Goal: Information Seeking & Learning: Learn about a topic

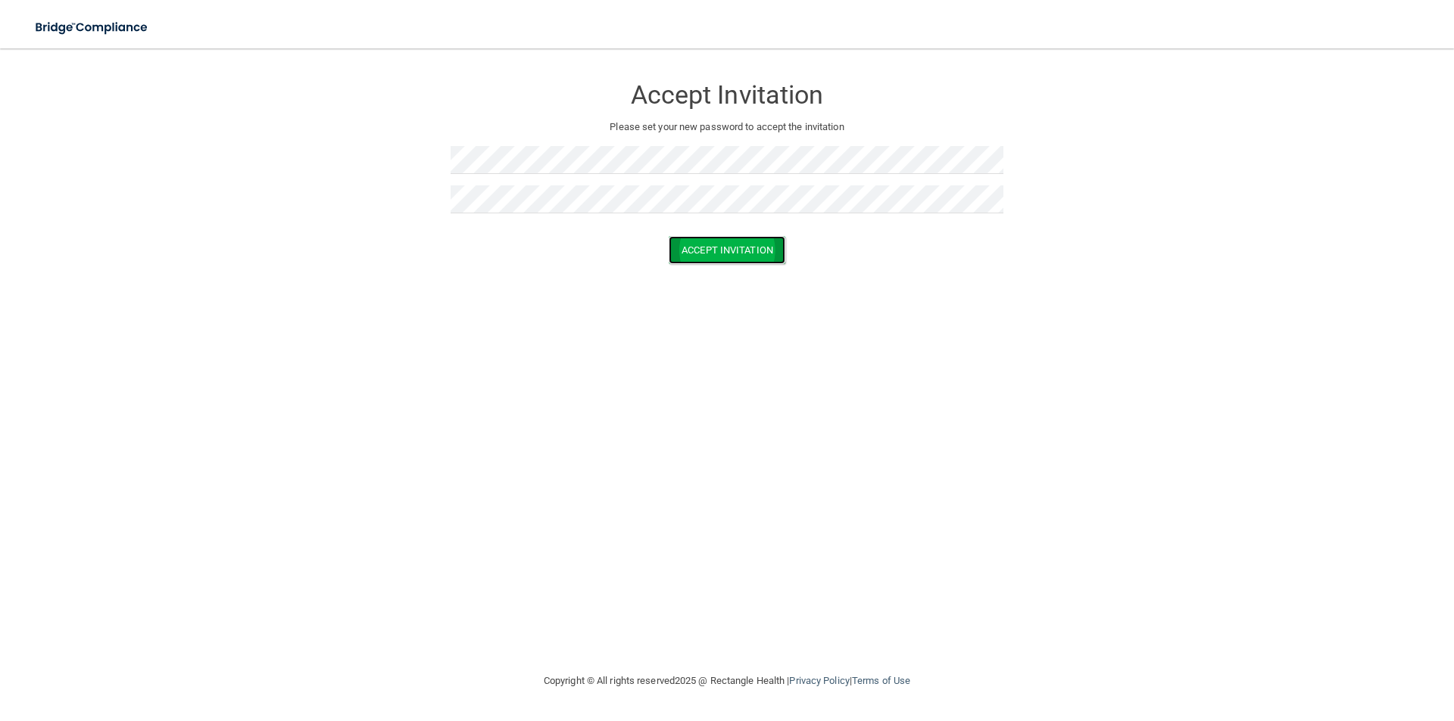
click at [733, 254] on button "Accept Invitation" at bounding box center [726, 250] width 117 height 28
click at [731, 274] on button "Accept Invitation" at bounding box center [726, 272] width 117 height 28
click at [711, 271] on button "Accept Invitation" at bounding box center [726, 272] width 117 height 28
click at [1020, 135] on form "Accept Invitation Please set your new password to accept the invitation Token i…" at bounding box center [726, 184] width 1393 height 241
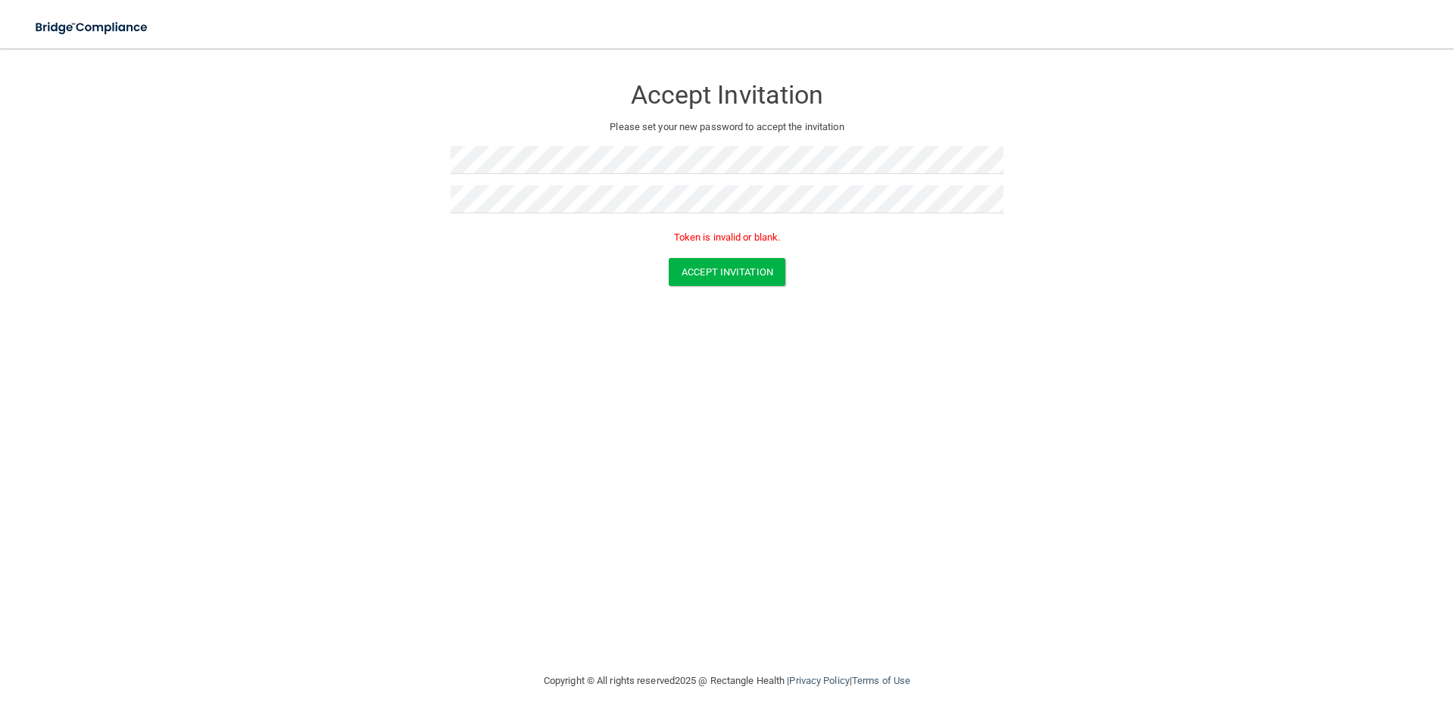
click at [718, 288] on form "Accept Invitation Please set your new password to accept the invitation Token i…" at bounding box center [726, 184] width 1393 height 241
click at [721, 279] on button "Accept Invitation" at bounding box center [726, 272] width 117 height 28
click at [686, 266] on button "Accept Invitation" at bounding box center [726, 272] width 117 height 28
click at [121, 33] on img at bounding box center [92, 27] width 139 height 31
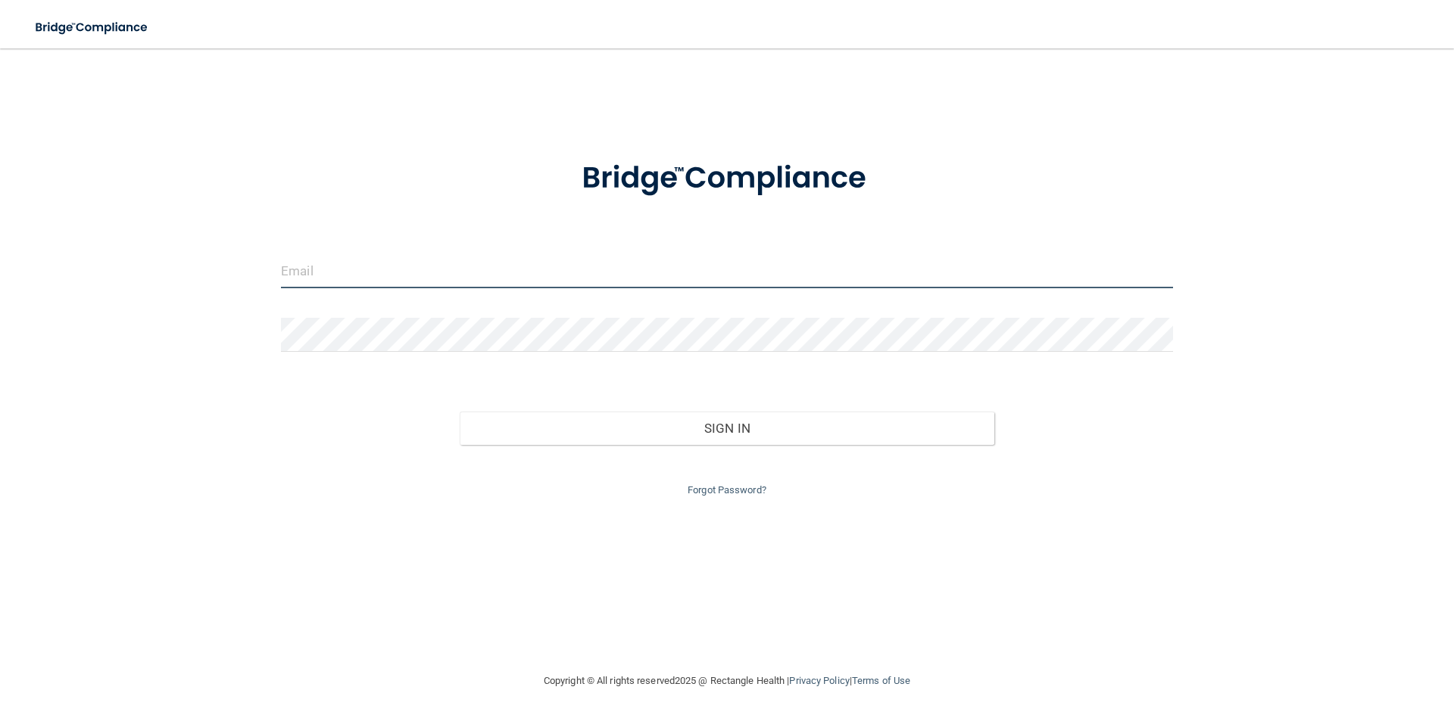
click at [658, 257] on input "email" at bounding box center [727, 271] width 892 height 34
type input "jennifercruz869@gmail.com"
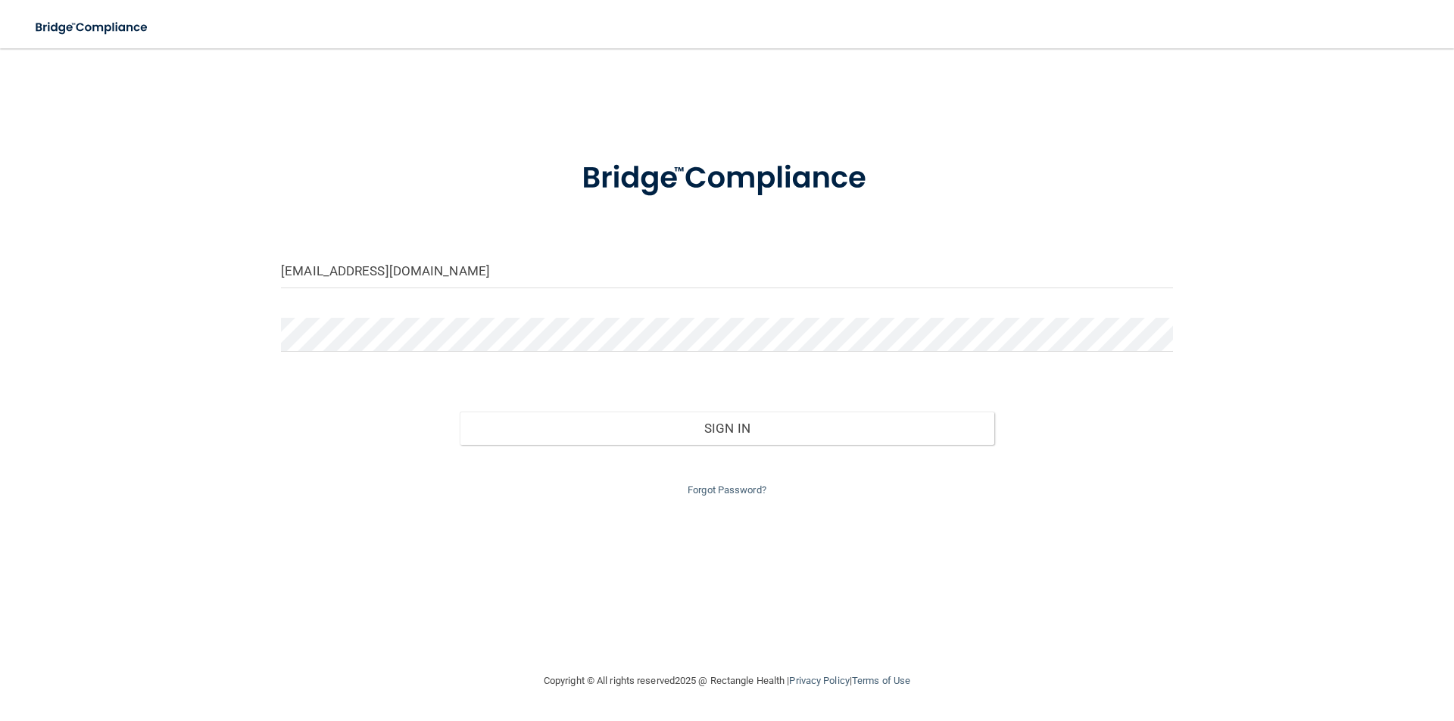
click at [549, 360] on div at bounding box center [727, 340] width 915 height 45
click at [548, 352] on div at bounding box center [727, 340] width 915 height 45
click at [460, 412] on button "Sign In" at bounding box center [727, 428] width 535 height 33
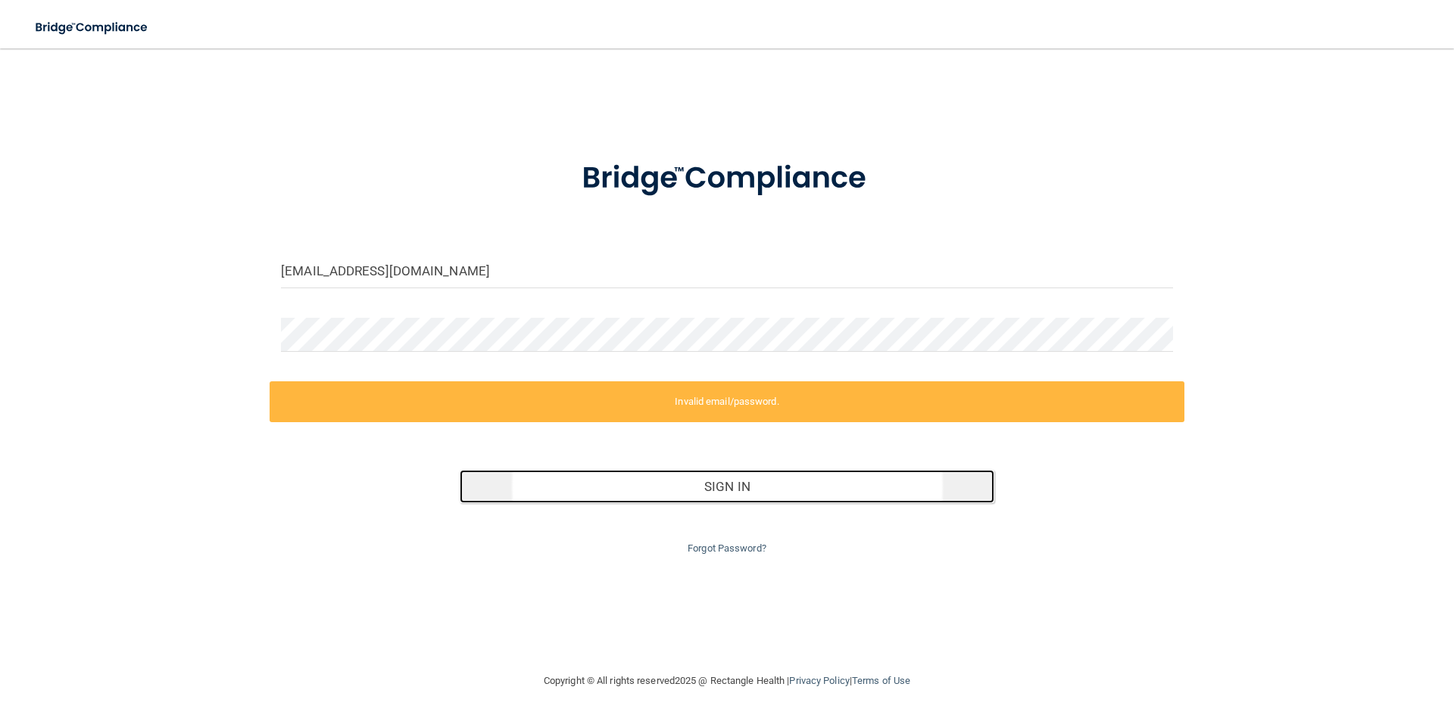
click at [617, 489] on button "Sign In" at bounding box center [727, 486] width 535 height 33
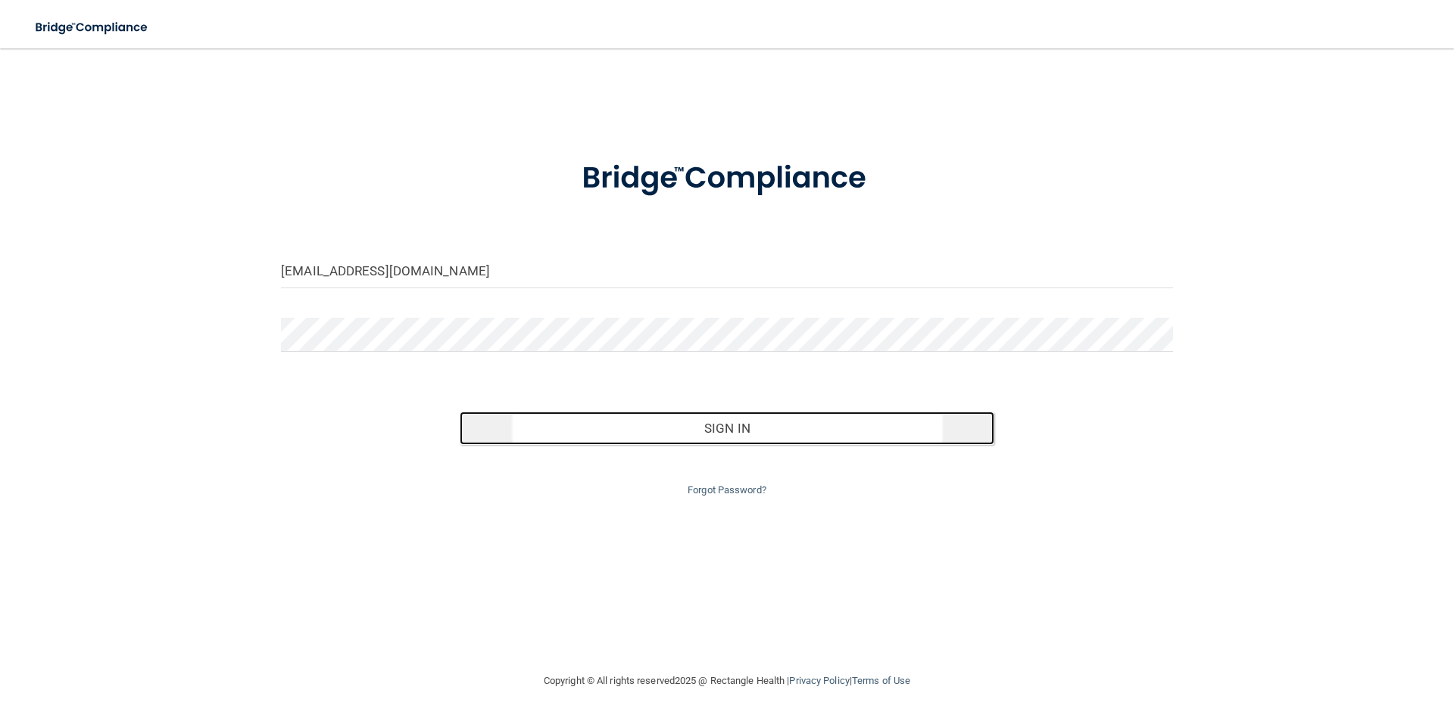
click at [508, 436] on button "Sign In" at bounding box center [727, 428] width 535 height 33
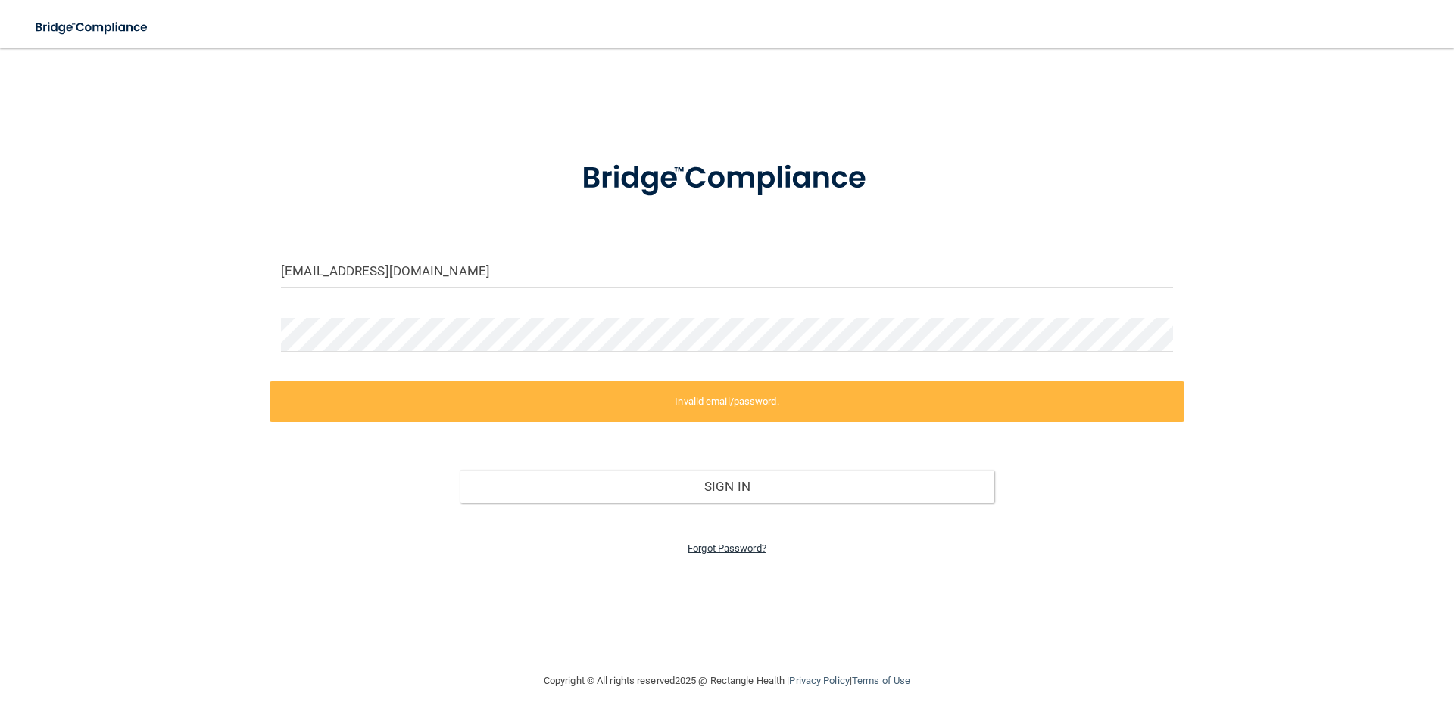
click at [746, 552] on link "Forgot Password?" at bounding box center [726, 548] width 79 height 11
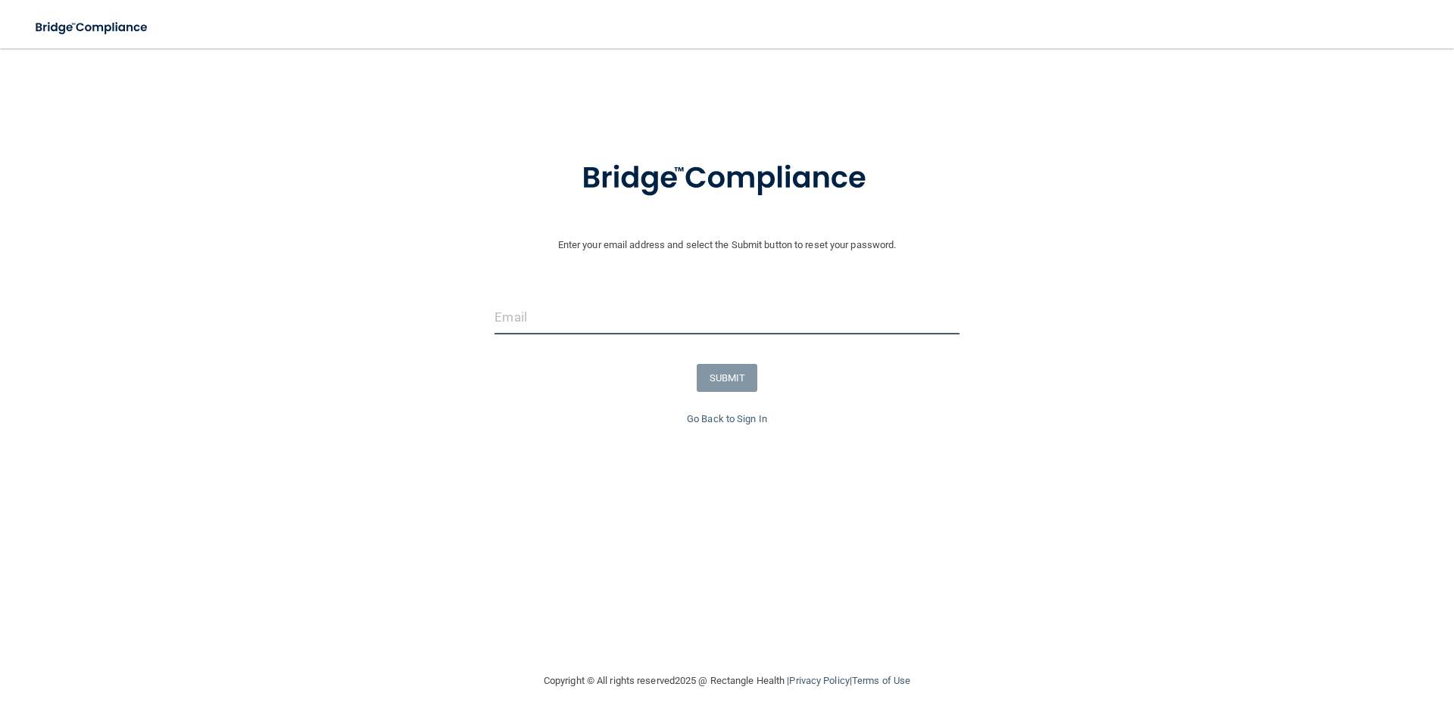
click at [655, 326] on input "email" at bounding box center [726, 318] width 464 height 34
type input "[EMAIL_ADDRESS][DOMAIN_NAME]"
click at [723, 374] on button "SUBMIT" at bounding box center [726, 378] width 61 height 28
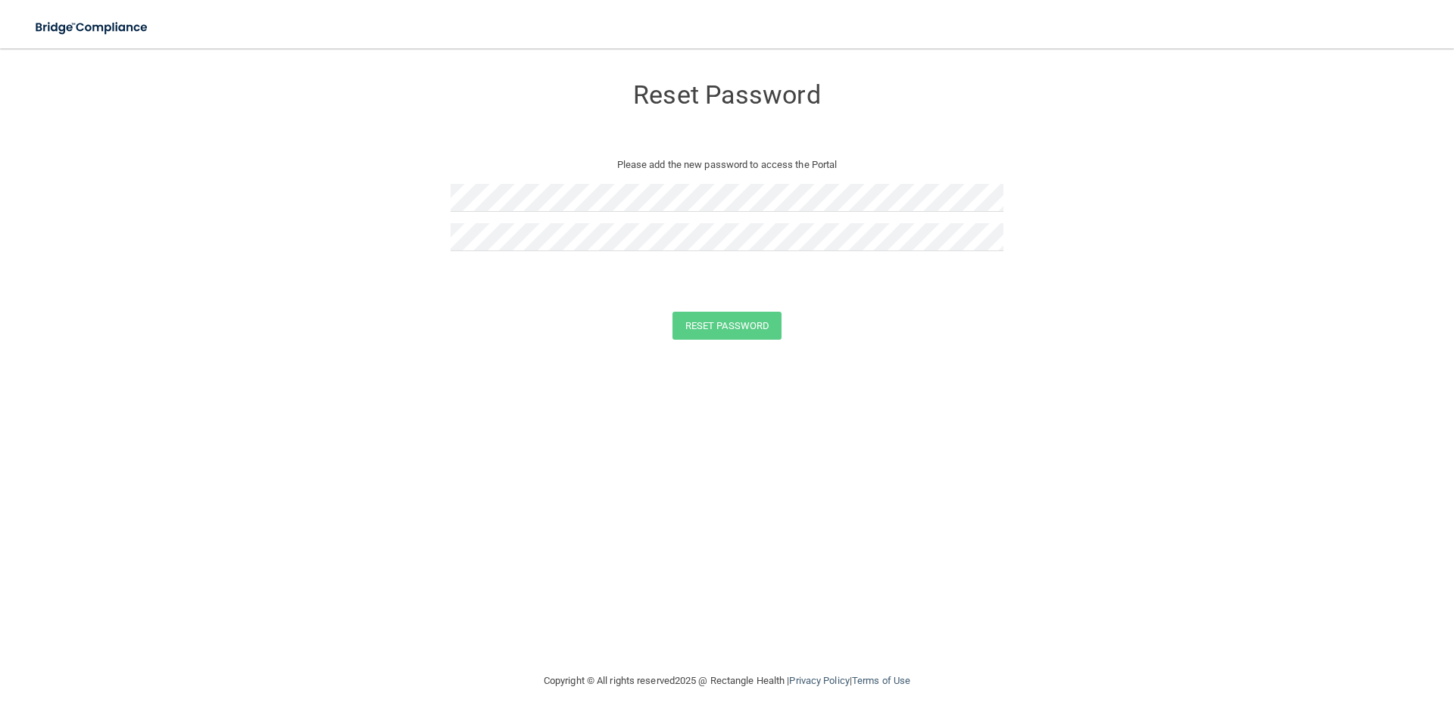
click at [574, 256] on div at bounding box center [726, 242] width 553 height 39
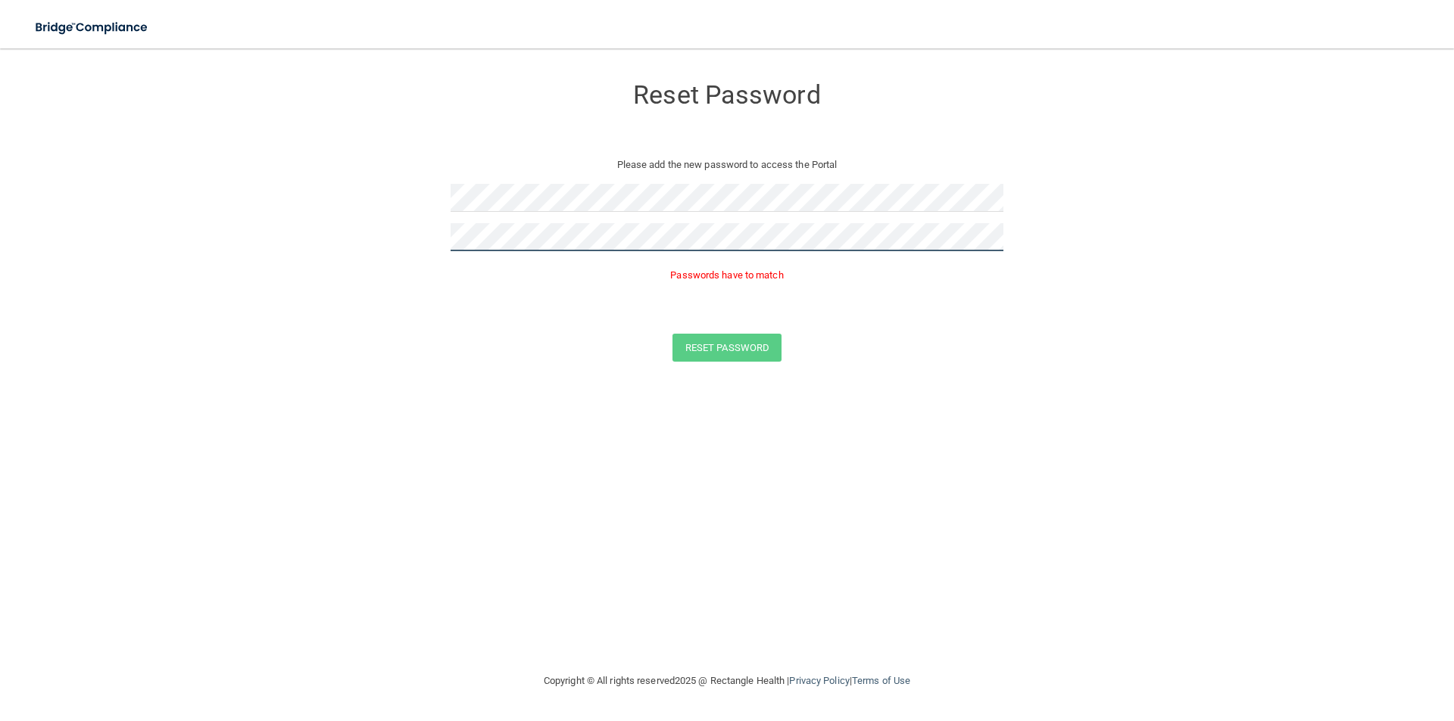
click at [0, 248] on main "Reset Password Please add the new password to access the Portal Passwords have …" at bounding box center [727, 384] width 1454 height 673
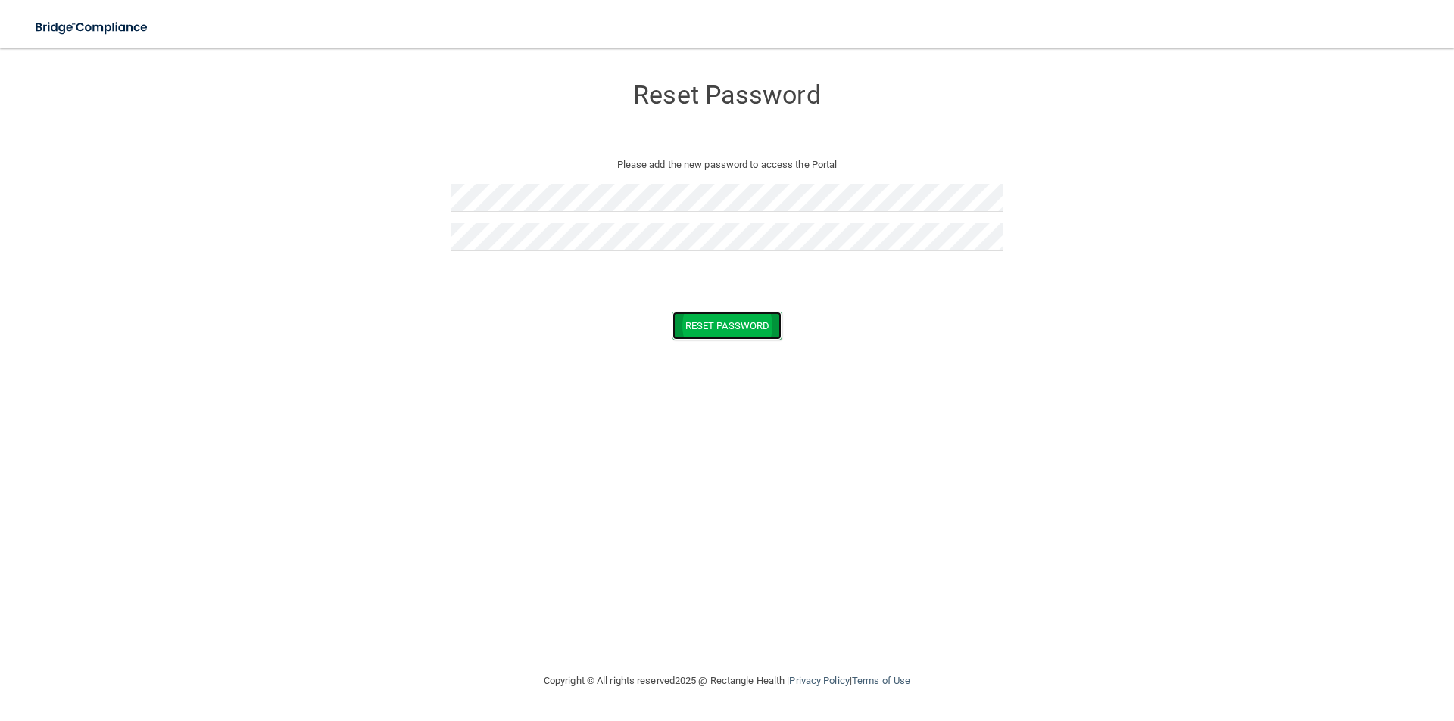
click at [735, 328] on button "Reset Password" at bounding box center [726, 326] width 109 height 28
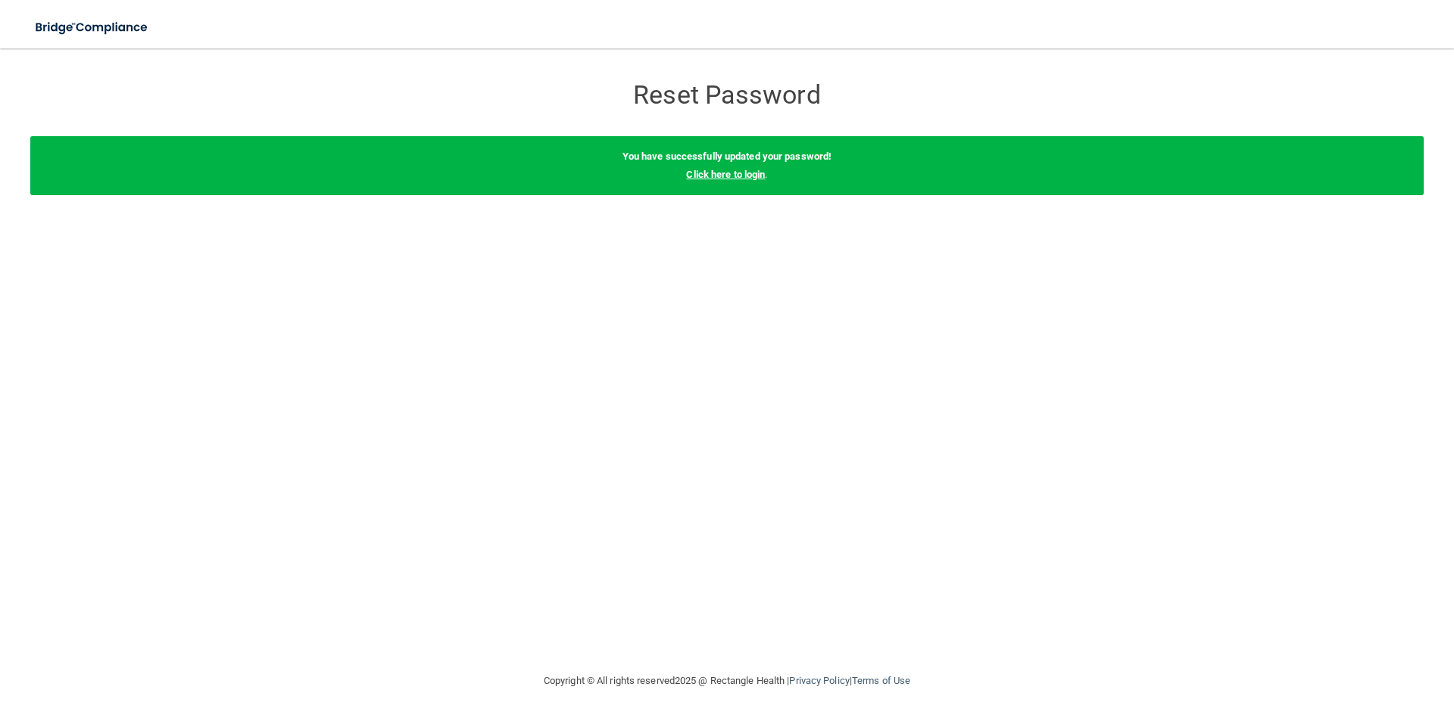
click at [729, 179] on div "You have successfully updated your password! Click here to login ." at bounding box center [726, 165] width 1393 height 59
click at [729, 179] on link "Click here to login" at bounding box center [725, 174] width 79 height 11
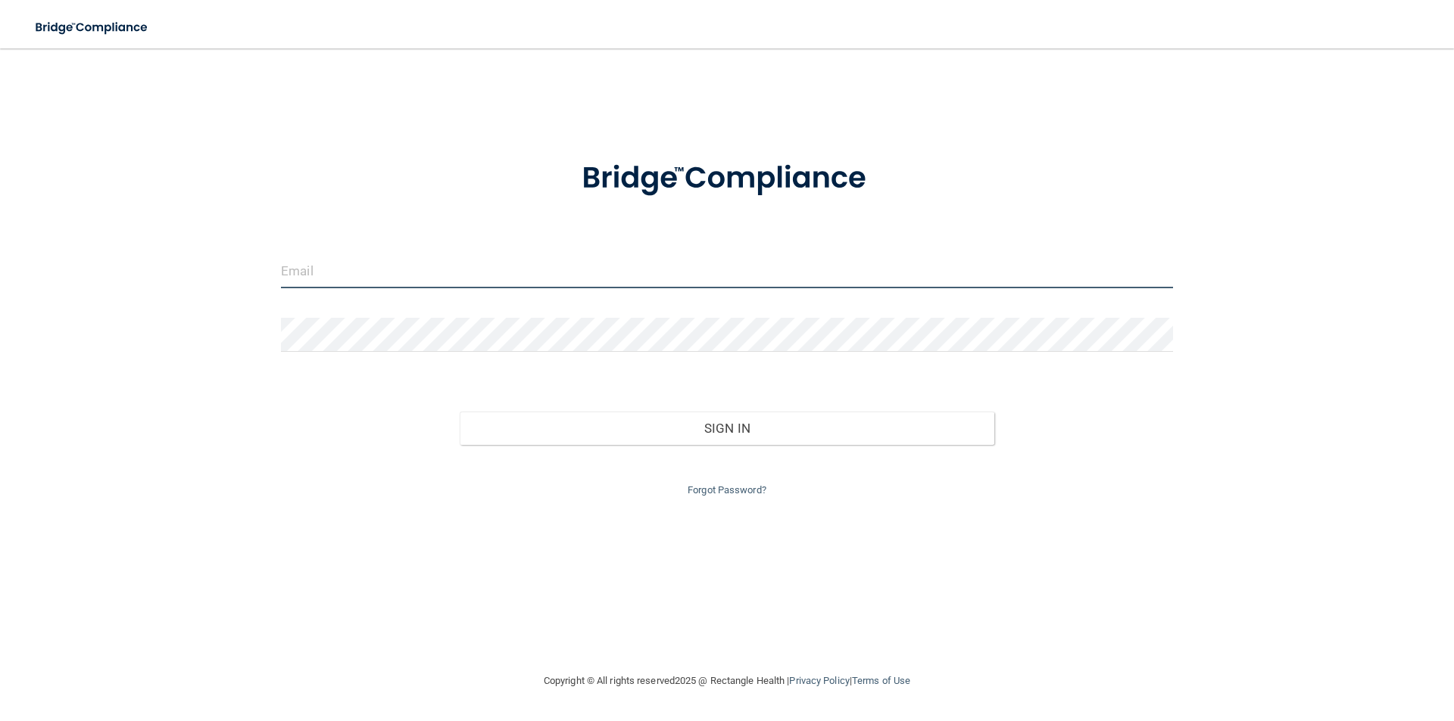
click at [450, 272] on input "email" at bounding box center [727, 271] width 892 height 34
type input "[EMAIL_ADDRESS][DOMAIN_NAME]"
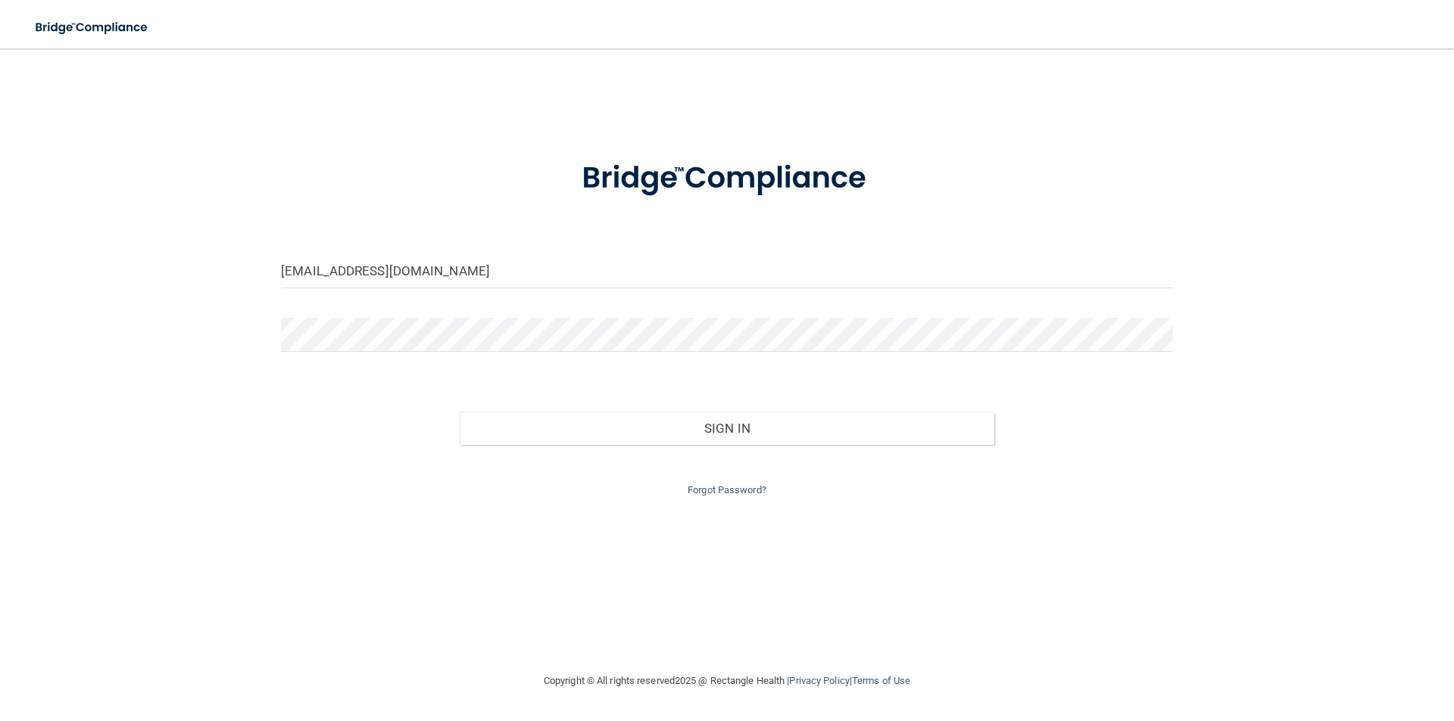
click at [478, 445] on div "Forgot Password?" at bounding box center [727, 472] width 915 height 55
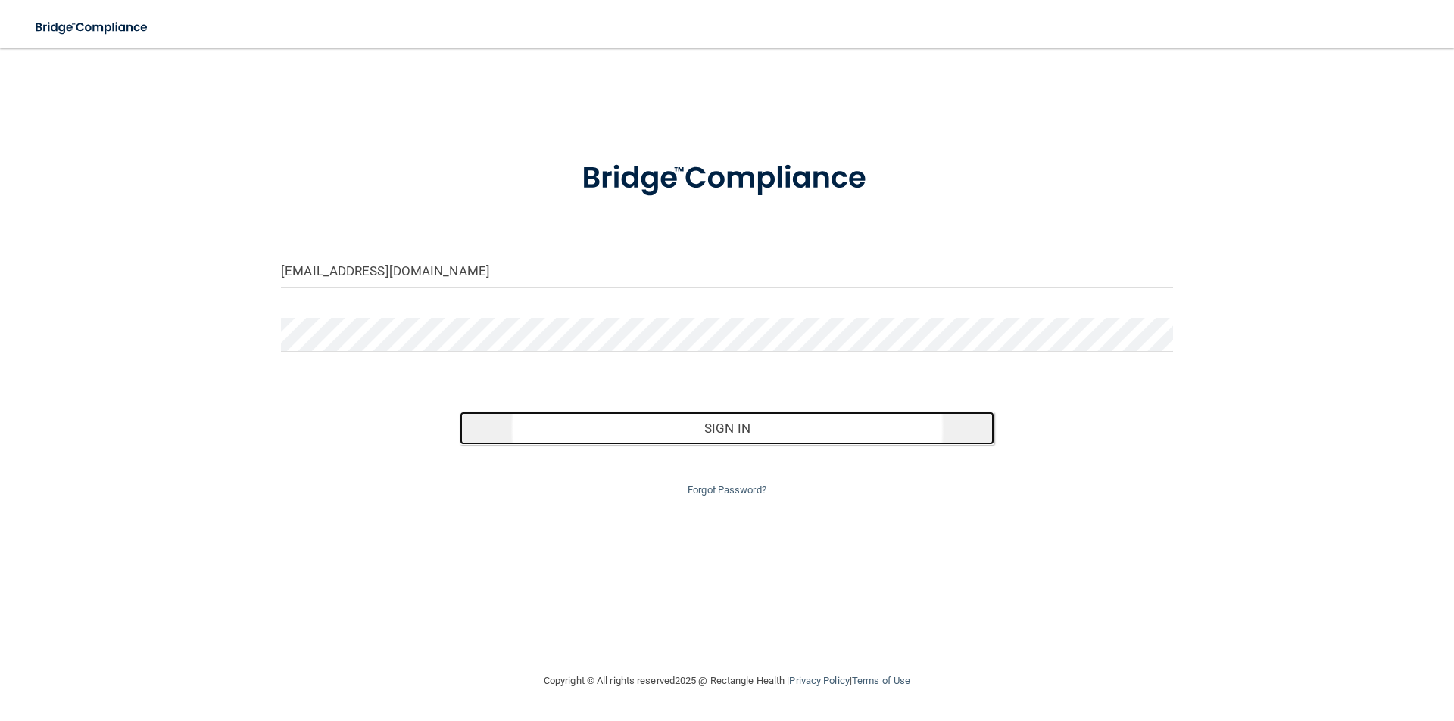
click at [481, 441] on button "Sign In" at bounding box center [727, 428] width 535 height 33
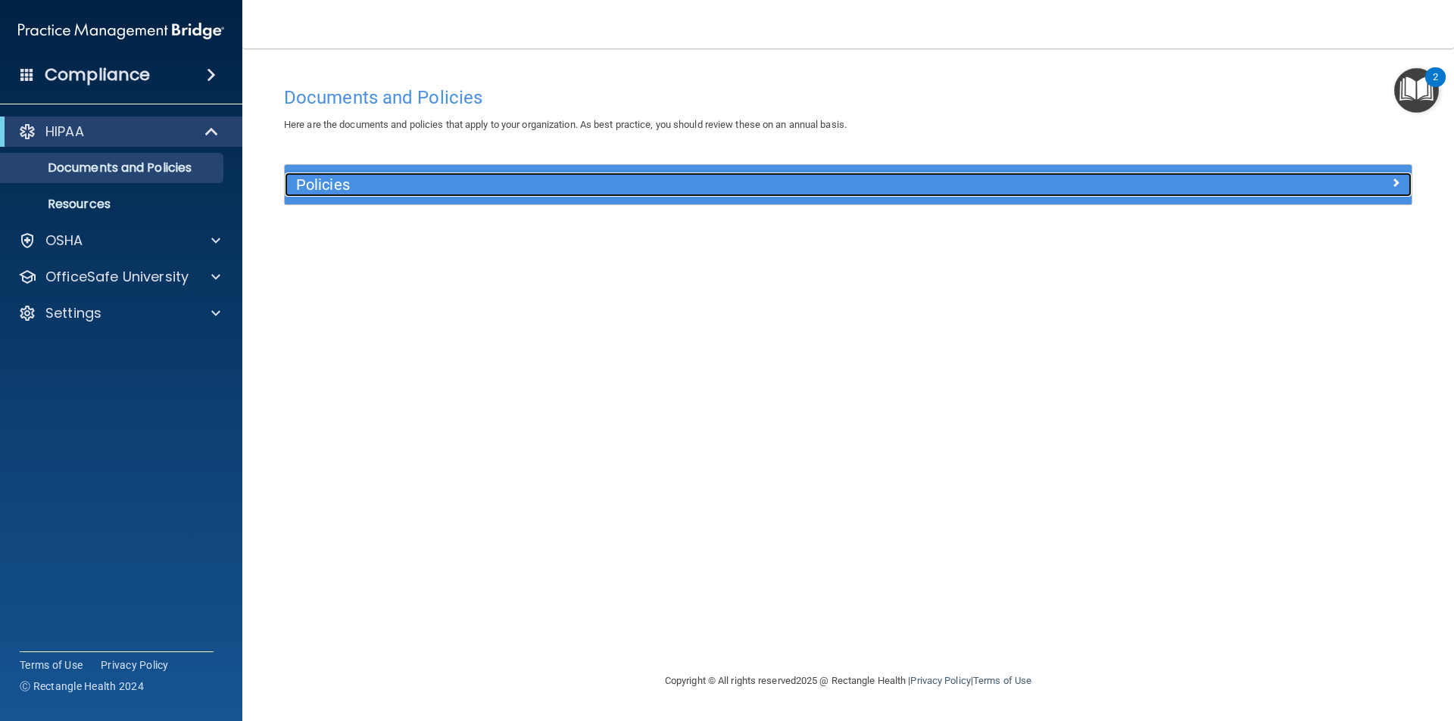
click at [341, 180] on h5 "Policies" at bounding box center [707, 184] width 822 height 17
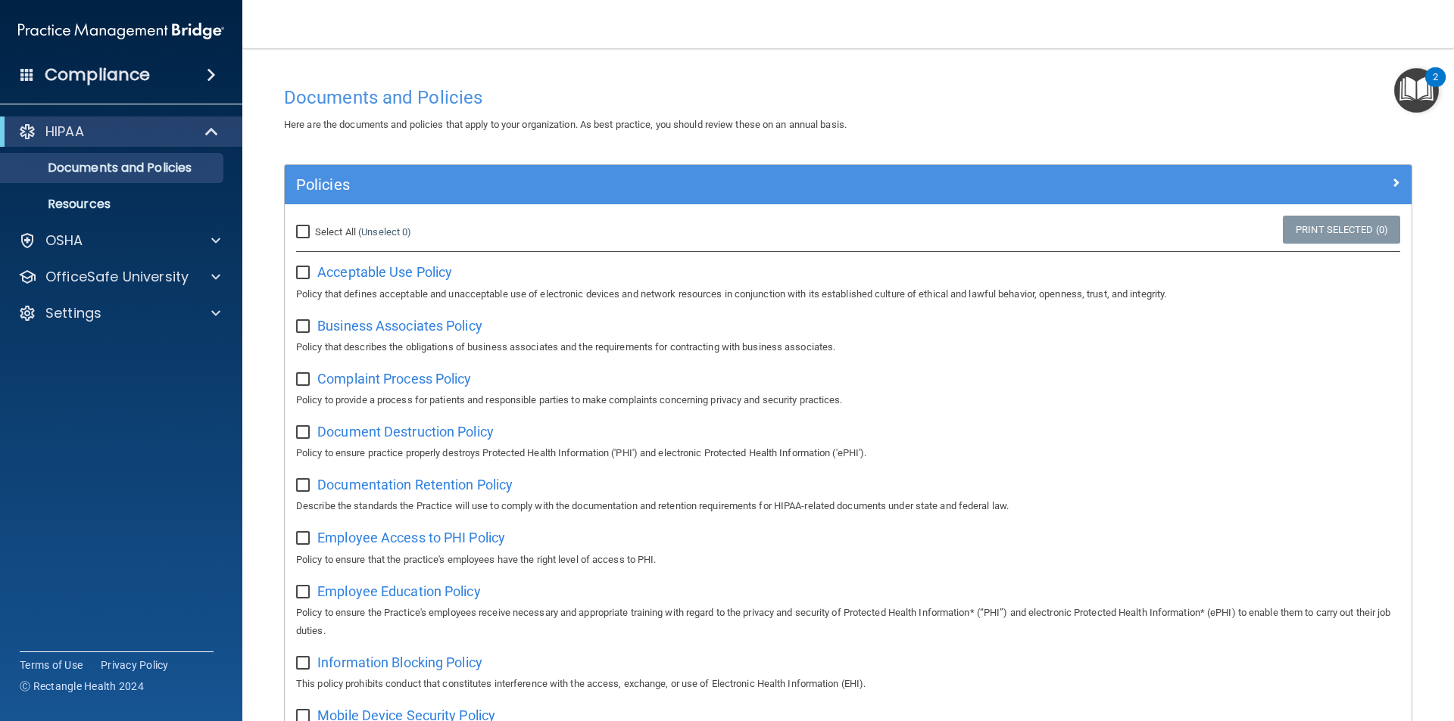
click at [301, 229] on input "Select All (Unselect 0) Unselect All" at bounding box center [304, 232] width 17 height 12
checkbox input "true"
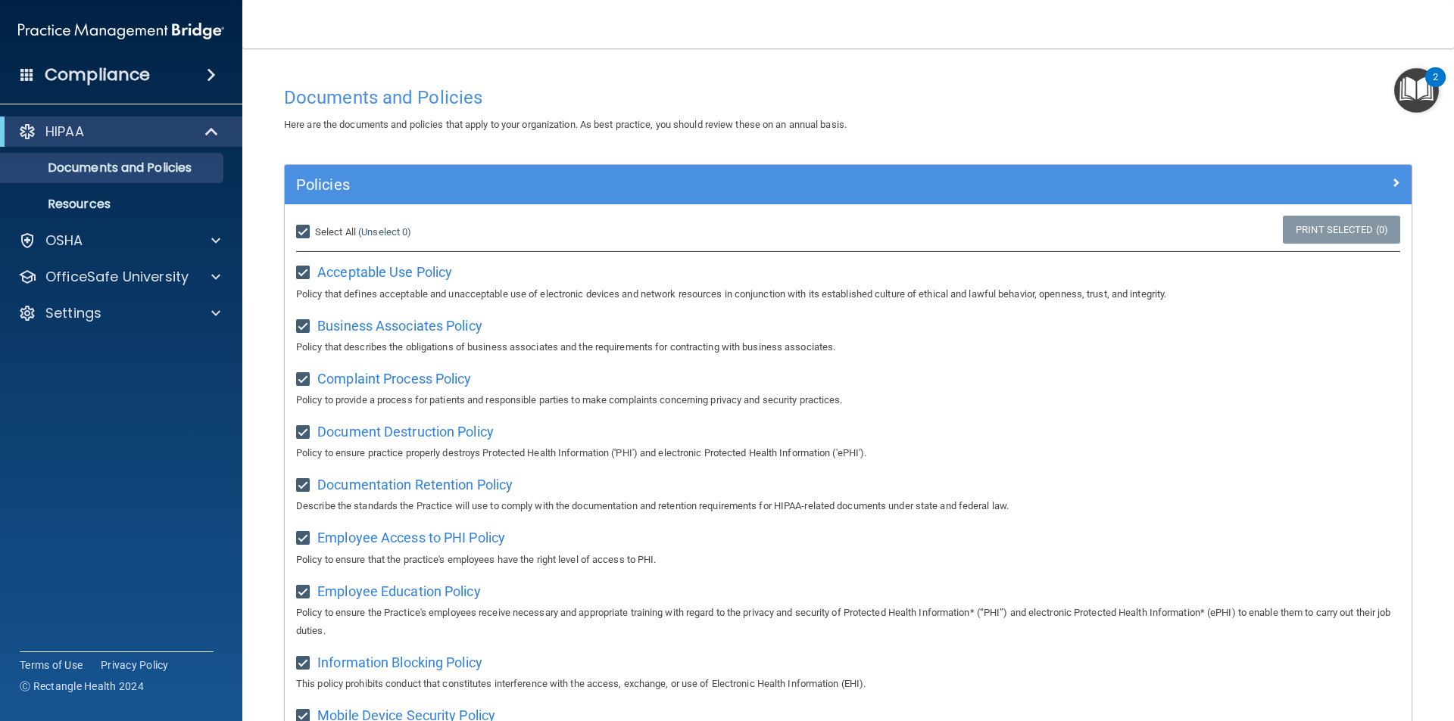
checkbox input "true"
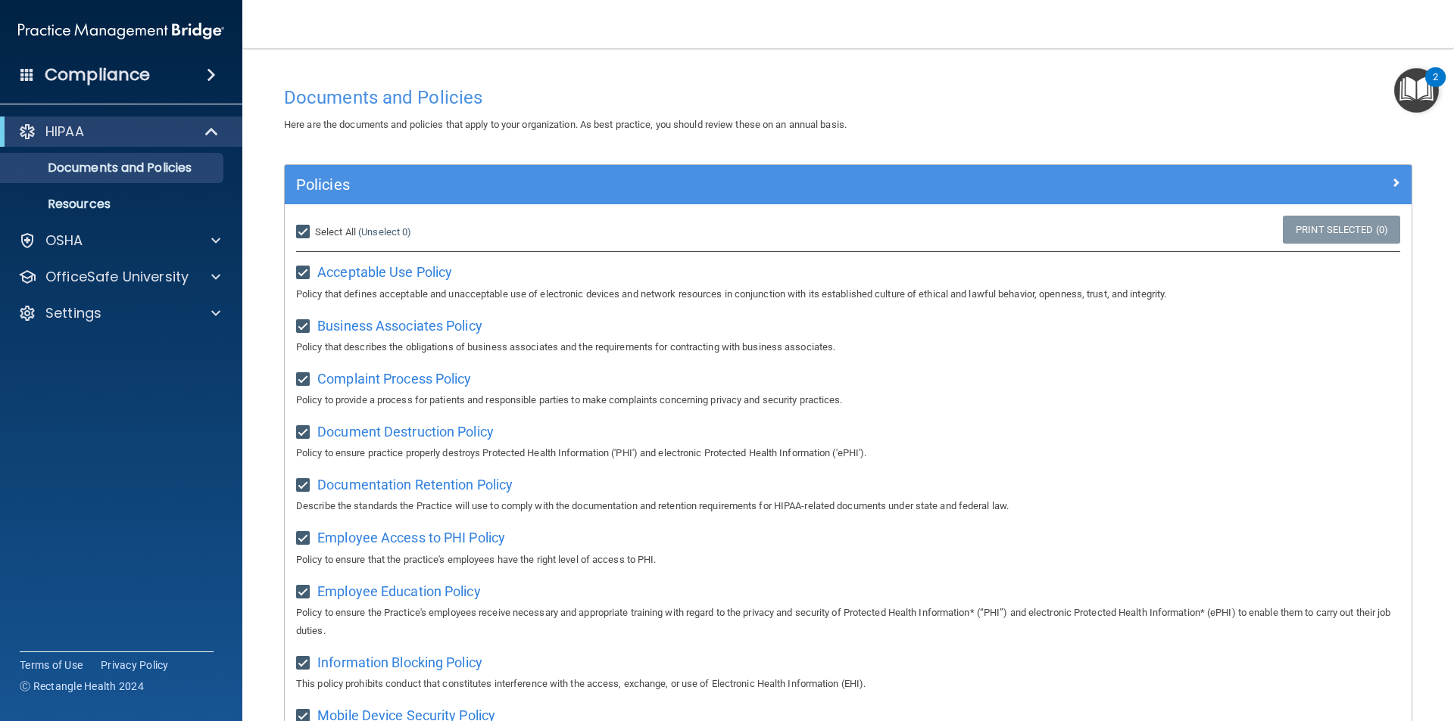
checkbox input "true"
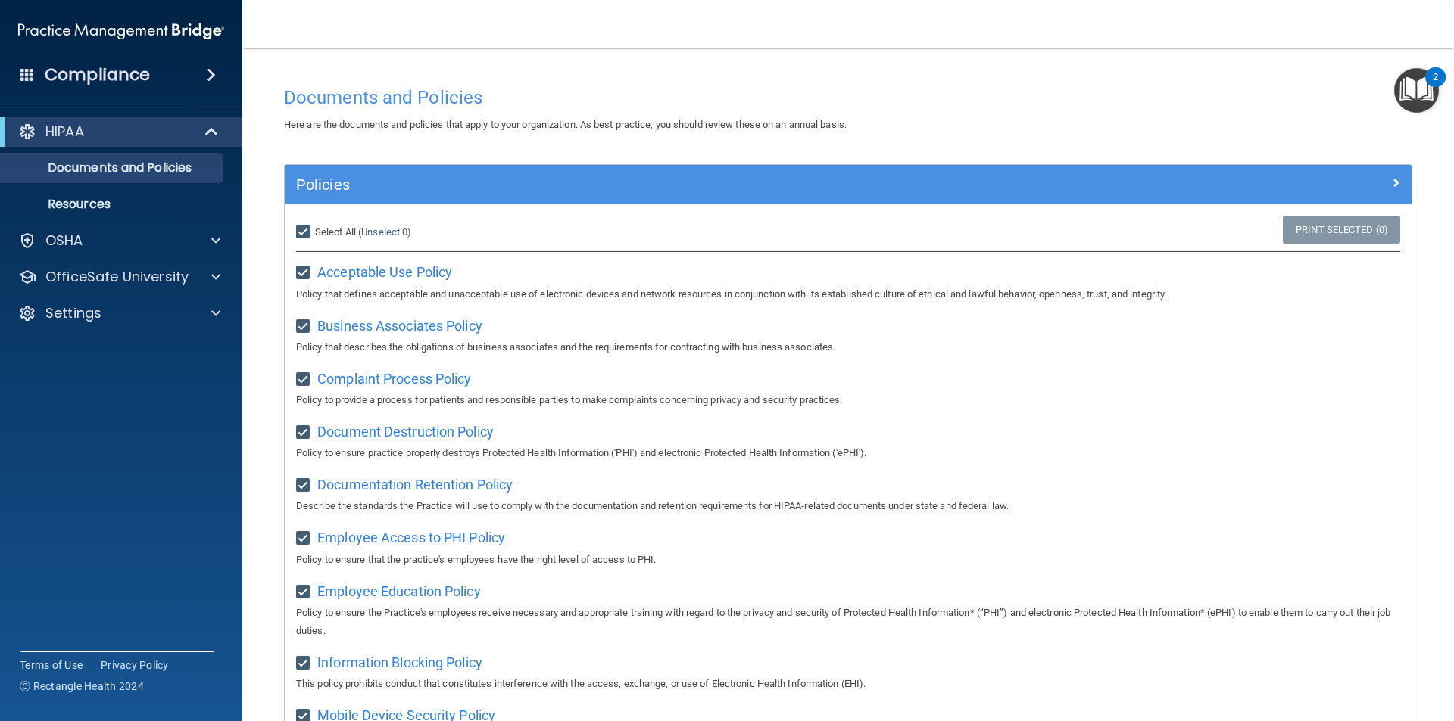
checkbox input "true"
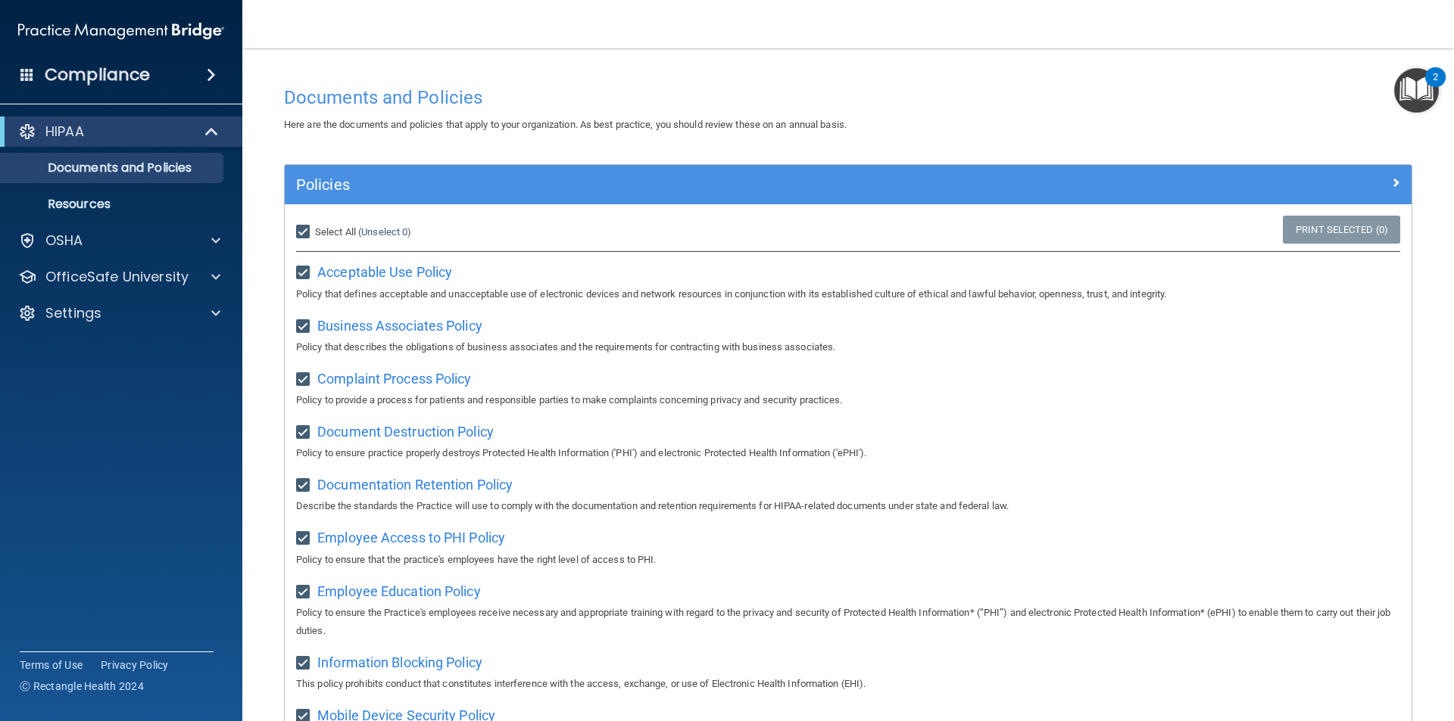
checkbox input "true"
click at [122, 198] on p "Resources" at bounding box center [113, 204] width 207 height 15
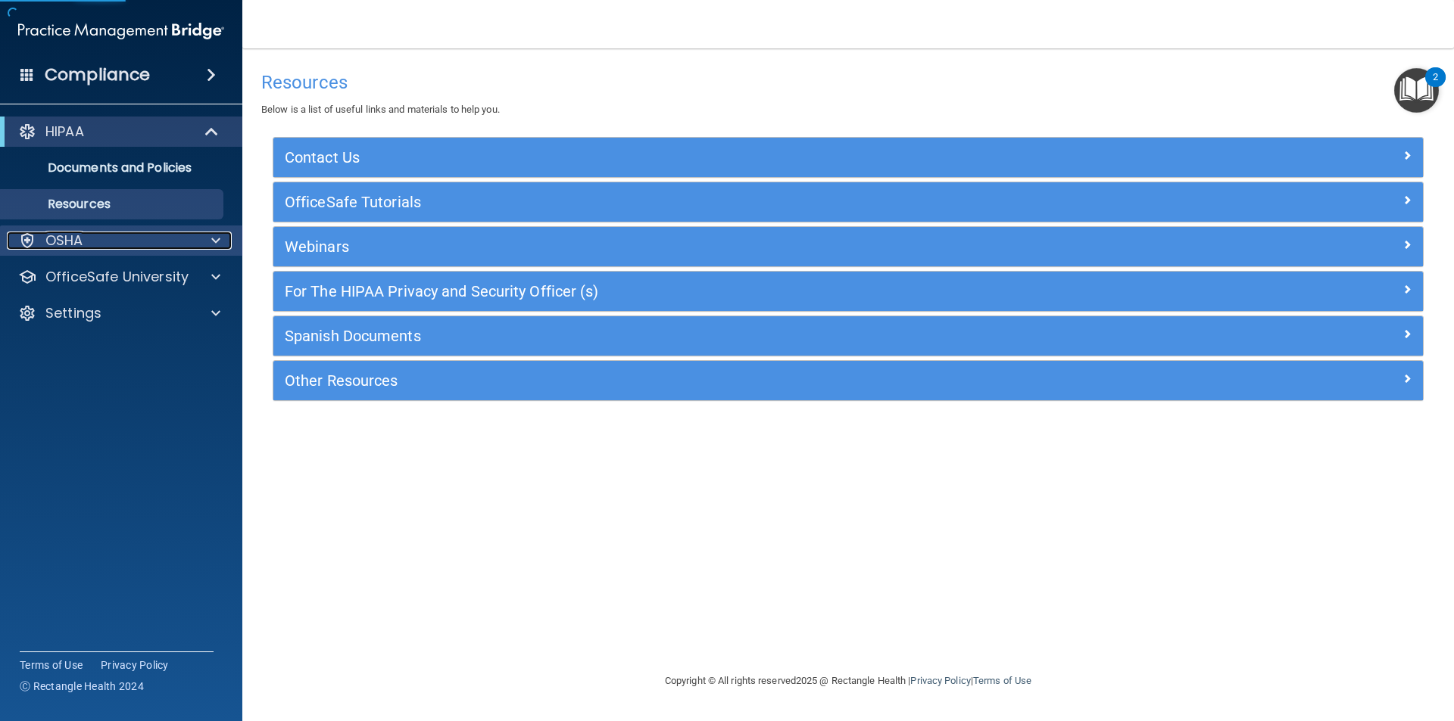
click at [98, 244] on div "OSHA" at bounding box center [101, 241] width 188 height 18
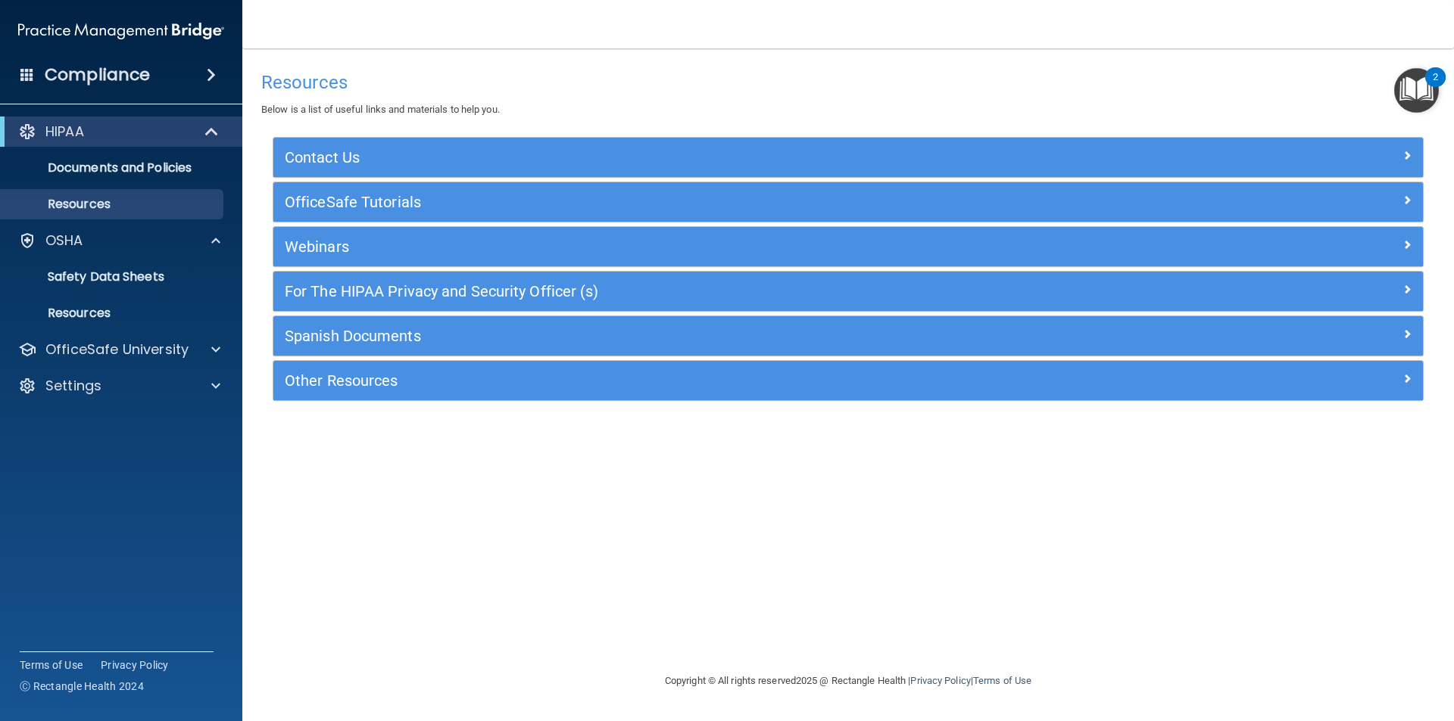
click at [210, 70] on span at bounding box center [211, 75] width 9 height 18
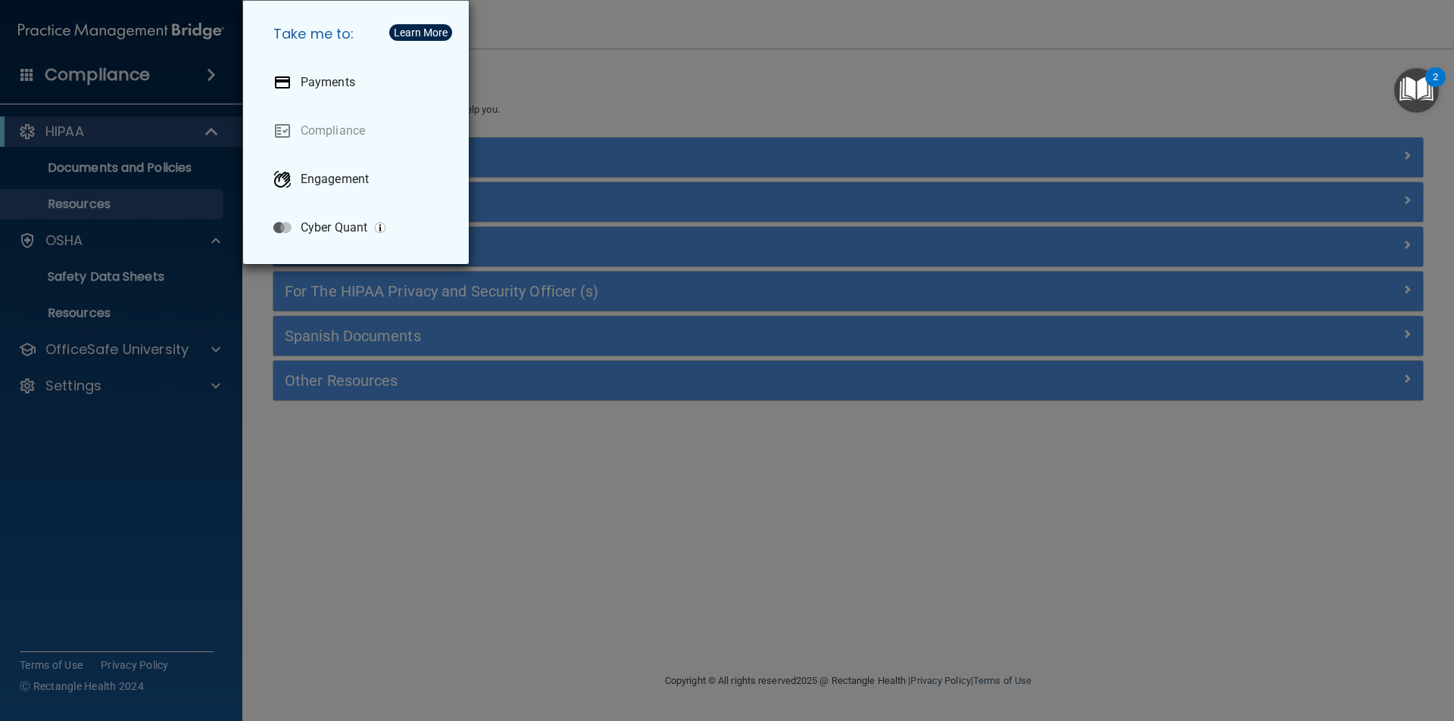
click at [103, 309] on div "Take me to: Payments Compliance Engagement Cyber Quant" at bounding box center [727, 360] width 1454 height 721
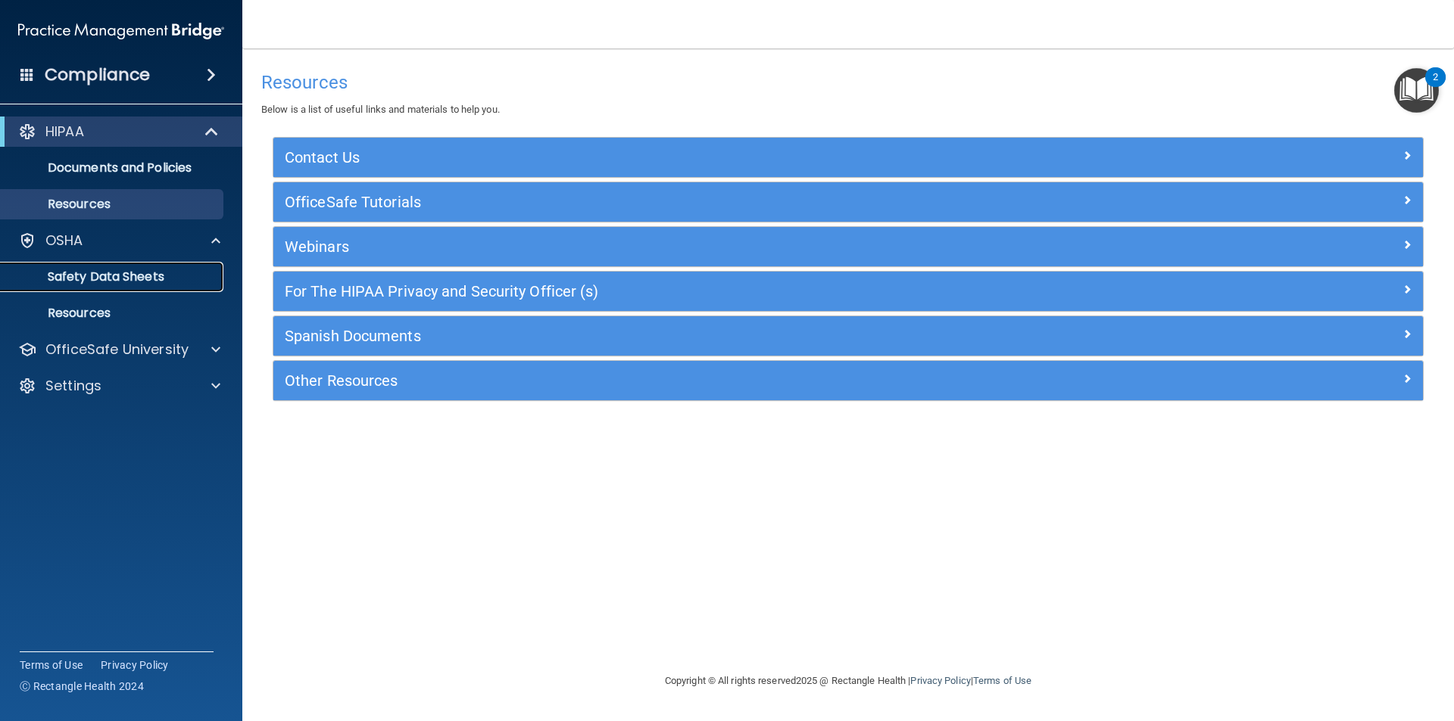
click at [110, 279] on p "Safety Data Sheets" at bounding box center [113, 277] width 207 height 15
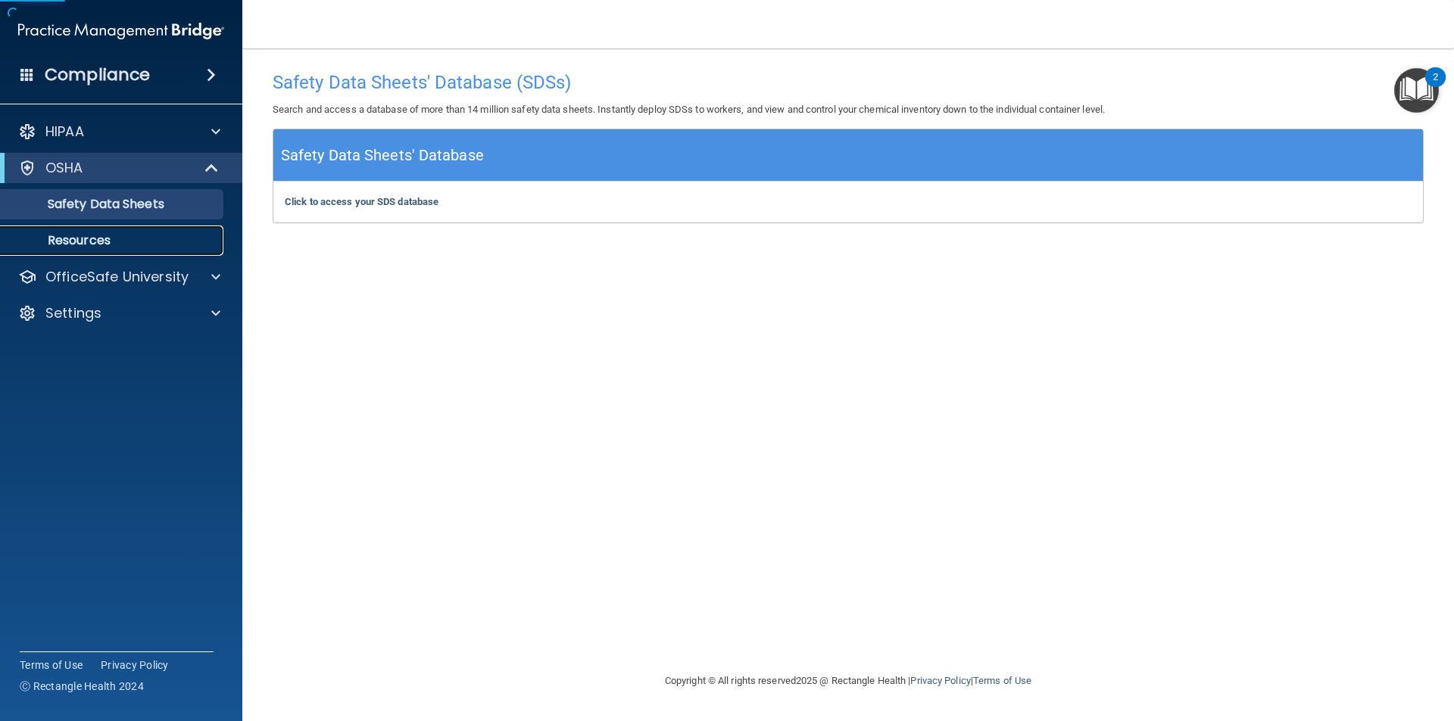
click at [89, 251] on link "Resources" at bounding box center [104, 241] width 238 height 30
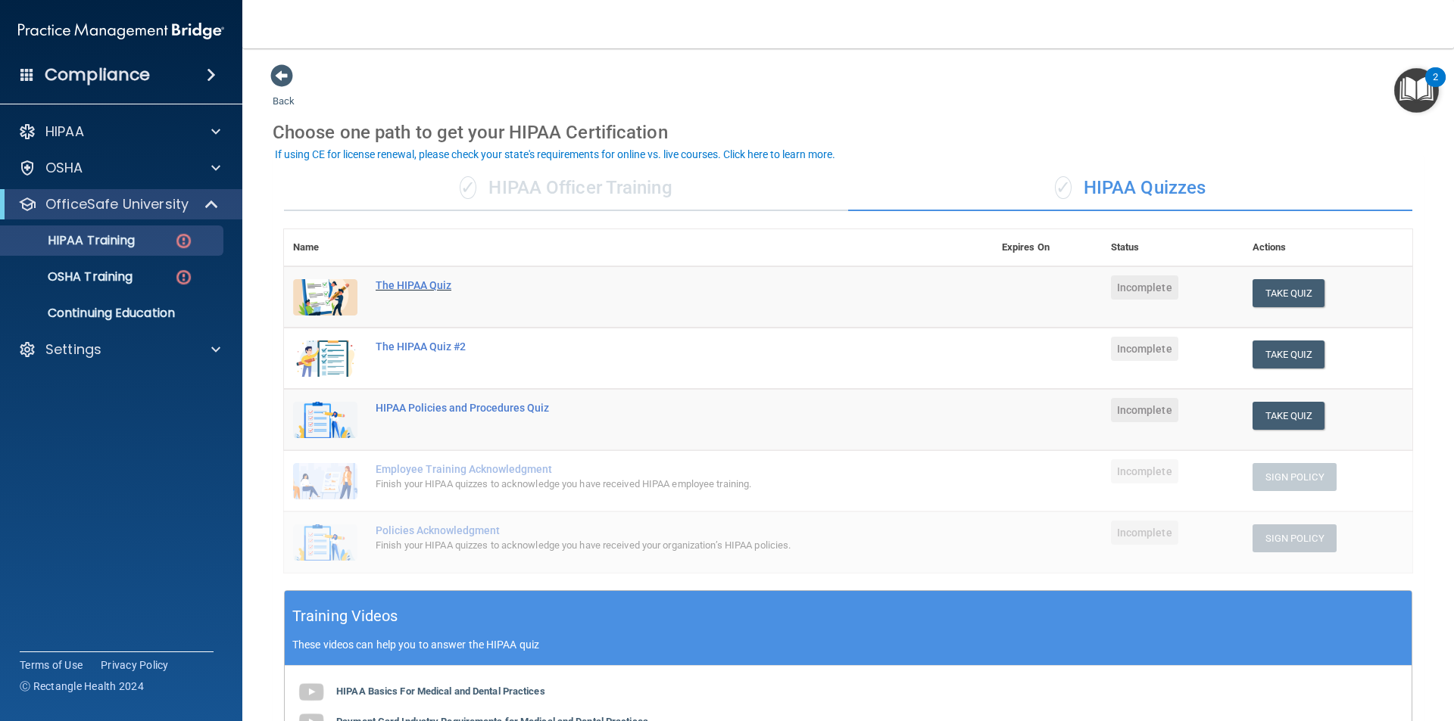
click at [391, 286] on div "The HIPAA Quiz" at bounding box center [645, 285] width 541 height 12
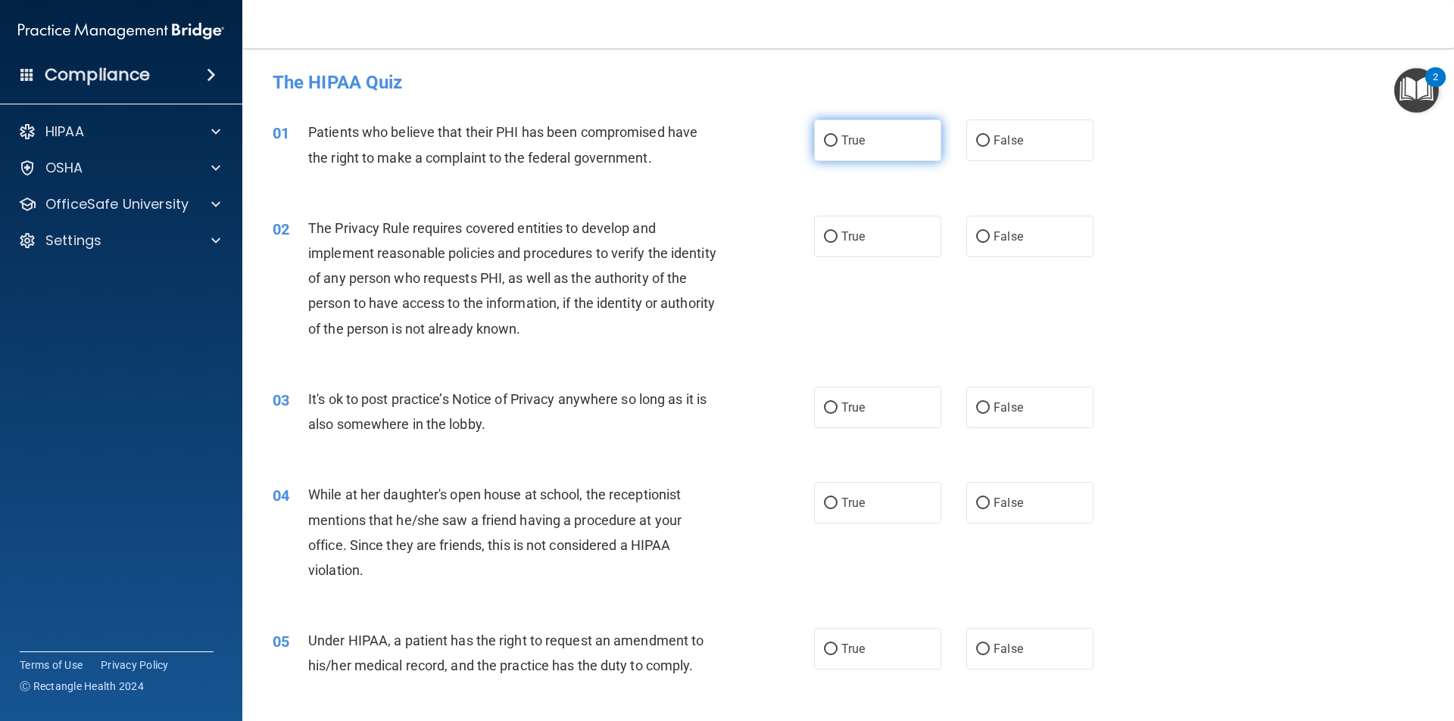
click at [831, 142] on input "True" at bounding box center [831, 141] width 14 height 11
radio input "true"
click at [845, 235] on span "True" at bounding box center [852, 236] width 23 height 14
click at [837, 235] on input "True" at bounding box center [831, 237] width 14 height 11
radio input "true"
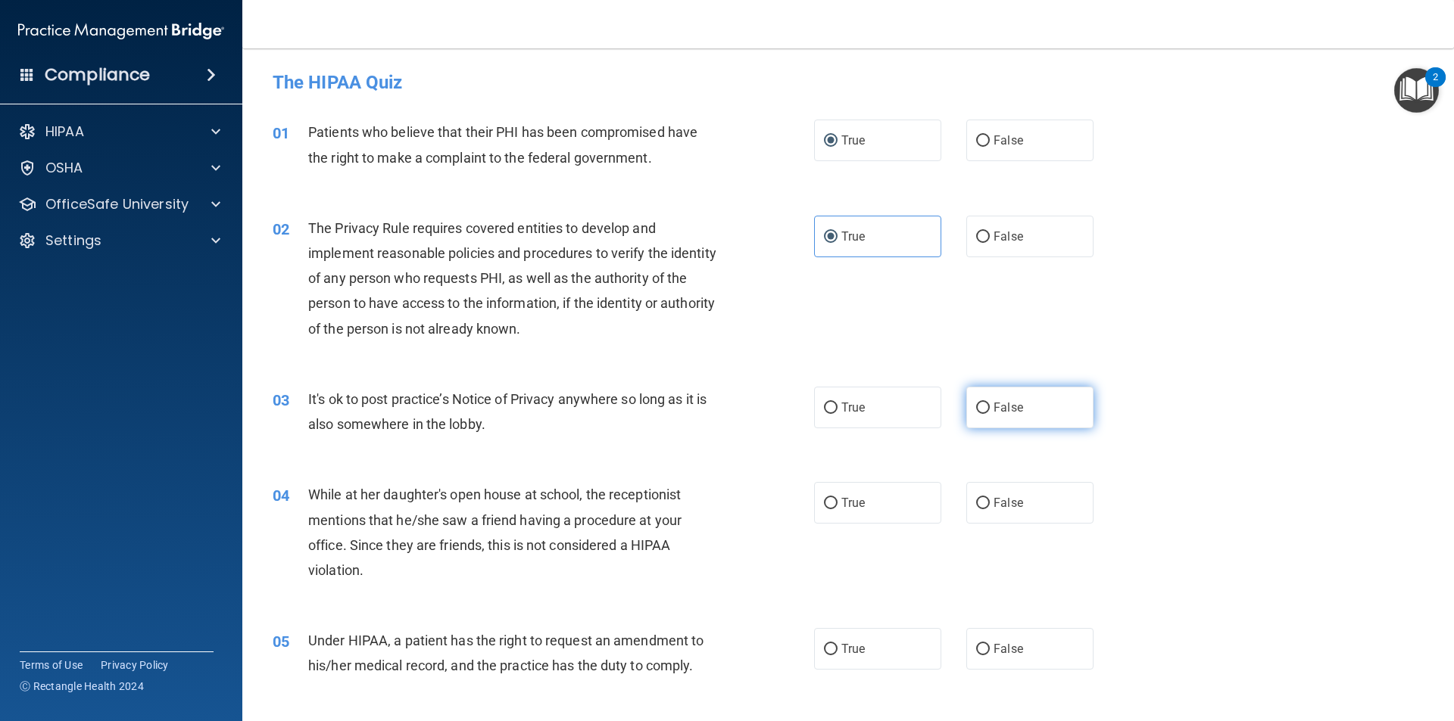
click at [999, 399] on label "False" at bounding box center [1029, 408] width 127 height 42
click at [989, 403] on input "False" at bounding box center [983, 408] width 14 height 11
radio input "true"
drag, startPoint x: 1008, startPoint y: 509, endPoint x: 996, endPoint y: 571, distance: 63.2
click at [1008, 509] on span "False" at bounding box center [1008, 503] width 30 height 14
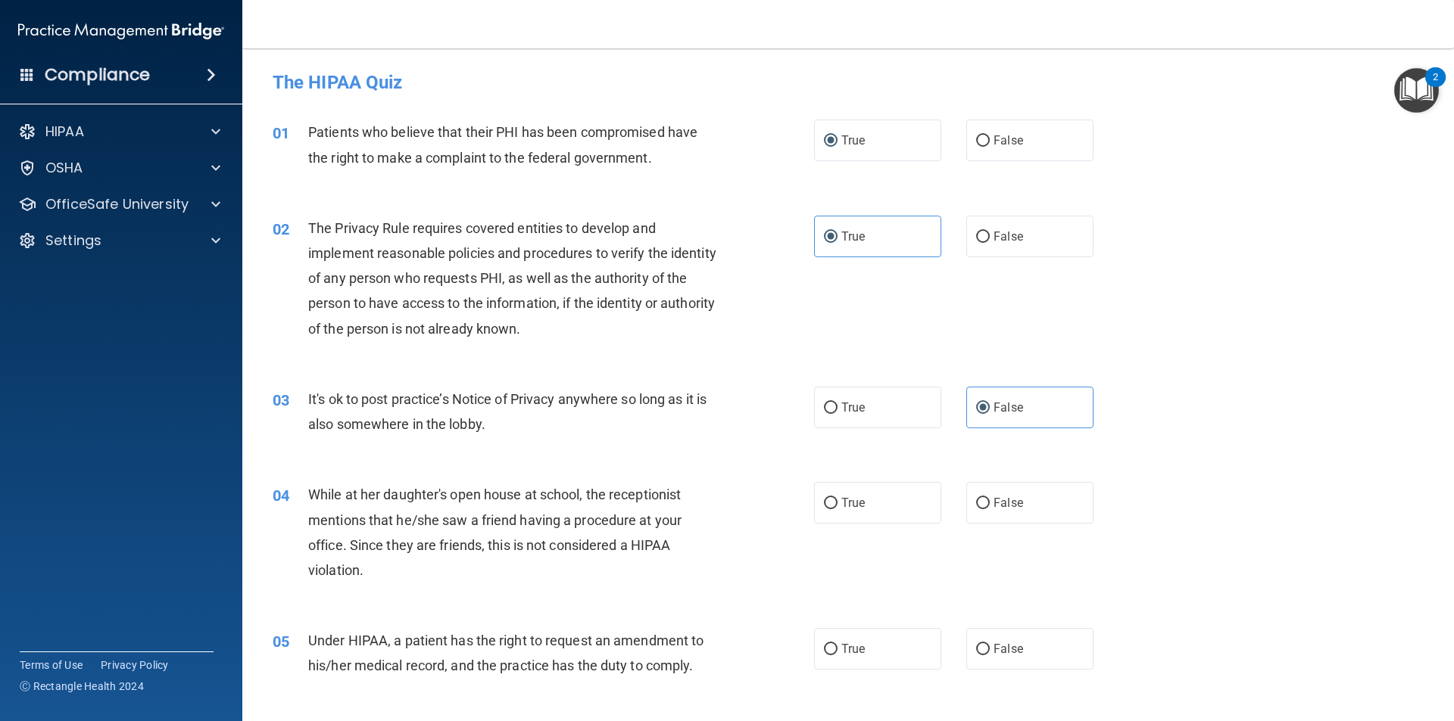
click at [989, 509] on input "False" at bounding box center [983, 503] width 14 height 11
radio input "true"
click at [1000, 647] on span "False" at bounding box center [1008, 649] width 30 height 14
click at [989, 647] on input "False" at bounding box center [983, 649] width 14 height 11
radio input "true"
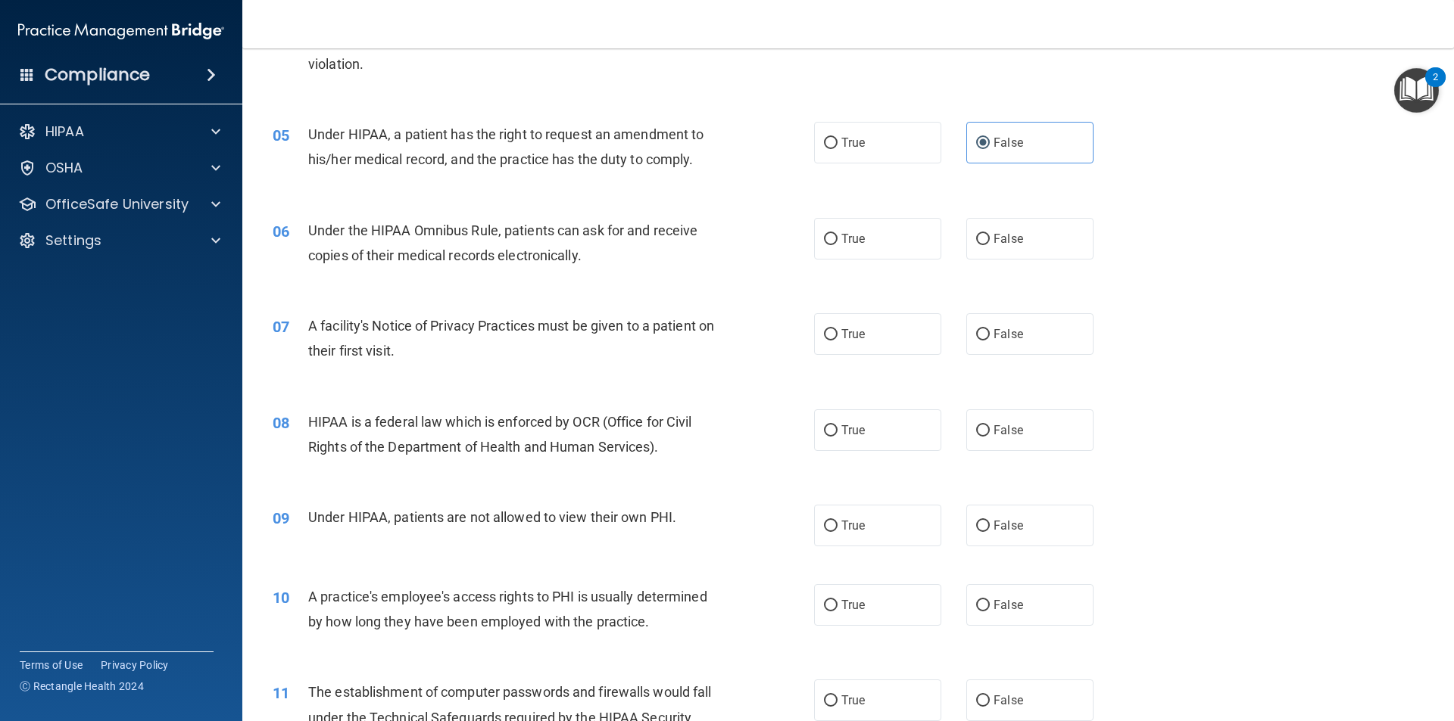
scroll to position [530, 0]
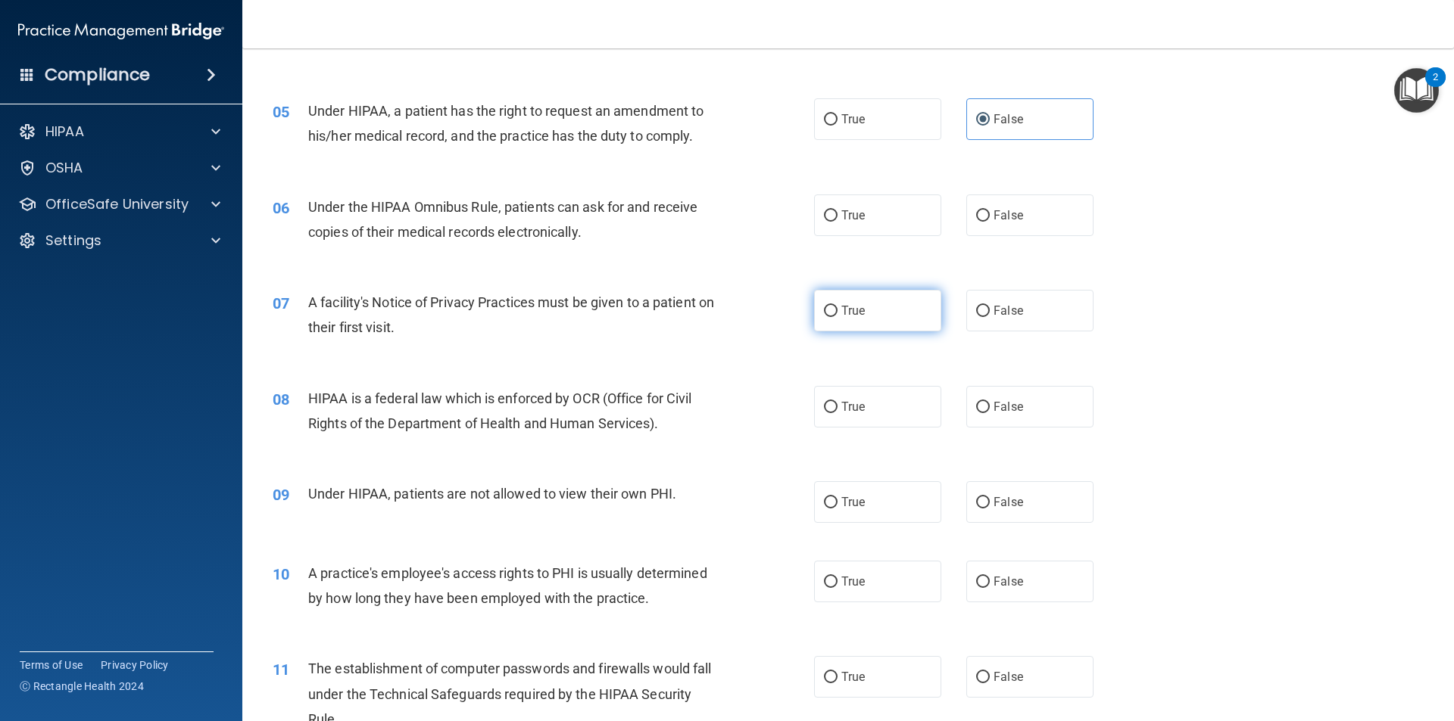
click at [886, 318] on label "True" at bounding box center [877, 311] width 127 height 42
click at [837, 317] on input "True" at bounding box center [831, 311] width 14 height 11
radio input "true"
click at [871, 241] on div "06 Under the HIPAA Omnibus Rule, patients can ask for and receive copies of the…" at bounding box center [847, 223] width 1173 height 95
click at [868, 229] on label "True" at bounding box center [877, 216] width 127 height 42
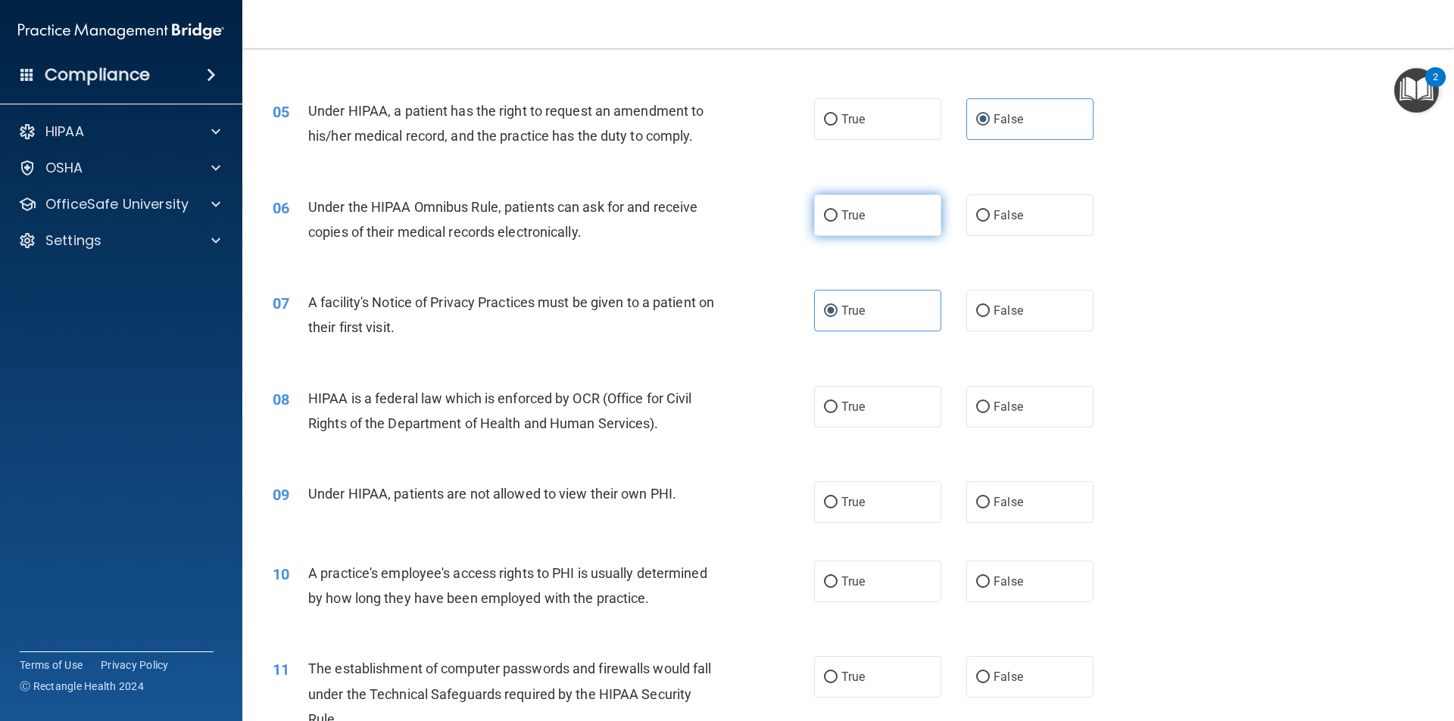
click at [837, 222] on input "True" at bounding box center [831, 215] width 14 height 11
radio input "true"
click at [880, 400] on label "True" at bounding box center [877, 407] width 127 height 42
click at [837, 402] on input "True" at bounding box center [831, 407] width 14 height 11
radio input "true"
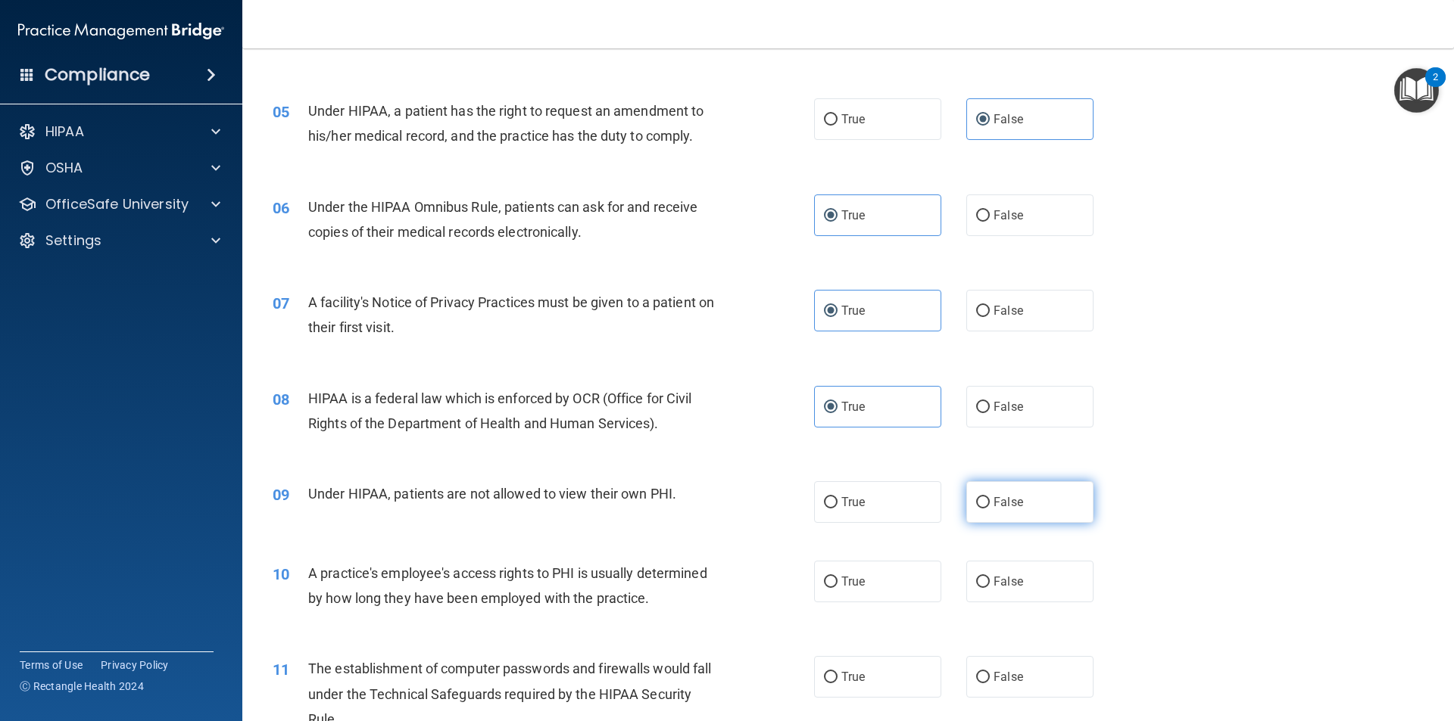
click at [978, 491] on label "False" at bounding box center [1029, 502] width 127 height 42
click at [978, 497] on input "False" at bounding box center [983, 502] width 14 height 11
radio input "true"
click at [1009, 570] on label "False" at bounding box center [1029, 582] width 127 height 42
click at [989, 577] on input "False" at bounding box center [983, 582] width 14 height 11
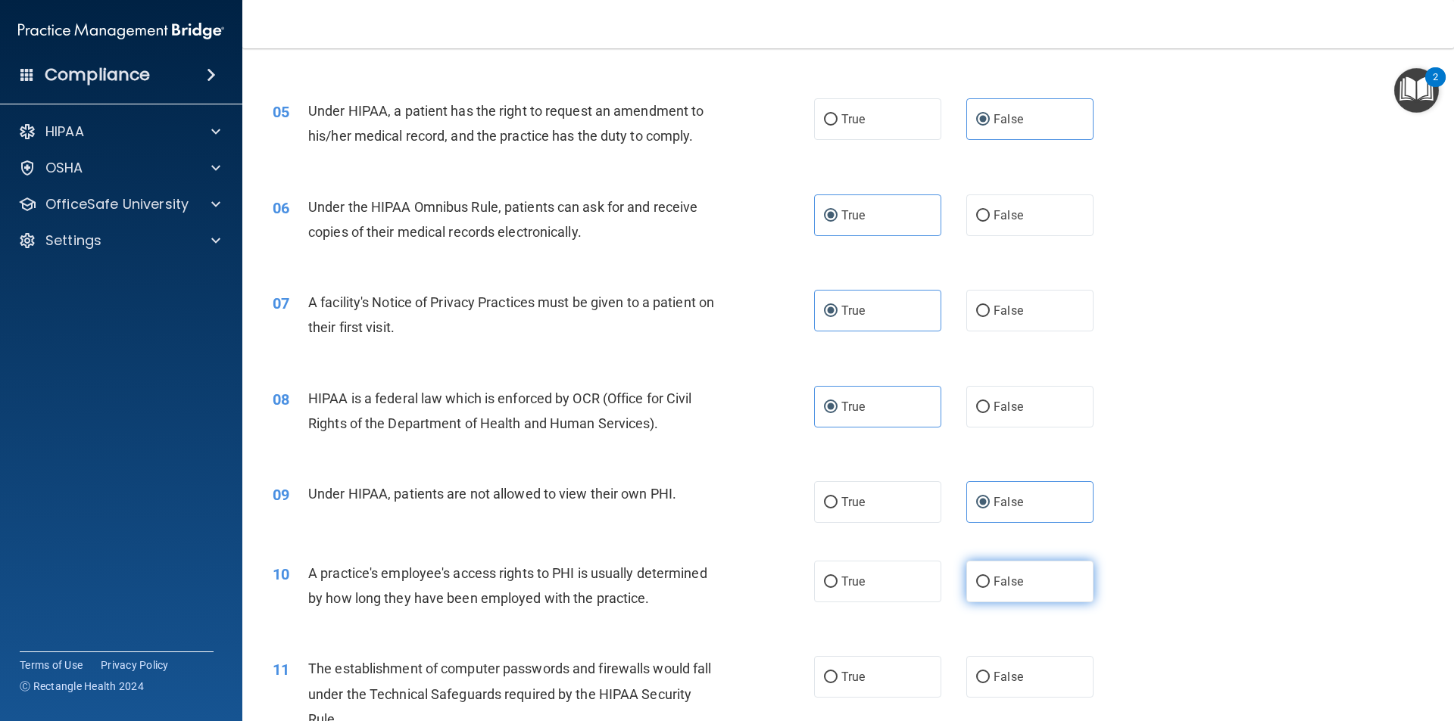
radio input "true"
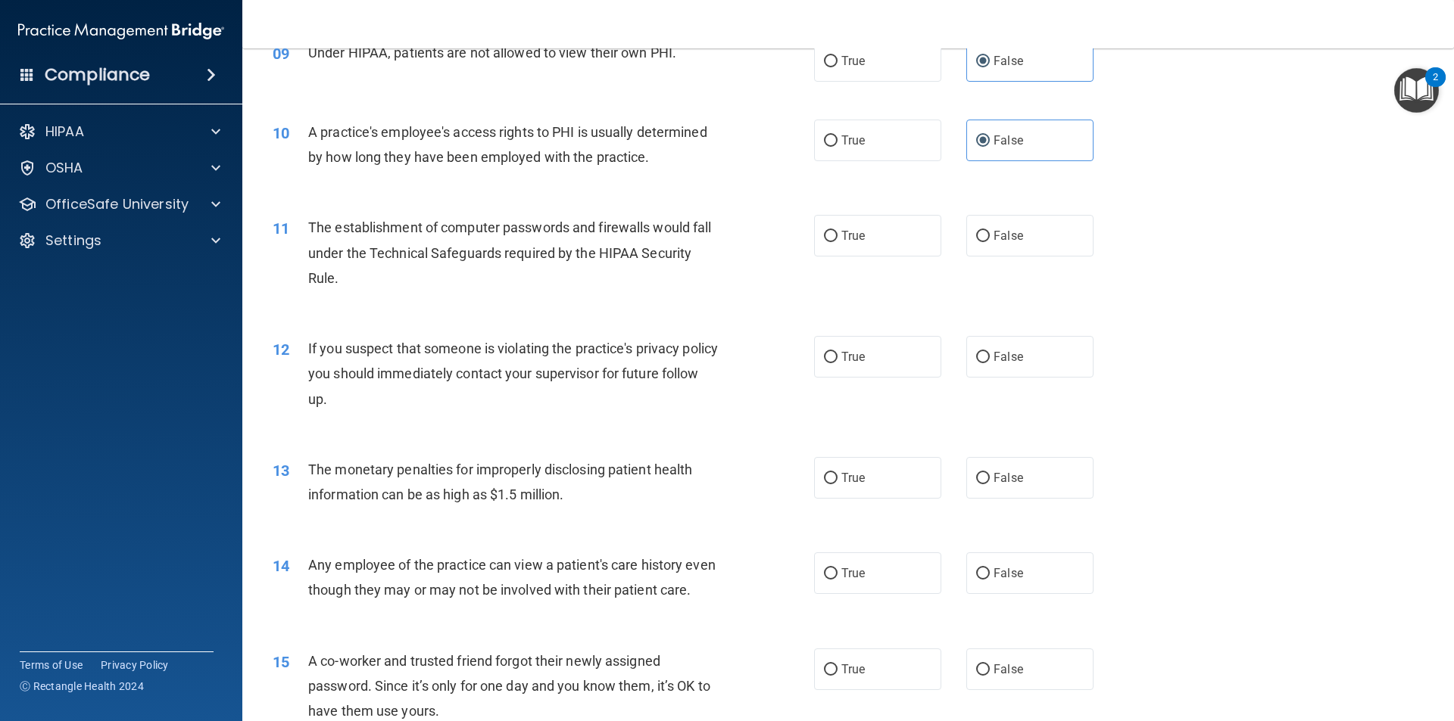
scroll to position [984, 0]
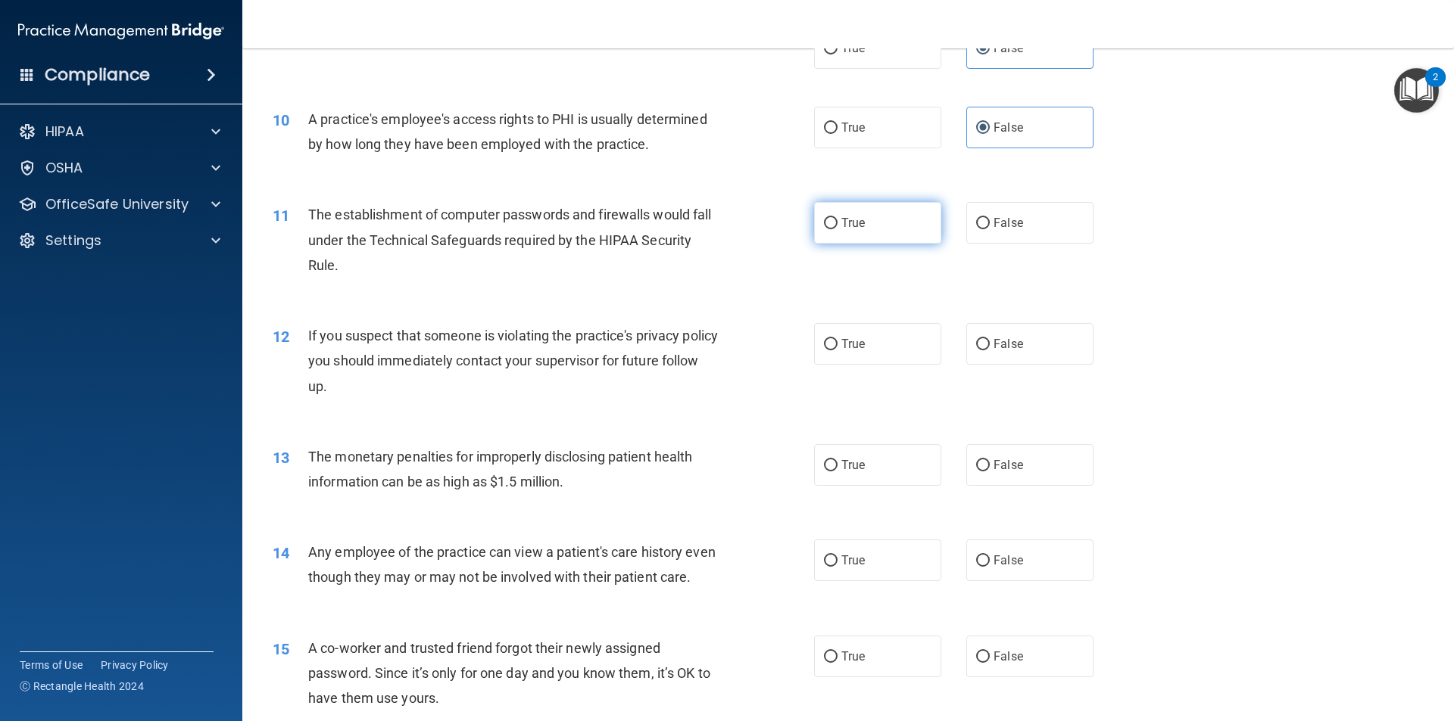
click at [846, 229] on span "True" at bounding box center [852, 223] width 23 height 14
click at [837, 229] on input "True" at bounding box center [831, 223] width 14 height 11
radio input "true"
click at [871, 349] on label "True" at bounding box center [877, 344] width 127 height 42
click at [837, 349] on input "True" at bounding box center [831, 344] width 14 height 11
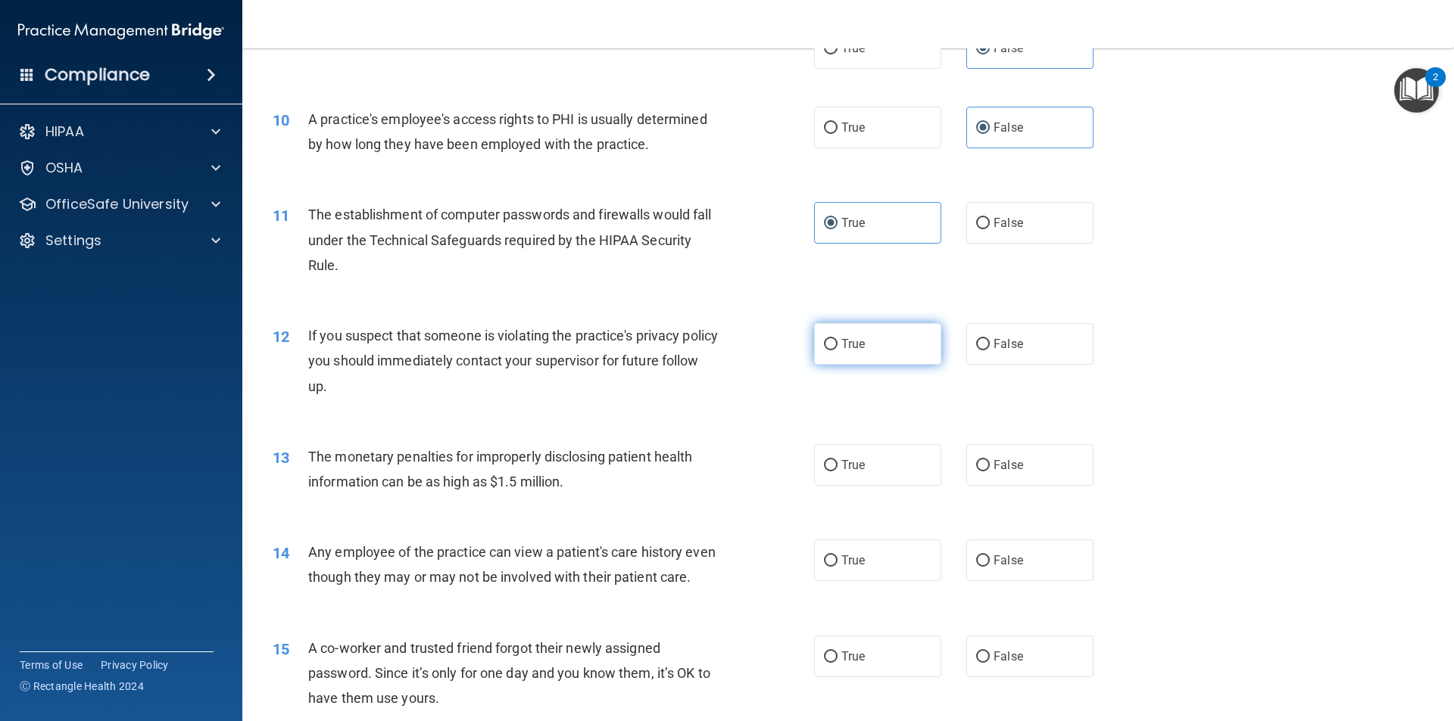
radio input "true"
click at [872, 475] on label "True" at bounding box center [877, 465] width 127 height 42
click at [837, 472] on input "True" at bounding box center [831, 465] width 14 height 11
radio input "true"
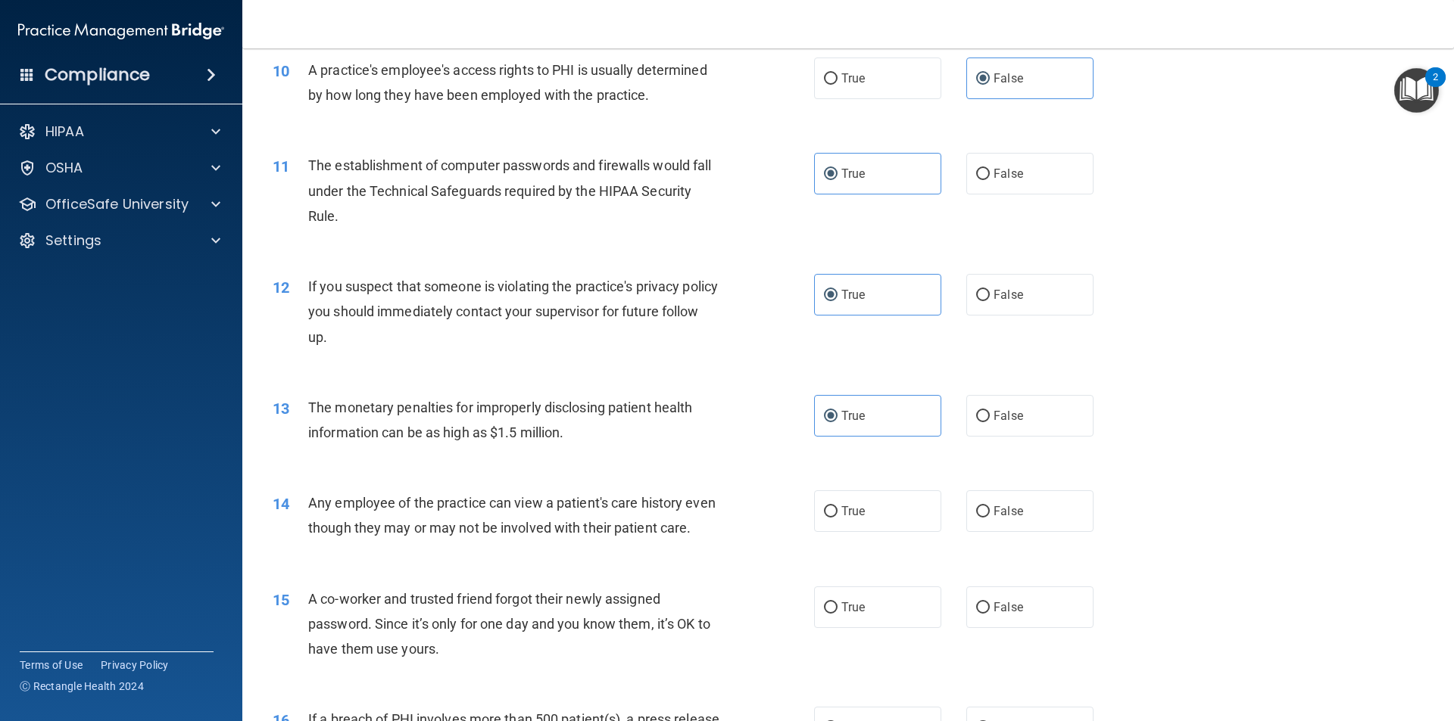
scroll to position [1060, 0]
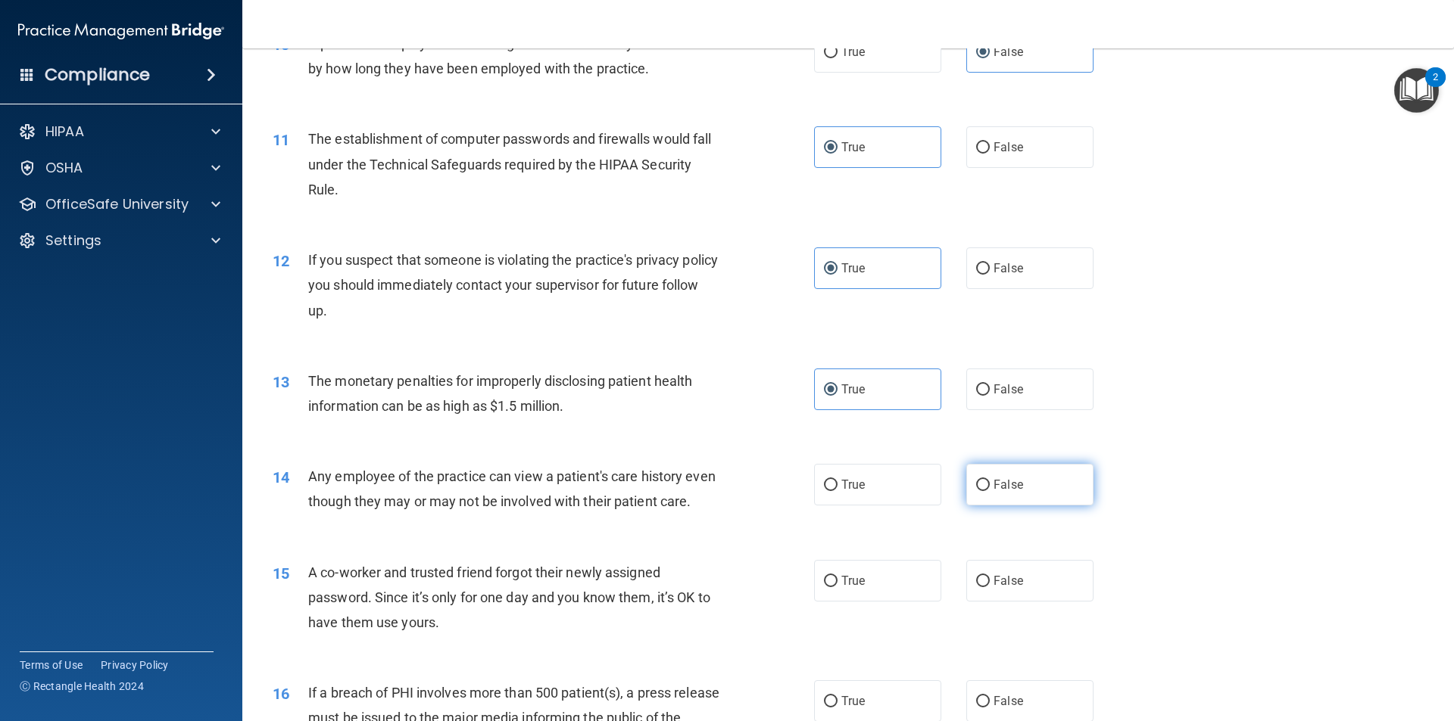
click at [979, 485] on input "False" at bounding box center [983, 485] width 14 height 11
radio input "true"
click at [989, 602] on label "False" at bounding box center [1029, 581] width 127 height 42
click at [989, 587] on input "False" at bounding box center [983, 581] width 14 height 11
radio input "true"
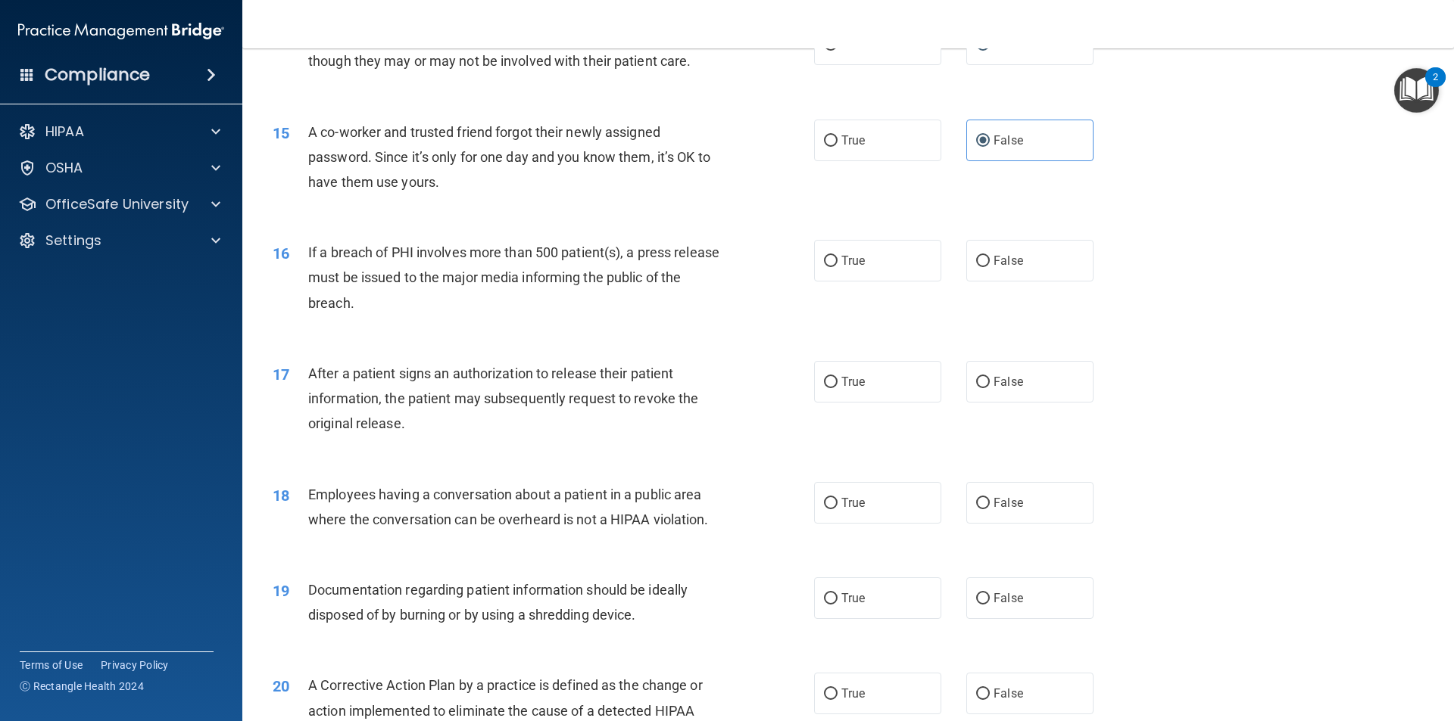
scroll to position [1514, 0]
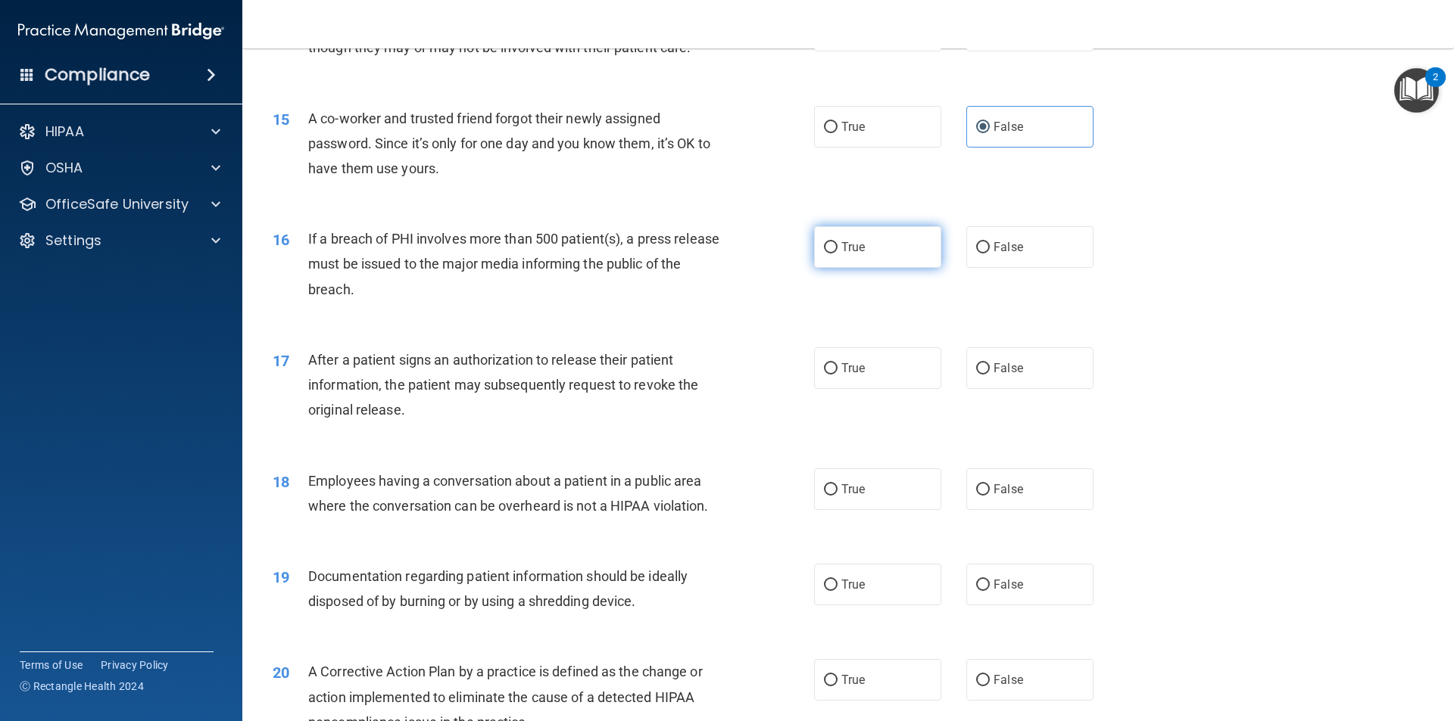
click at [858, 254] on span "True" at bounding box center [852, 247] width 23 height 14
click at [837, 254] on input "True" at bounding box center [831, 247] width 14 height 11
radio input "true"
click at [870, 389] on label "True" at bounding box center [877, 368] width 127 height 42
click at [837, 375] on input "True" at bounding box center [831, 368] width 14 height 11
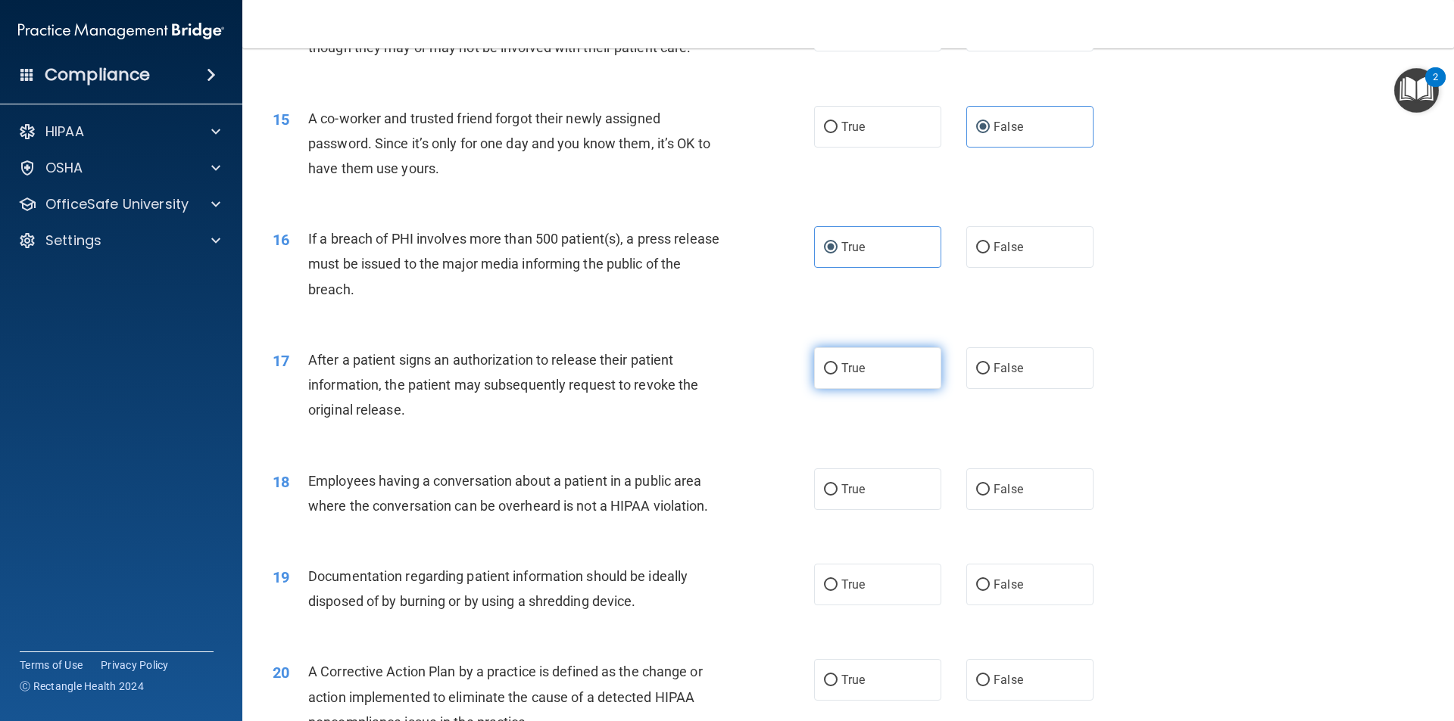
radio input "true"
click at [1000, 497] on span "False" at bounding box center [1008, 489] width 30 height 14
click at [989, 496] on input "False" at bounding box center [983, 490] width 14 height 11
radio input "true"
click at [904, 606] on label "True" at bounding box center [877, 585] width 127 height 42
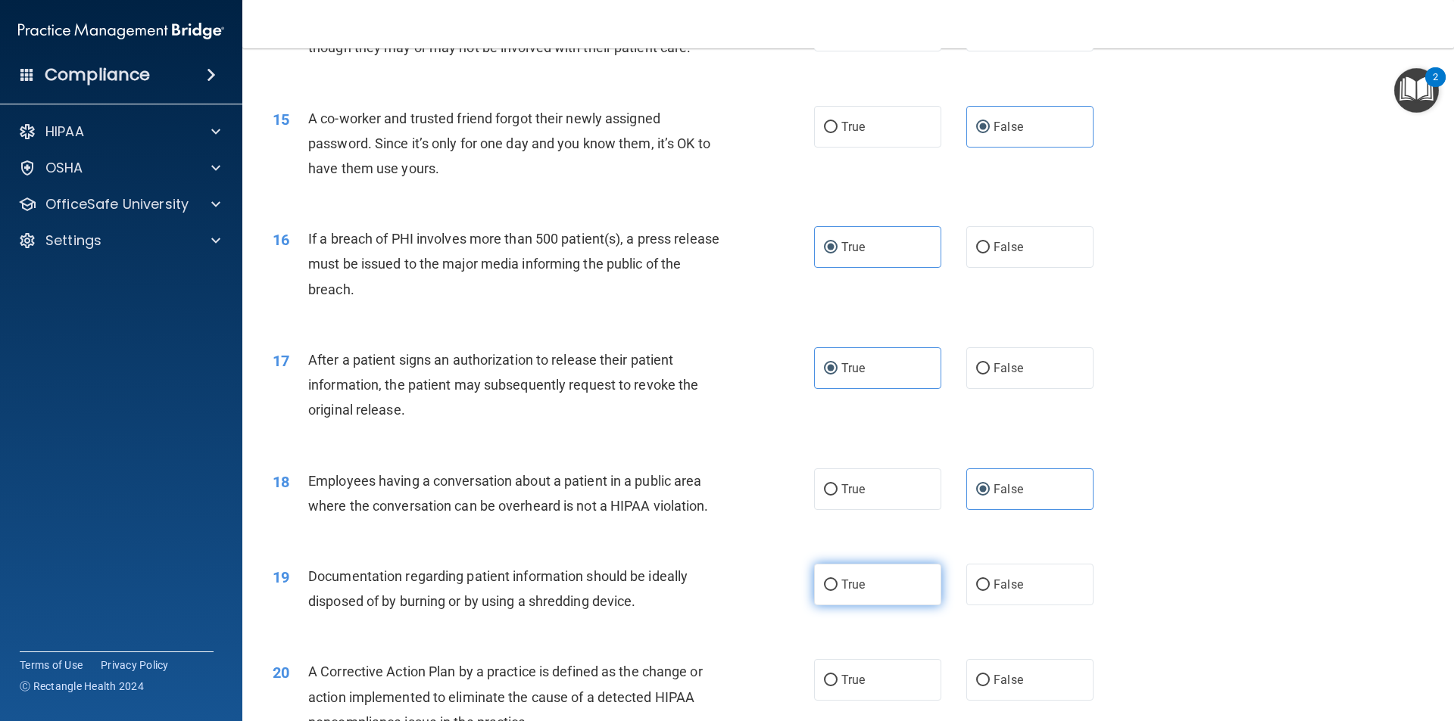
click at [837, 591] on input "True" at bounding box center [831, 585] width 14 height 11
radio input "true"
click at [867, 682] on div "20 A Corrective Action Plan by a practice is defined as the change or action im…" at bounding box center [847, 700] width 1173 height 121
click at [865, 698] on label "True" at bounding box center [877, 680] width 127 height 42
click at [837, 687] on input "True" at bounding box center [831, 680] width 14 height 11
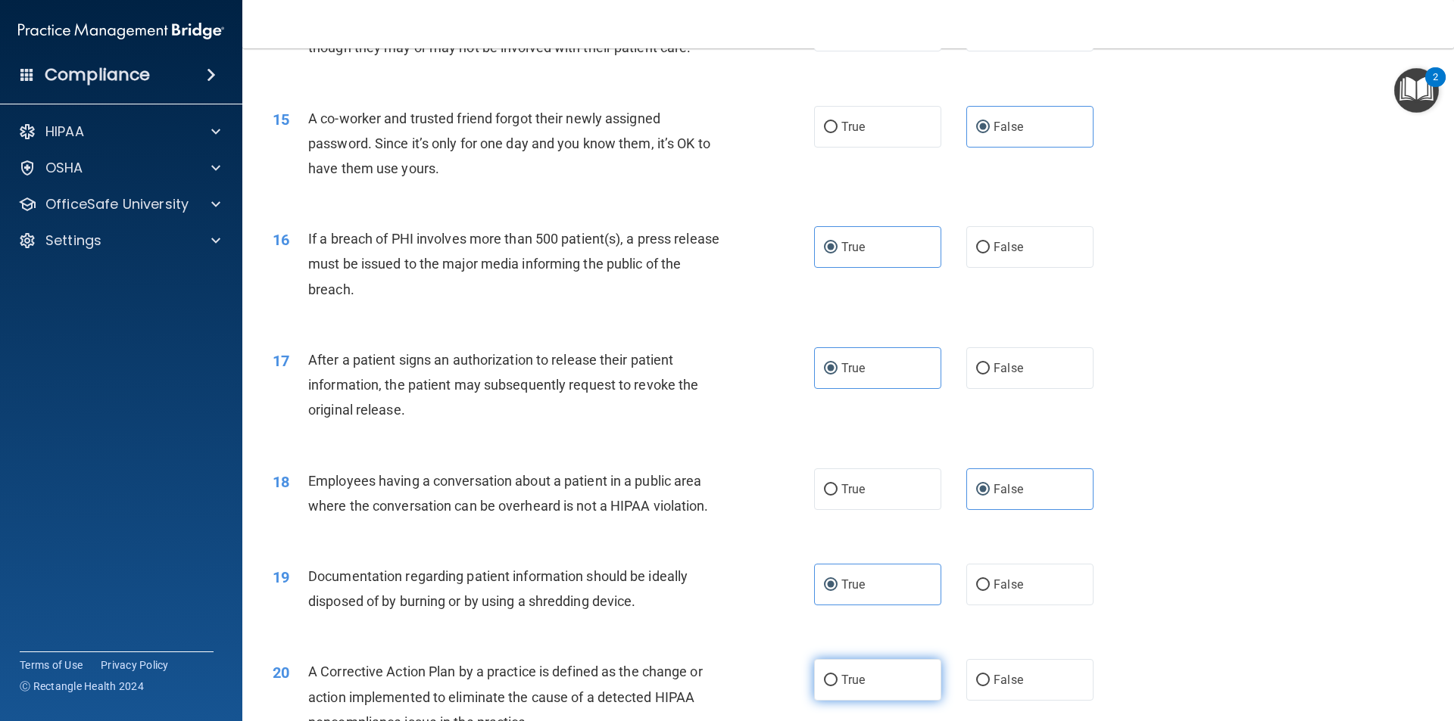
radio input "true"
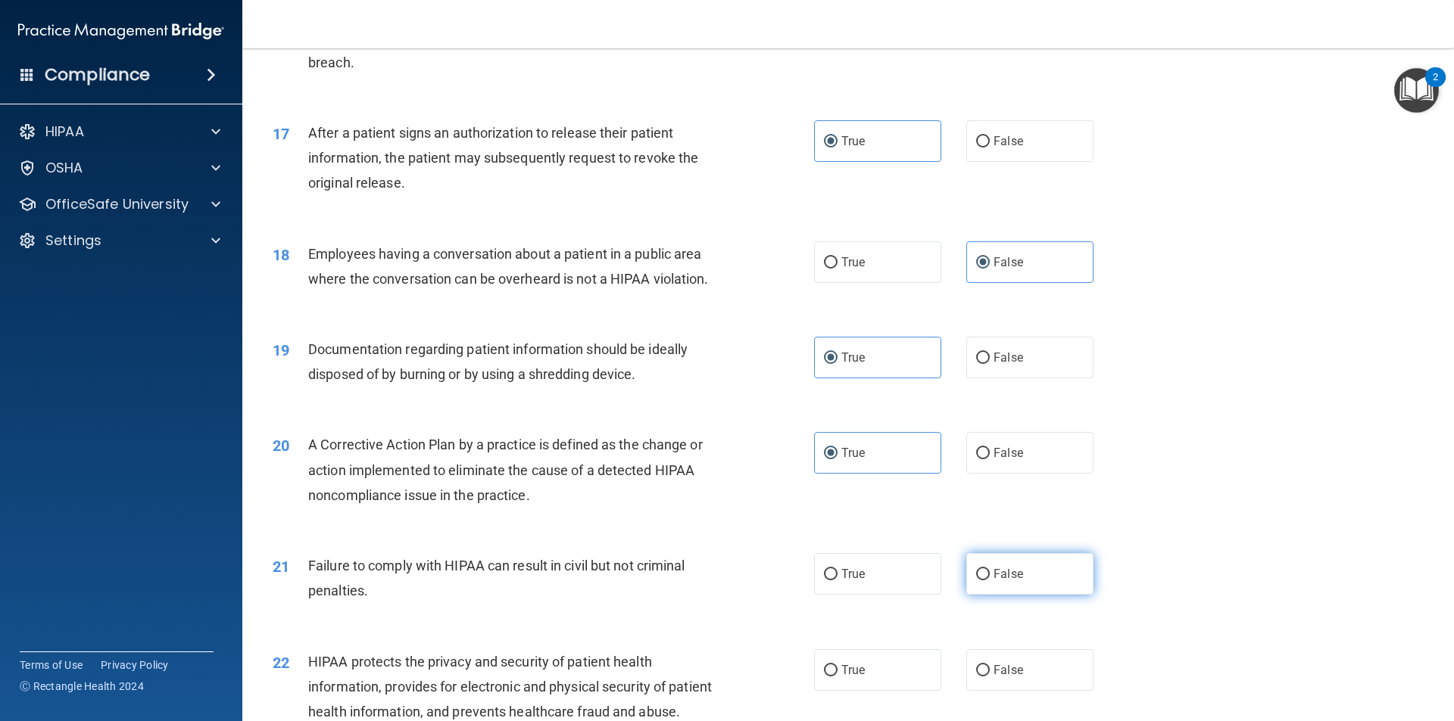
click at [1002, 581] on span "False" at bounding box center [1008, 574] width 30 height 14
click at [989, 581] on input "False" at bounding box center [983, 574] width 14 height 11
radio input "true"
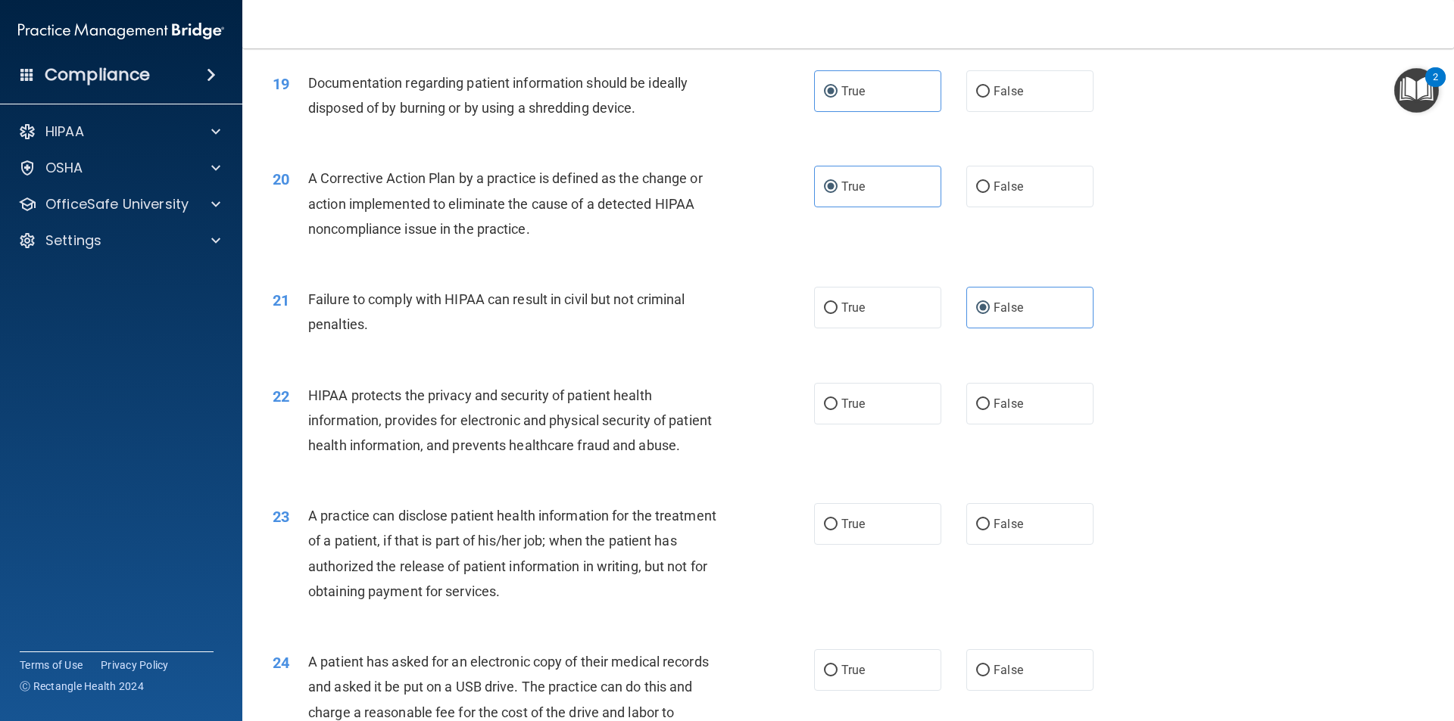
scroll to position [2044, 0]
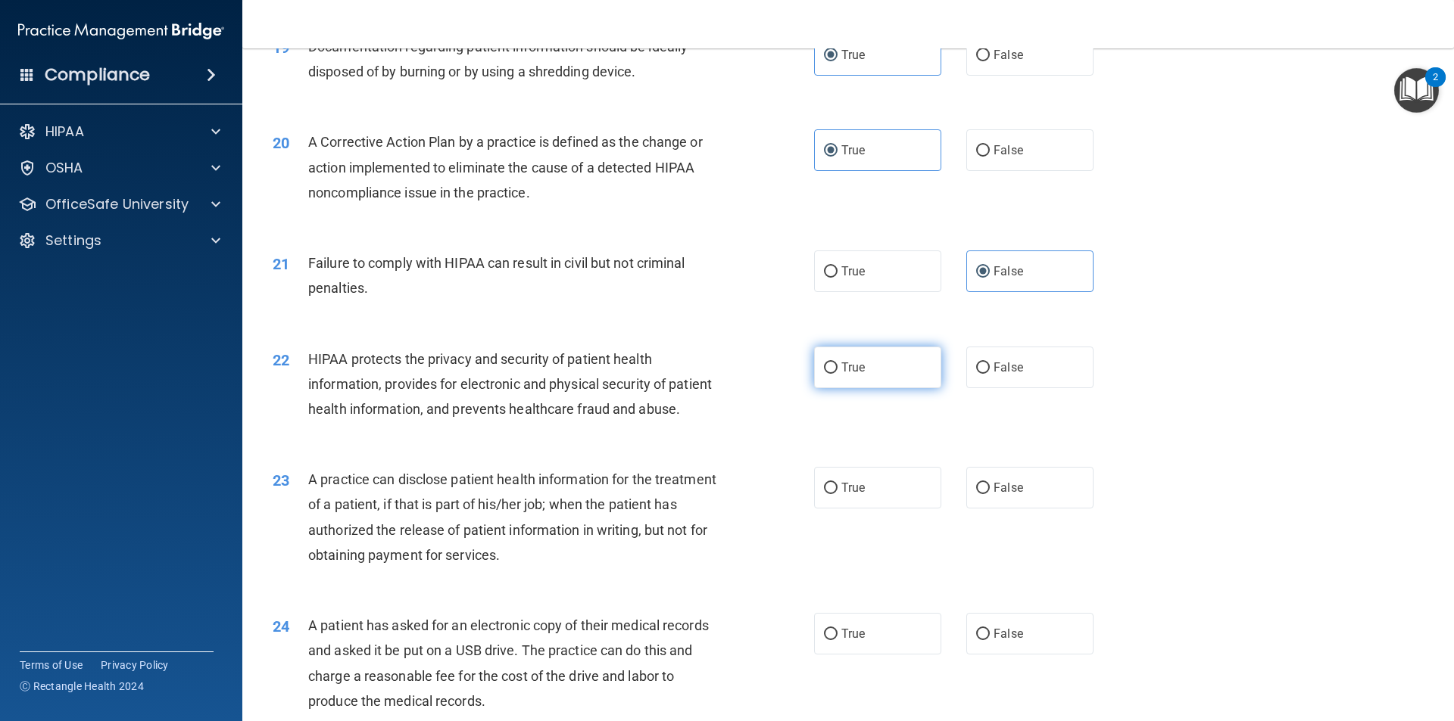
click at [852, 375] on span "True" at bounding box center [852, 367] width 23 height 14
click at [837, 374] on input "True" at bounding box center [831, 368] width 14 height 11
radio input "true"
click at [1034, 509] on label "False" at bounding box center [1029, 488] width 127 height 42
click at [989, 494] on input "False" at bounding box center [983, 488] width 14 height 11
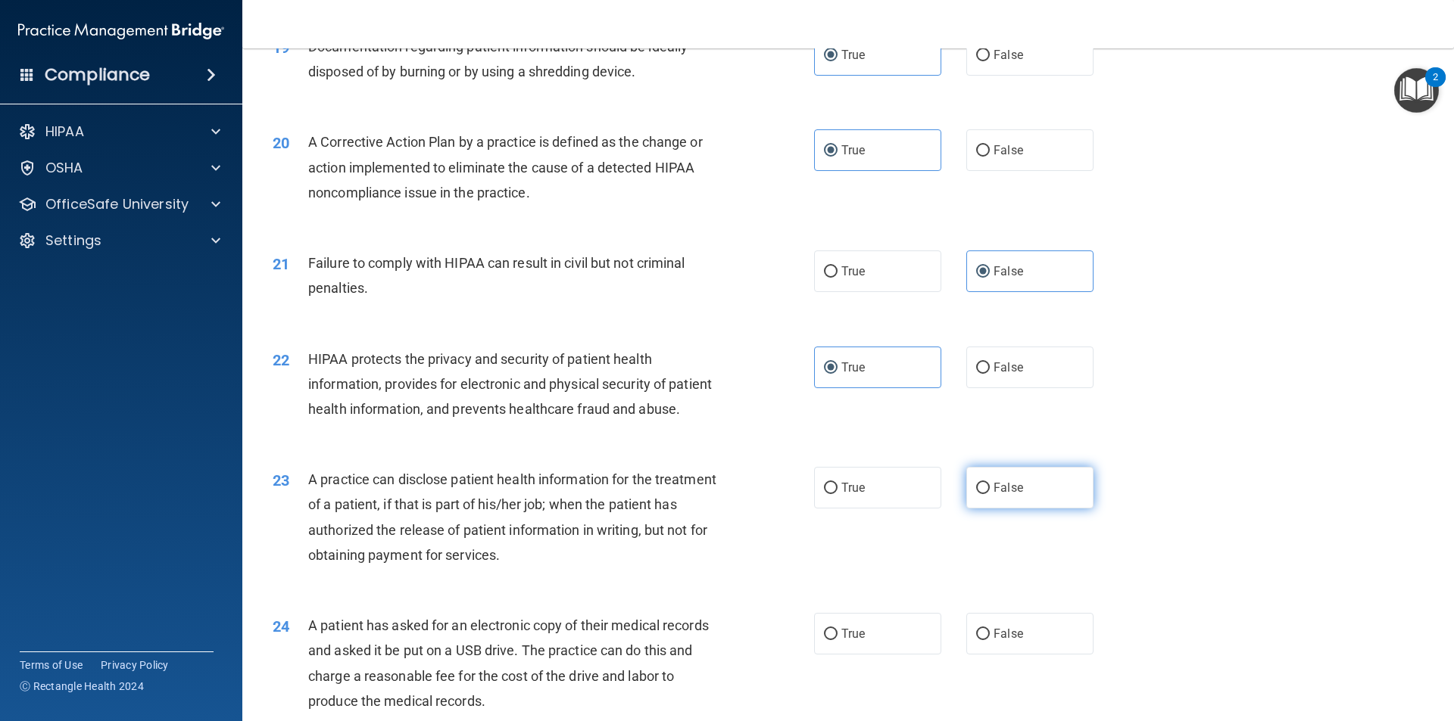
radio input "true"
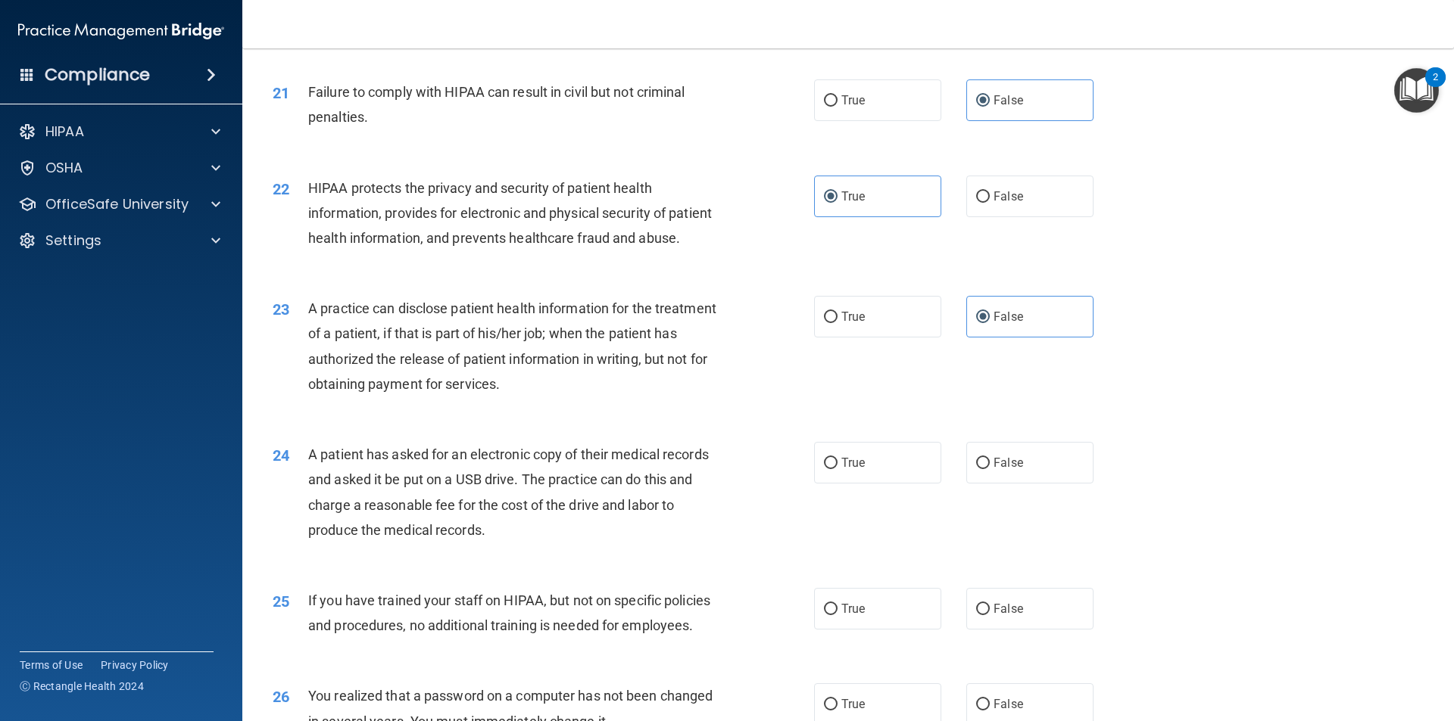
scroll to position [2423, 0]
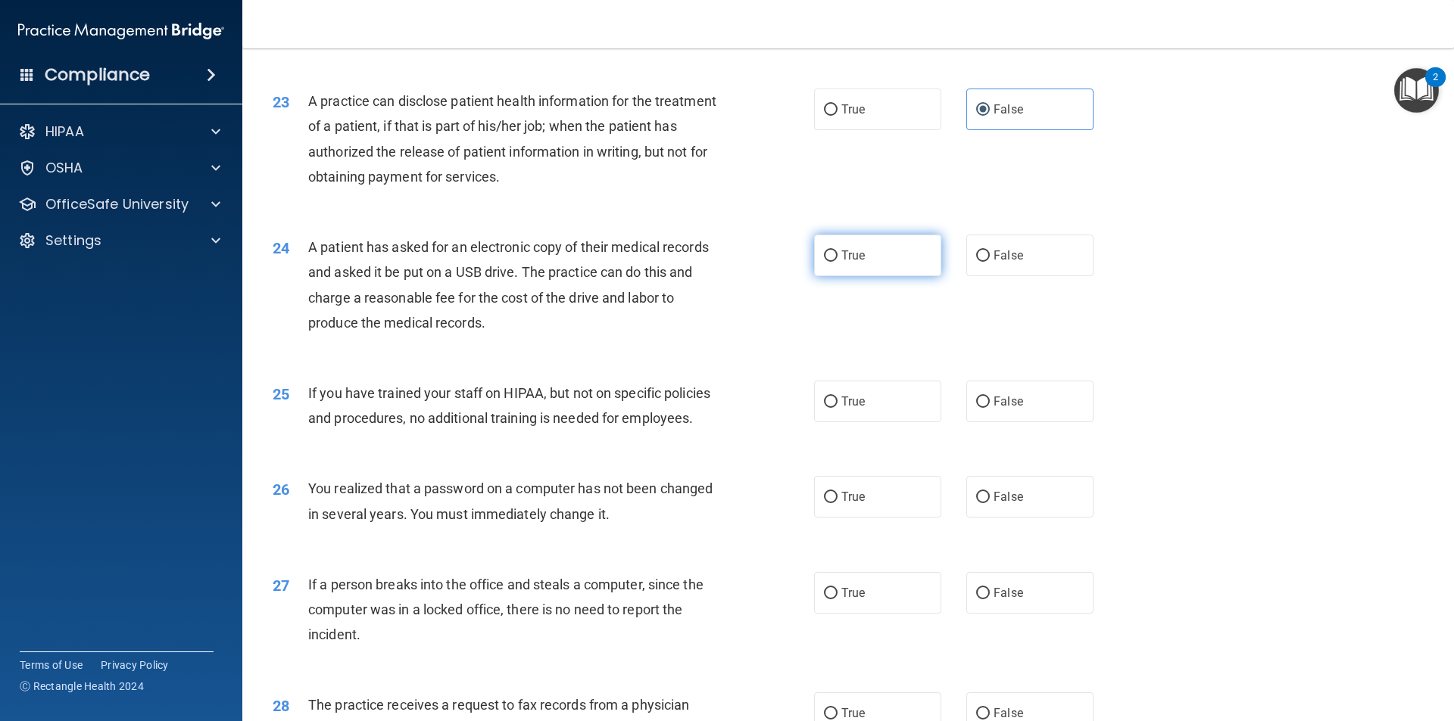
click at [867, 276] on label "True" at bounding box center [877, 256] width 127 height 42
click at [837, 262] on input "True" at bounding box center [831, 256] width 14 height 11
radio input "true"
drag, startPoint x: 1007, startPoint y: 453, endPoint x: 986, endPoint y: 460, distance: 21.5
click at [1007, 409] on span "False" at bounding box center [1008, 401] width 30 height 14
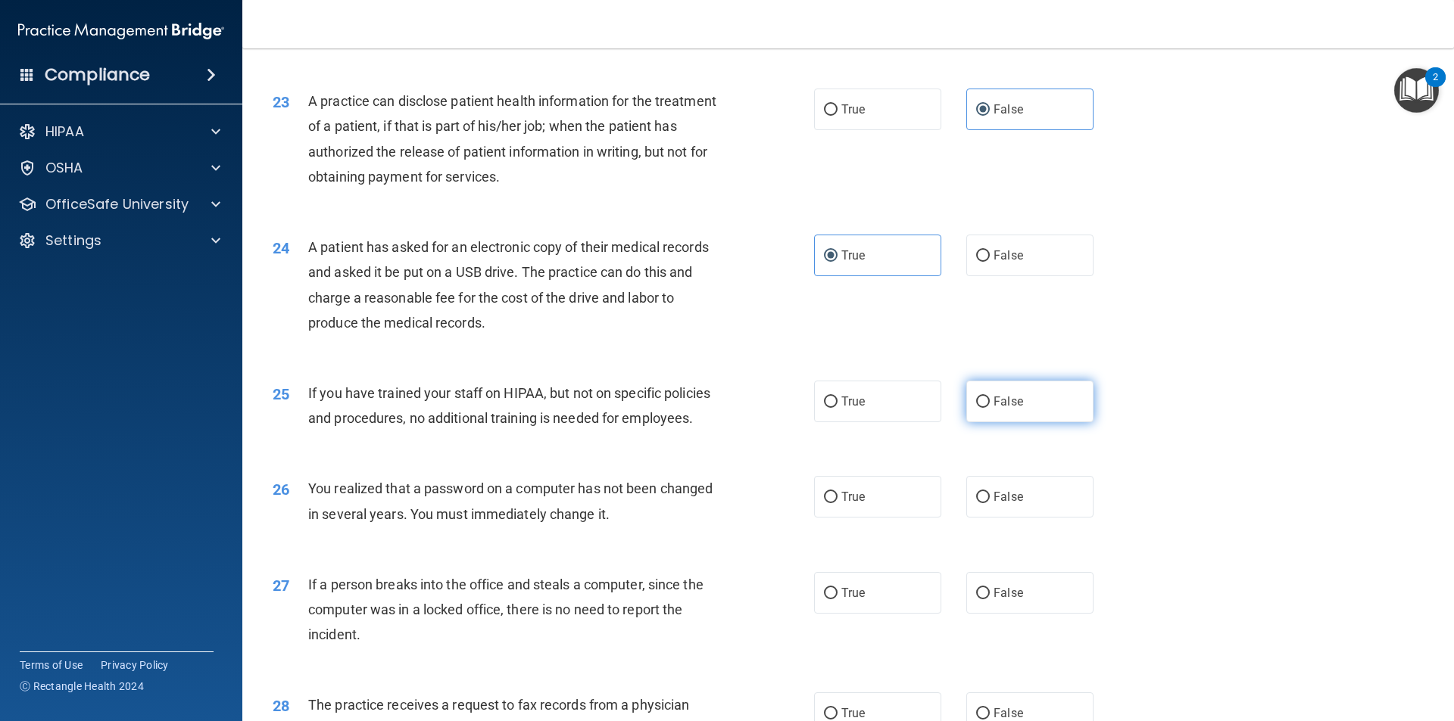
click at [989, 408] on input "False" at bounding box center [983, 402] width 14 height 11
radio input "true"
click at [864, 518] on label "True" at bounding box center [877, 497] width 127 height 42
click at [837, 503] on input "True" at bounding box center [831, 497] width 14 height 11
radio input "true"
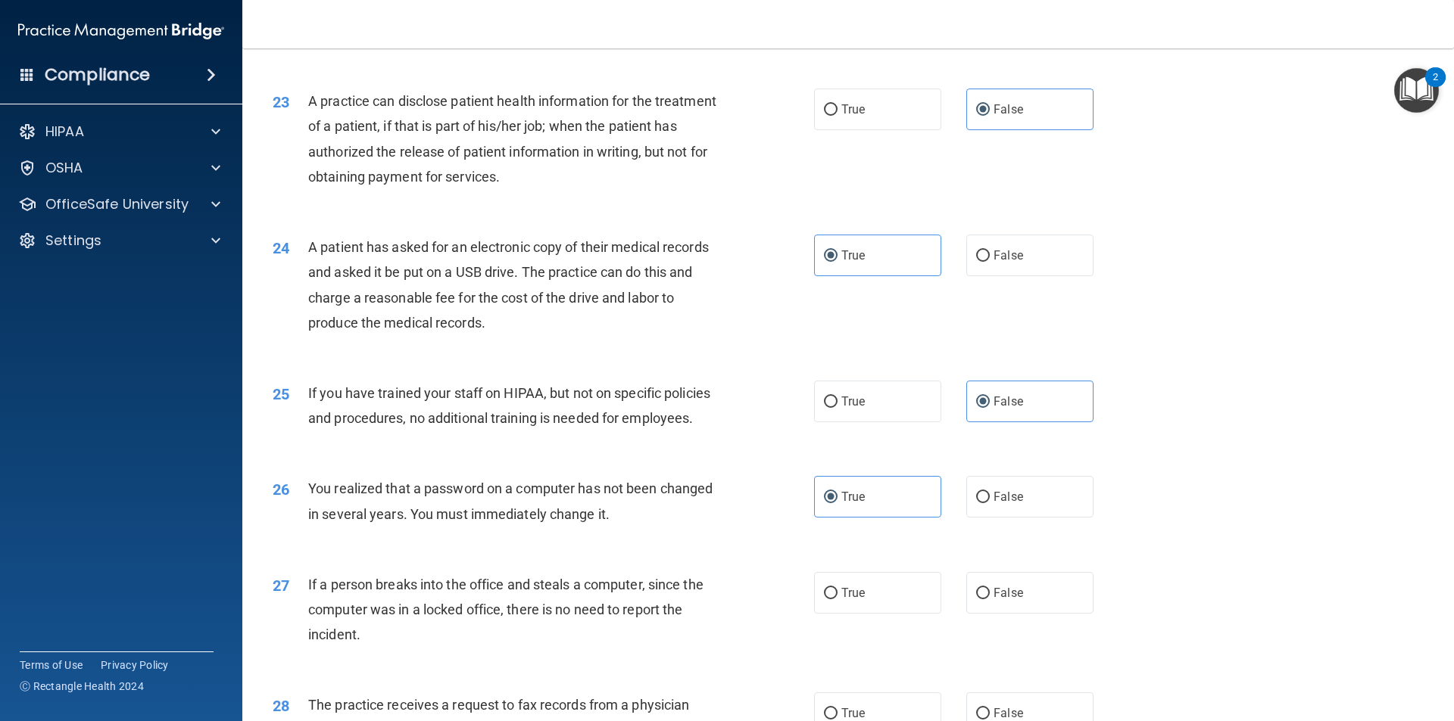
scroll to position [2725, 0]
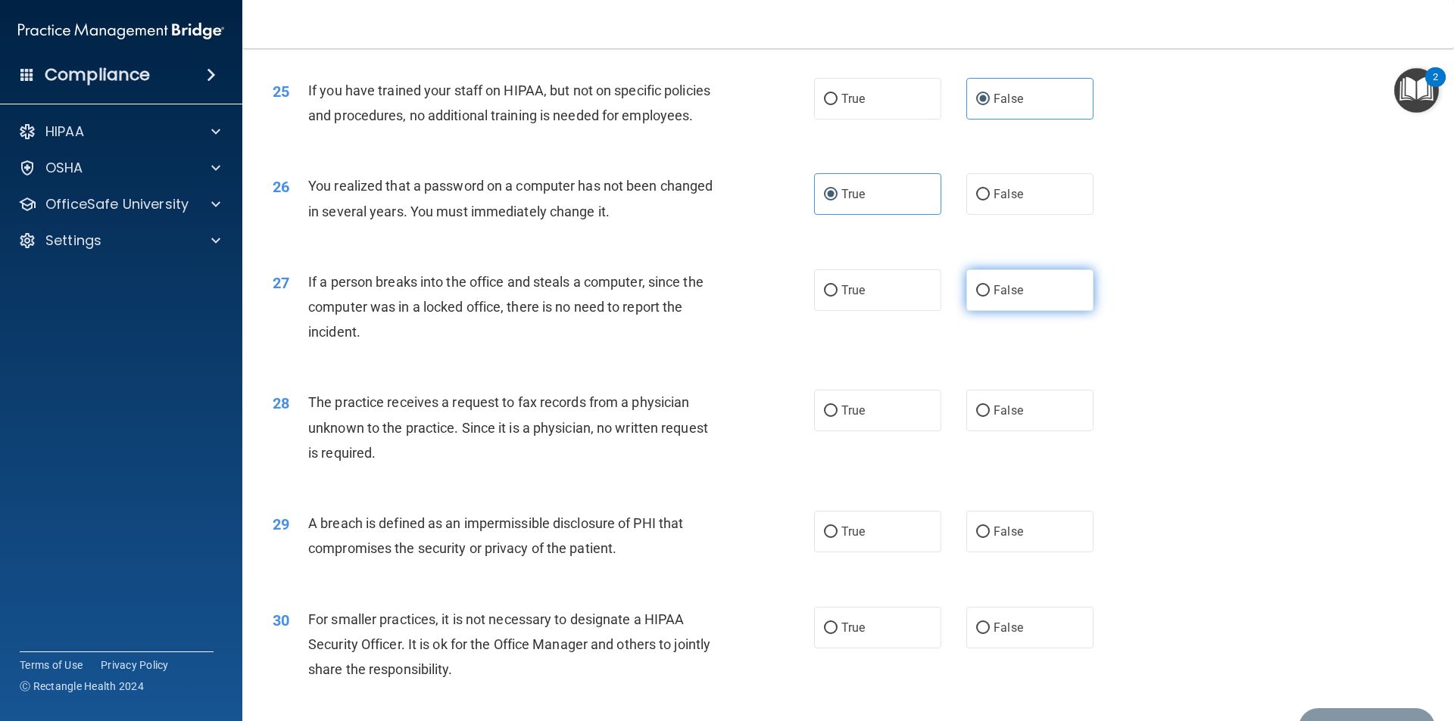
click at [966, 311] on label "False" at bounding box center [1029, 291] width 127 height 42
click at [976, 297] on input "False" at bounding box center [983, 290] width 14 height 11
radio input "true"
drag, startPoint x: 981, startPoint y: 441, endPoint x: 981, endPoint y: 451, distance: 9.8
click at [981, 432] on label "False" at bounding box center [1029, 411] width 127 height 42
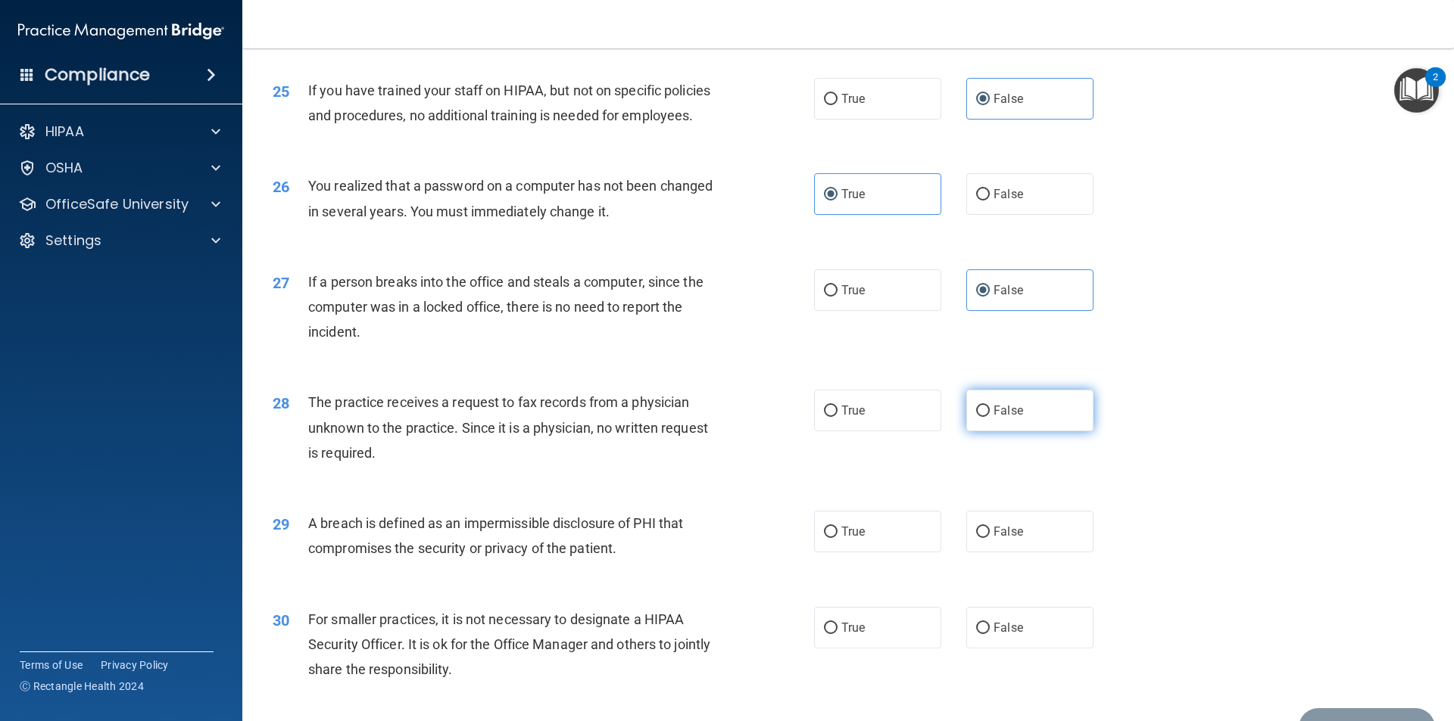
click at [981, 417] on input "False" at bounding box center [983, 411] width 14 height 11
radio input "true"
click at [832, 553] on label "True" at bounding box center [877, 532] width 127 height 42
click at [832, 538] on input "True" at bounding box center [831, 532] width 14 height 11
radio input "true"
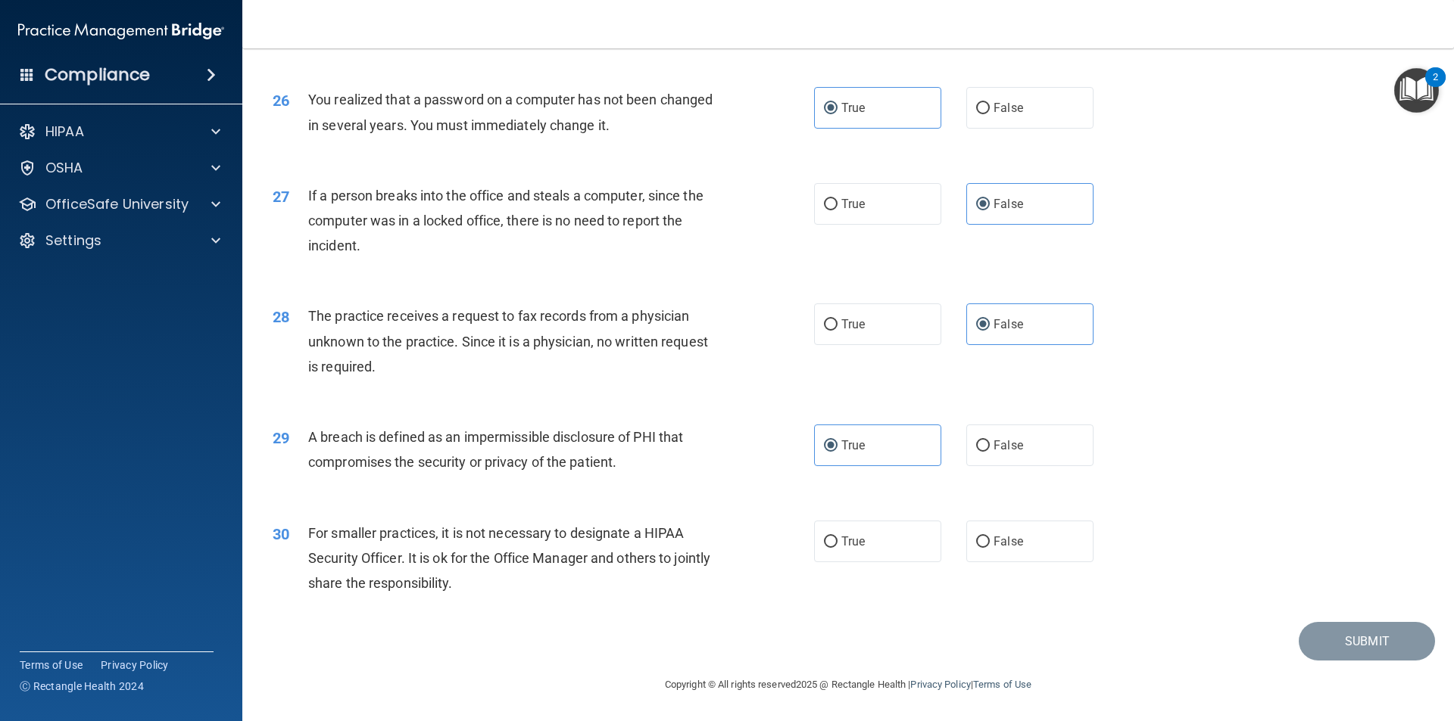
scroll to position [2862, 0]
click at [1052, 538] on label "False" at bounding box center [1029, 542] width 127 height 42
click at [989, 538] on input "False" at bounding box center [983, 542] width 14 height 11
radio input "true"
click at [1337, 634] on button "Submit" at bounding box center [1366, 641] width 136 height 39
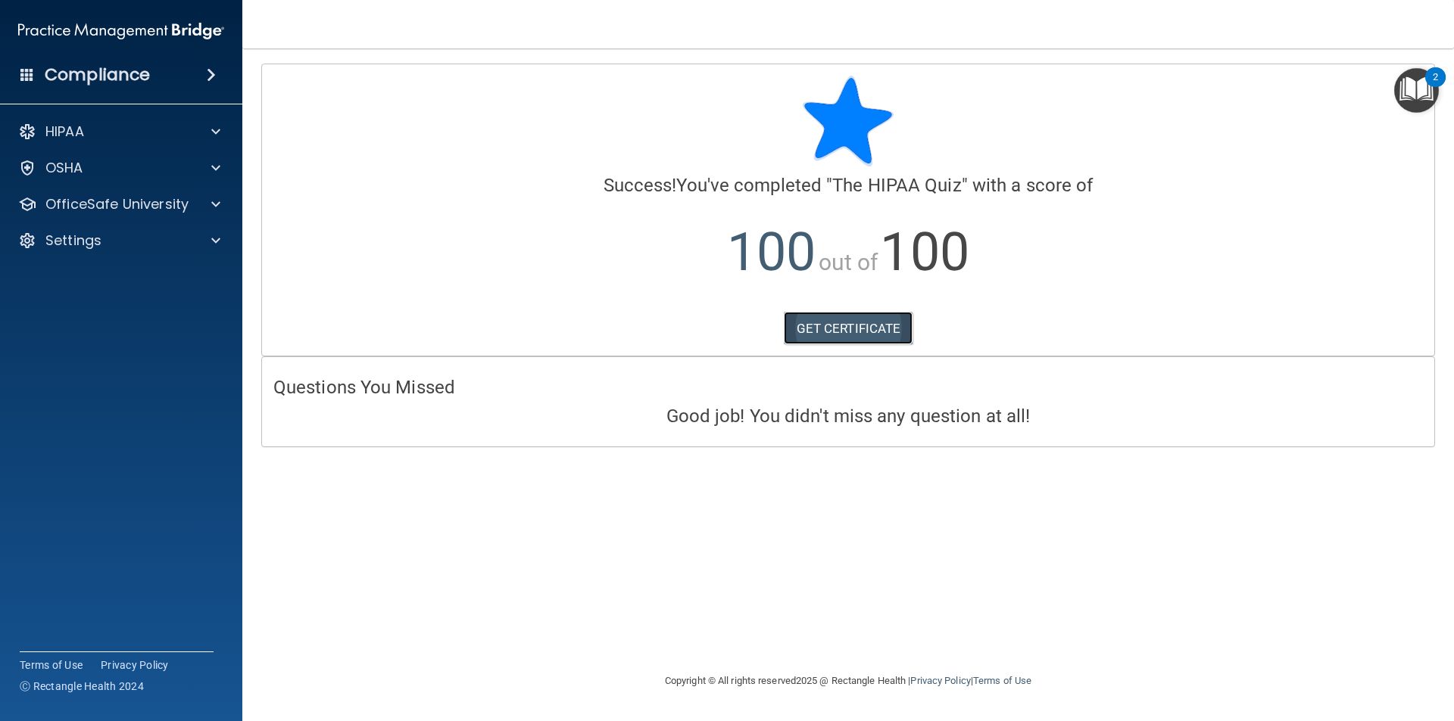
click at [857, 335] on link "GET CERTIFICATE" at bounding box center [848, 328] width 129 height 33
click at [175, 63] on div "Compliance" at bounding box center [121, 74] width 242 height 33
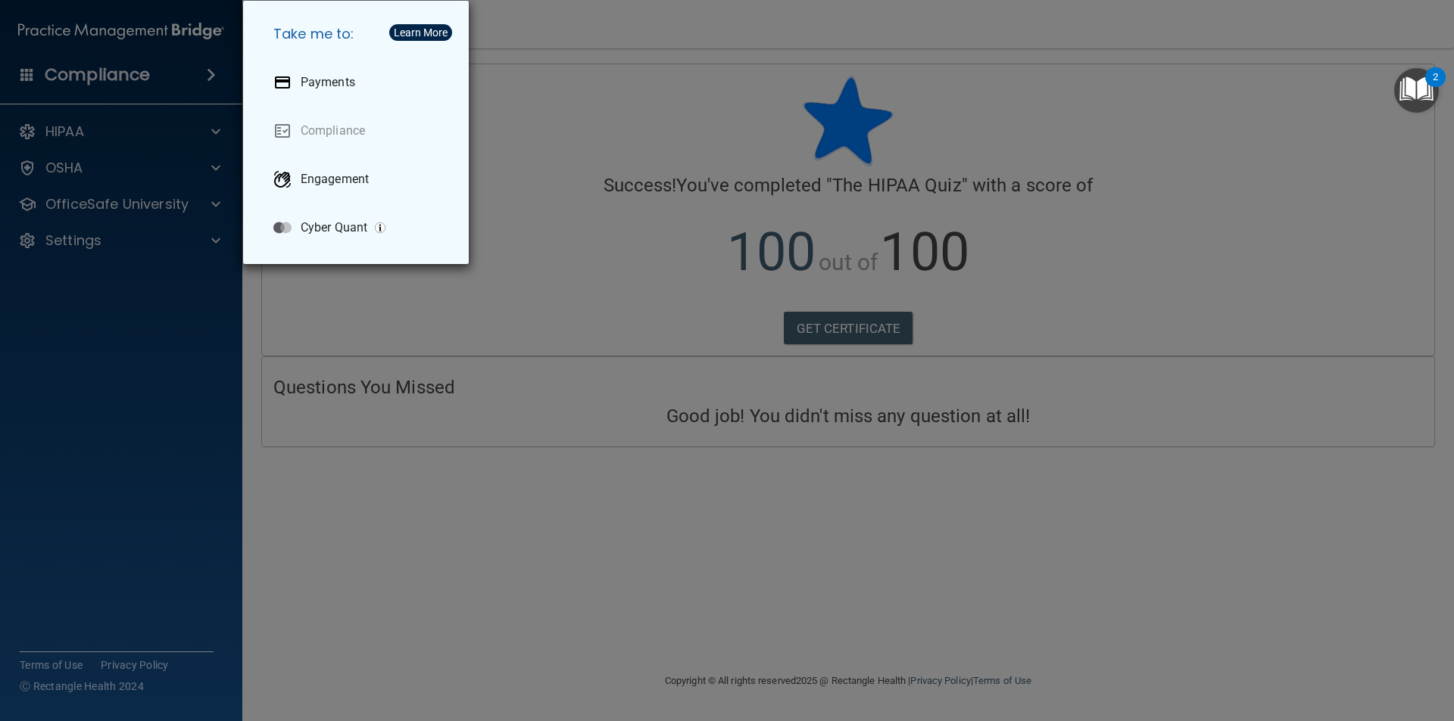
click at [94, 127] on div "Take me to: Payments Compliance Engagement Cyber Quant" at bounding box center [727, 360] width 1454 height 721
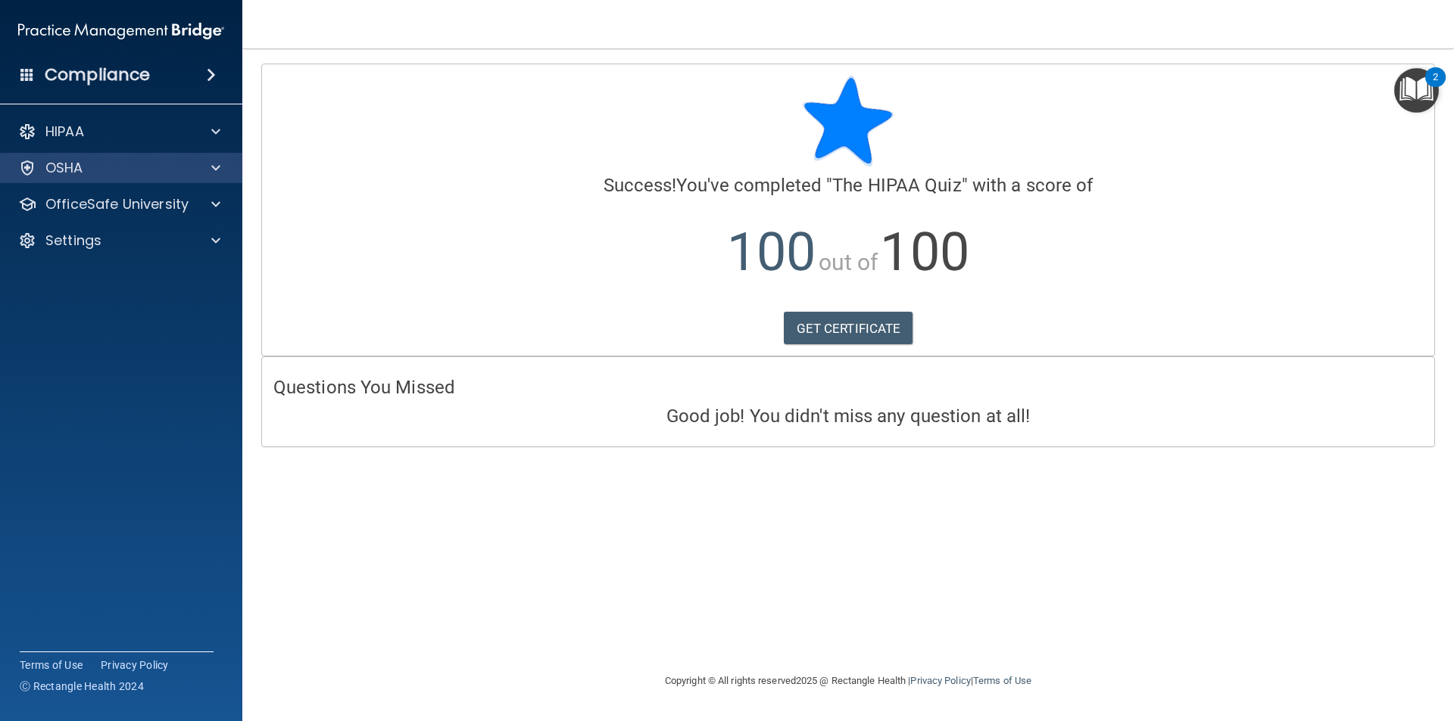
click at [168, 178] on div "OSHA" at bounding box center [121, 168] width 243 height 30
click at [214, 169] on span at bounding box center [215, 168] width 9 height 18
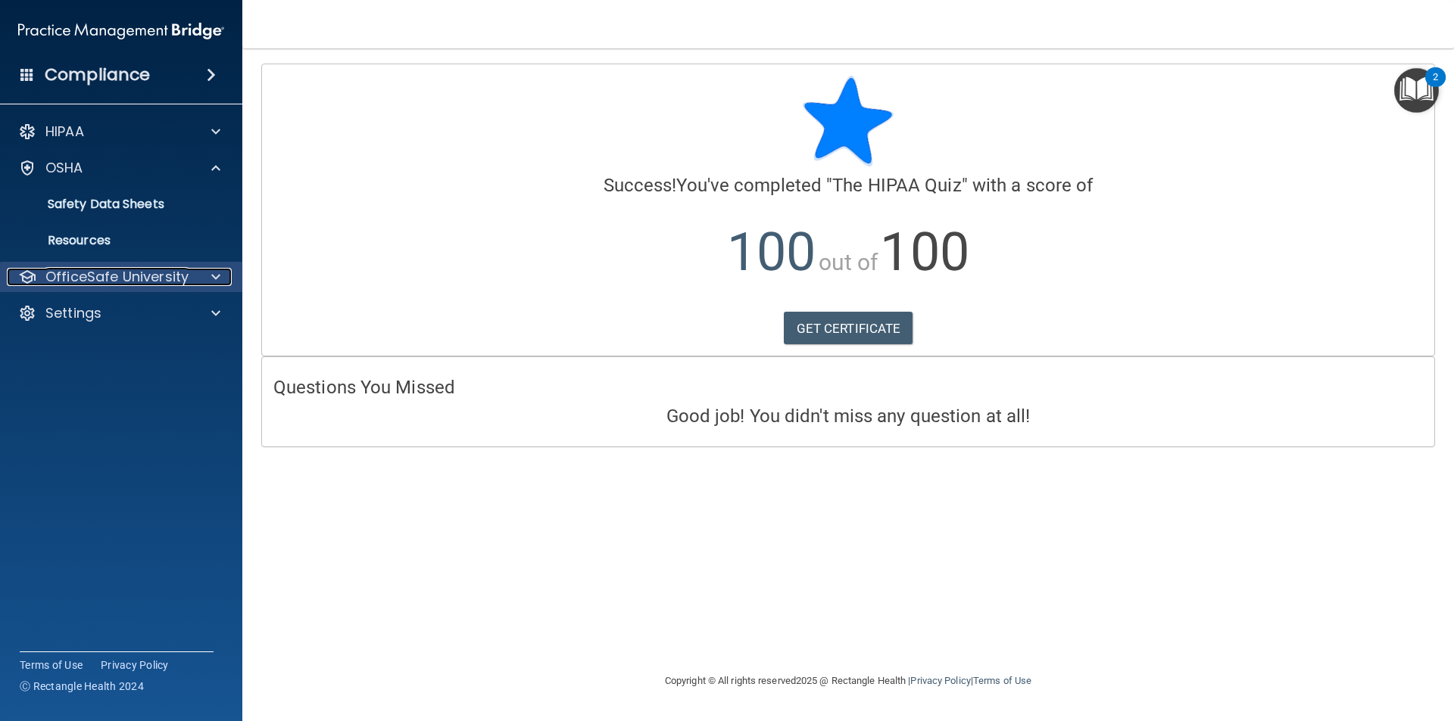
click at [207, 285] on div at bounding box center [214, 277] width 38 height 18
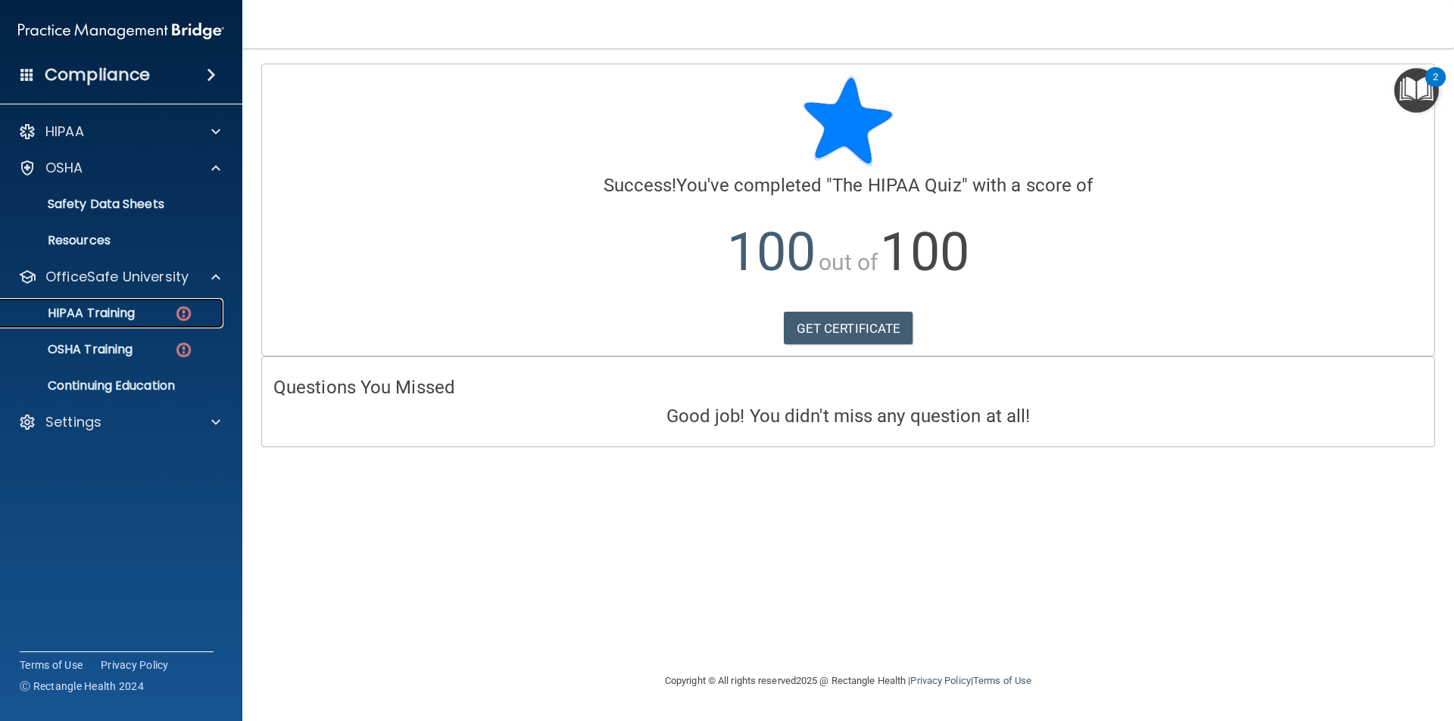
click at [160, 311] on div "HIPAA Training" at bounding box center [113, 313] width 207 height 15
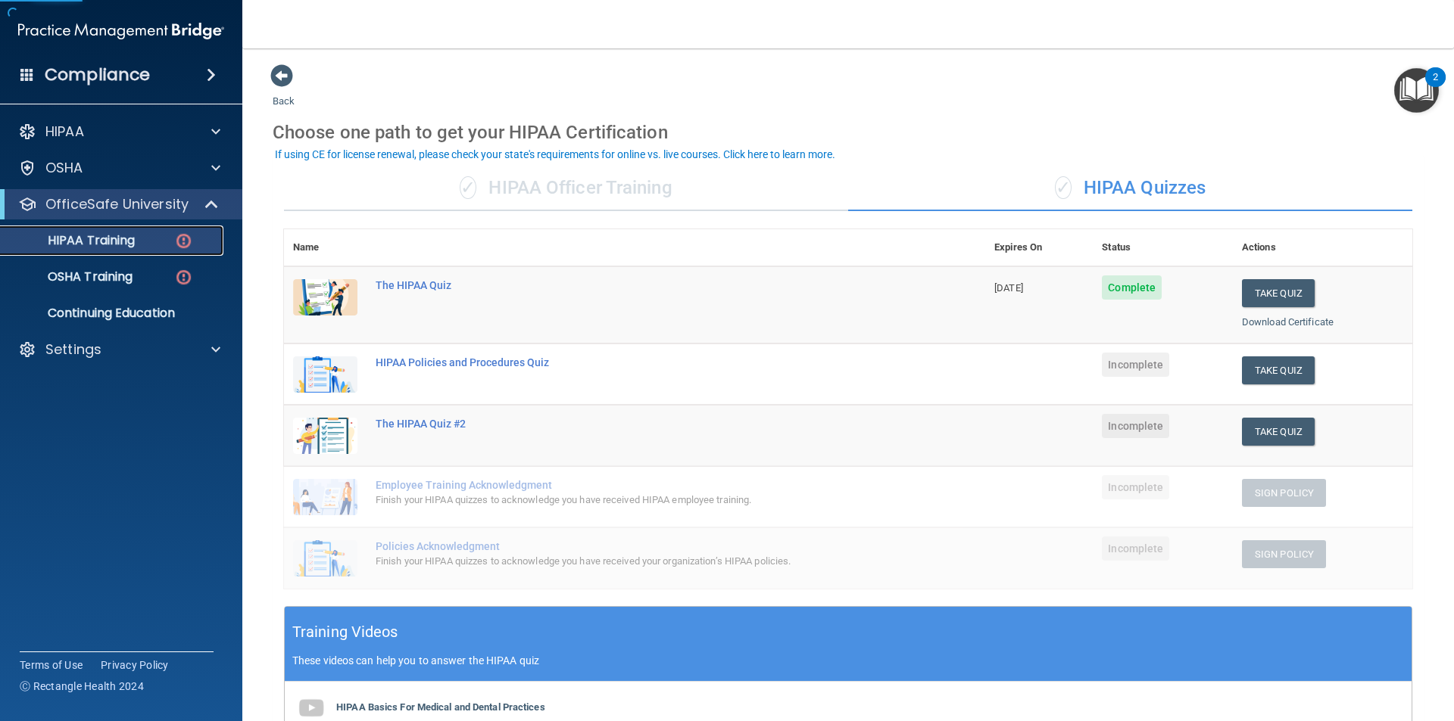
scroll to position [76, 0]
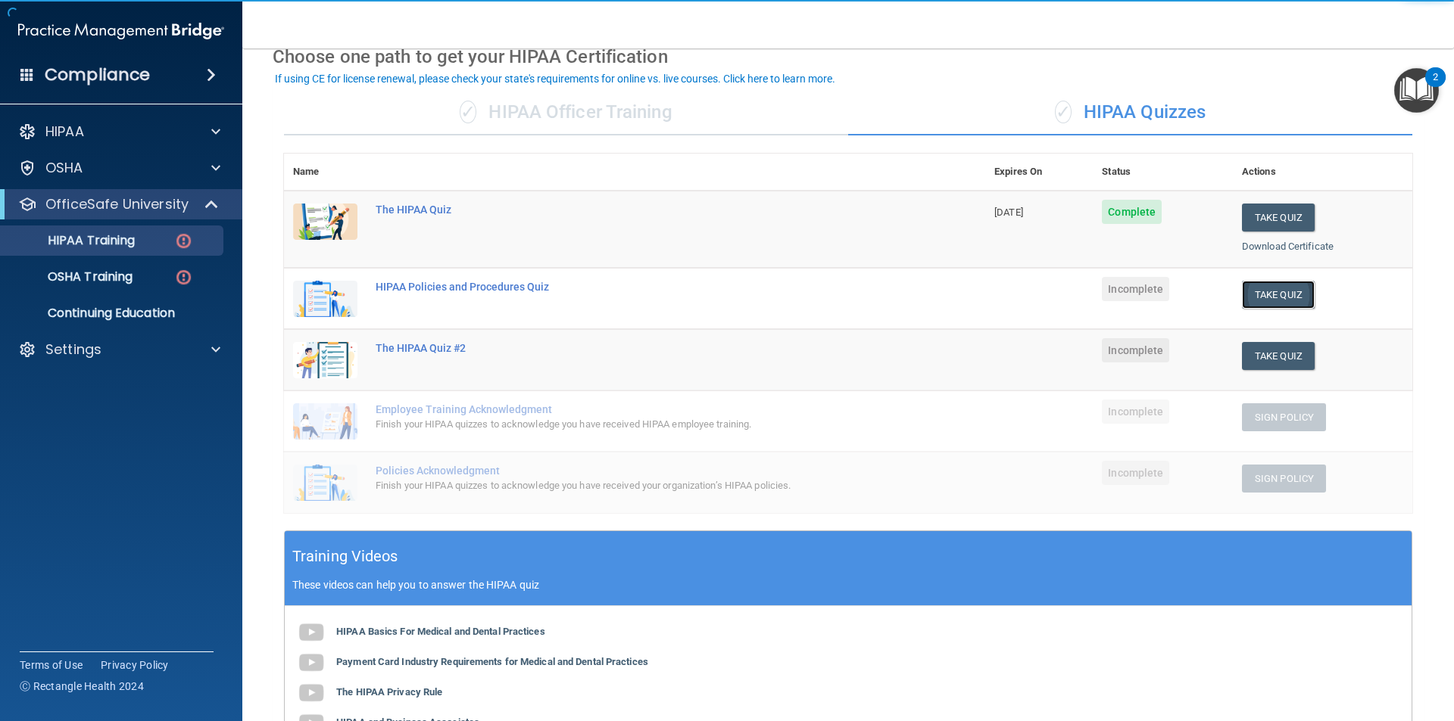
click at [1250, 301] on button "Take Quiz" at bounding box center [1278, 295] width 73 height 28
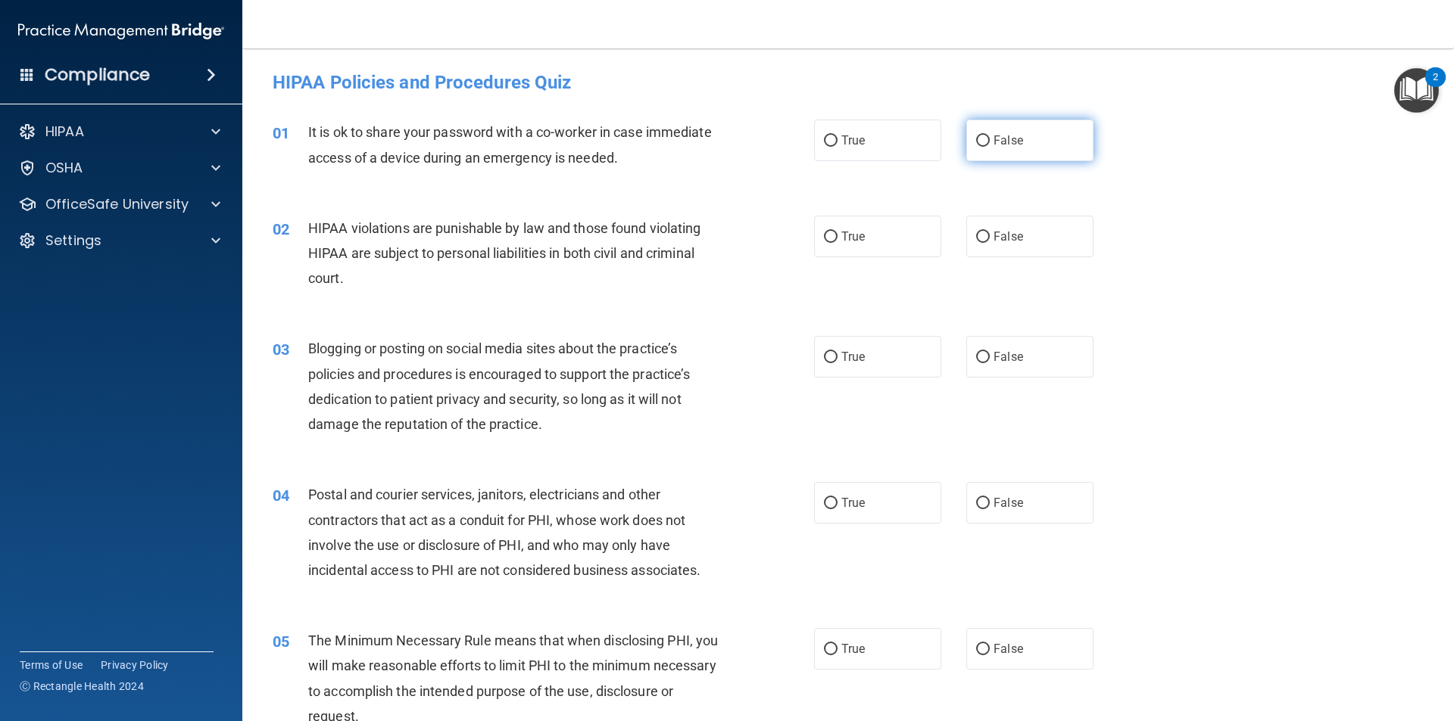
click at [1049, 139] on label "False" at bounding box center [1029, 141] width 127 height 42
click at [989, 139] on input "False" at bounding box center [983, 141] width 14 height 11
radio input "true"
click at [861, 232] on label "True" at bounding box center [877, 237] width 127 height 42
click at [837, 232] on input "True" at bounding box center [831, 237] width 14 height 11
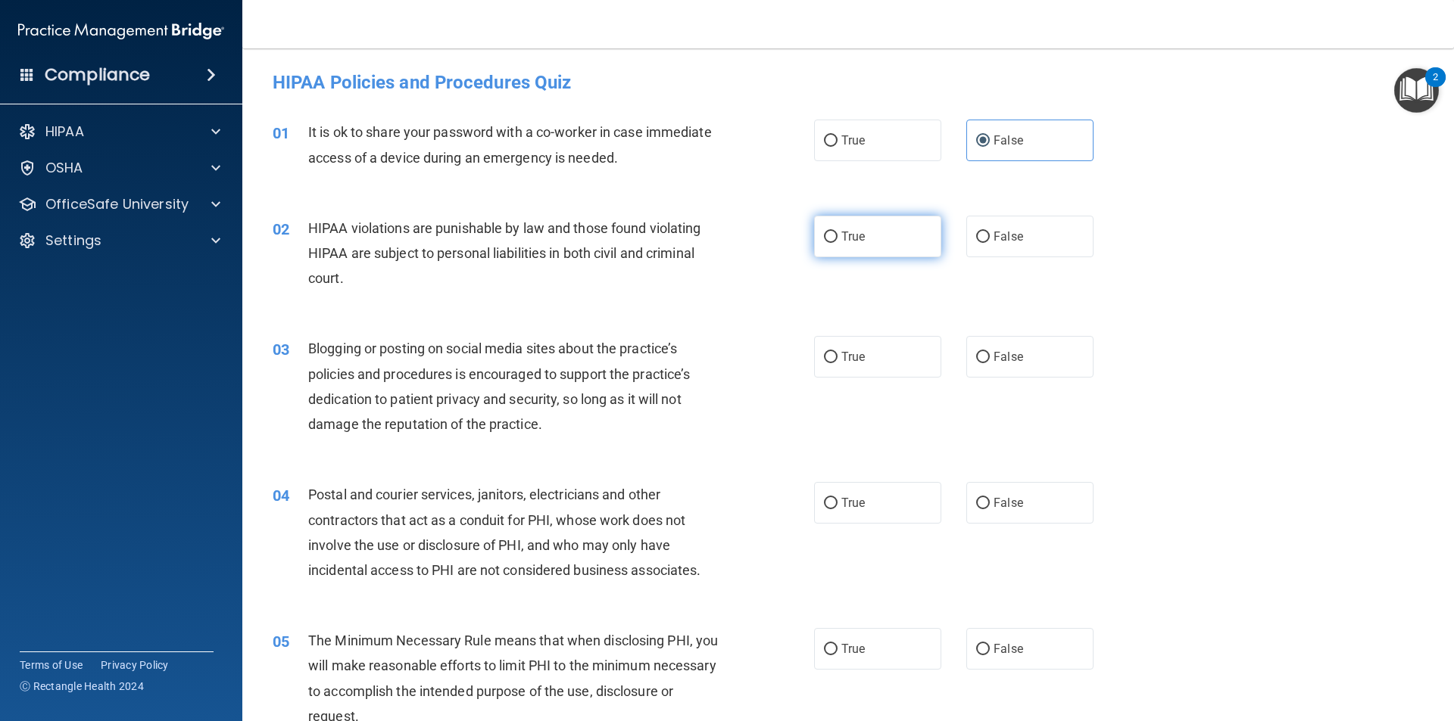
radio input "true"
click at [1024, 347] on label "False" at bounding box center [1029, 357] width 127 height 42
click at [989, 352] on input "False" at bounding box center [983, 357] width 14 height 11
radio input "true"
click at [871, 519] on label "True" at bounding box center [877, 503] width 127 height 42
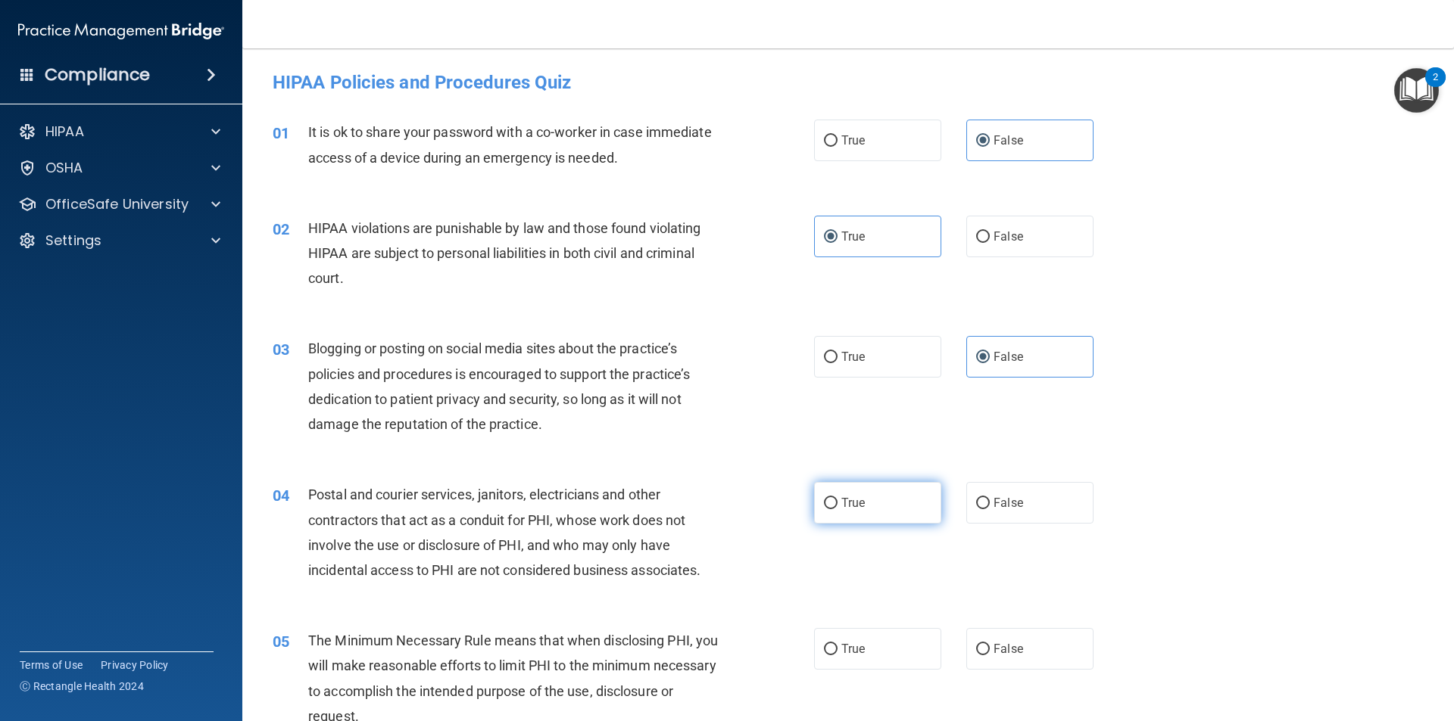
click at [837, 509] on input "True" at bounding box center [831, 503] width 14 height 11
radio input "true"
click at [865, 652] on label "True" at bounding box center [877, 649] width 127 height 42
click at [837, 652] on input "True" at bounding box center [831, 649] width 14 height 11
radio input "true"
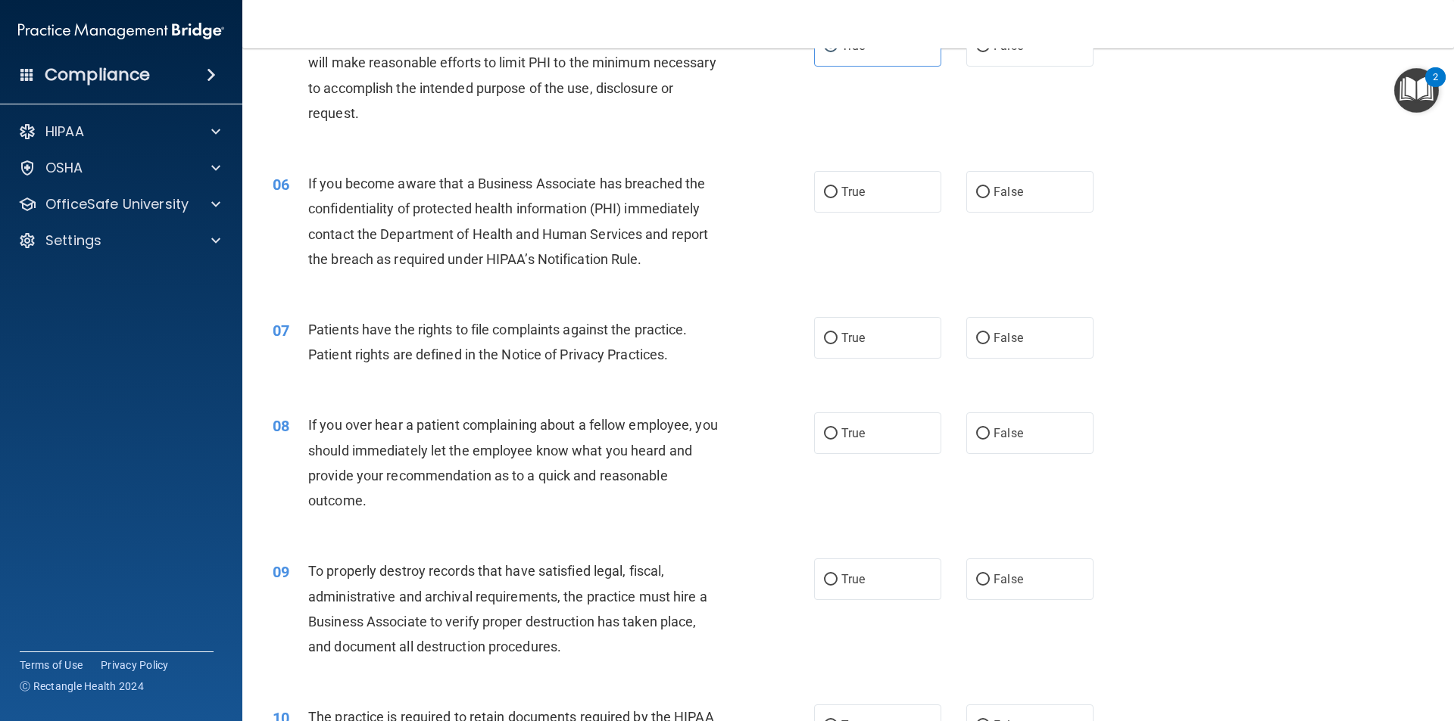
scroll to position [606, 0]
click at [1034, 179] on label "False" at bounding box center [1029, 190] width 127 height 42
click at [989, 185] on input "False" at bounding box center [983, 190] width 14 height 11
radio input "true"
click at [997, 313] on div "07 Patients have the rights to file complaints against the practice. Patient ri…" at bounding box center [847, 343] width 1173 height 95
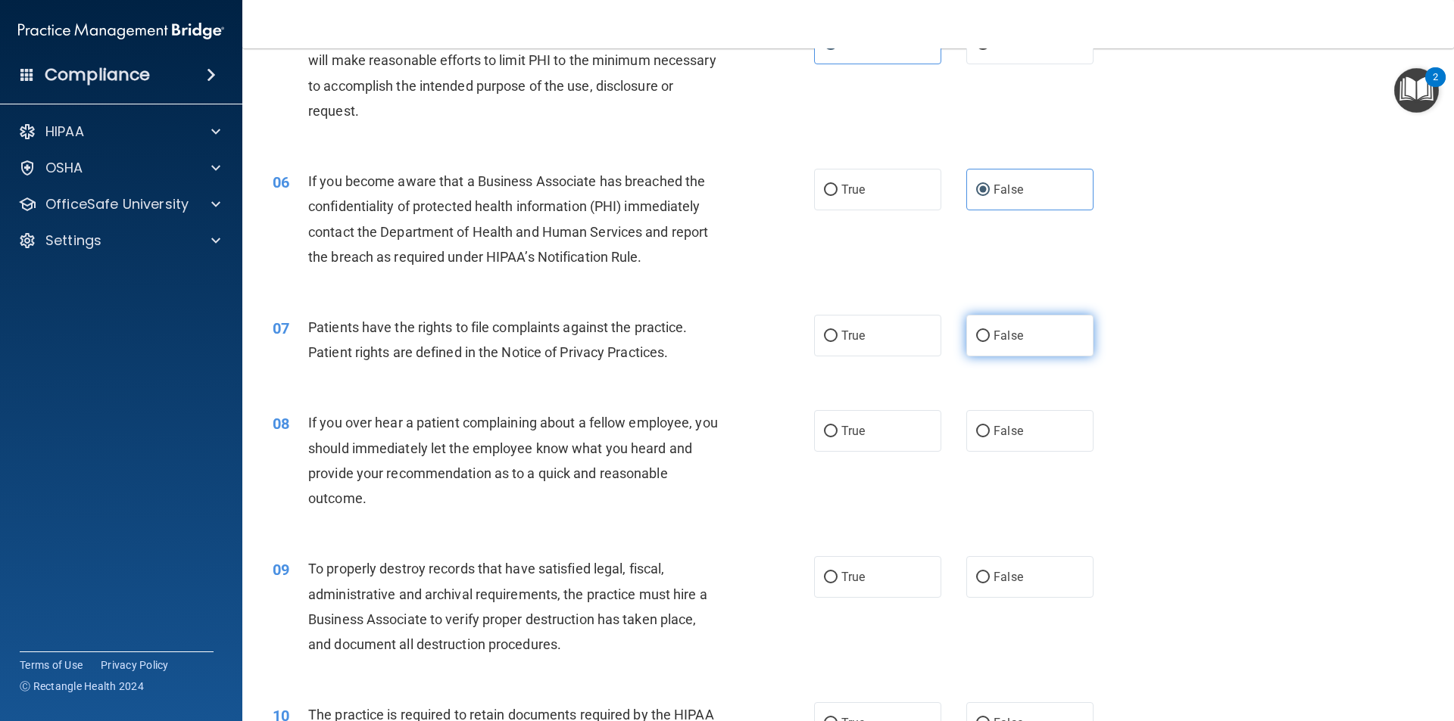
click at [998, 338] on span "False" at bounding box center [1008, 336] width 30 height 14
click at [989, 338] on input "False" at bounding box center [983, 336] width 14 height 11
radio input "true"
click at [993, 437] on span "False" at bounding box center [1008, 431] width 30 height 14
click at [989, 437] on input "False" at bounding box center [983, 431] width 14 height 11
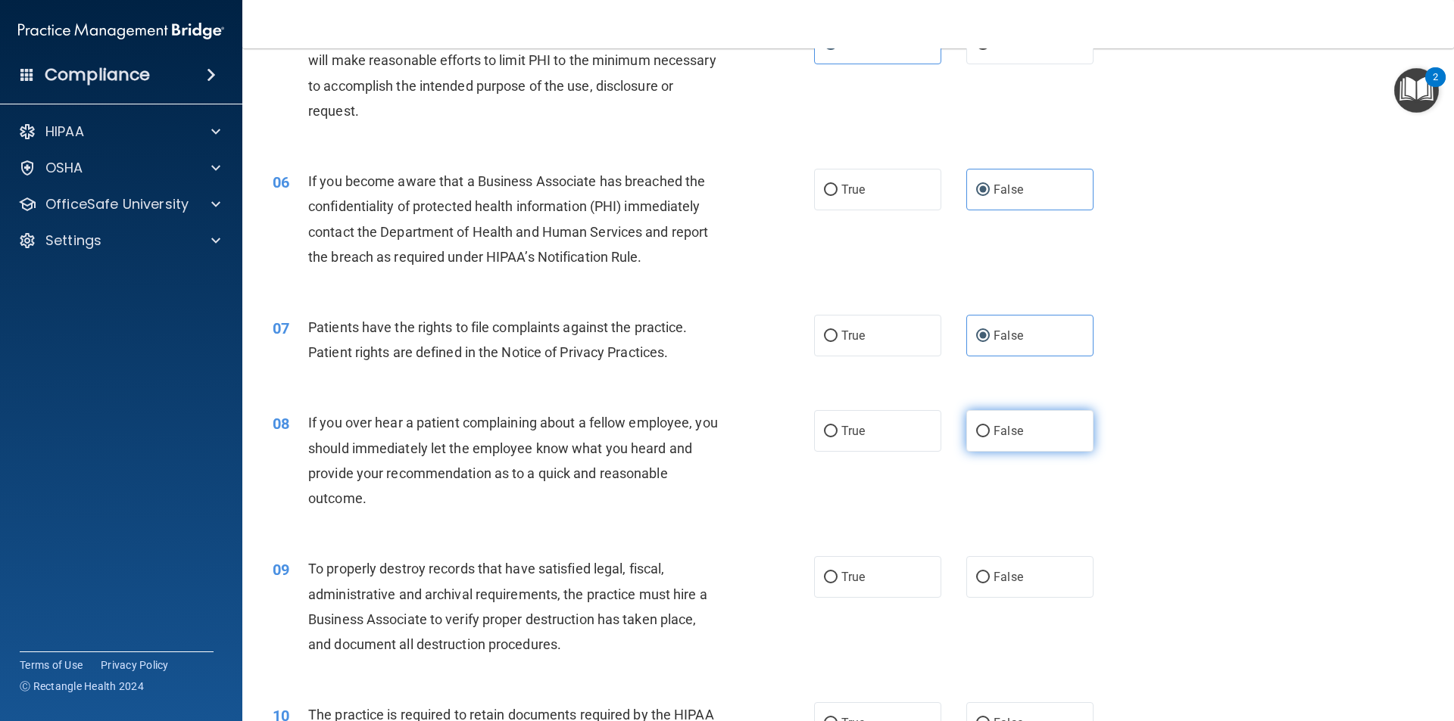
radio input "true"
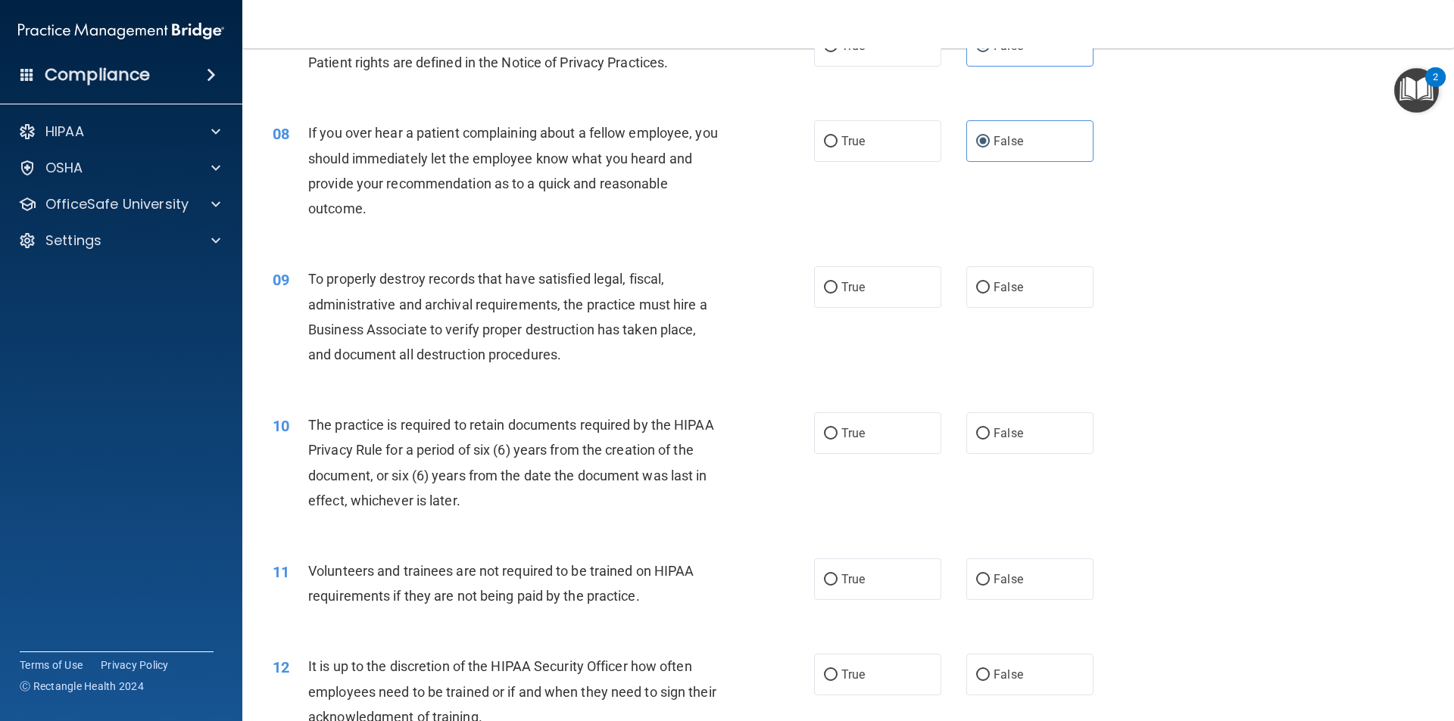
scroll to position [908, 0]
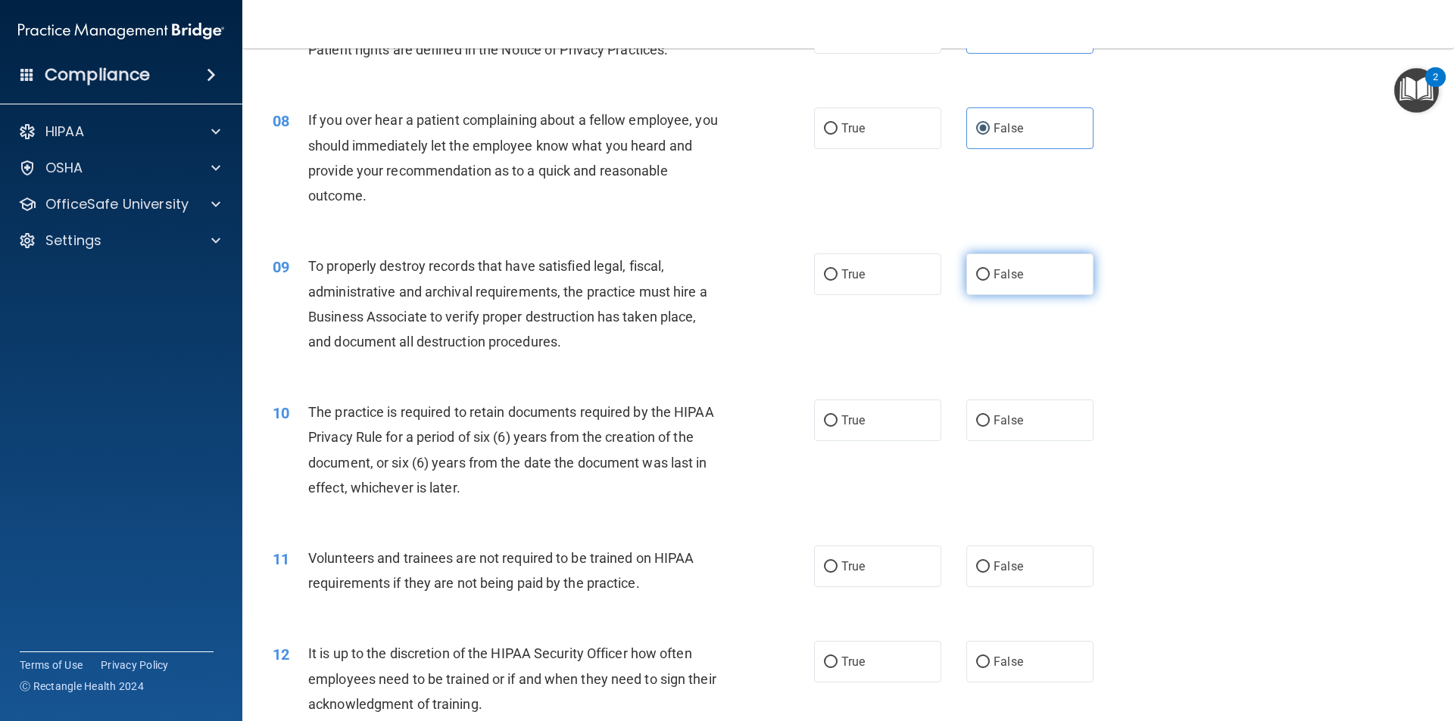
click at [976, 280] on input "False" at bounding box center [983, 275] width 14 height 11
radio input "true"
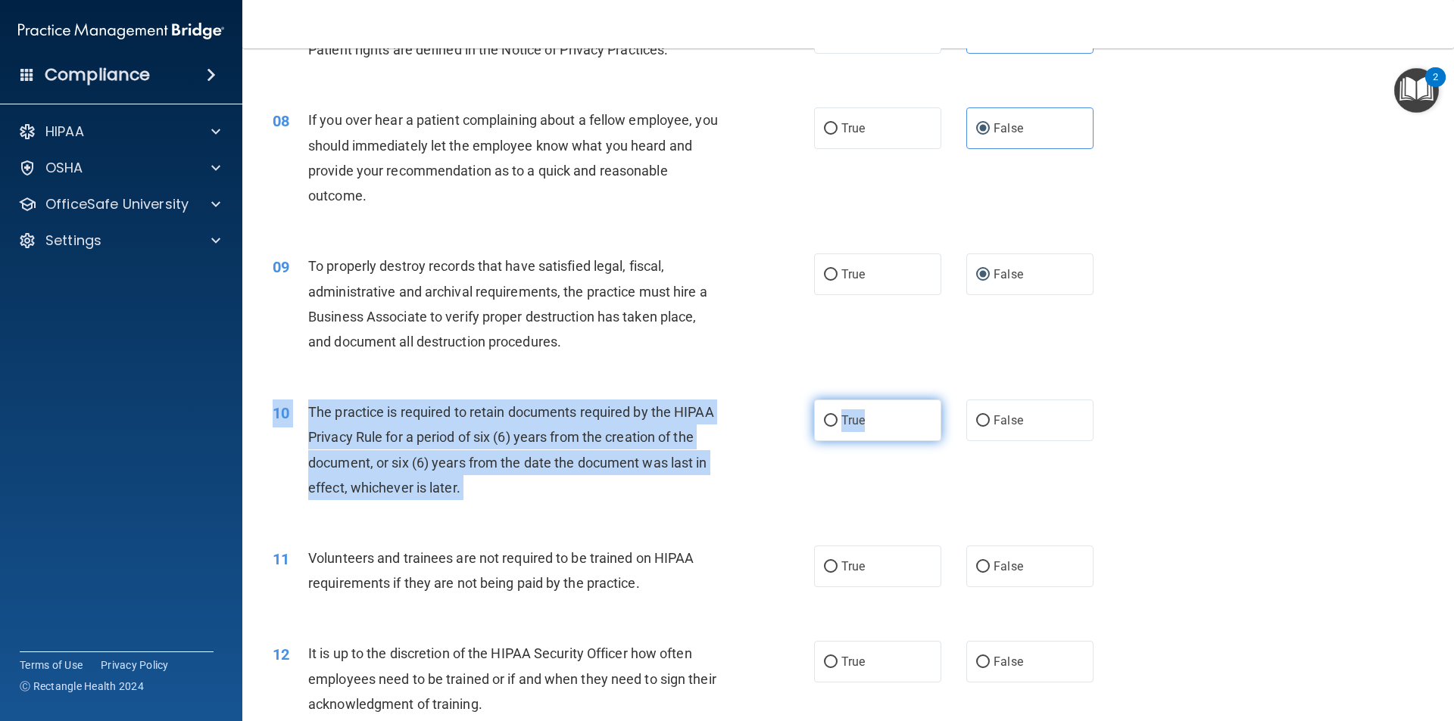
click at [865, 441] on div "10 The practice is required to retain documents required by the HIPAA Privacy R…" at bounding box center [847, 454] width 1173 height 146
click at [865, 428] on label "True" at bounding box center [877, 421] width 127 height 42
click at [837, 427] on input "True" at bounding box center [831, 421] width 14 height 11
radio input "true"
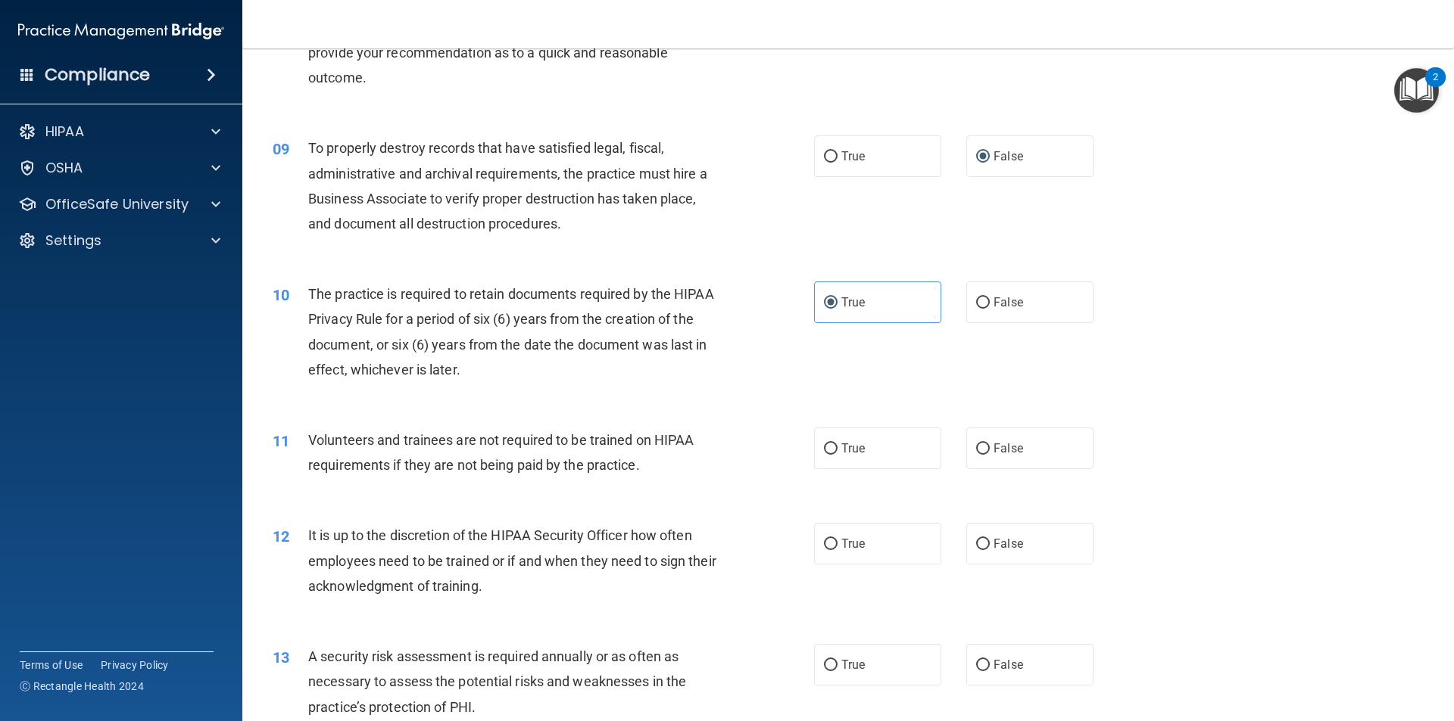
scroll to position [1060, 0]
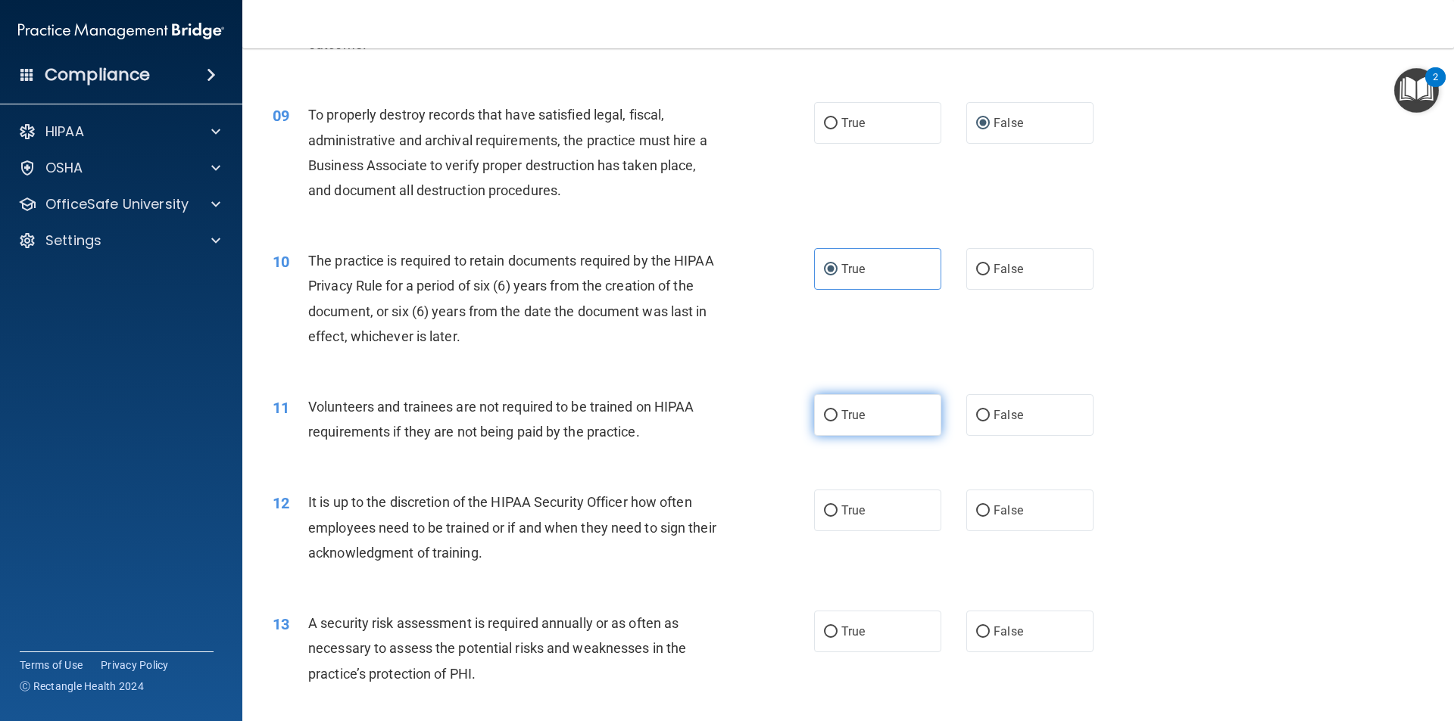
click at [862, 419] on label "True" at bounding box center [877, 415] width 127 height 42
click at [837, 419] on input "True" at bounding box center [831, 415] width 14 height 11
radio input "true"
click at [851, 515] on span "True" at bounding box center [852, 510] width 23 height 14
click at [837, 515] on input "True" at bounding box center [831, 511] width 14 height 11
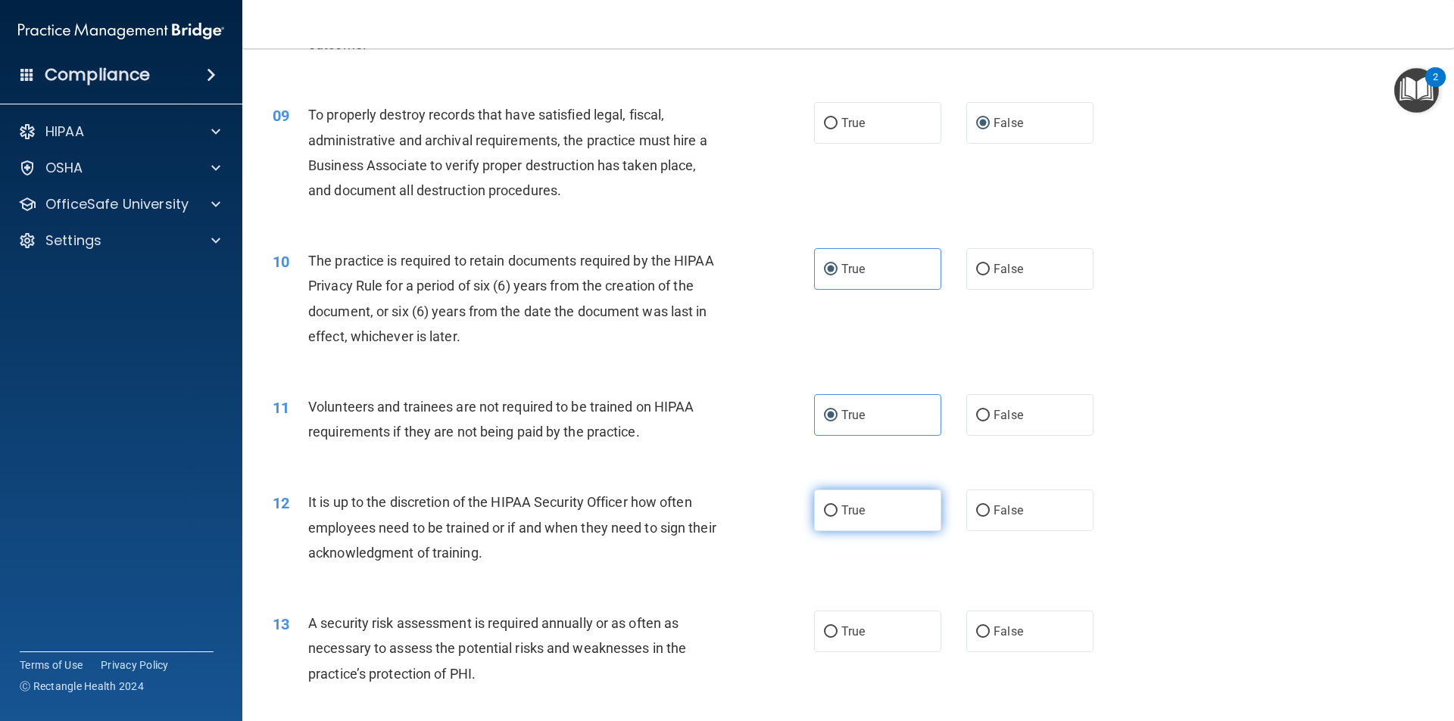
radio input "true"
drag, startPoint x: 1002, startPoint y: 640, endPoint x: 903, endPoint y: 569, distance: 122.1
click at [1002, 636] on label "False" at bounding box center [1029, 632] width 127 height 42
click at [989, 636] on input "False" at bounding box center [983, 632] width 14 height 11
radio input "true"
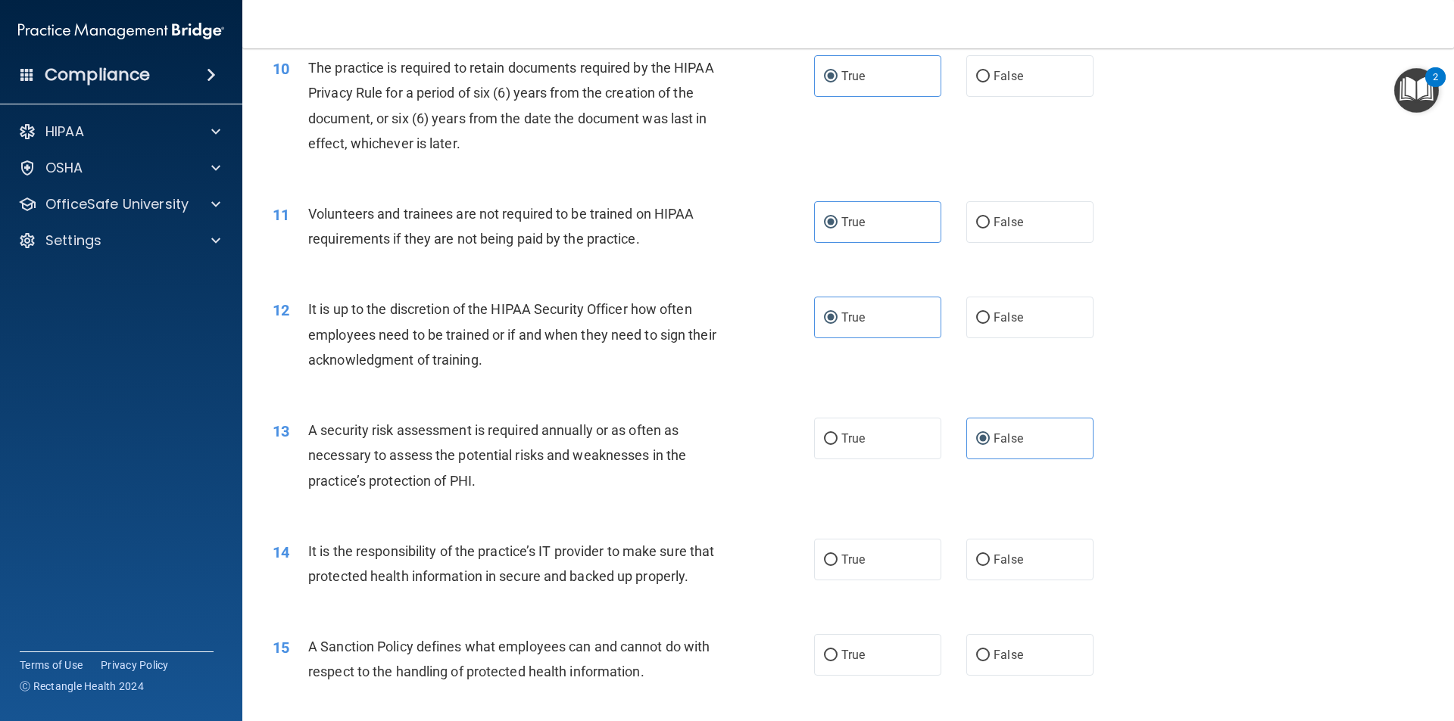
scroll to position [1287, 0]
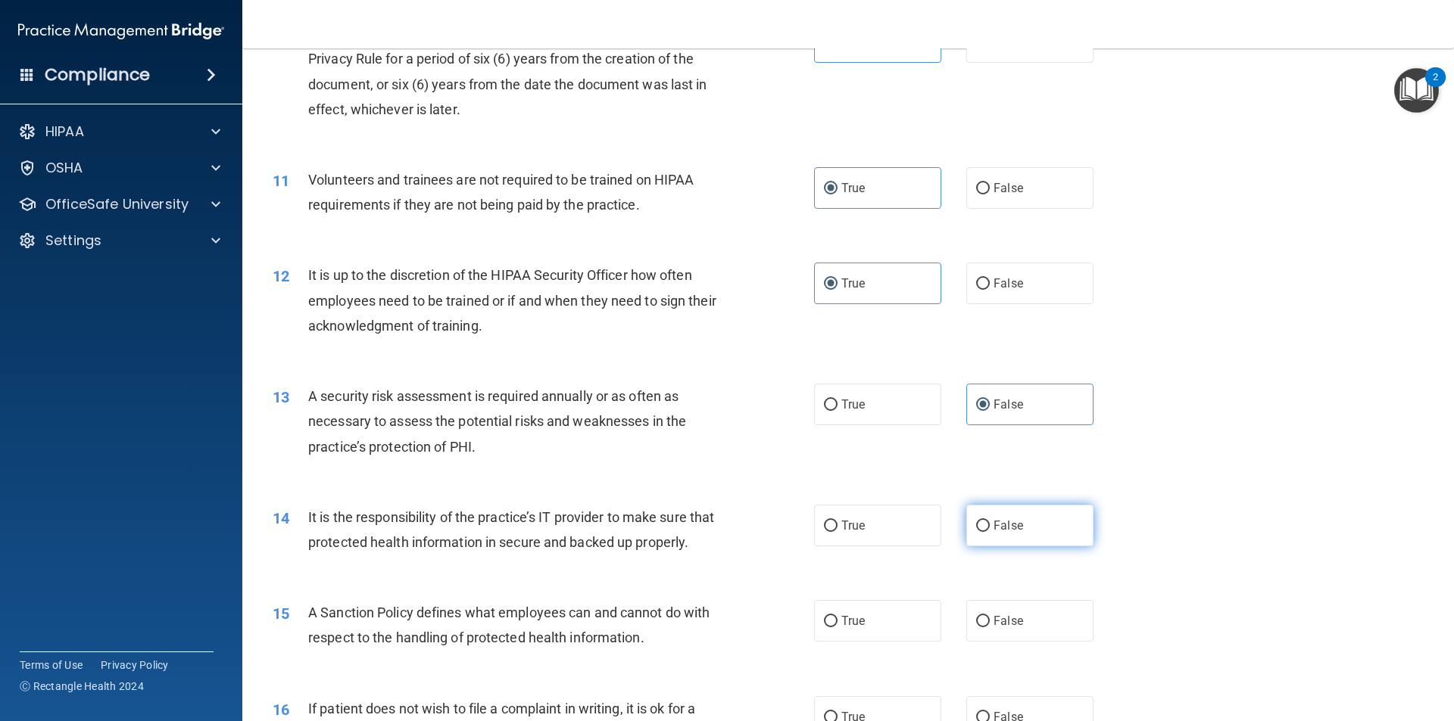
click at [1020, 531] on label "False" at bounding box center [1029, 526] width 127 height 42
click at [989, 531] on input "False" at bounding box center [983, 526] width 14 height 11
radio input "true"
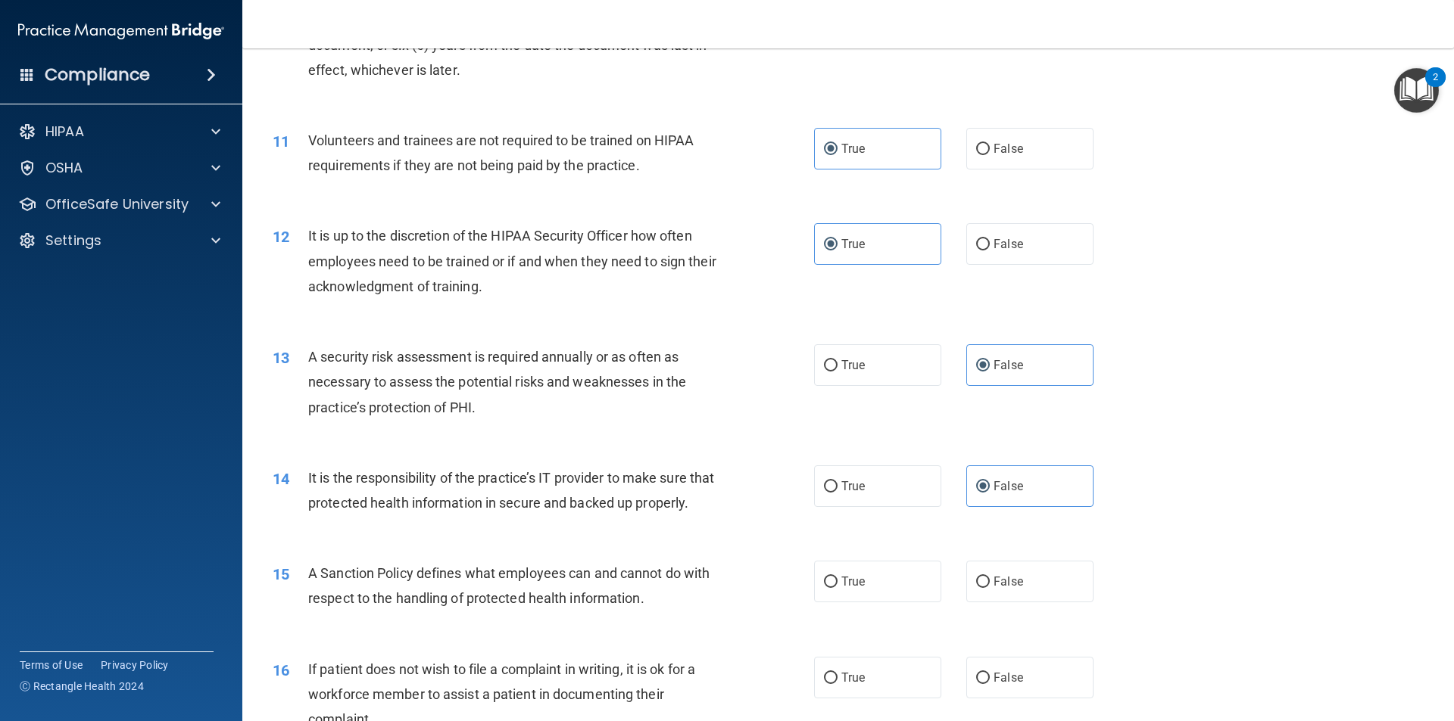
scroll to position [1363, 0]
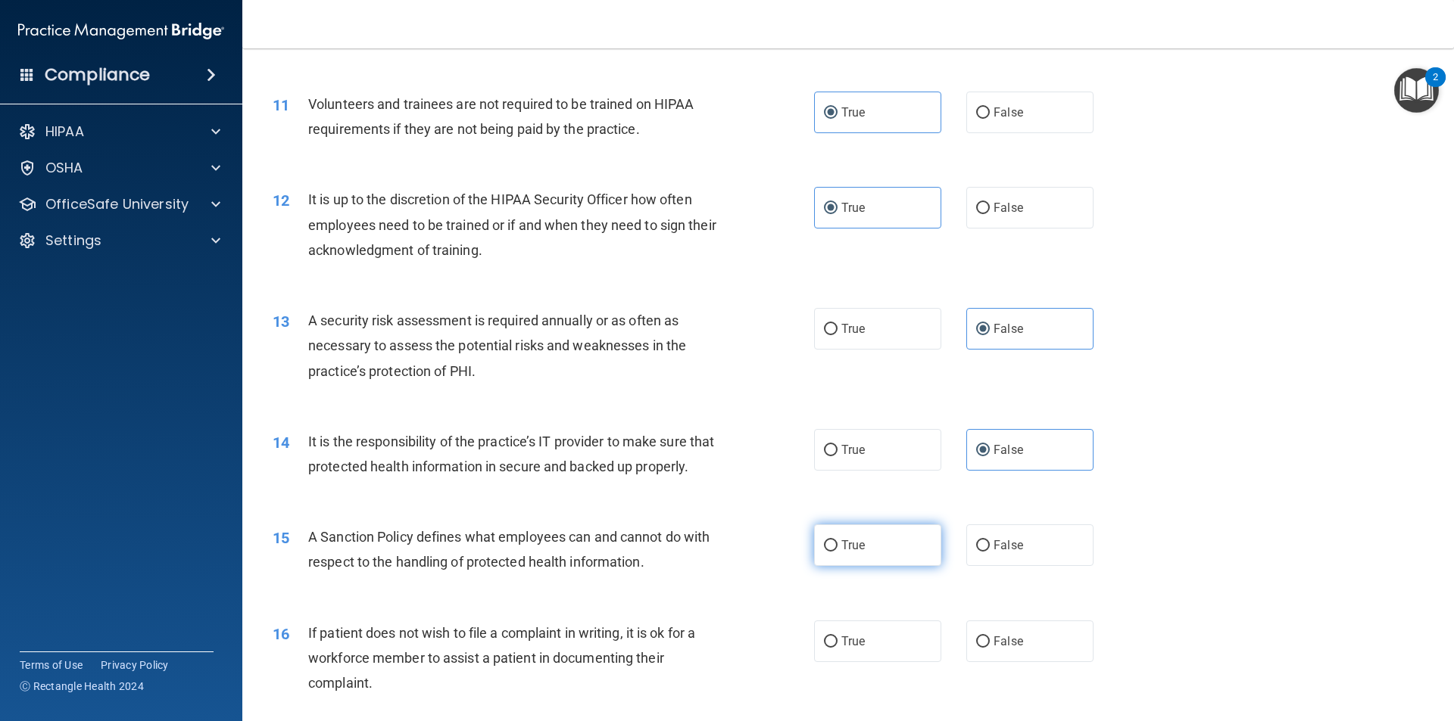
click at [900, 554] on label "True" at bounding box center [877, 546] width 127 height 42
click at [837, 552] on input "True" at bounding box center [831, 546] width 14 height 11
radio input "true"
click at [874, 662] on label "True" at bounding box center [877, 642] width 127 height 42
click at [837, 648] on input "True" at bounding box center [831, 642] width 14 height 11
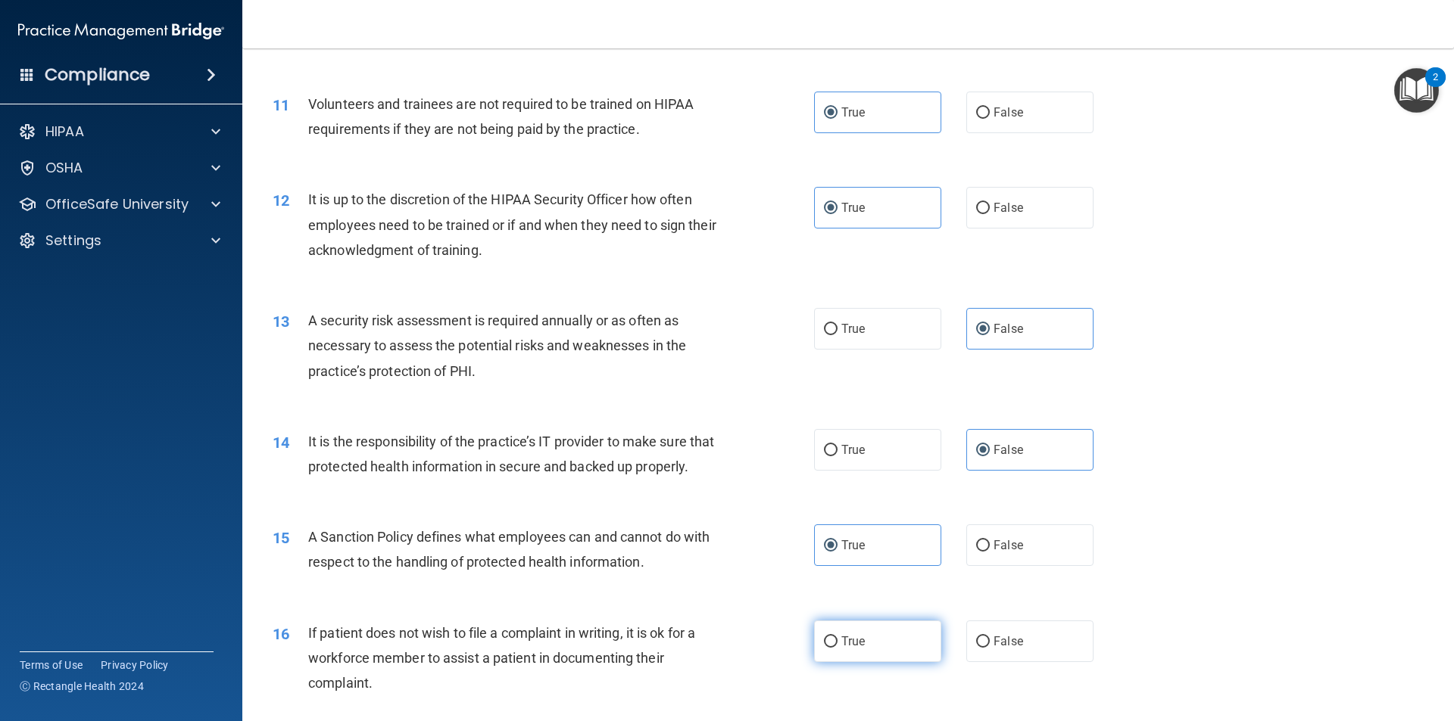
radio input "true"
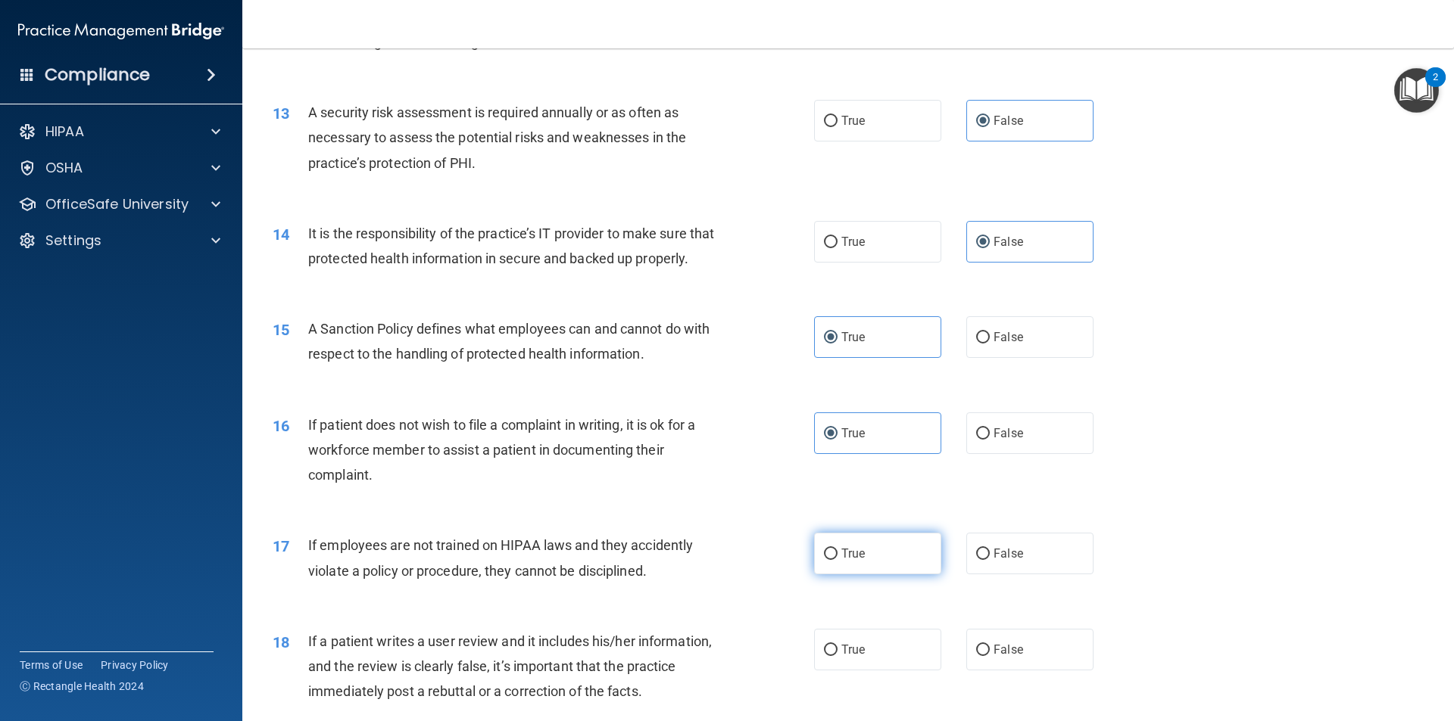
scroll to position [1590, 0]
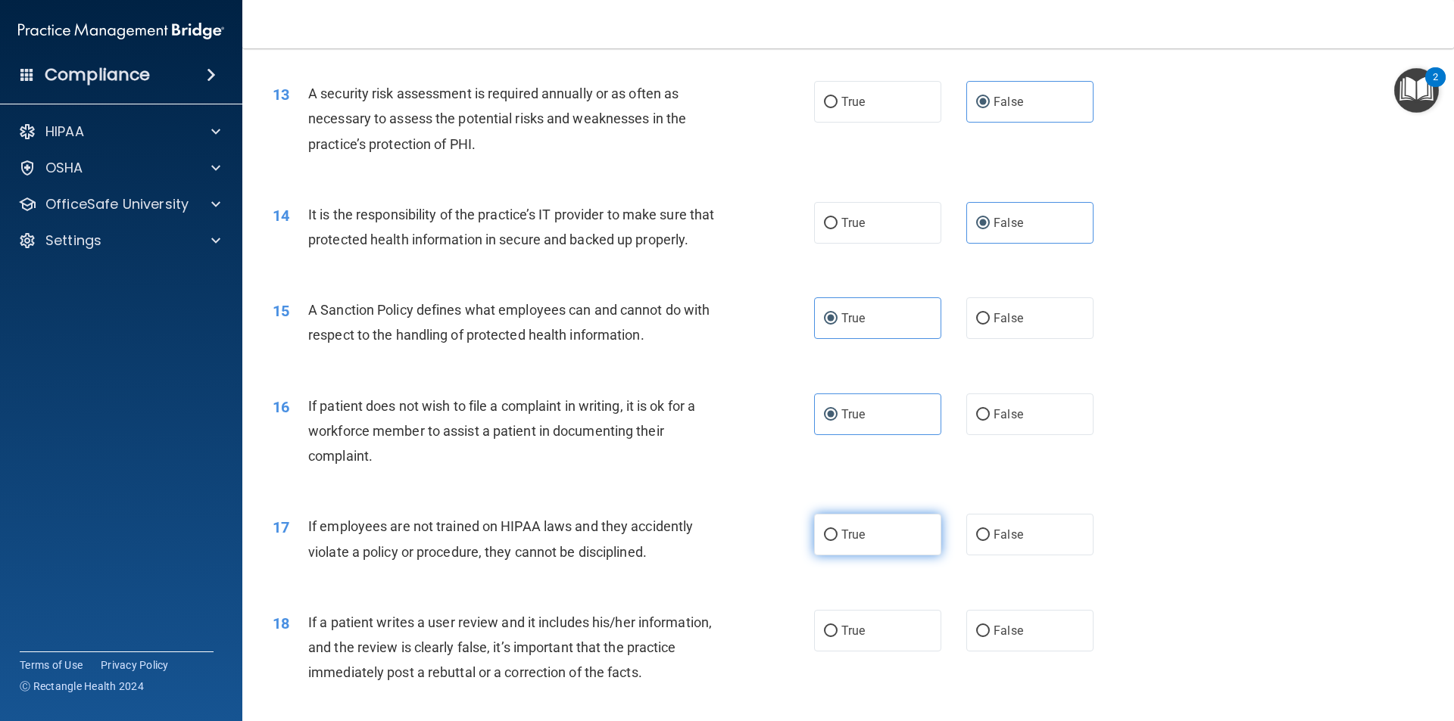
click at [855, 542] on span "True" at bounding box center [852, 535] width 23 height 14
click at [837, 541] on input "True" at bounding box center [831, 535] width 14 height 11
radio input "true"
click at [1033, 652] on label "False" at bounding box center [1029, 631] width 127 height 42
click at [989, 637] on input "False" at bounding box center [983, 631] width 14 height 11
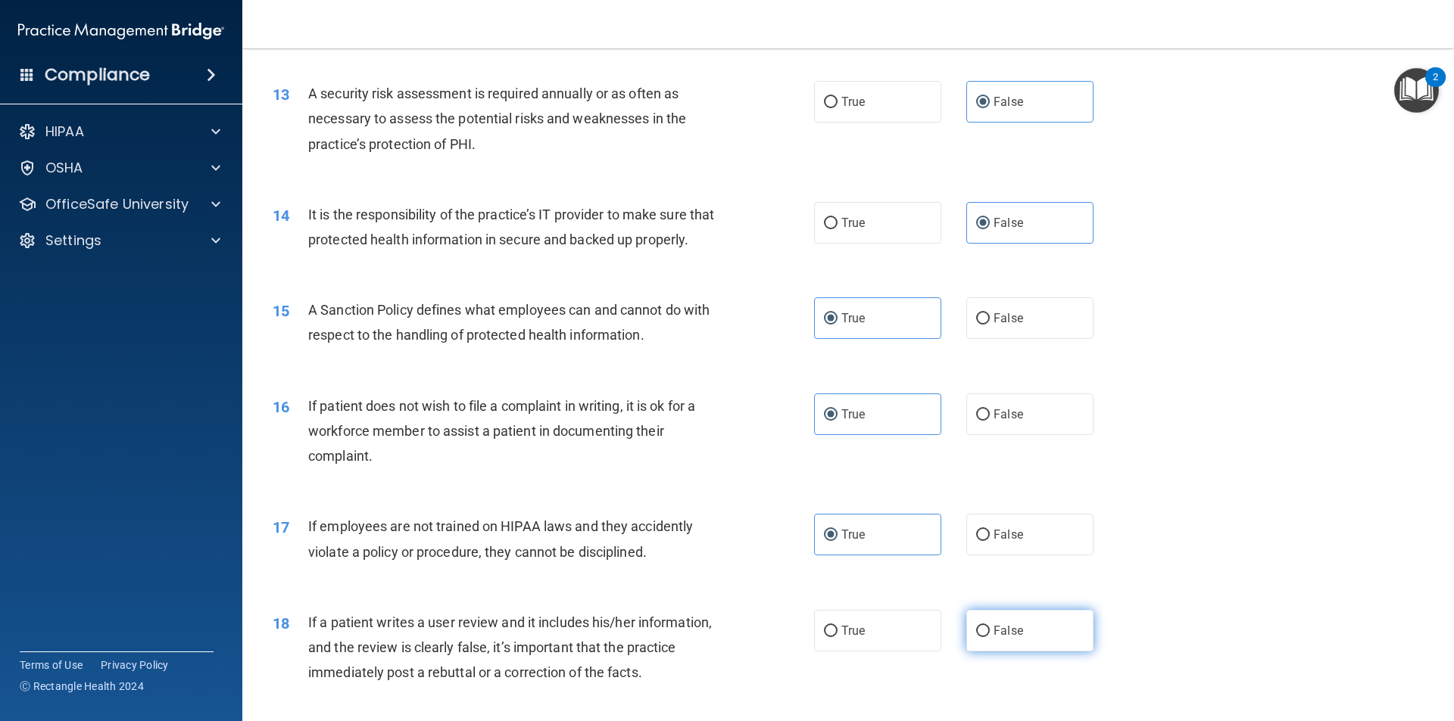
radio input "true"
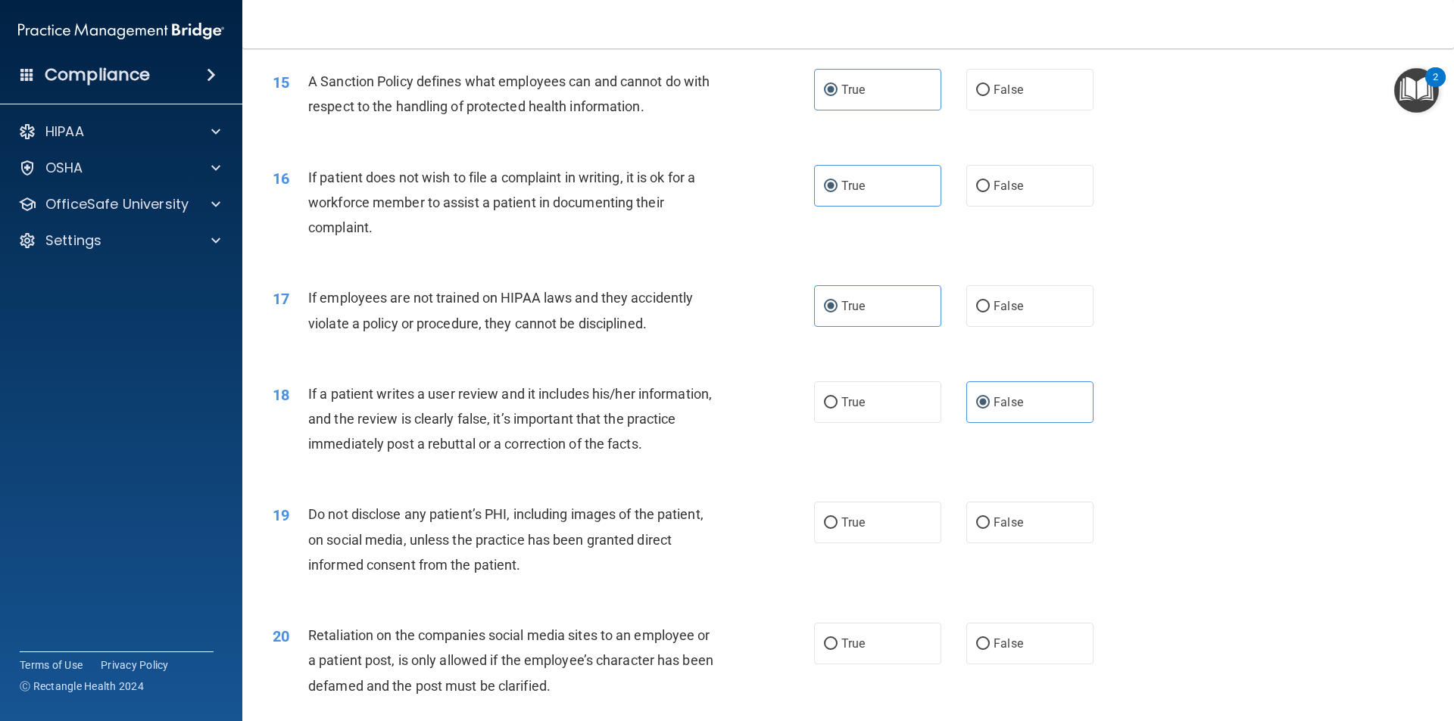
scroll to position [1893, 0]
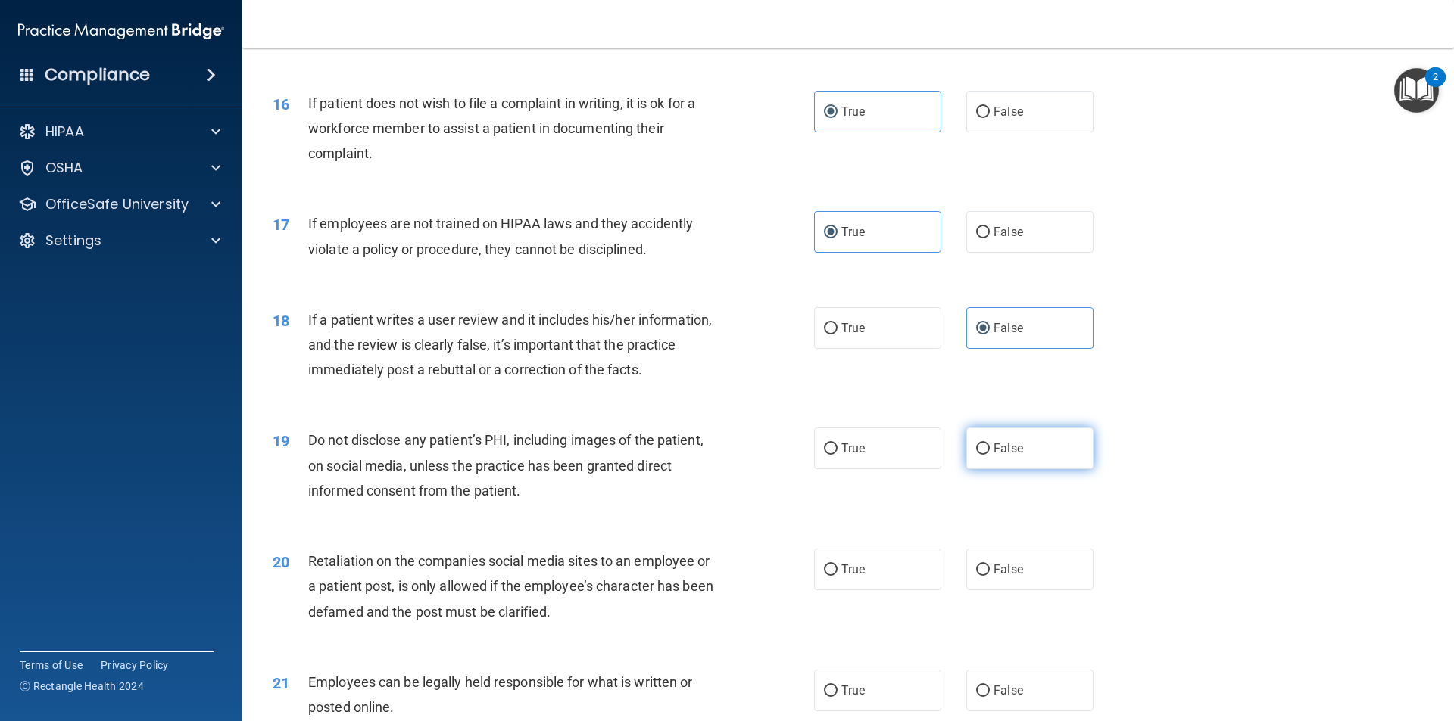
click at [1005, 469] on label "False" at bounding box center [1029, 449] width 127 height 42
click at [989, 455] on input "False" at bounding box center [983, 449] width 14 height 11
radio input "true"
click at [1008, 576] on label "False" at bounding box center [1029, 570] width 127 height 42
click at [989, 576] on input "False" at bounding box center [983, 570] width 14 height 11
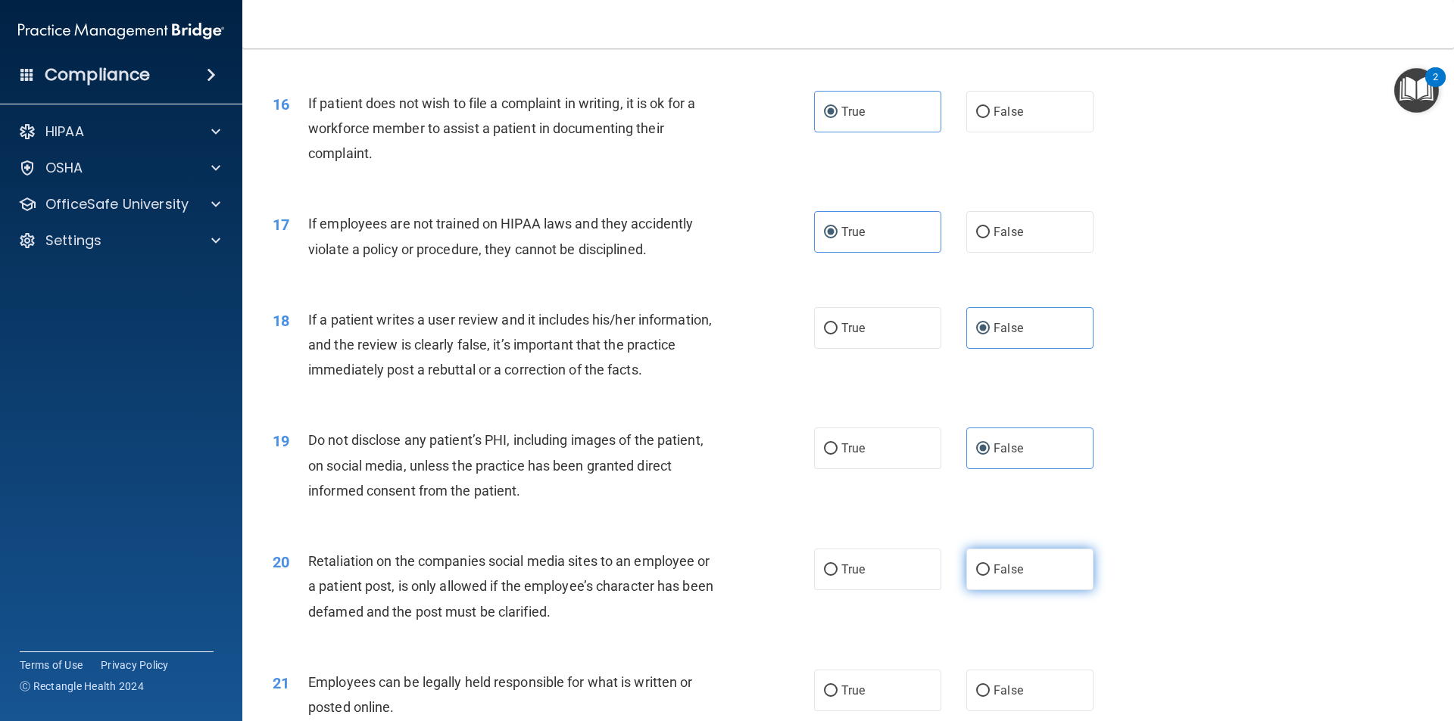
radio input "true"
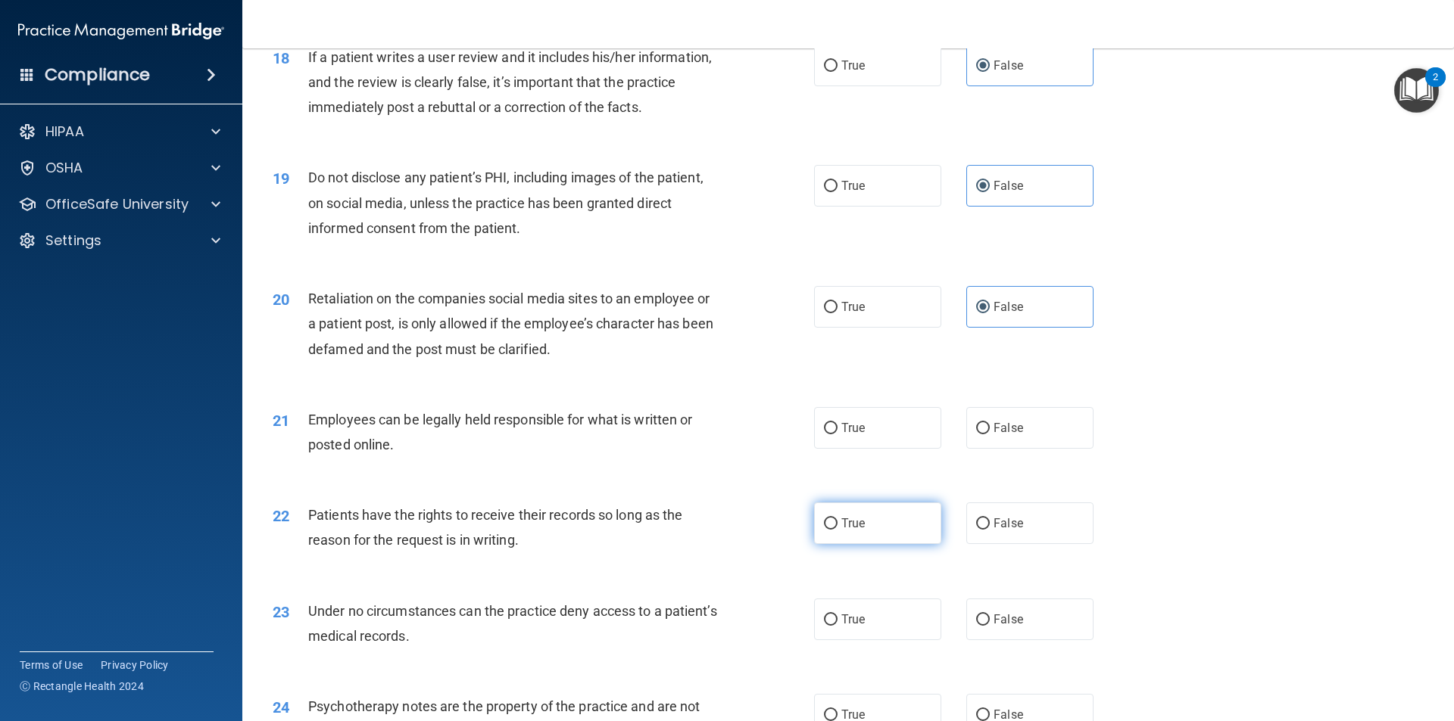
scroll to position [2195, 0]
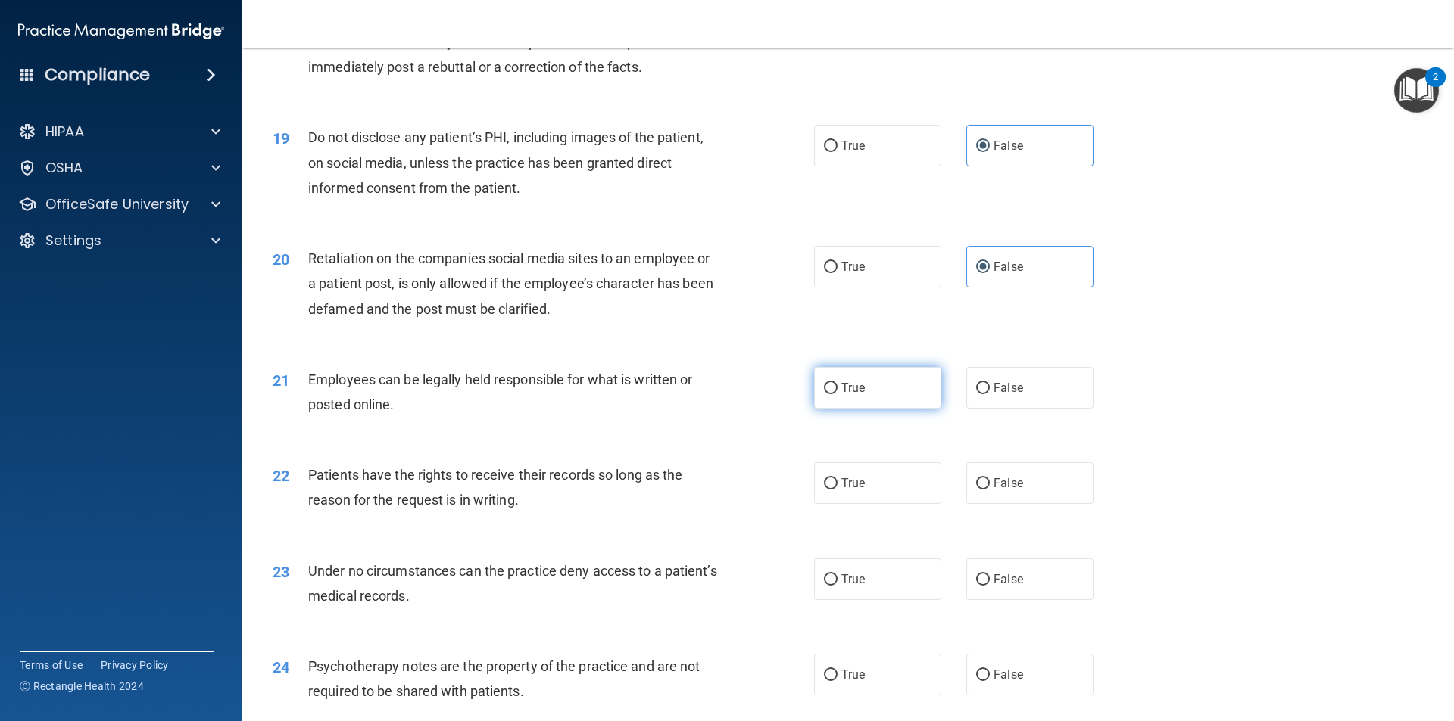
click at [898, 409] on label "True" at bounding box center [877, 388] width 127 height 42
click at [837, 394] on input "True" at bounding box center [831, 388] width 14 height 11
radio input "true"
drag, startPoint x: 848, startPoint y: 528, endPoint x: 934, endPoint y: 534, distance: 86.5
click at [850, 504] on label "True" at bounding box center [877, 484] width 127 height 42
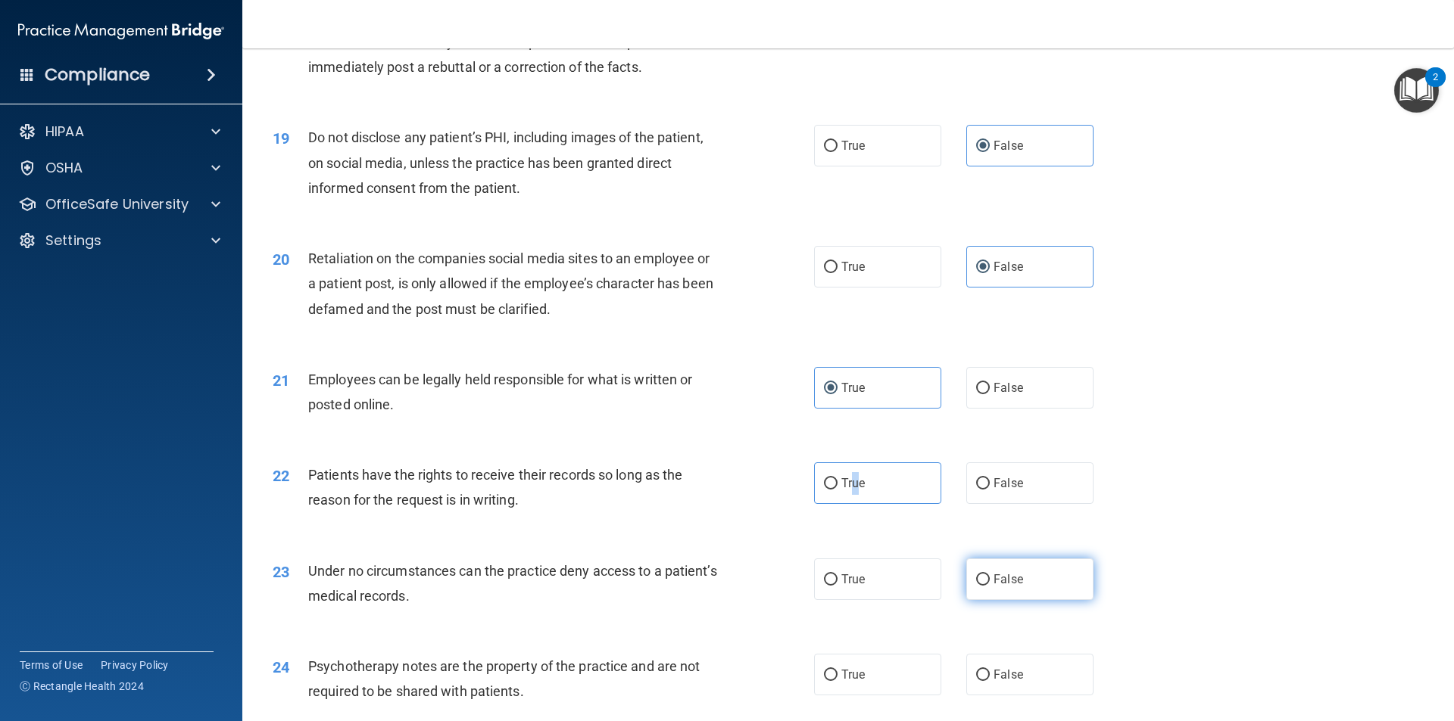
click at [981, 586] on input "False" at bounding box center [983, 580] width 14 height 11
radio input "true"
click at [995, 682] on span "False" at bounding box center [1008, 675] width 30 height 14
click at [989, 681] on input "False" at bounding box center [983, 675] width 14 height 11
radio input "true"
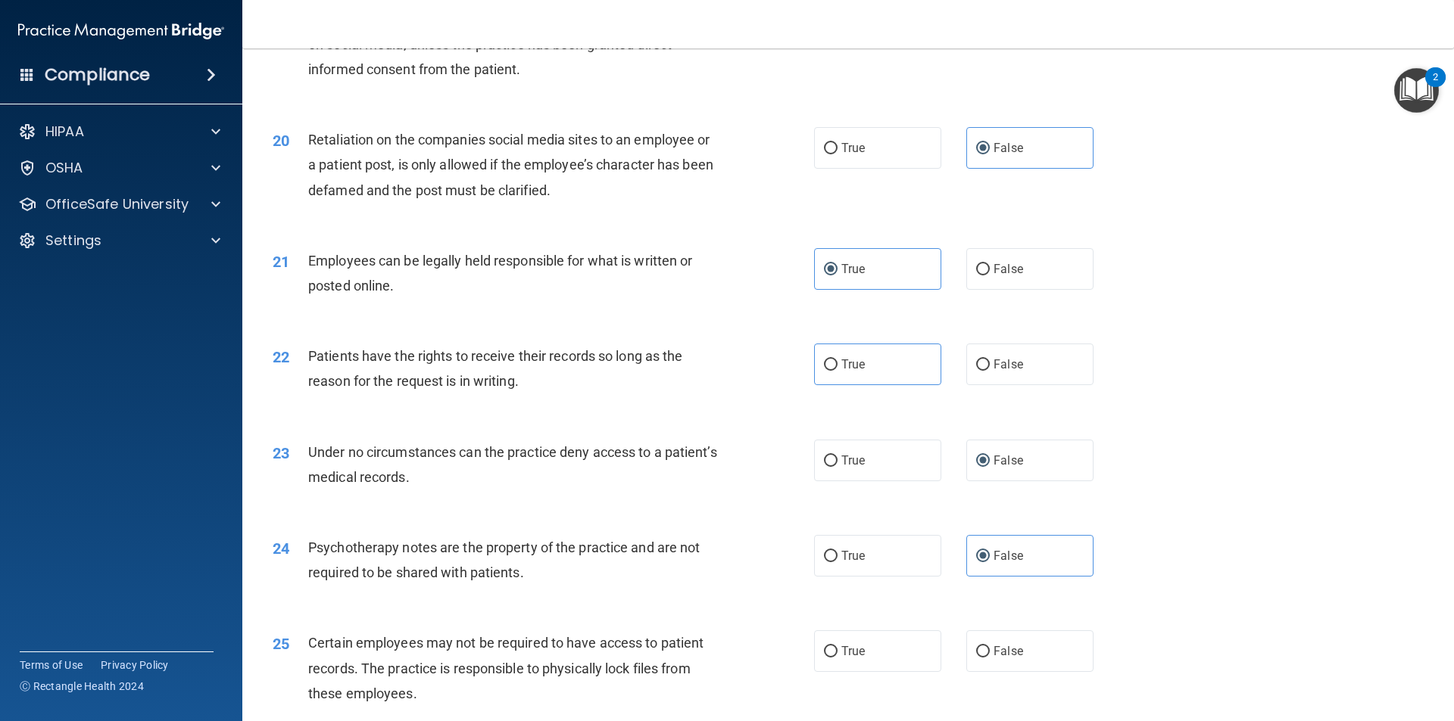
scroll to position [2347, 0]
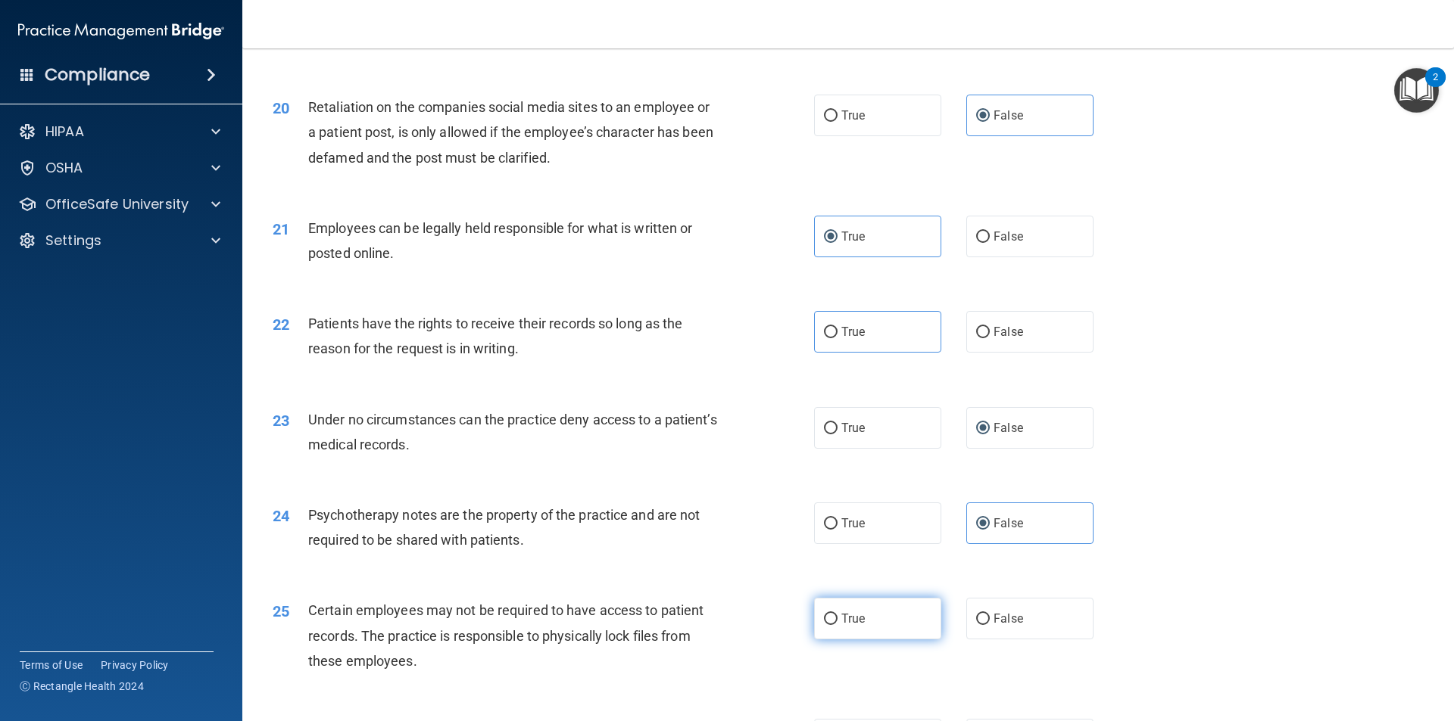
click at [914, 640] on label "True" at bounding box center [877, 619] width 127 height 42
click at [837, 625] on input "True" at bounding box center [831, 619] width 14 height 11
radio input "true"
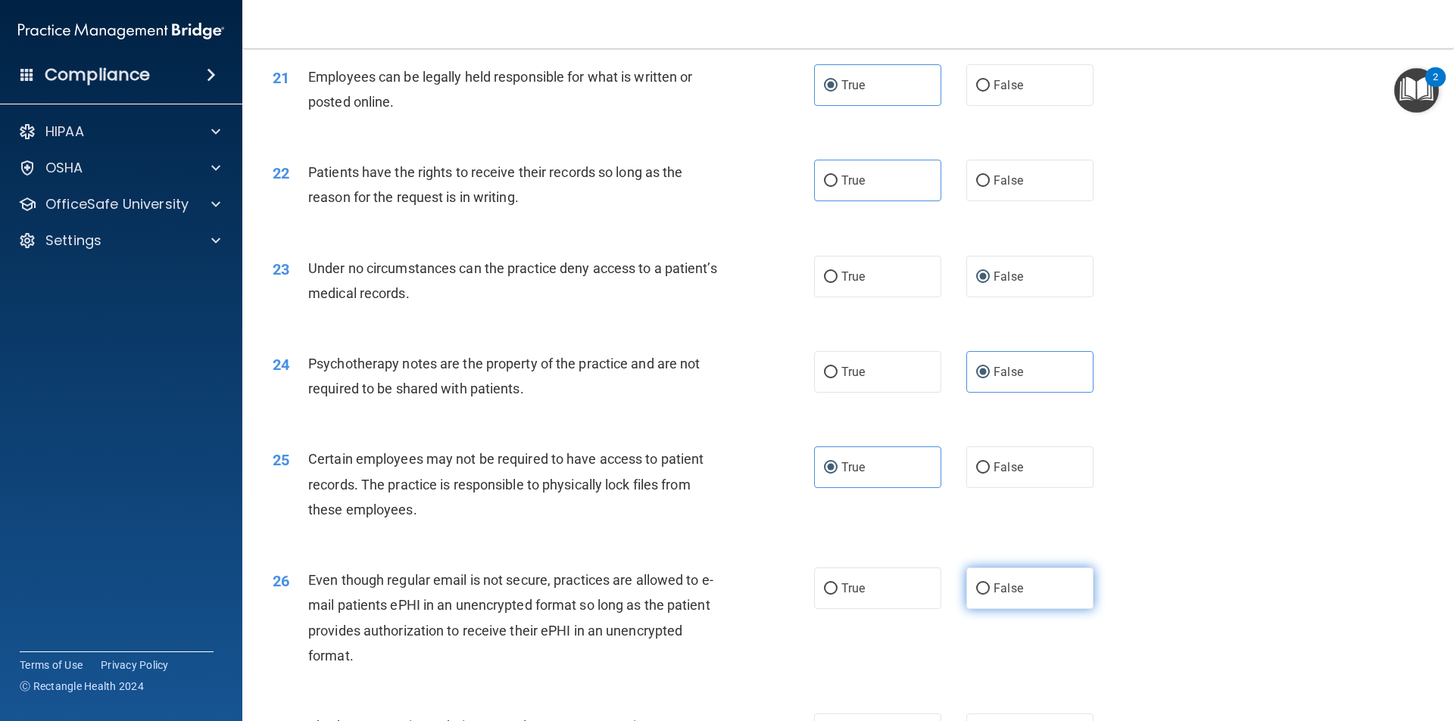
click at [1004, 609] on label "False" at bounding box center [1029, 589] width 127 height 42
click at [989, 595] on input "False" at bounding box center [983, 589] width 14 height 11
radio input "true"
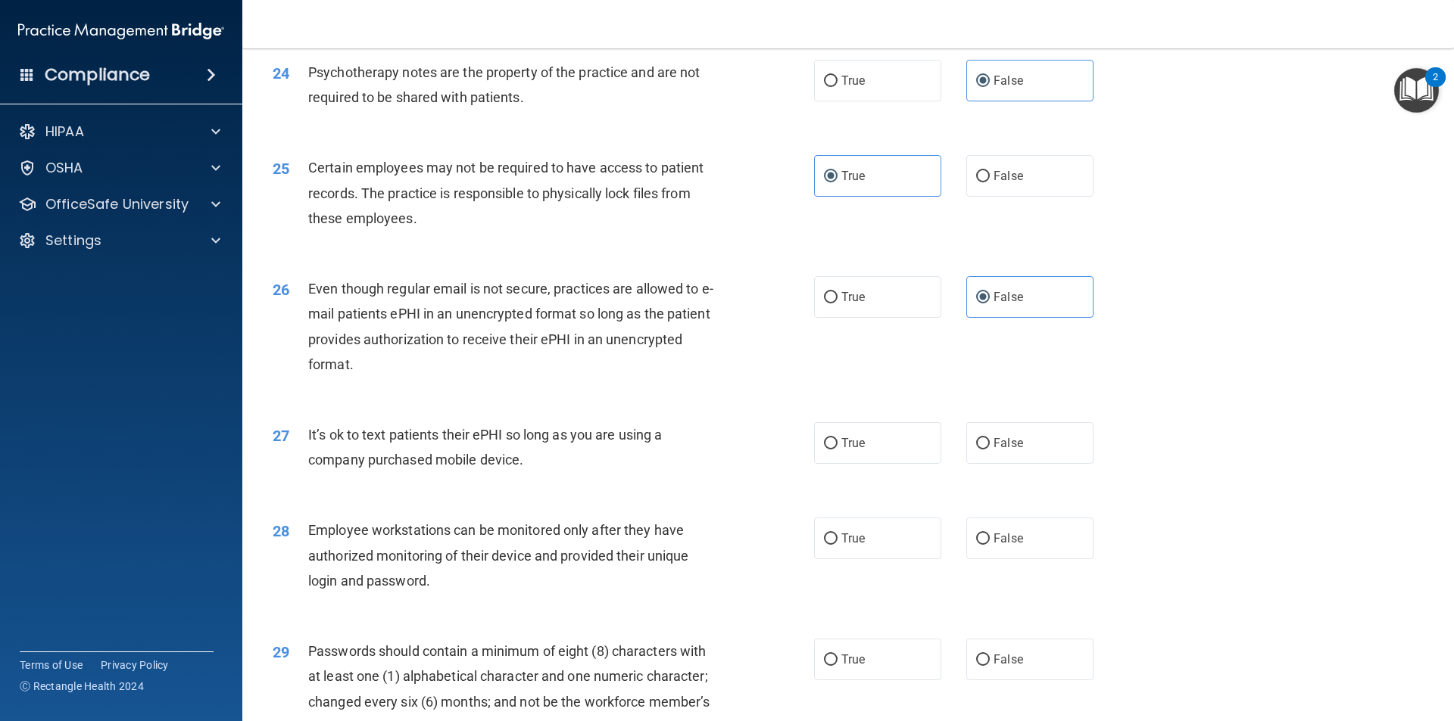
scroll to position [2877, 0]
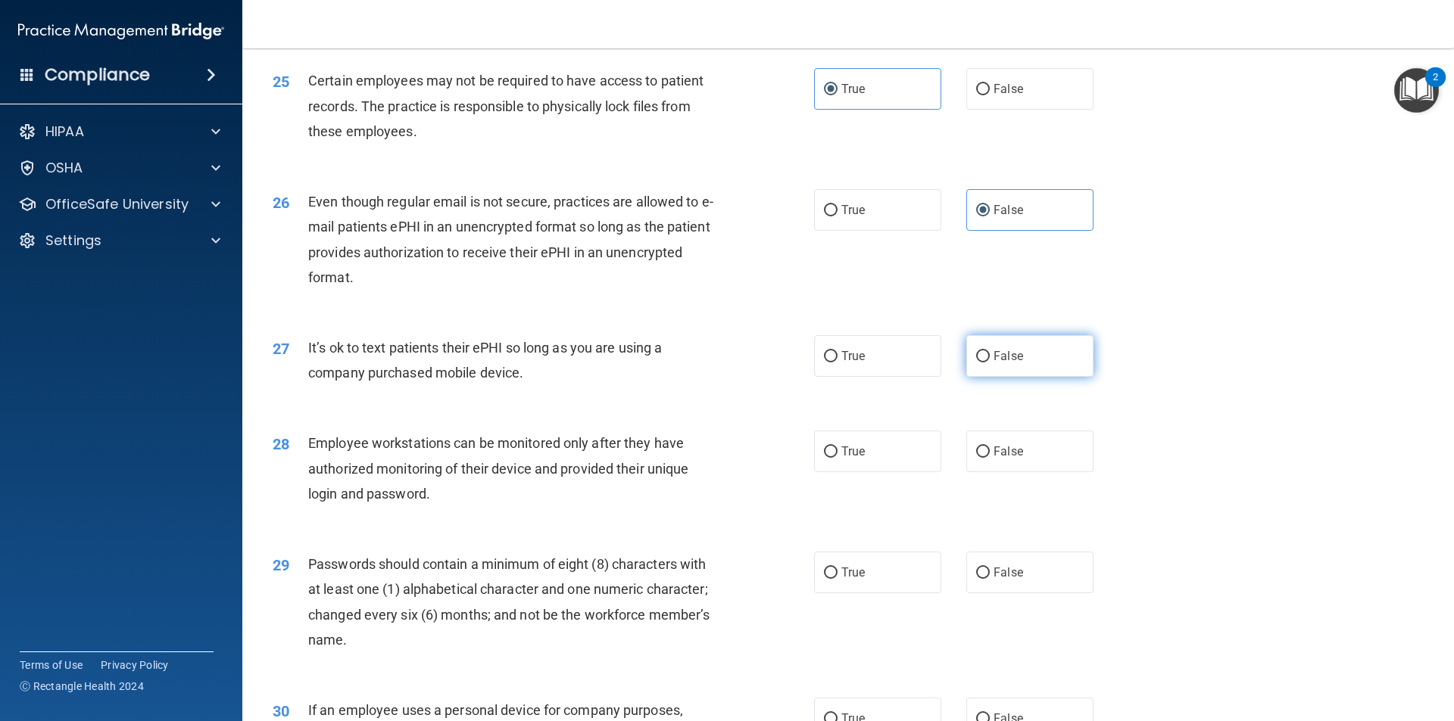
click at [1029, 377] on label "False" at bounding box center [1029, 356] width 127 height 42
click at [989, 363] on input "False" at bounding box center [983, 356] width 14 height 11
radio input "true"
click at [862, 472] on label "True" at bounding box center [877, 452] width 127 height 42
click at [837, 458] on input "True" at bounding box center [831, 452] width 14 height 11
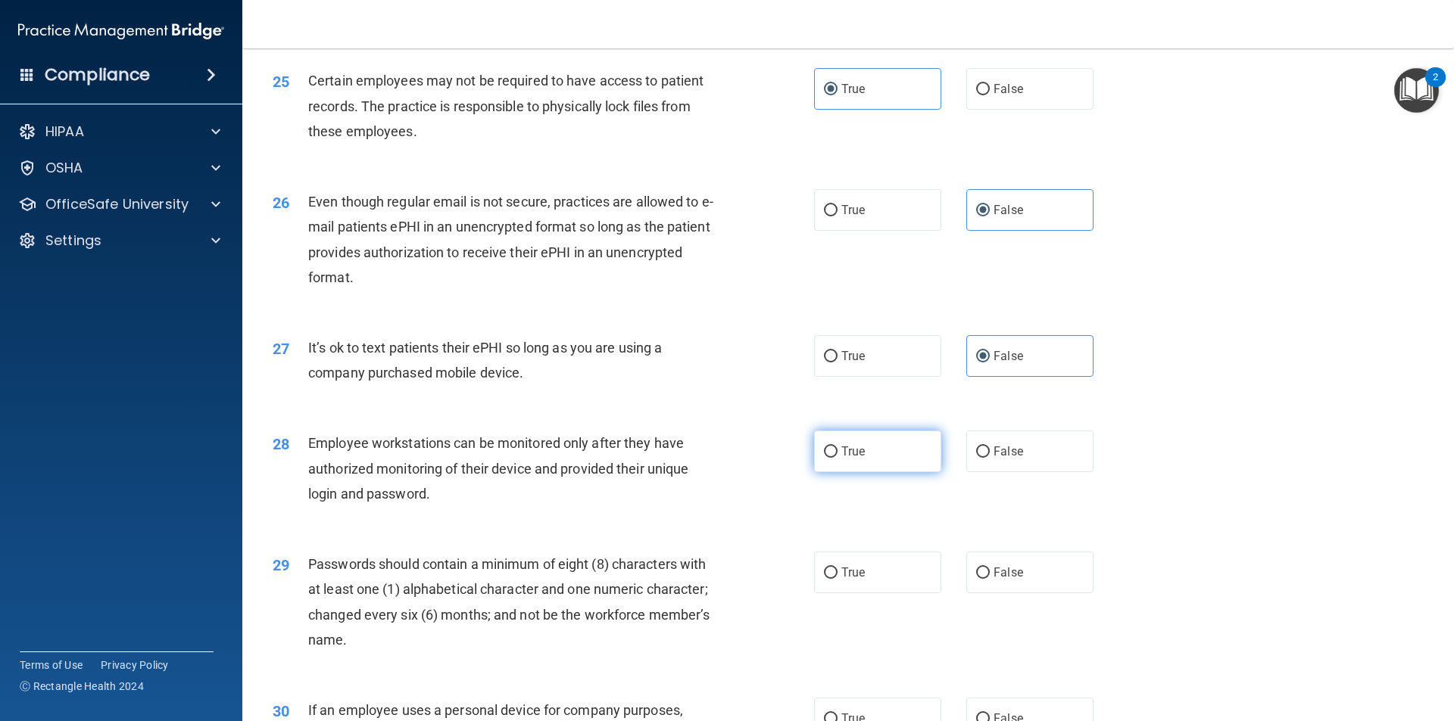
radio input "true"
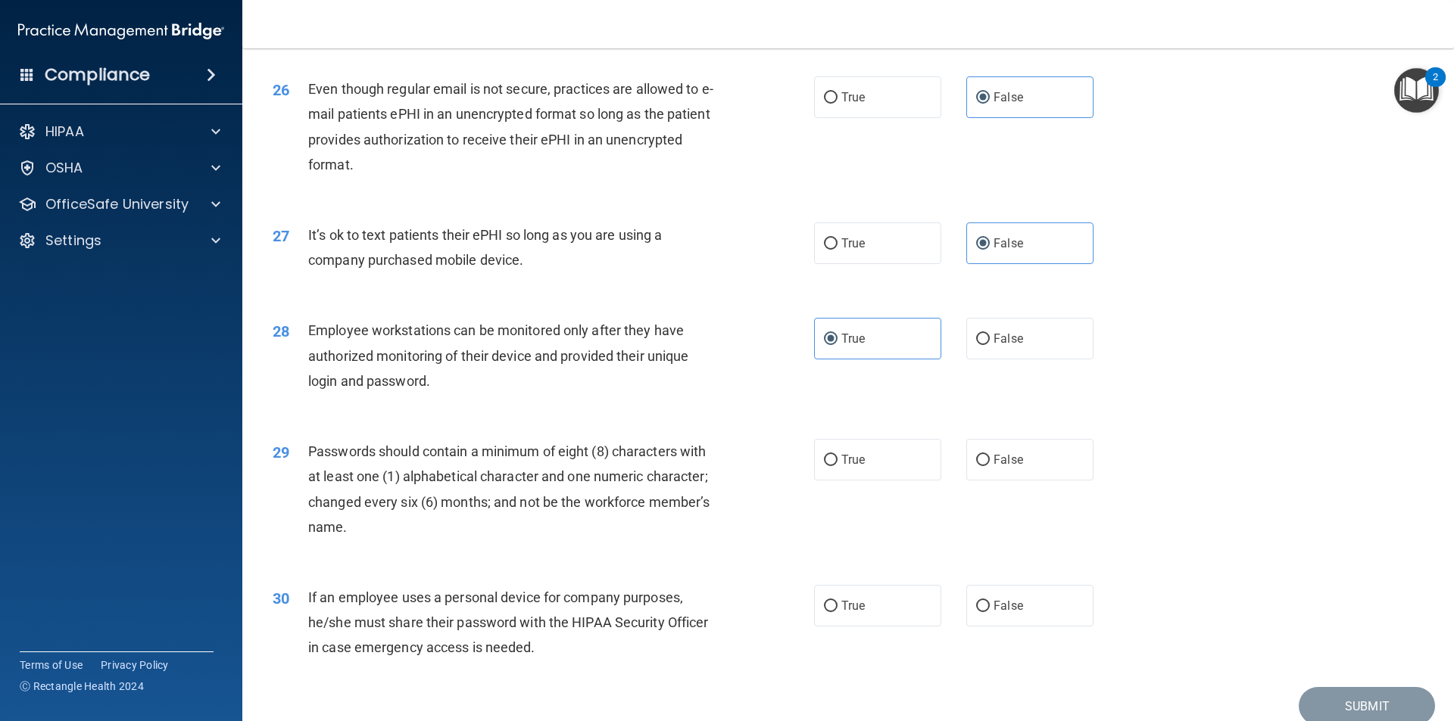
scroll to position [3028, 0]
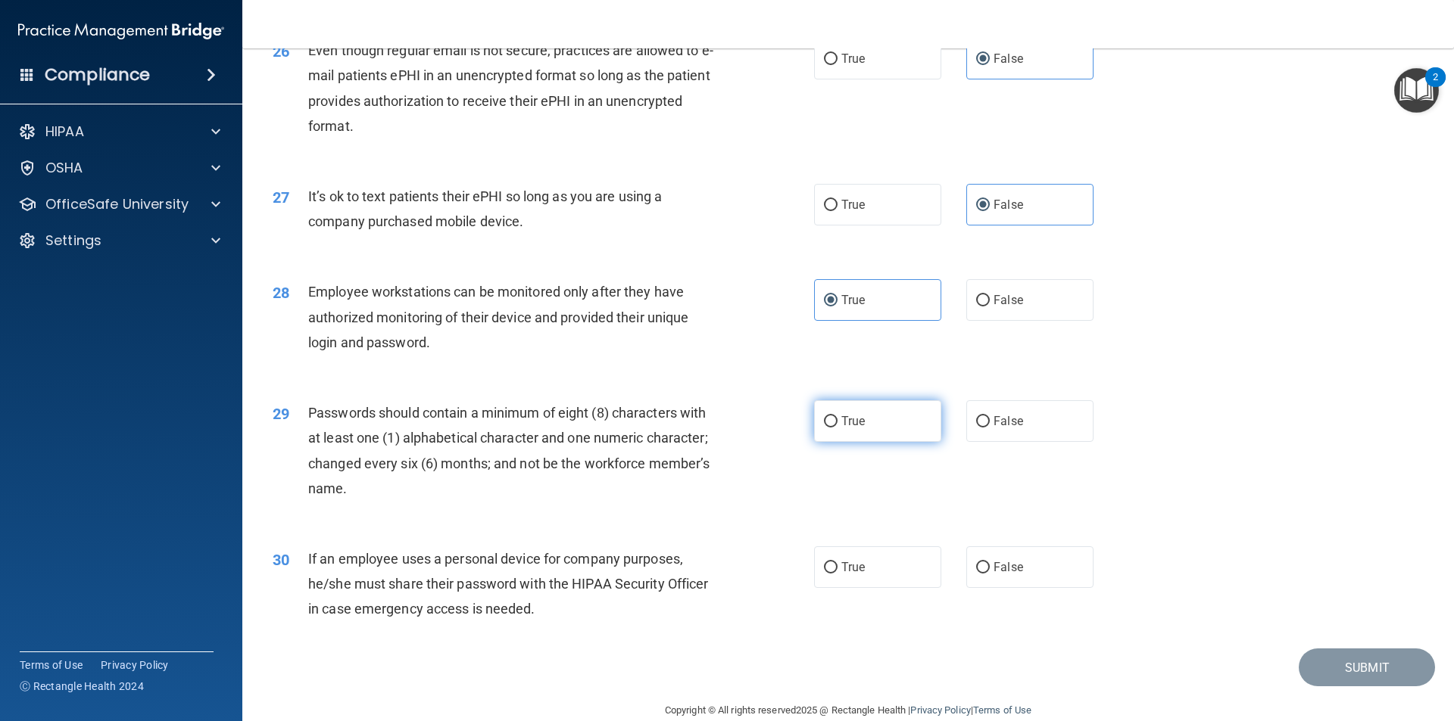
click at [880, 442] on label "True" at bounding box center [877, 421] width 127 height 42
click at [837, 428] on input "True" at bounding box center [831, 421] width 14 height 11
radio input "true"
click at [862, 588] on label "True" at bounding box center [877, 568] width 127 height 42
click at [837, 574] on input "True" at bounding box center [831, 567] width 14 height 11
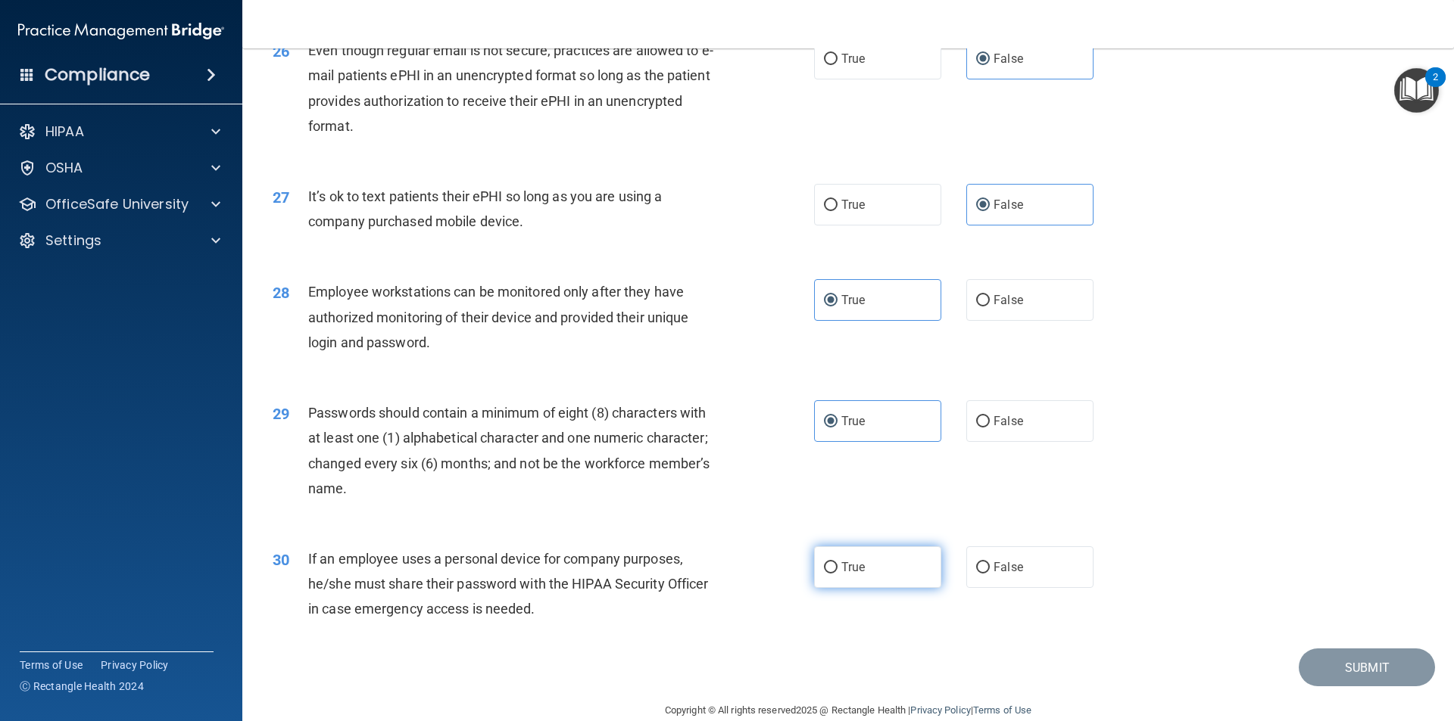
radio input "true"
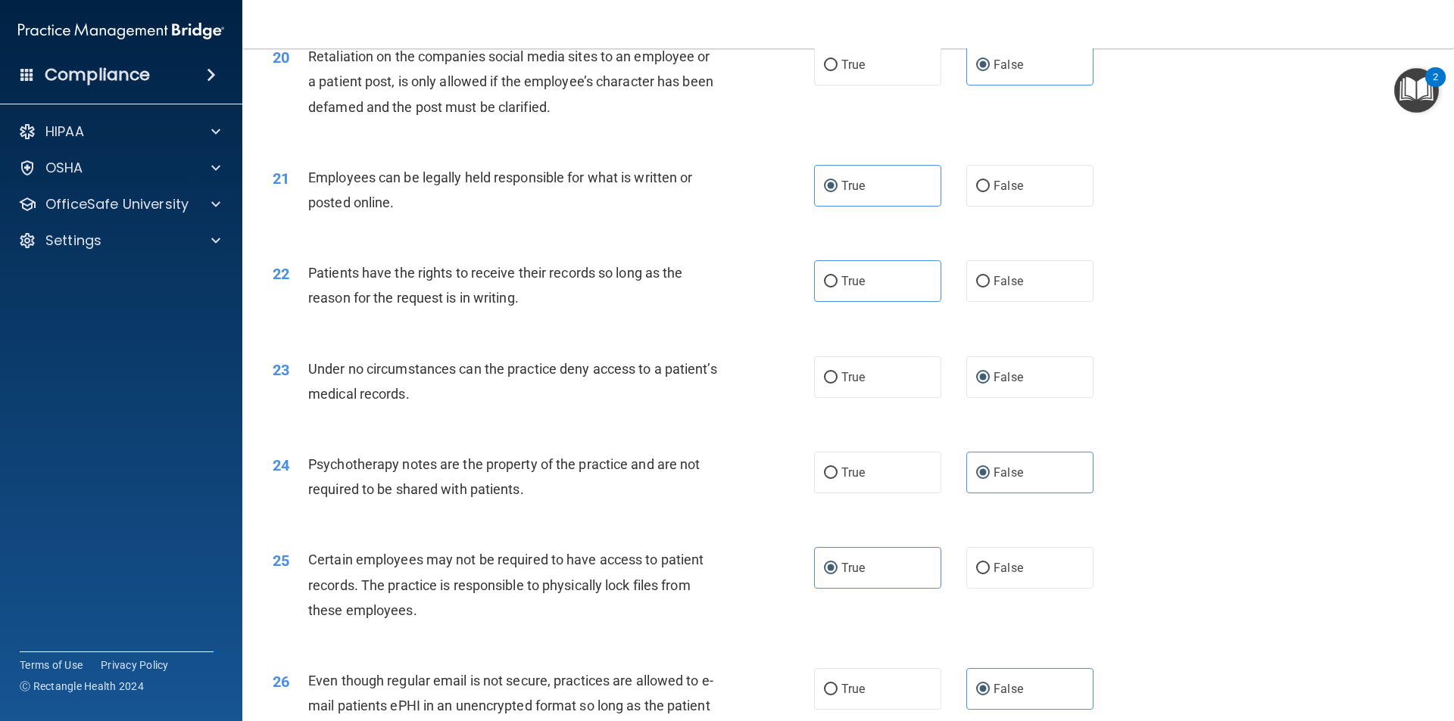
scroll to position [2322, 0]
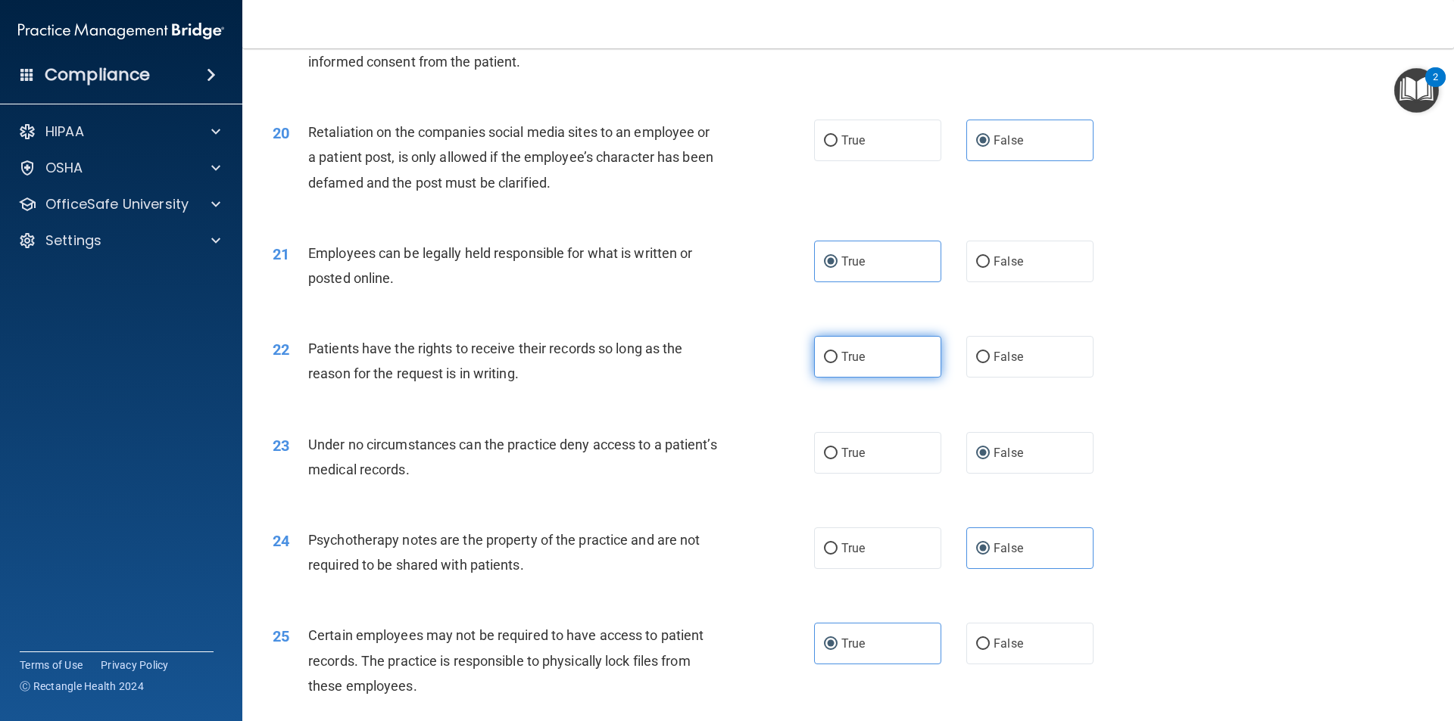
click at [933, 378] on label "True" at bounding box center [877, 357] width 127 height 42
click at [837, 363] on input "True" at bounding box center [831, 357] width 14 height 11
radio input "true"
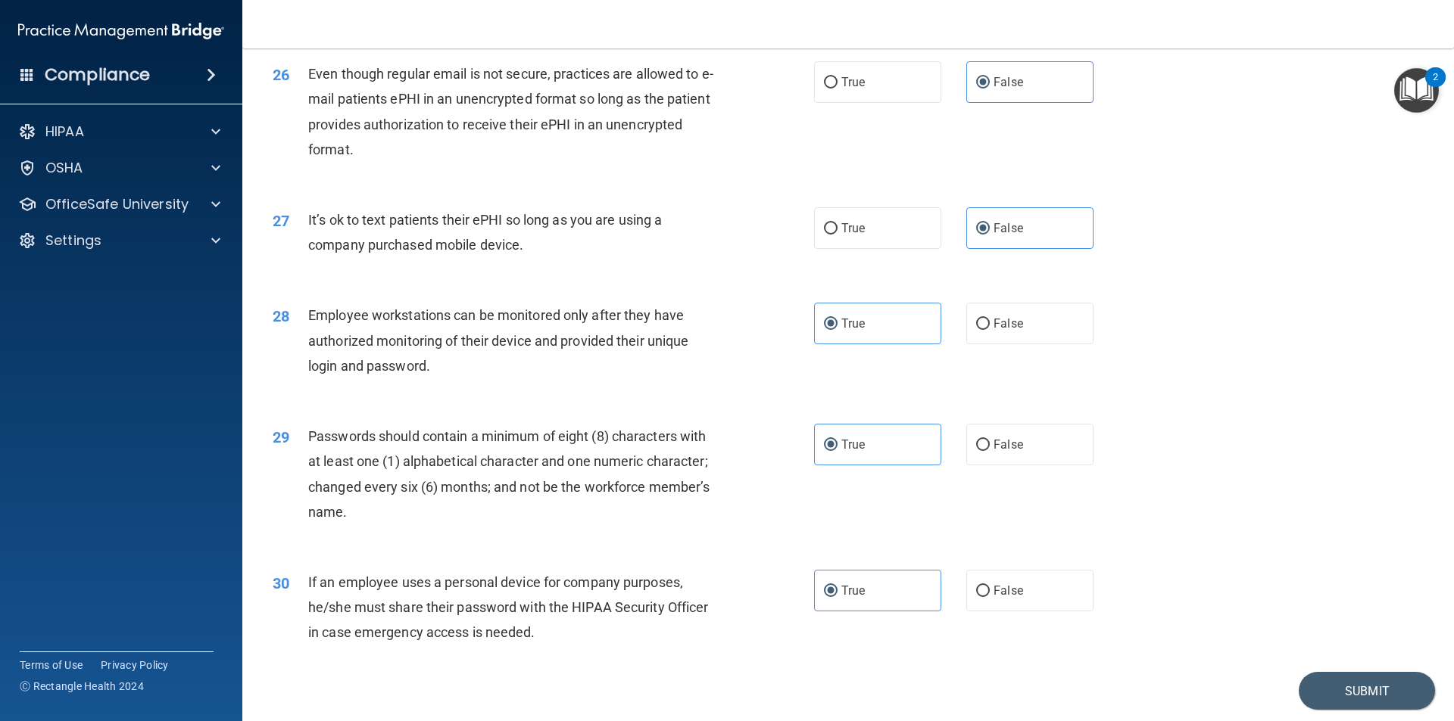
scroll to position [3079, 0]
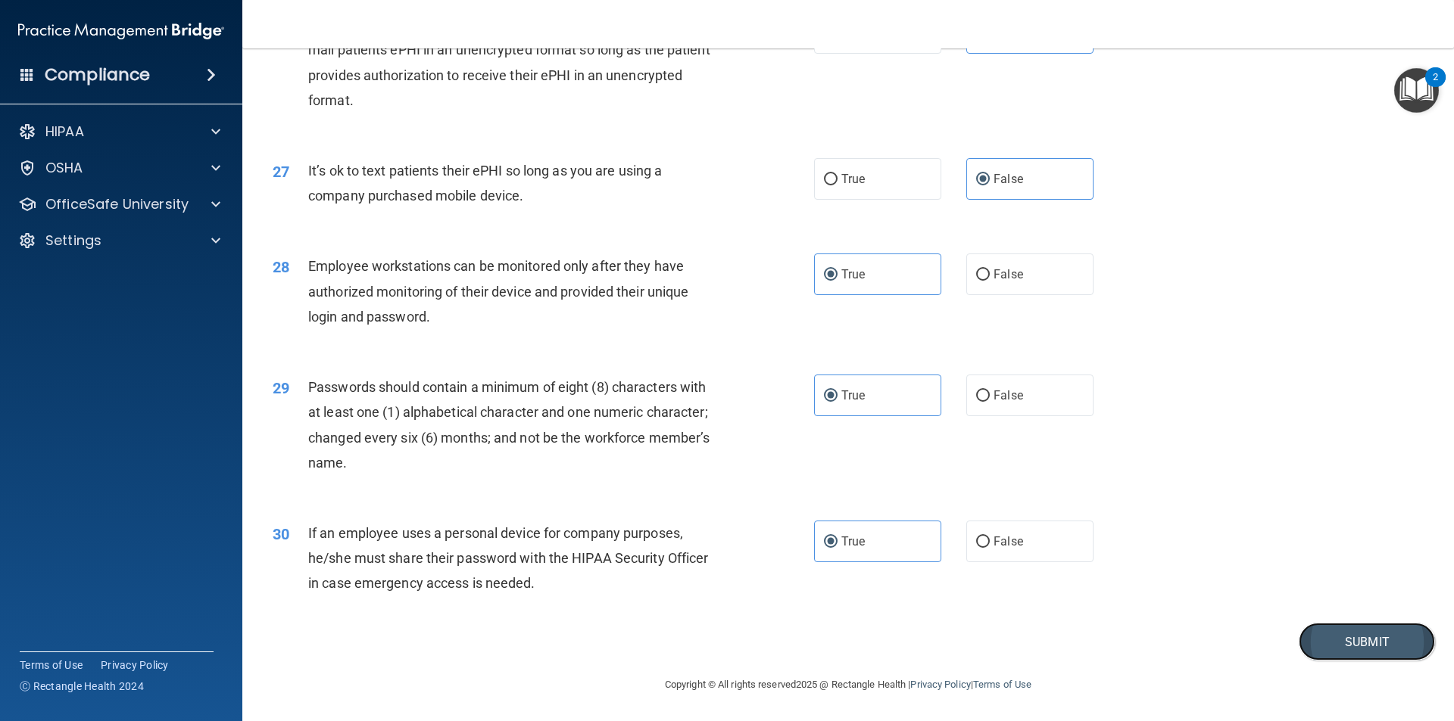
click at [1326, 640] on button "Submit" at bounding box center [1366, 642] width 136 height 39
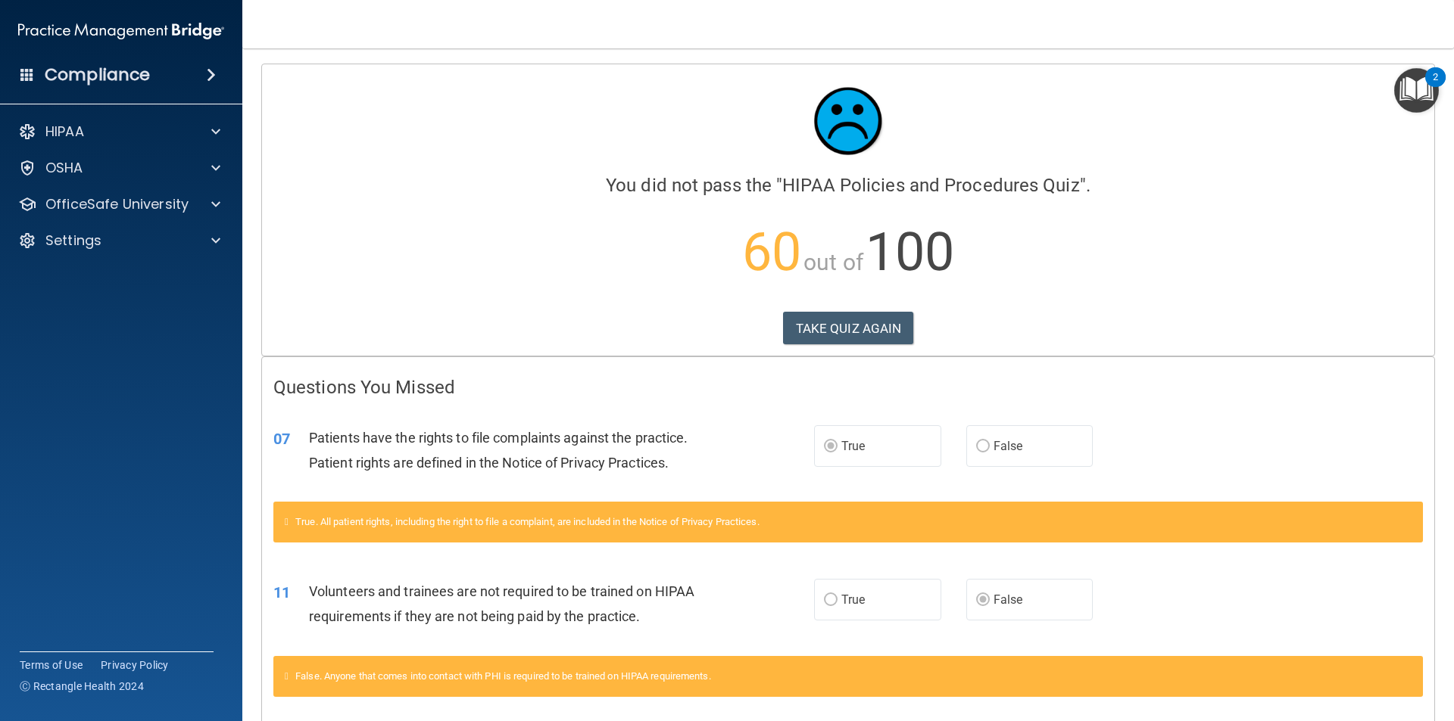
click at [887, 447] on label "True" at bounding box center [877, 446] width 127 height 42
click at [846, 337] on button "TAKE QUIZ AGAIN" at bounding box center [848, 328] width 131 height 33
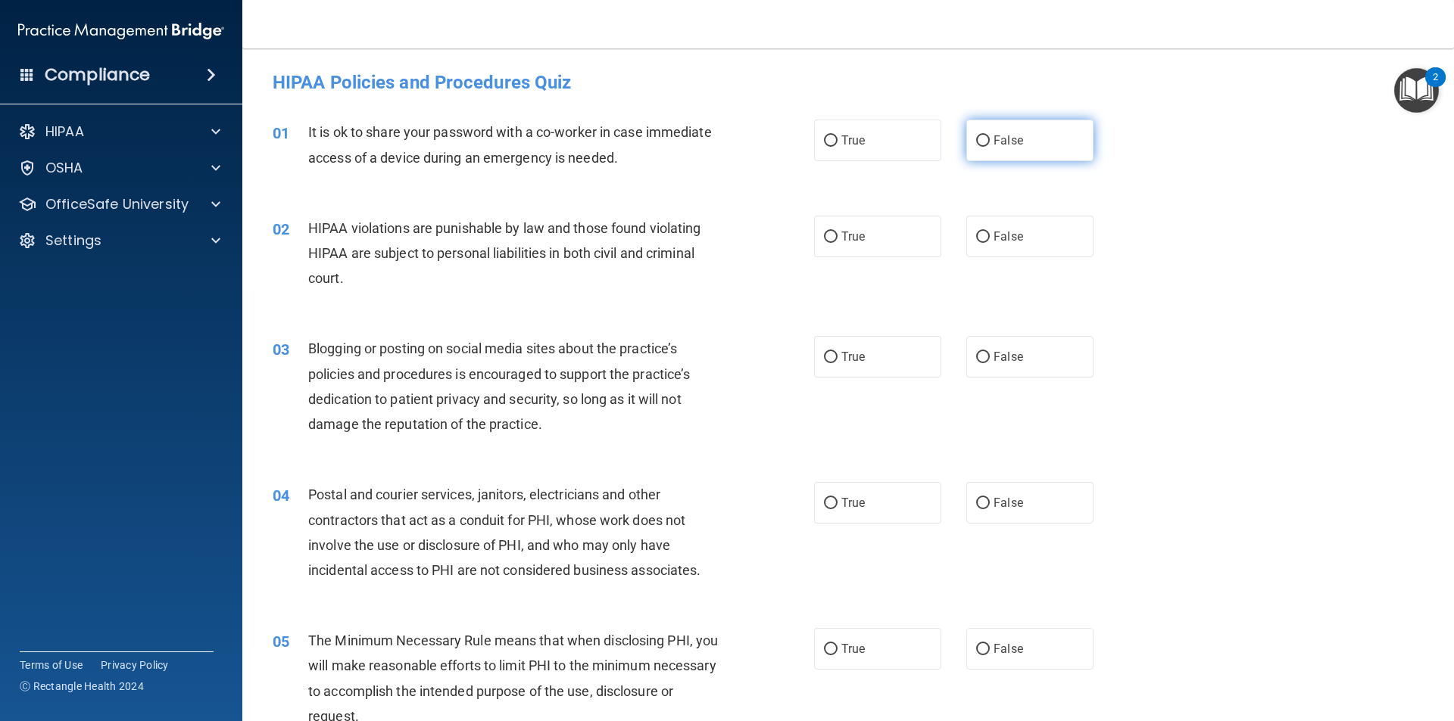
click at [976, 139] on input "False" at bounding box center [983, 141] width 14 height 11
radio input "true"
click at [889, 227] on label "True" at bounding box center [877, 237] width 127 height 42
click at [837, 232] on input "True" at bounding box center [831, 237] width 14 height 11
radio input "true"
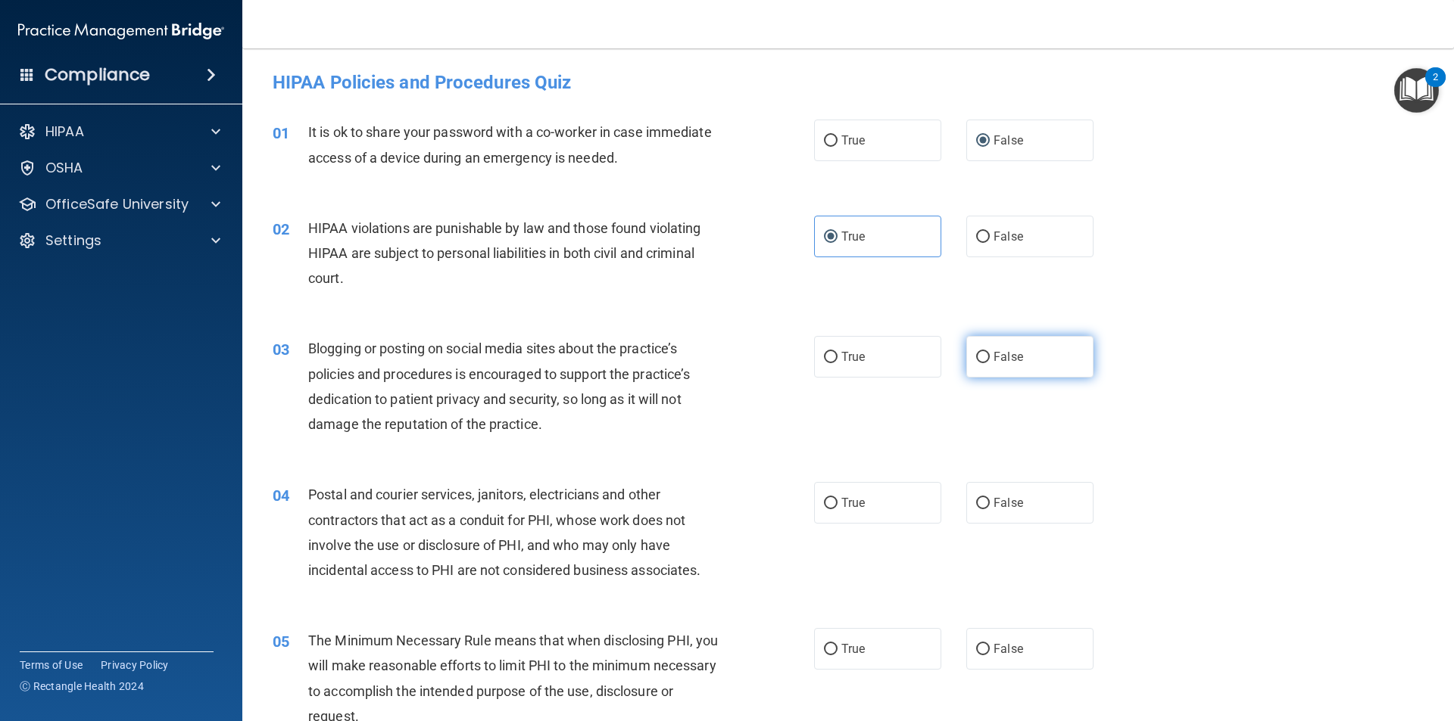
click at [1011, 344] on label "False" at bounding box center [1029, 357] width 127 height 42
click at [989, 352] on input "False" at bounding box center [983, 357] width 14 height 11
radio input "true"
click at [865, 511] on label "True" at bounding box center [877, 503] width 127 height 42
click at [837, 509] on input "True" at bounding box center [831, 503] width 14 height 11
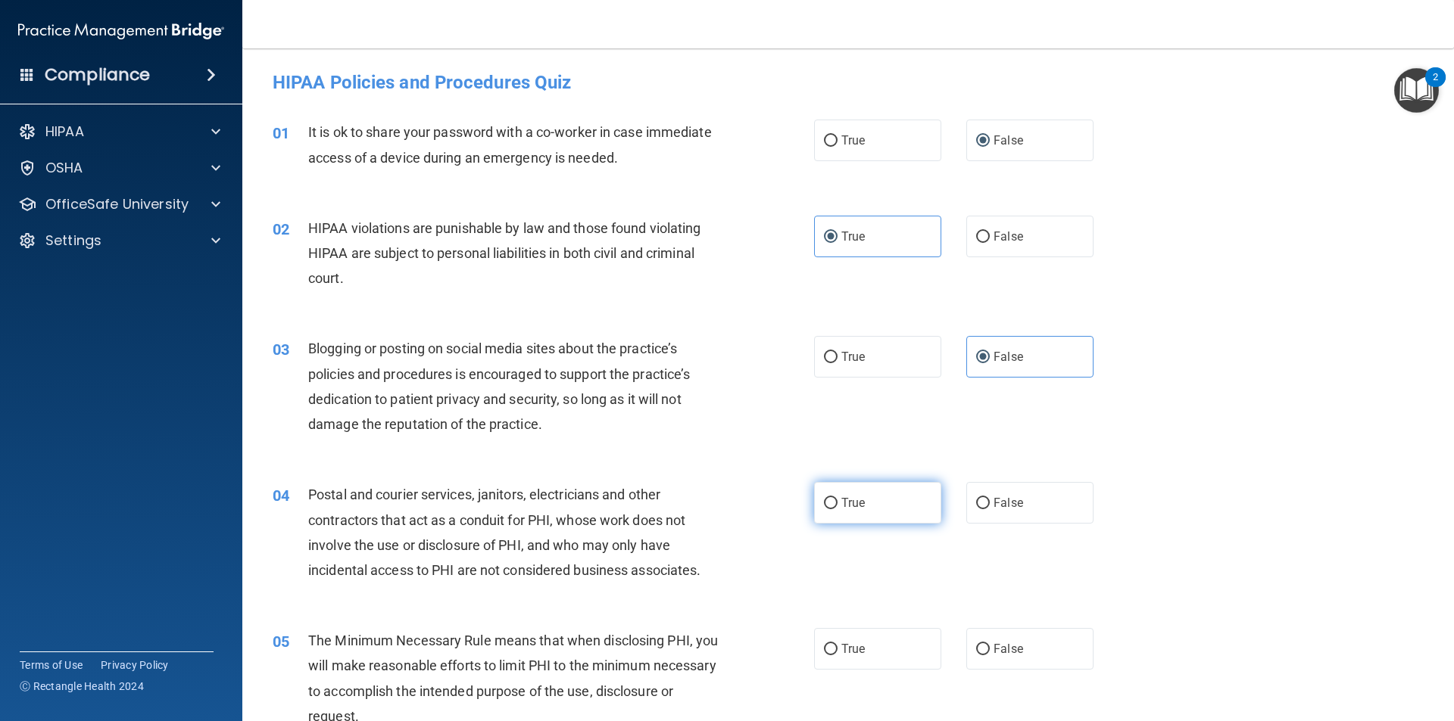
radio input "true"
click at [852, 636] on label "True" at bounding box center [877, 649] width 127 height 42
click at [837, 644] on input "True" at bounding box center [831, 649] width 14 height 11
radio input "true"
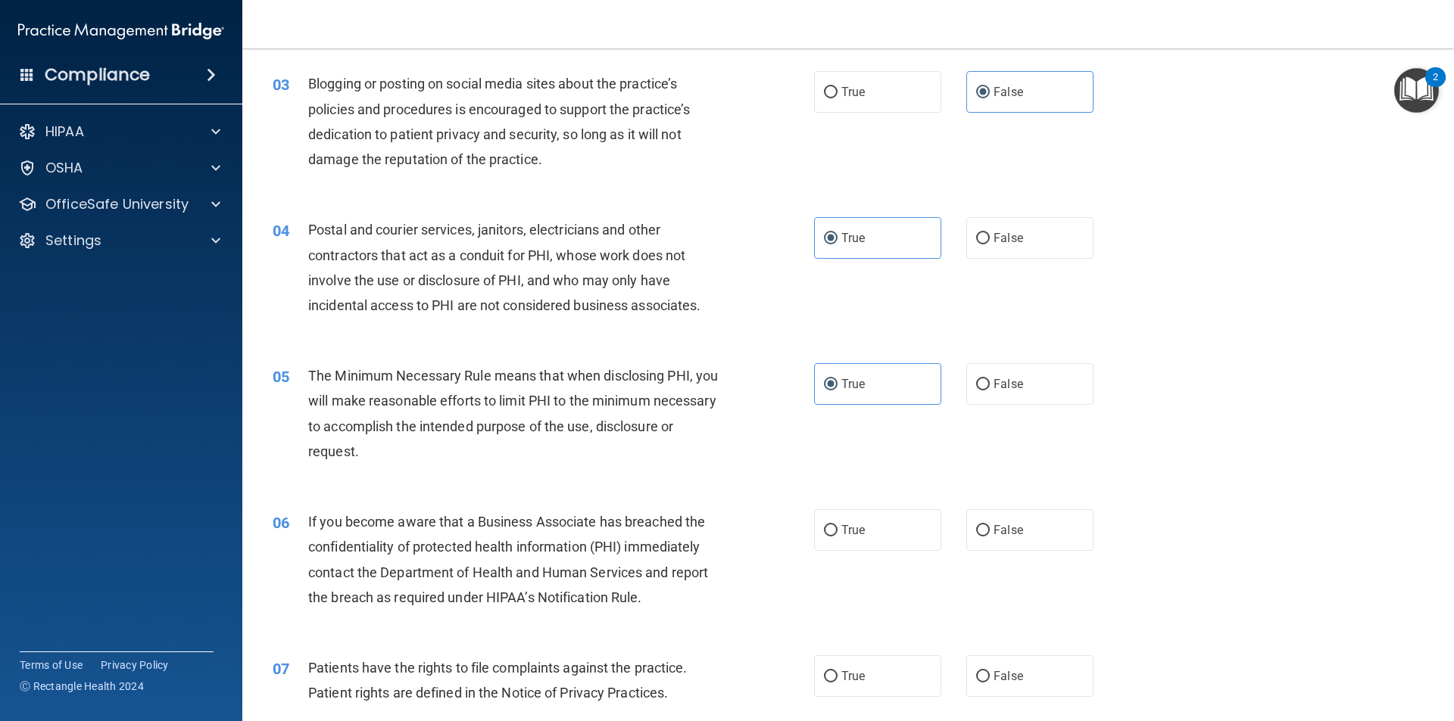
scroll to position [303, 0]
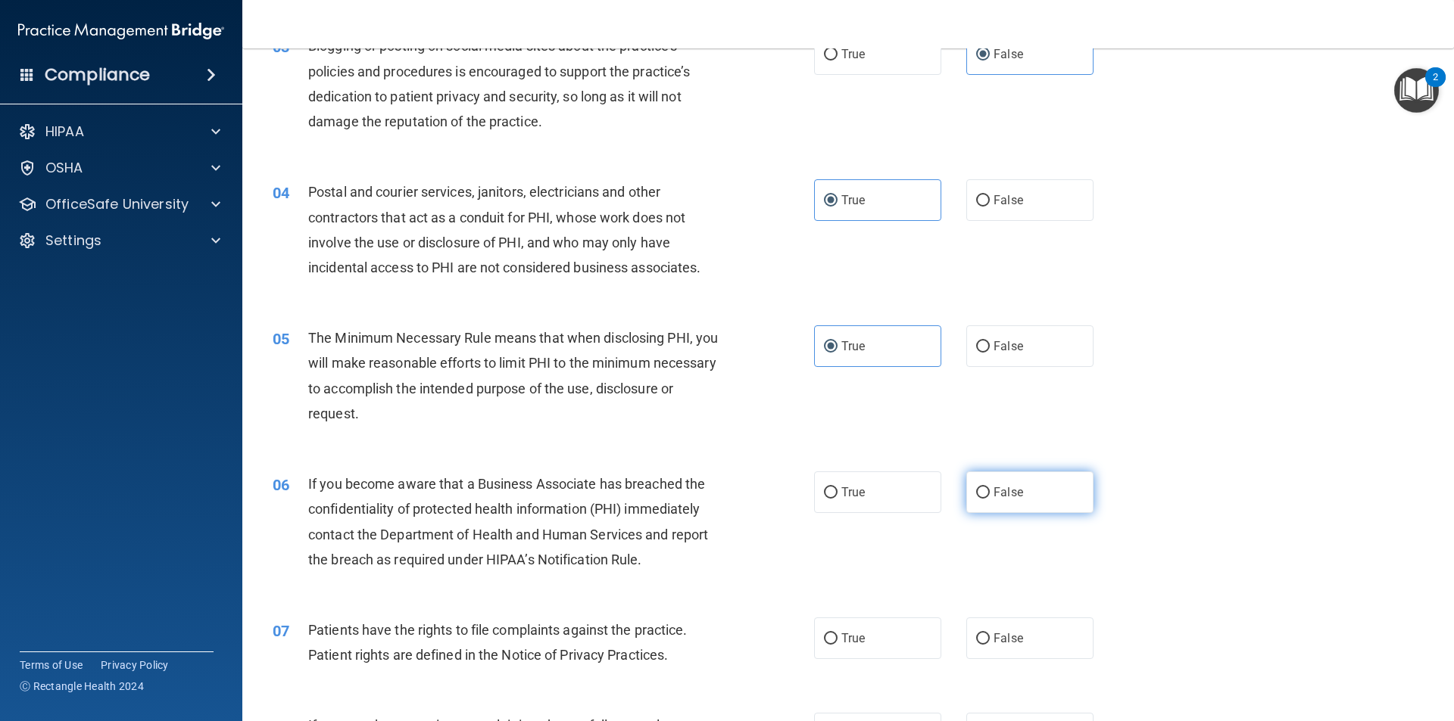
click at [990, 485] on label "False" at bounding box center [1029, 493] width 127 height 42
click at [989, 488] on input "False" at bounding box center [983, 493] width 14 height 11
radio input "true"
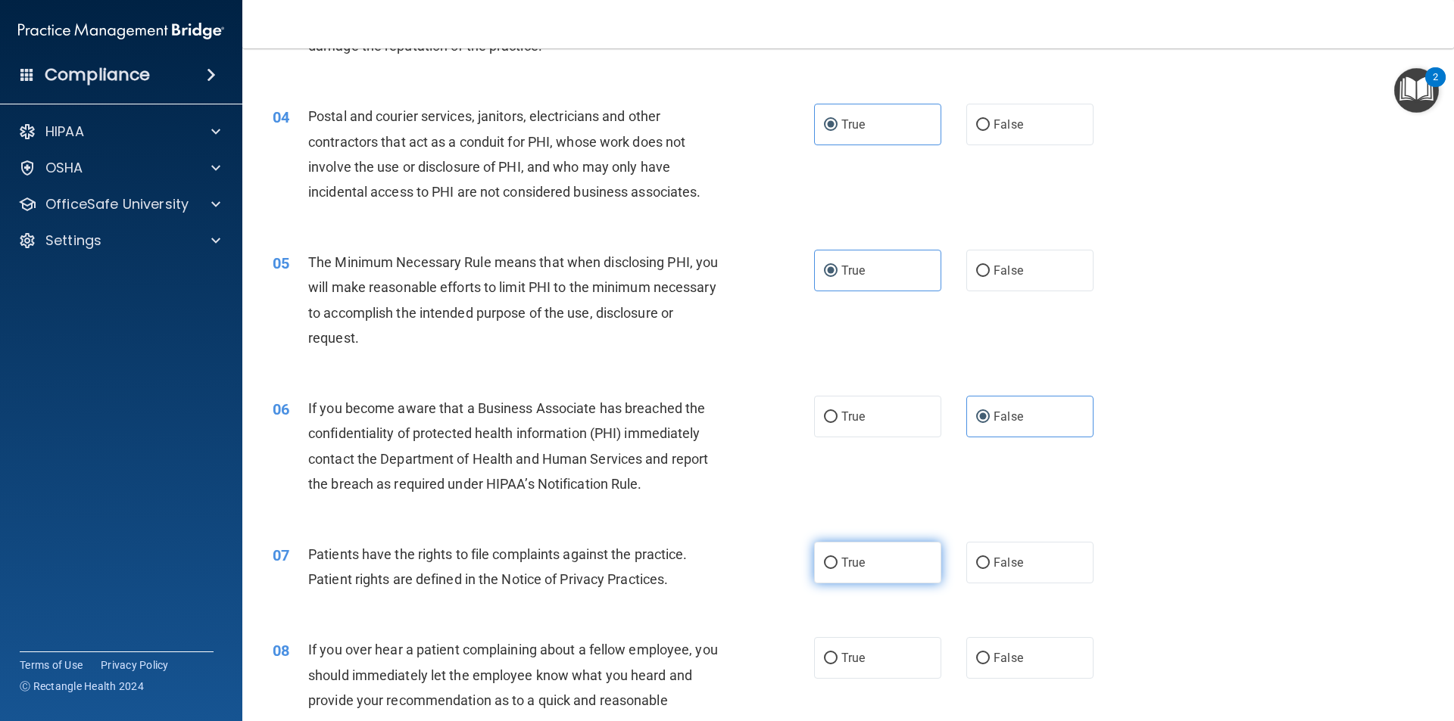
click at [818, 552] on label "True" at bounding box center [877, 563] width 127 height 42
click at [824, 558] on input "True" at bounding box center [831, 563] width 14 height 11
radio input "true"
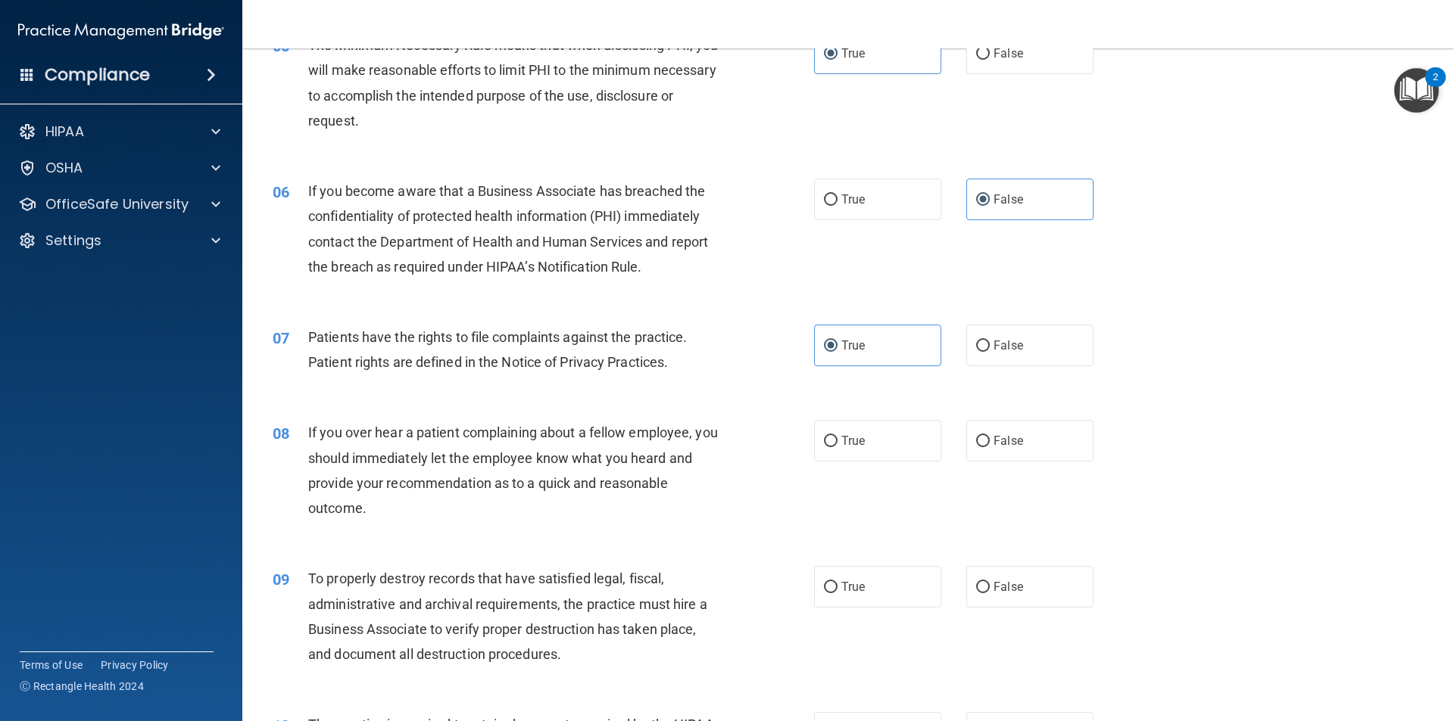
scroll to position [681, 0]
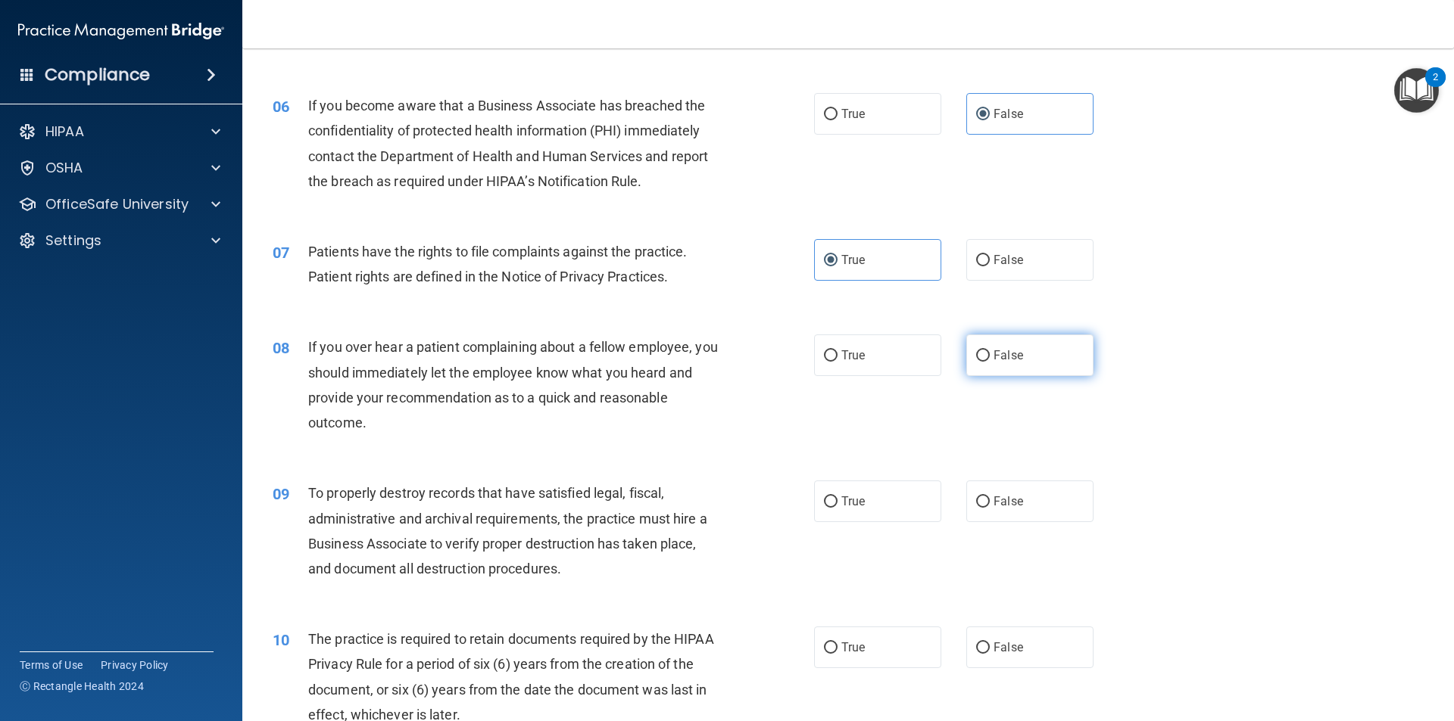
click at [982, 351] on input "False" at bounding box center [983, 356] width 14 height 11
radio input "true"
click at [1024, 488] on label "False" at bounding box center [1029, 502] width 127 height 42
click at [989, 497] on input "False" at bounding box center [983, 502] width 14 height 11
radio input "true"
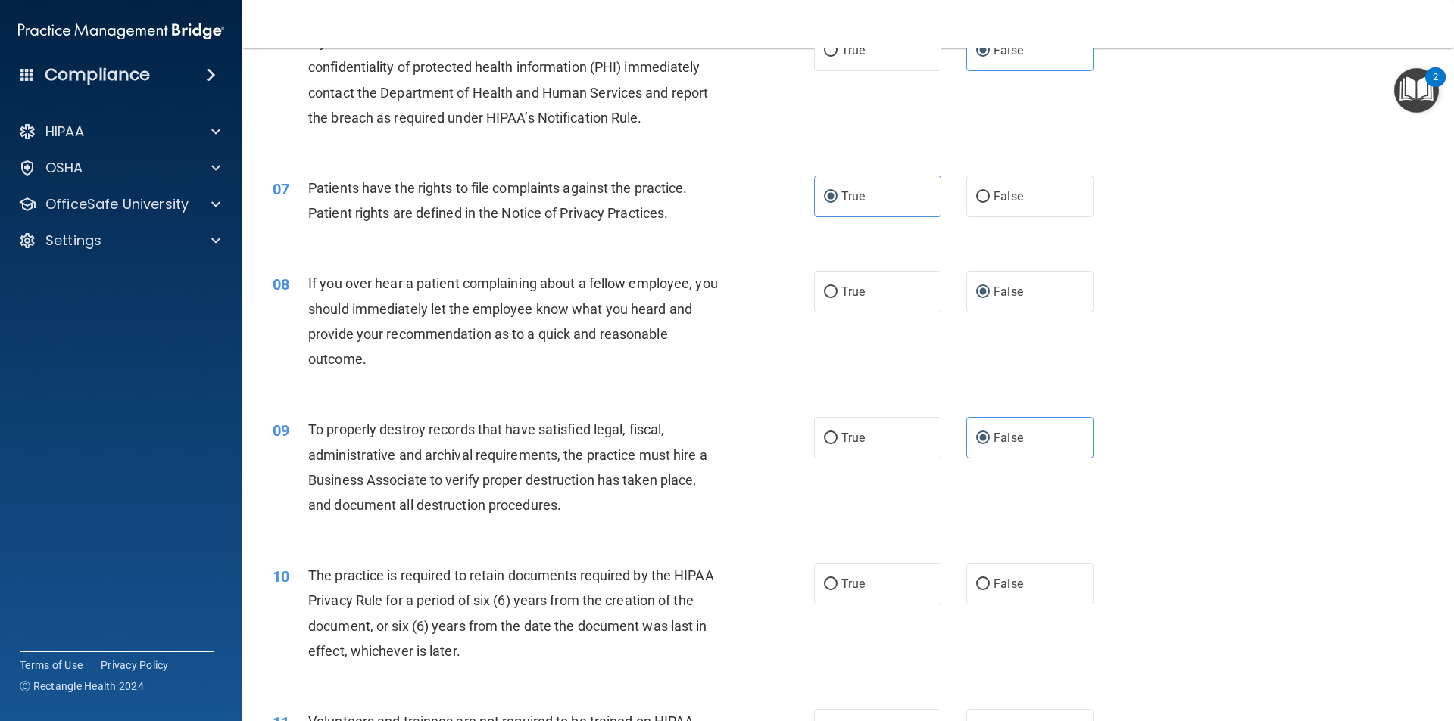
scroll to position [833, 0]
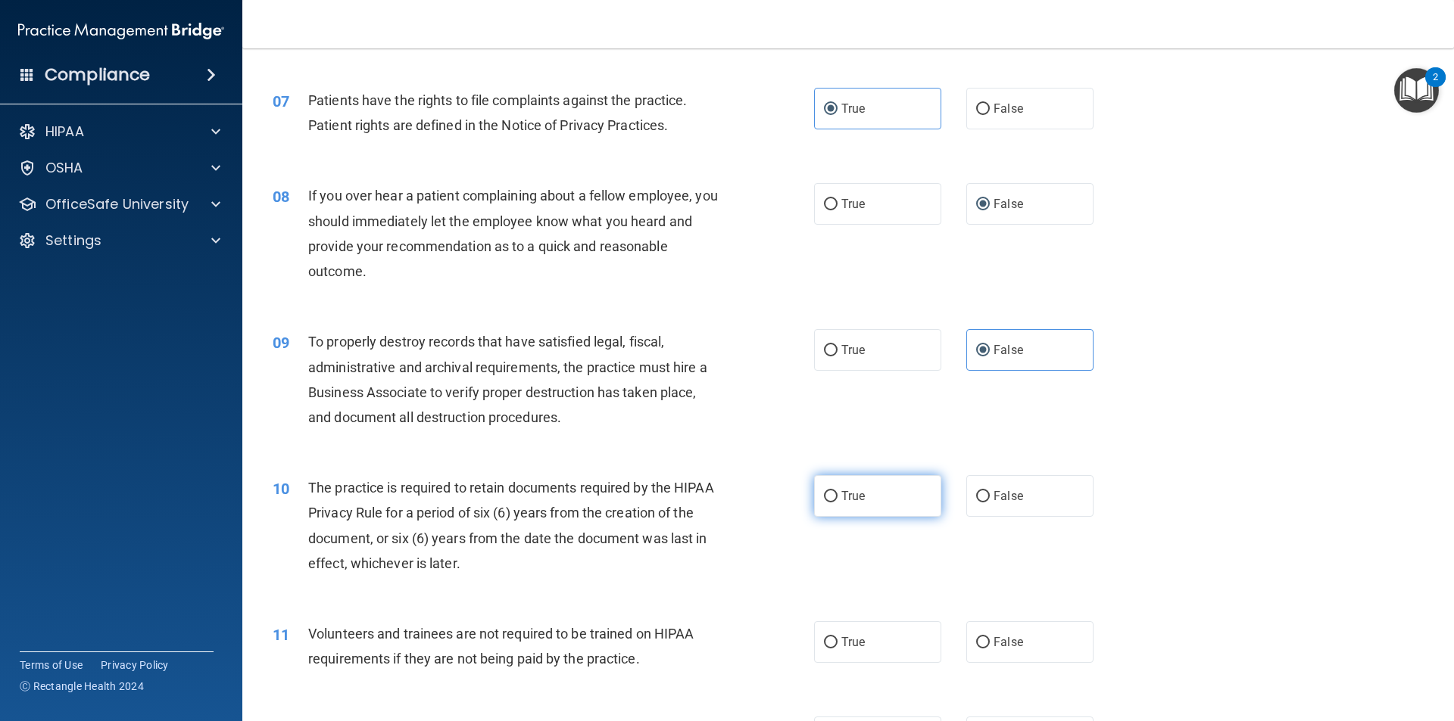
click at [912, 479] on label "True" at bounding box center [877, 496] width 127 height 42
click at [837, 491] on input "True" at bounding box center [831, 496] width 14 height 11
radio input "true"
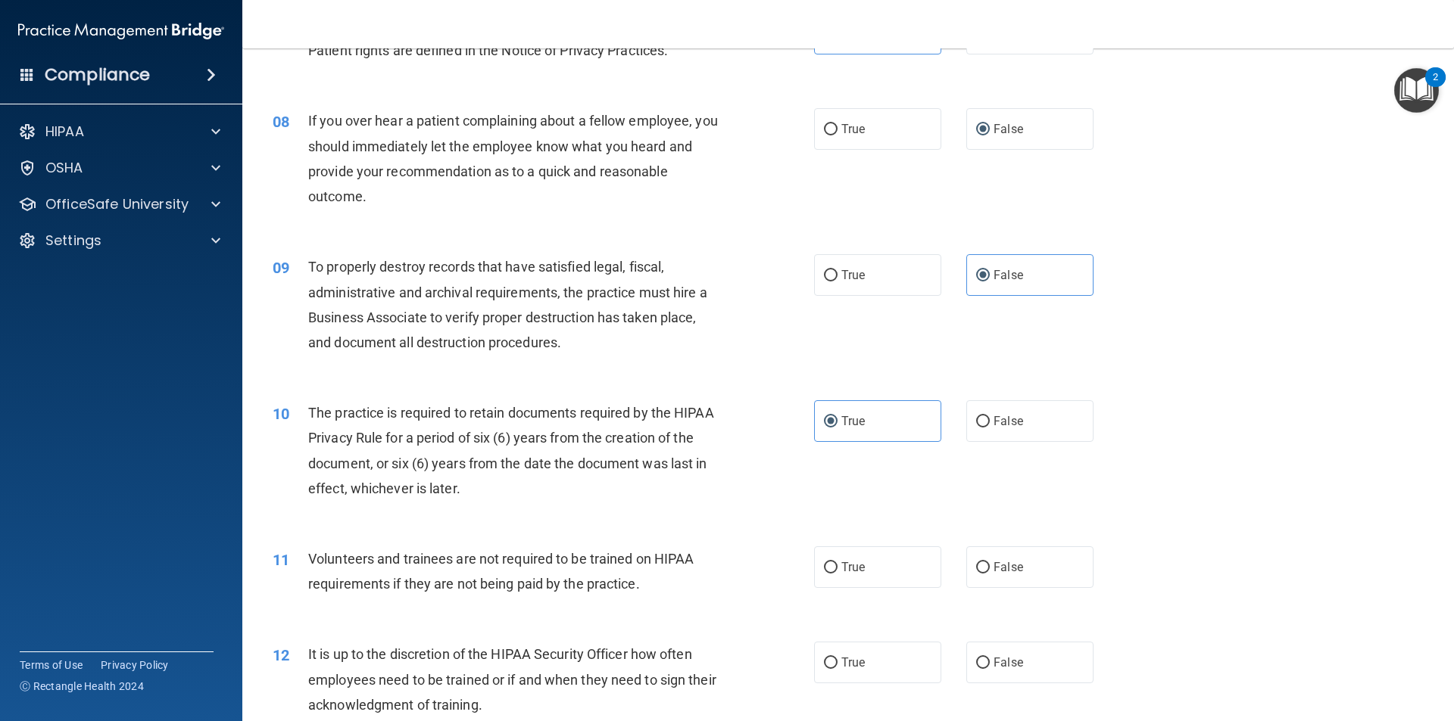
scroll to position [908, 0]
click at [1023, 546] on label "False" at bounding box center [1029, 567] width 127 height 42
click at [989, 562] on input "False" at bounding box center [983, 567] width 14 height 11
radio input "true"
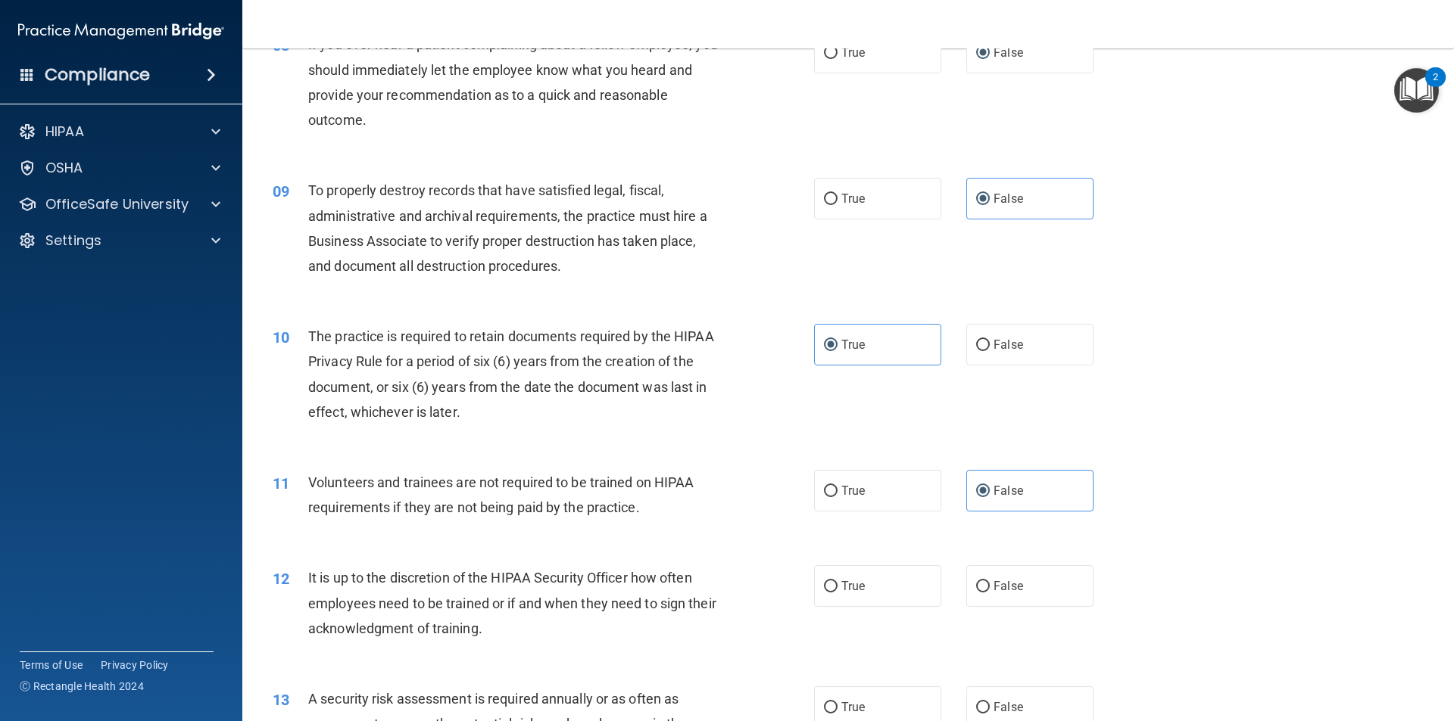
scroll to position [1060, 0]
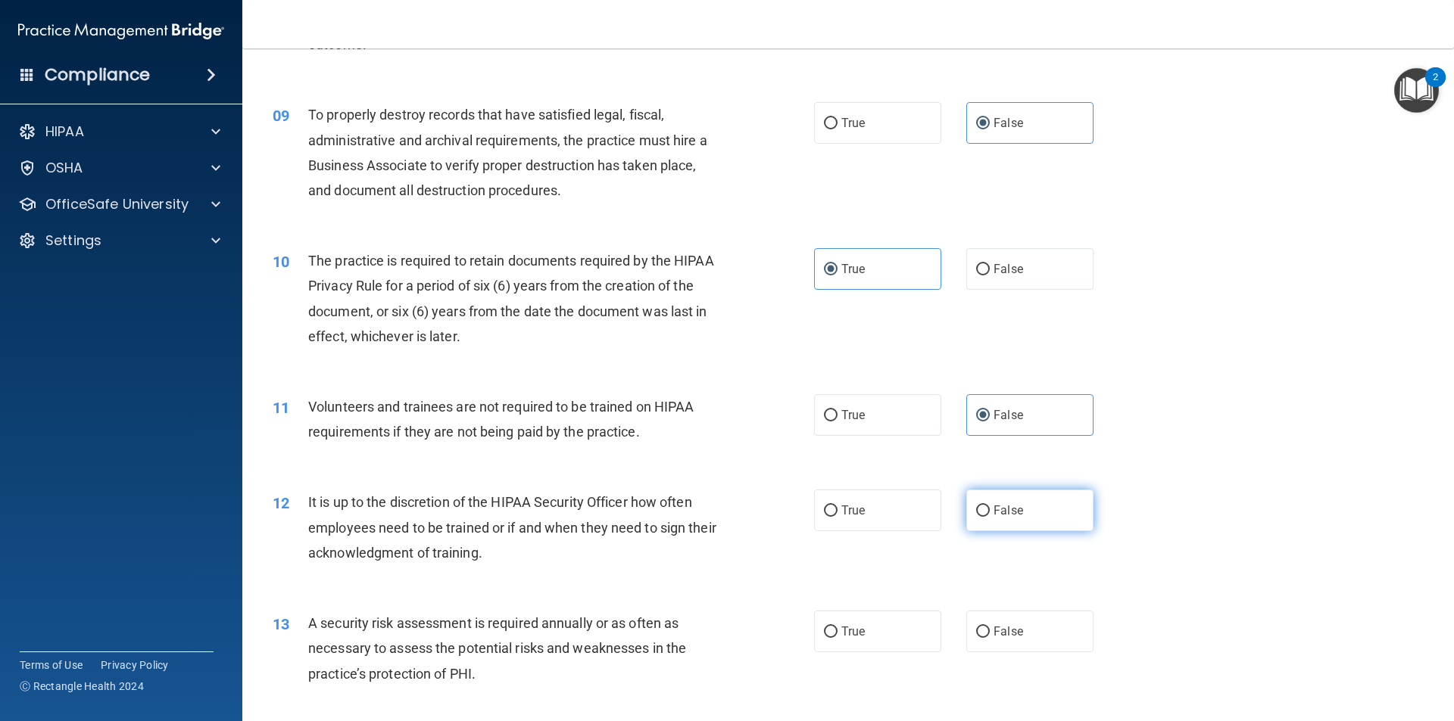
click at [993, 511] on span "False" at bounding box center [1008, 510] width 30 height 14
click at [987, 511] on input "False" at bounding box center [983, 511] width 14 height 11
radio input "true"
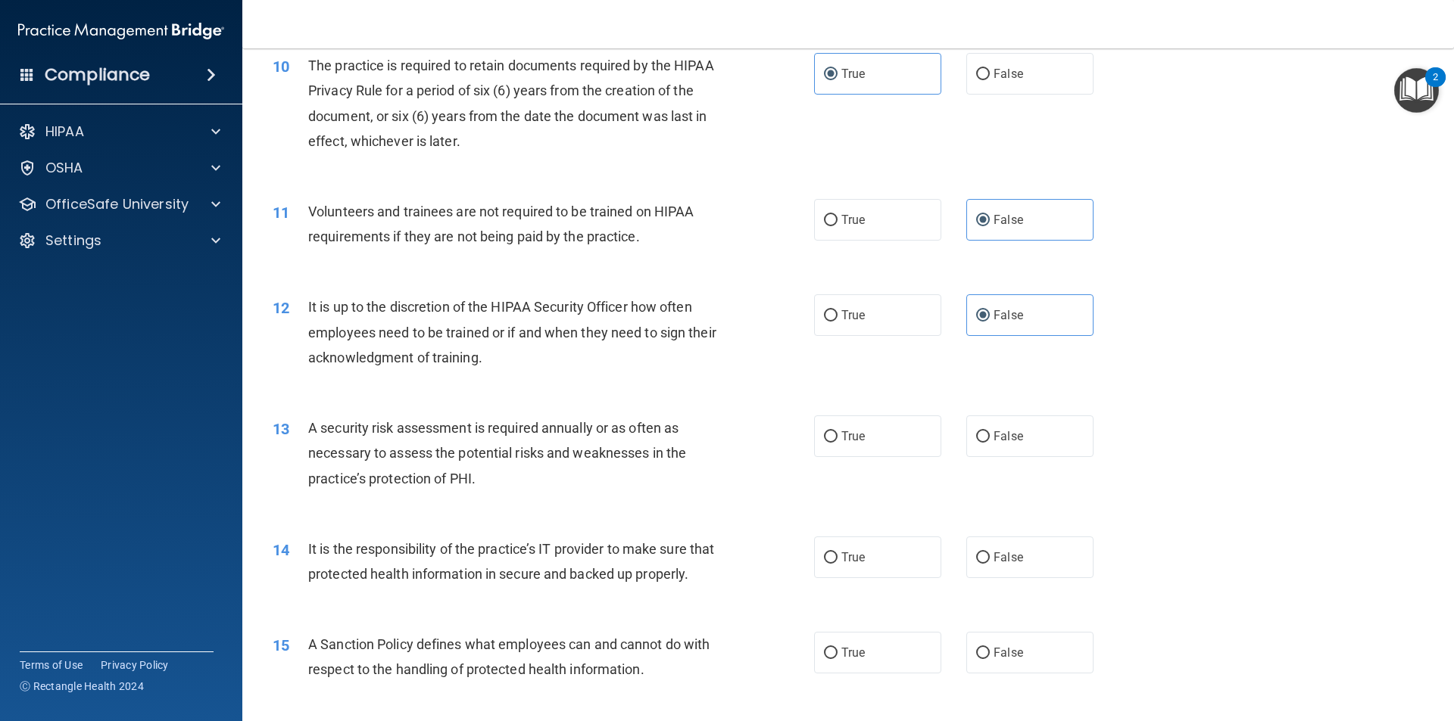
scroll to position [1287, 0]
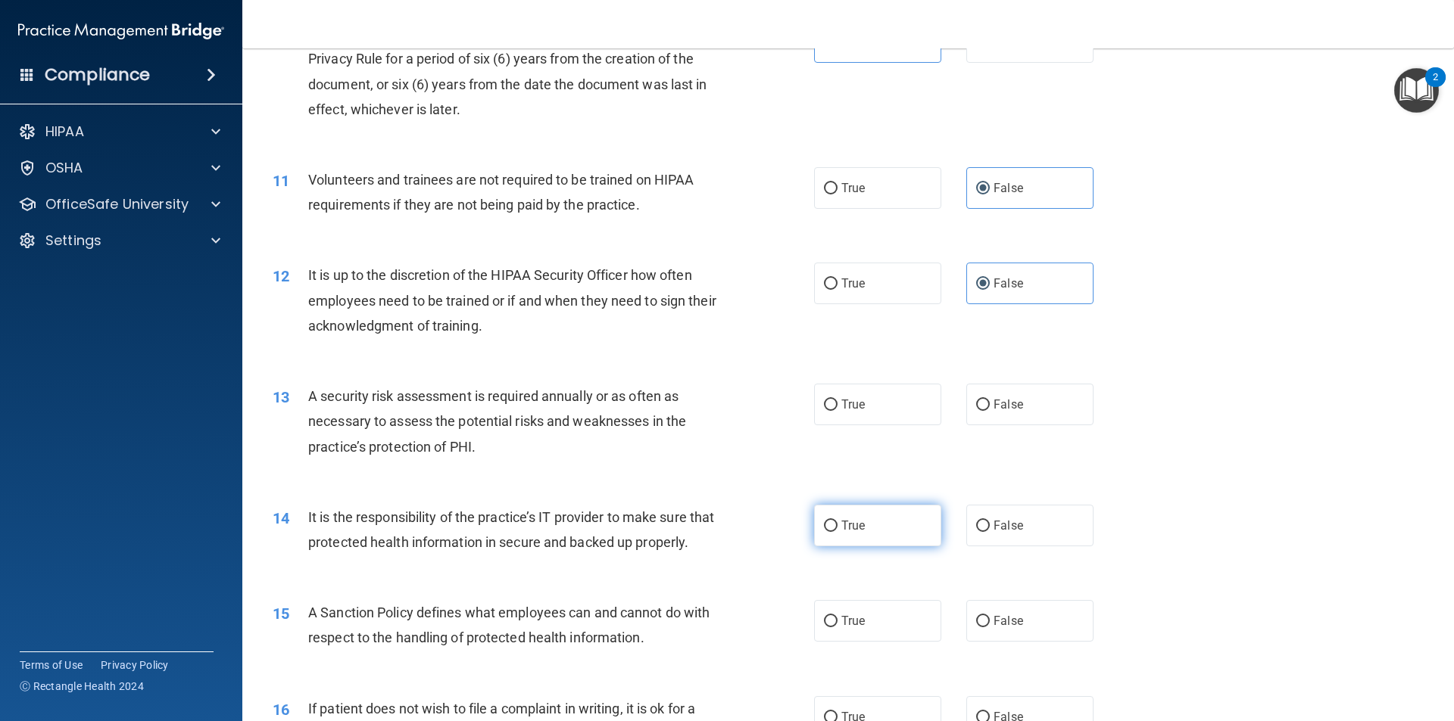
click at [883, 511] on label "True" at bounding box center [877, 526] width 127 height 42
click at [837, 521] on input "True" at bounding box center [831, 526] width 14 height 11
radio input "true"
click at [867, 416] on label "True" at bounding box center [877, 405] width 127 height 42
click at [837, 411] on input "True" at bounding box center [831, 405] width 14 height 11
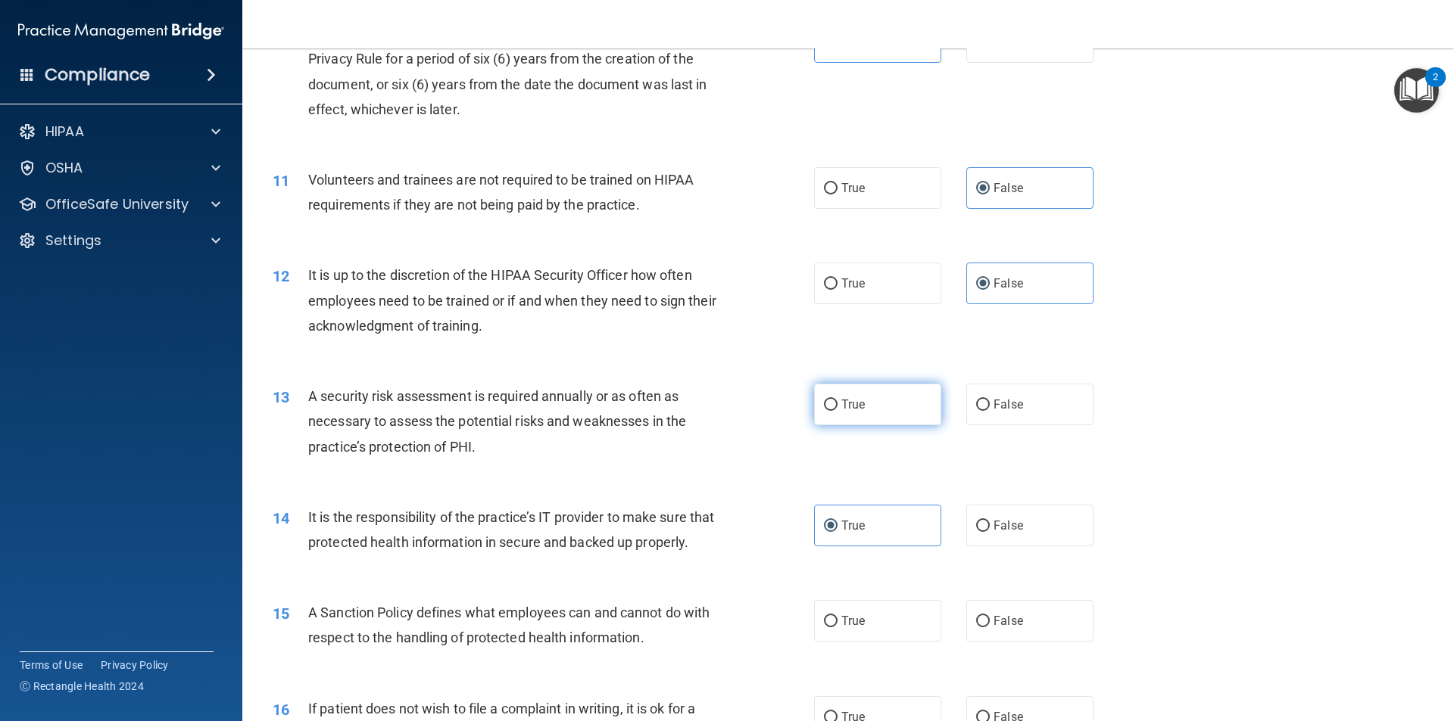
radio input "true"
click at [966, 519] on label "False" at bounding box center [1029, 526] width 127 height 42
click at [976, 521] on input "False" at bounding box center [983, 526] width 14 height 11
radio input "true"
radio input "false"
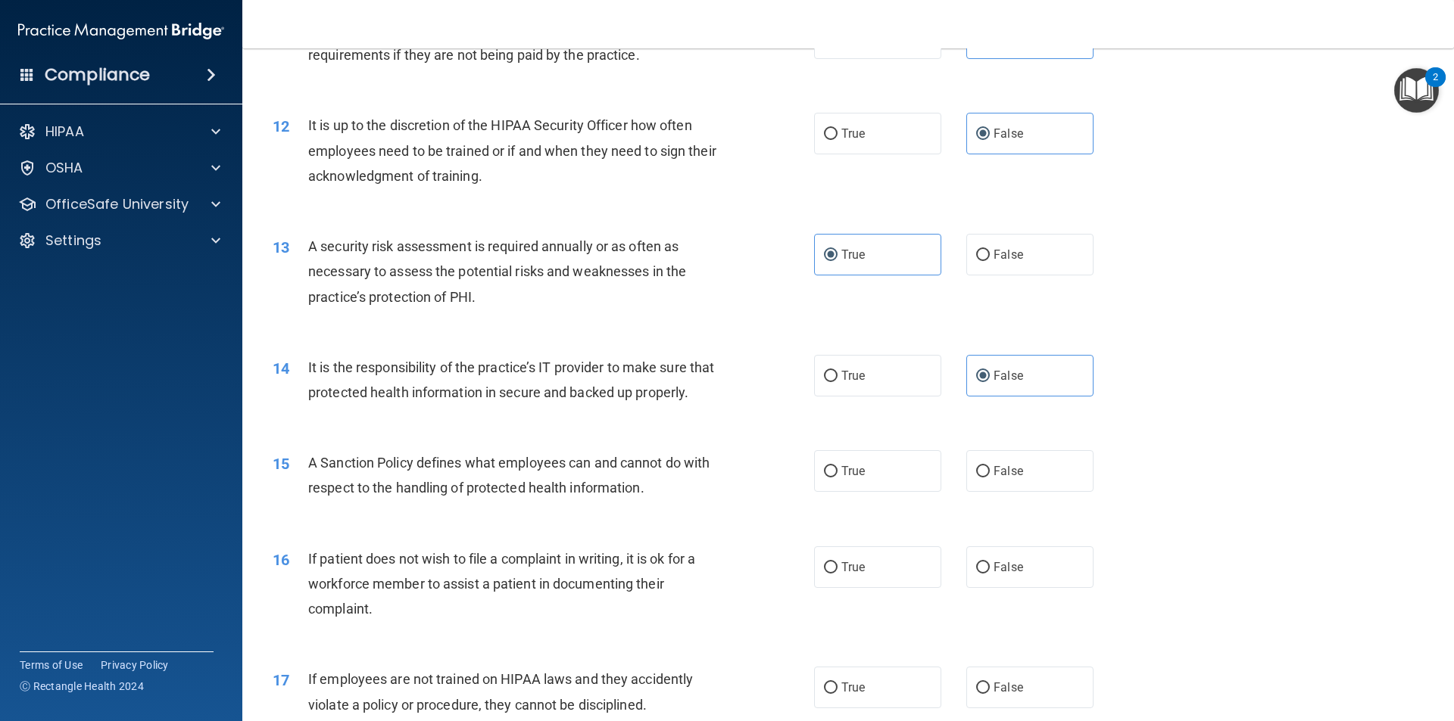
scroll to position [1438, 0]
click at [1045, 491] on label "False" at bounding box center [1029, 470] width 127 height 42
click at [989, 476] on input "False" at bounding box center [983, 470] width 14 height 11
radio input "true"
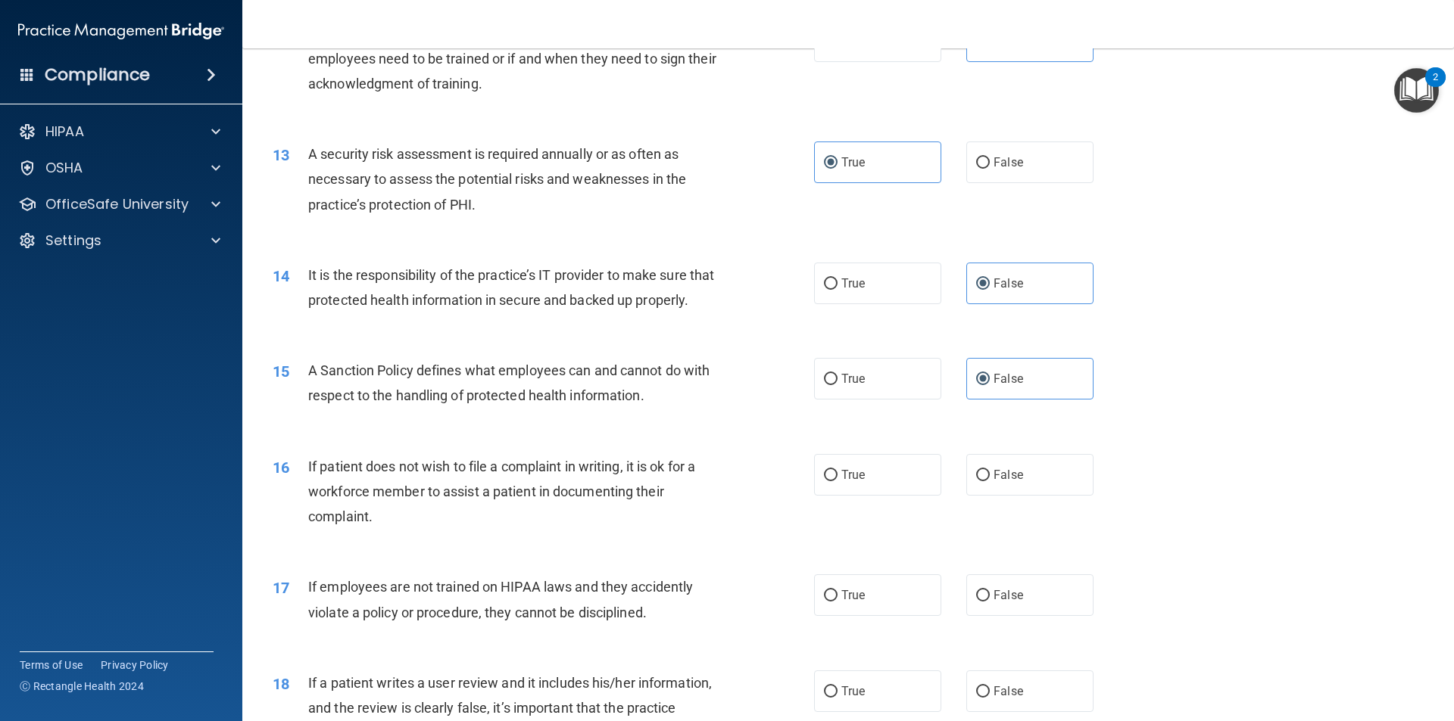
scroll to position [1590, 0]
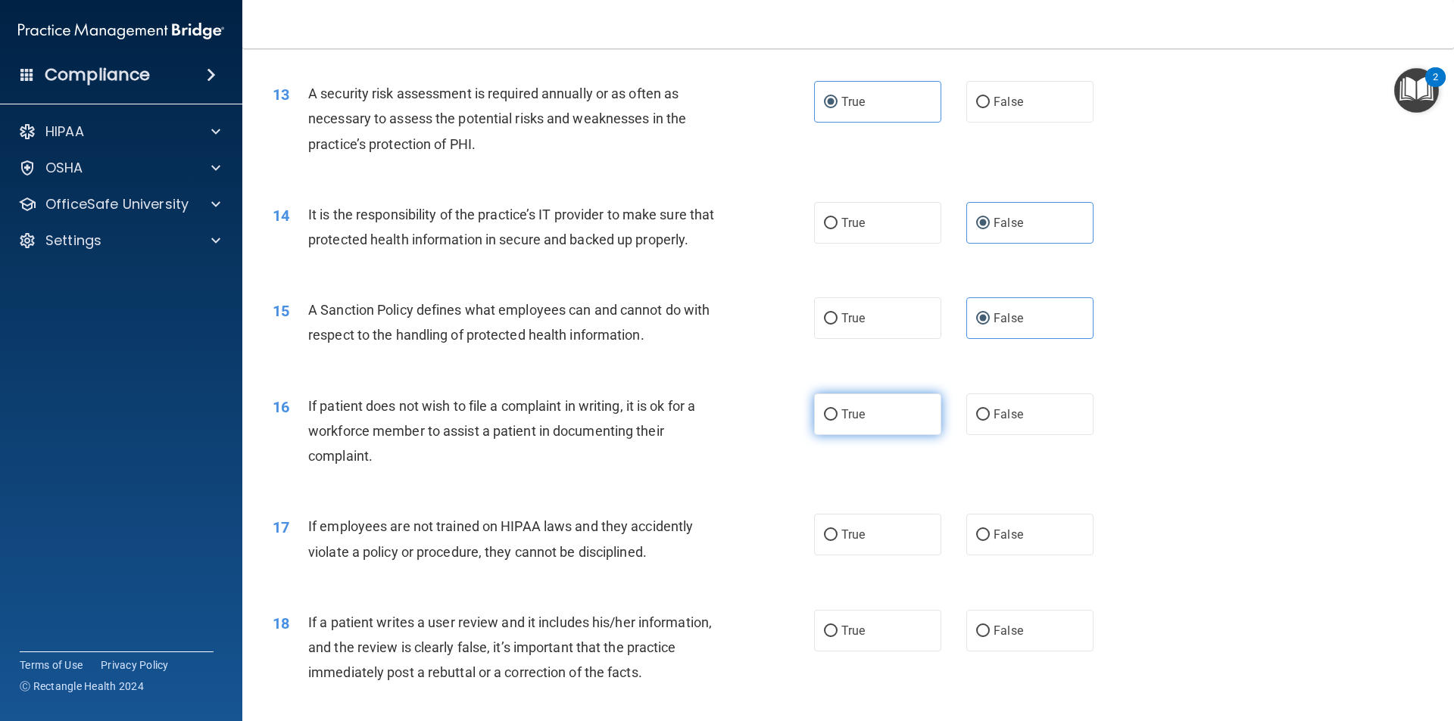
click at [845, 435] on label "True" at bounding box center [877, 415] width 127 height 42
click at [837, 421] on input "True" at bounding box center [831, 415] width 14 height 11
radio input "true"
click at [976, 541] on input "False" at bounding box center [983, 535] width 14 height 11
radio input "true"
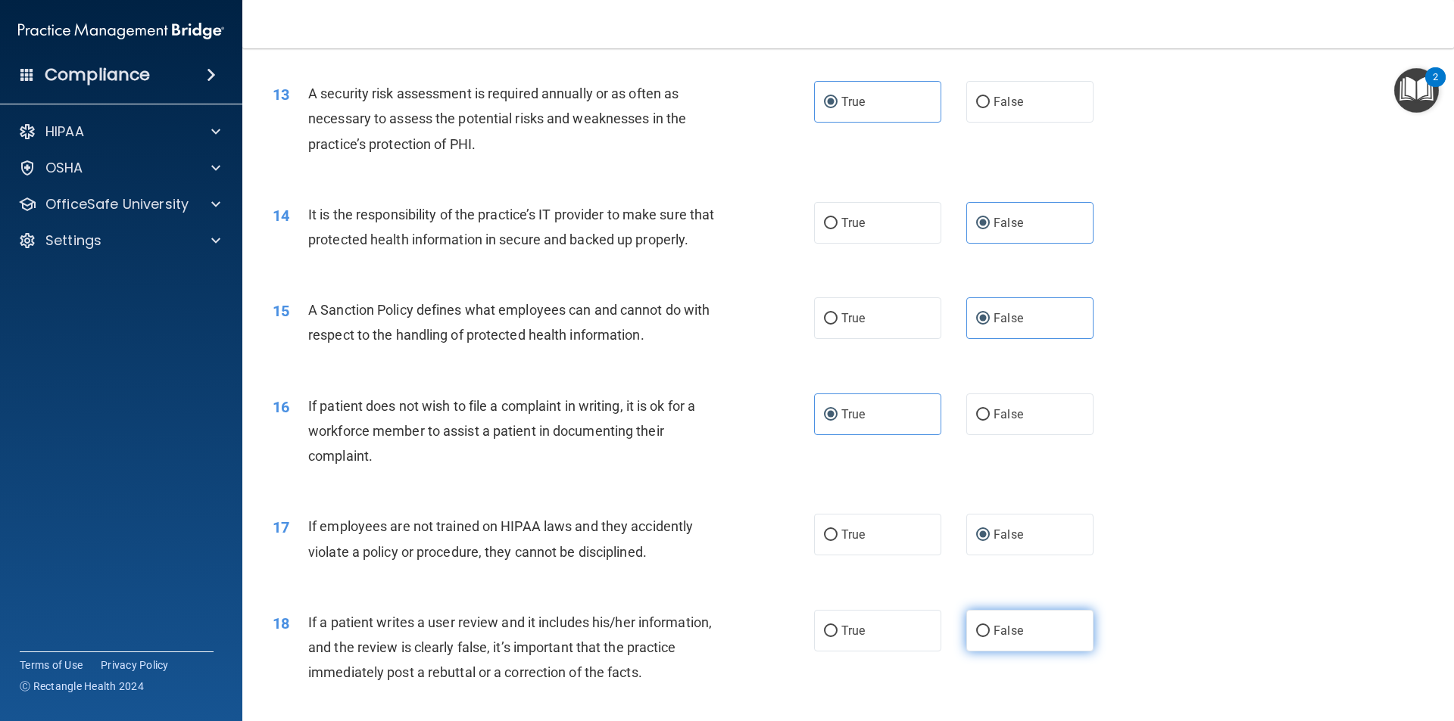
click at [977, 637] on input "False" at bounding box center [983, 631] width 14 height 11
radio input "true"
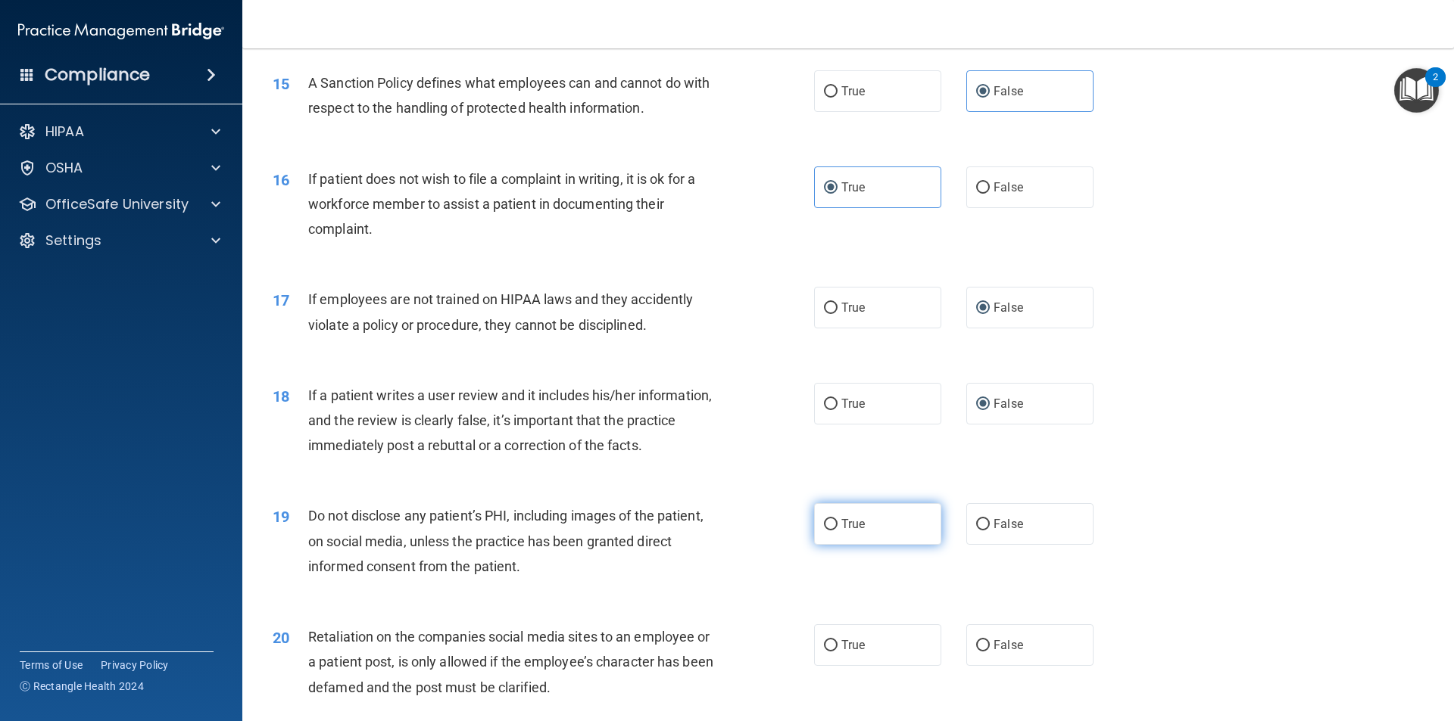
click at [848, 545] on label "True" at bounding box center [877, 524] width 127 height 42
click at [837, 531] on input "True" at bounding box center [831, 524] width 14 height 11
radio input "true"
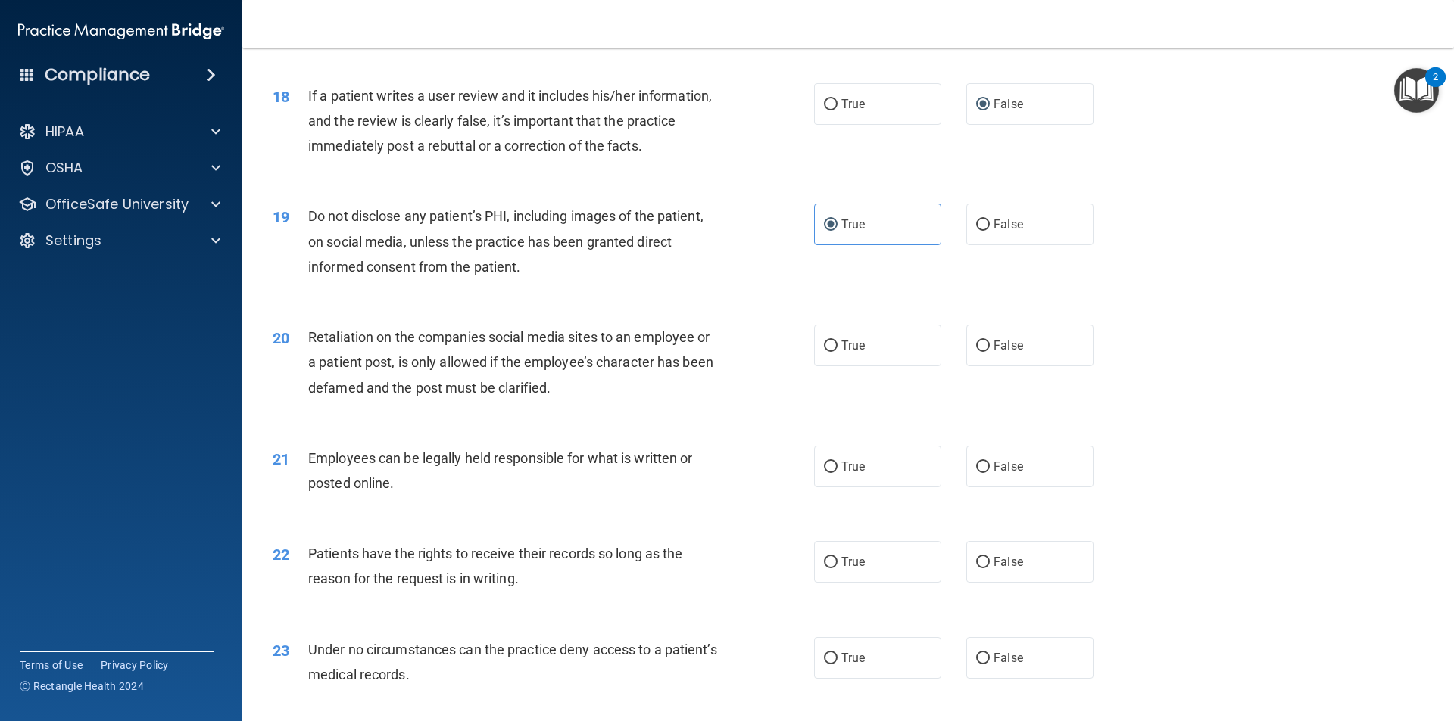
scroll to position [2120, 0]
click at [993, 471] on span "False" at bounding box center [1008, 463] width 30 height 14
click at [988, 470] on input "False" at bounding box center [983, 464] width 14 height 11
radio input "true"
click at [996, 350] on span "False" at bounding box center [1008, 342] width 30 height 14
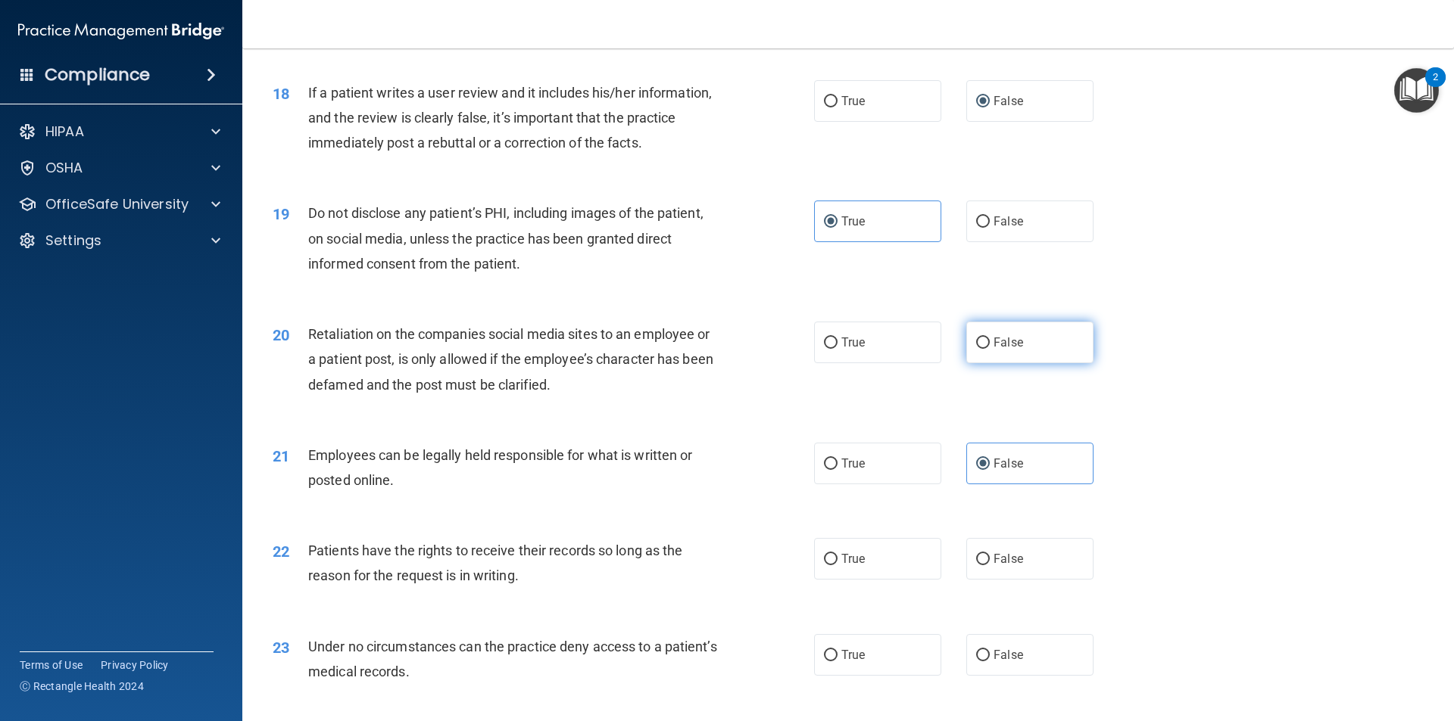
click at [989, 349] on input "False" at bounding box center [983, 343] width 14 height 11
radio input "true"
click at [903, 485] on label "True" at bounding box center [877, 464] width 127 height 42
click at [837, 470] on input "True" at bounding box center [831, 464] width 14 height 11
radio input "true"
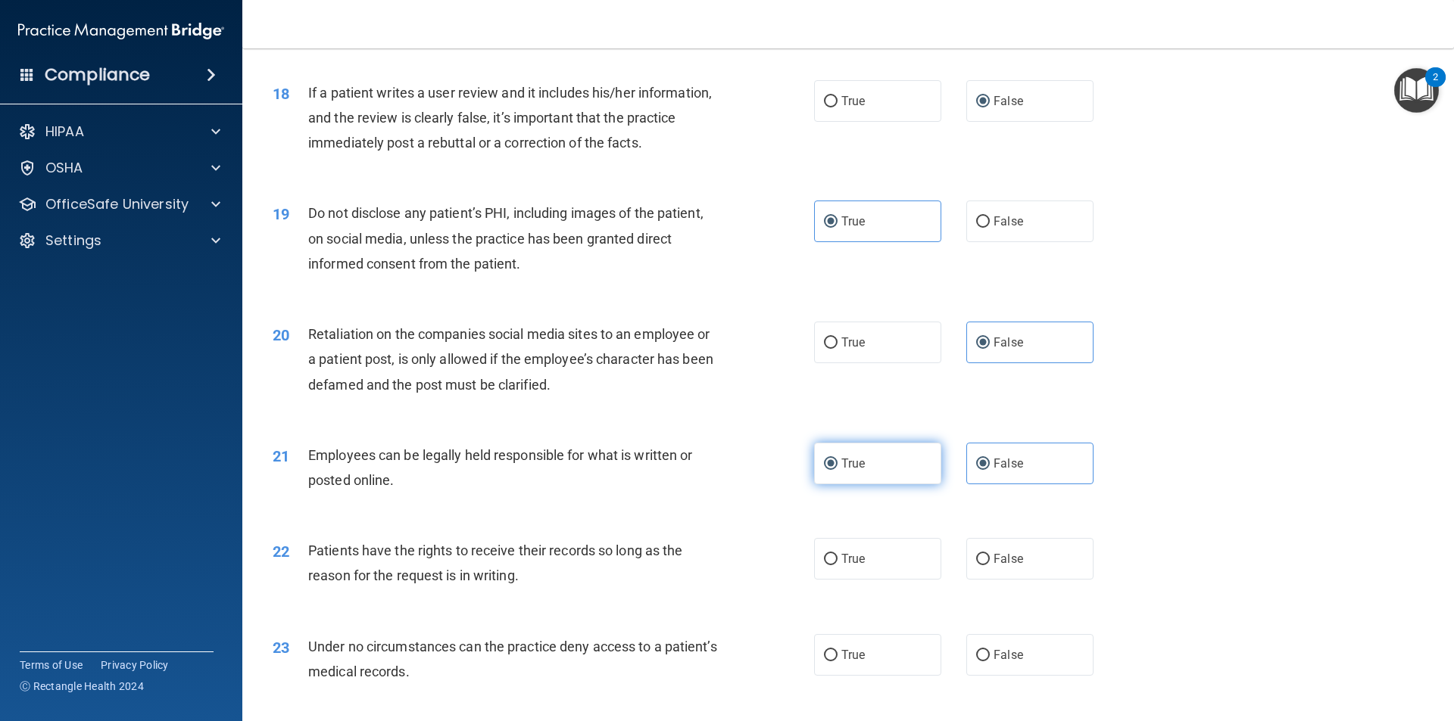
radio input "false"
click at [983, 580] on label "False" at bounding box center [1029, 559] width 127 height 42
click at [983, 566] on input "False" at bounding box center [983, 559] width 14 height 11
radio input "true"
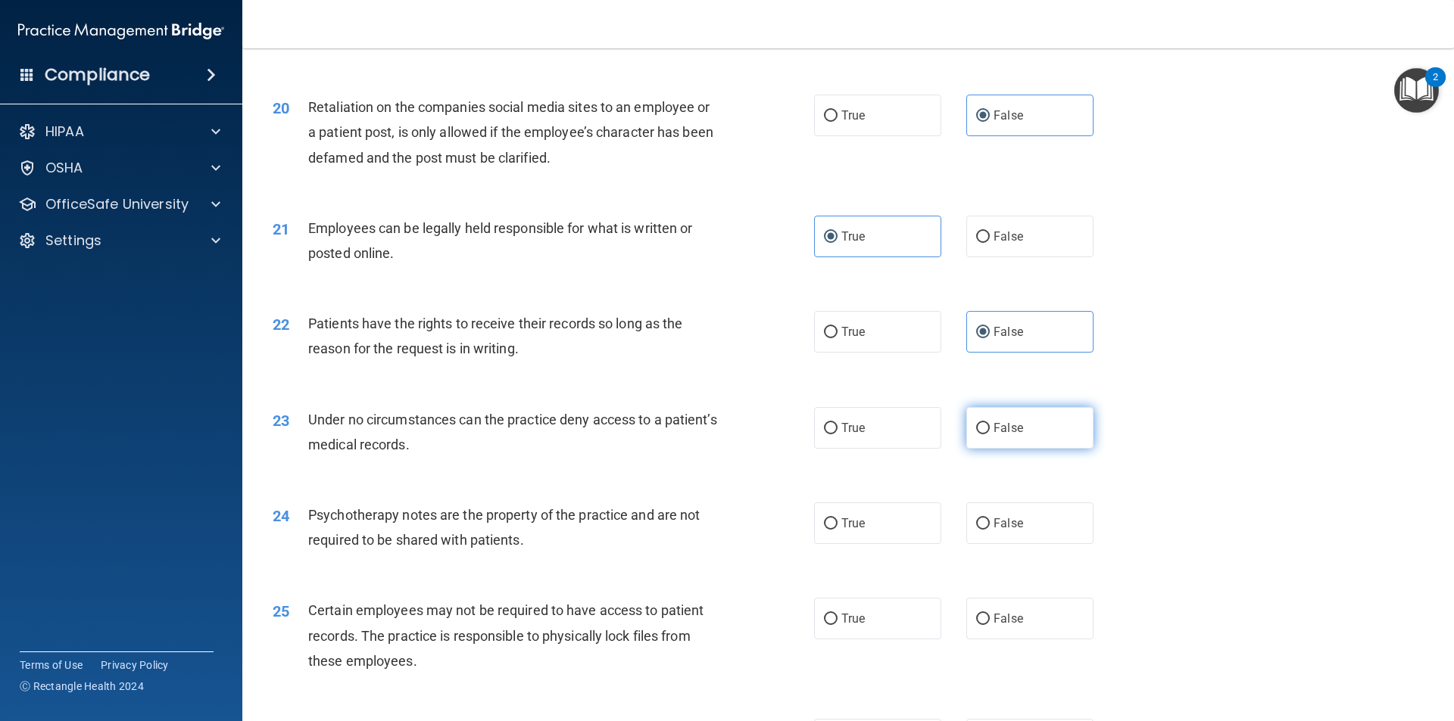
click at [973, 449] on label "False" at bounding box center [1029, 428] width 127 height 42
click at [976, 435] on input "False" at bounding box center [983, 428] width 14 height 11
radio input "true"
click at [850, 544] on label "True" at bounding box center [877, 524] width 127 height 42
click at [837, 530] on input "True" at bounding box center [831, 524] width 14 height 11
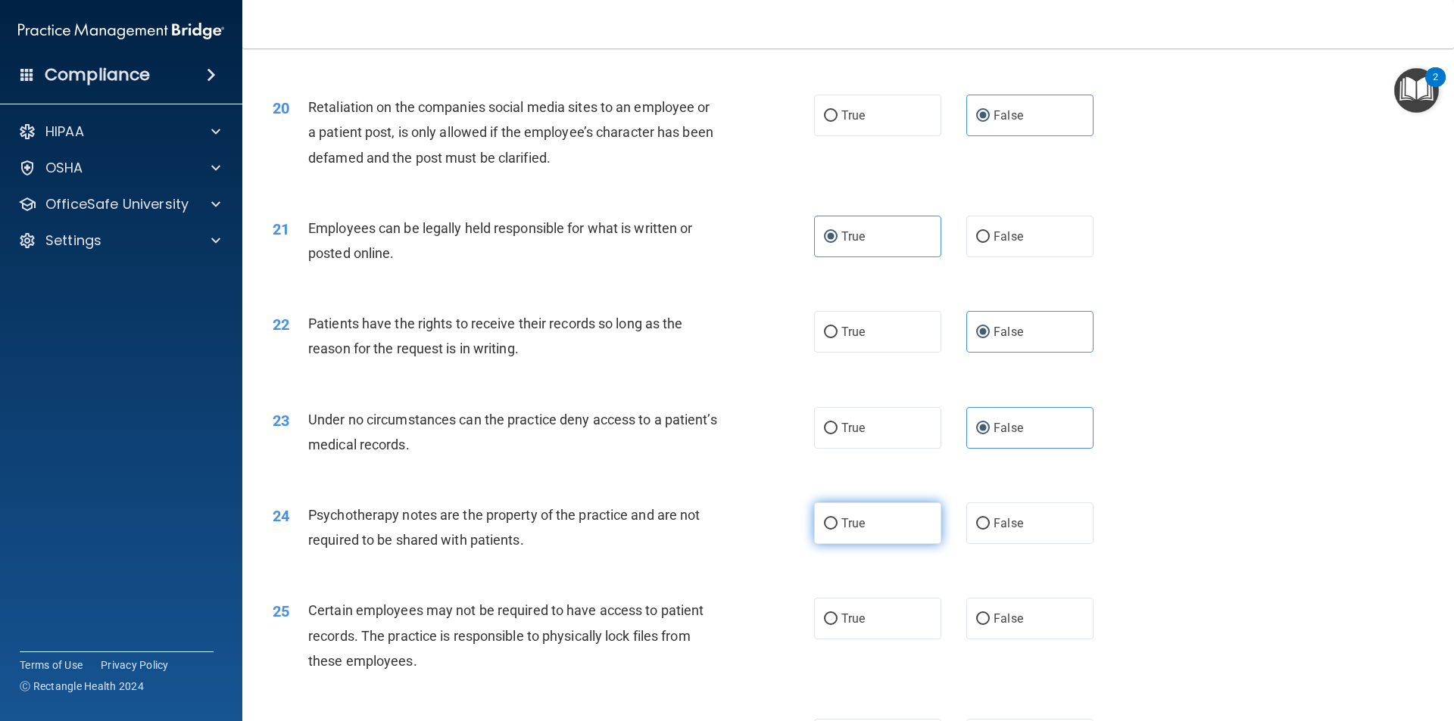
radio input "true"
click at [870, 640] on label "True" at bounding box center [877, 619] width 127 height 42
click at [837, 625] on input "True" at bounding box center [831, 619] width 14 height 11
radio input "true"
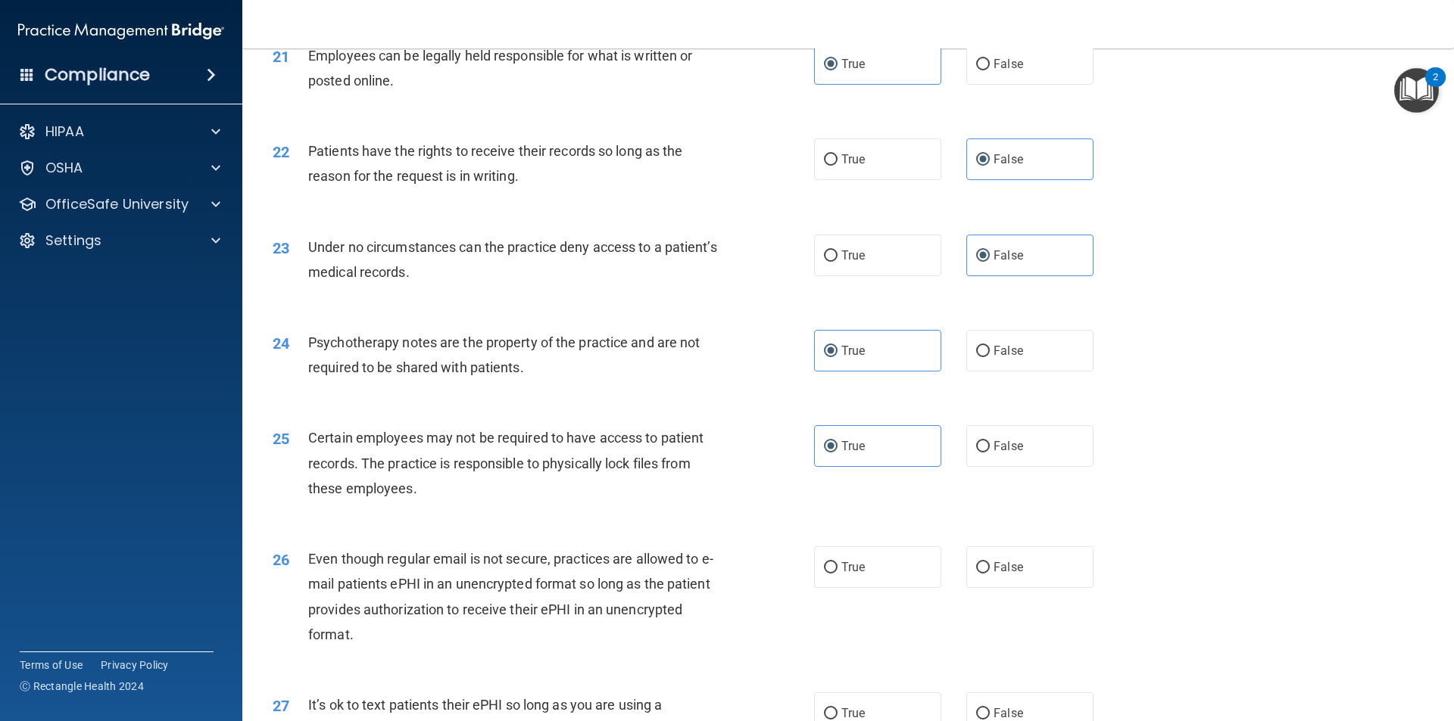
scroll to position [2574, 0]
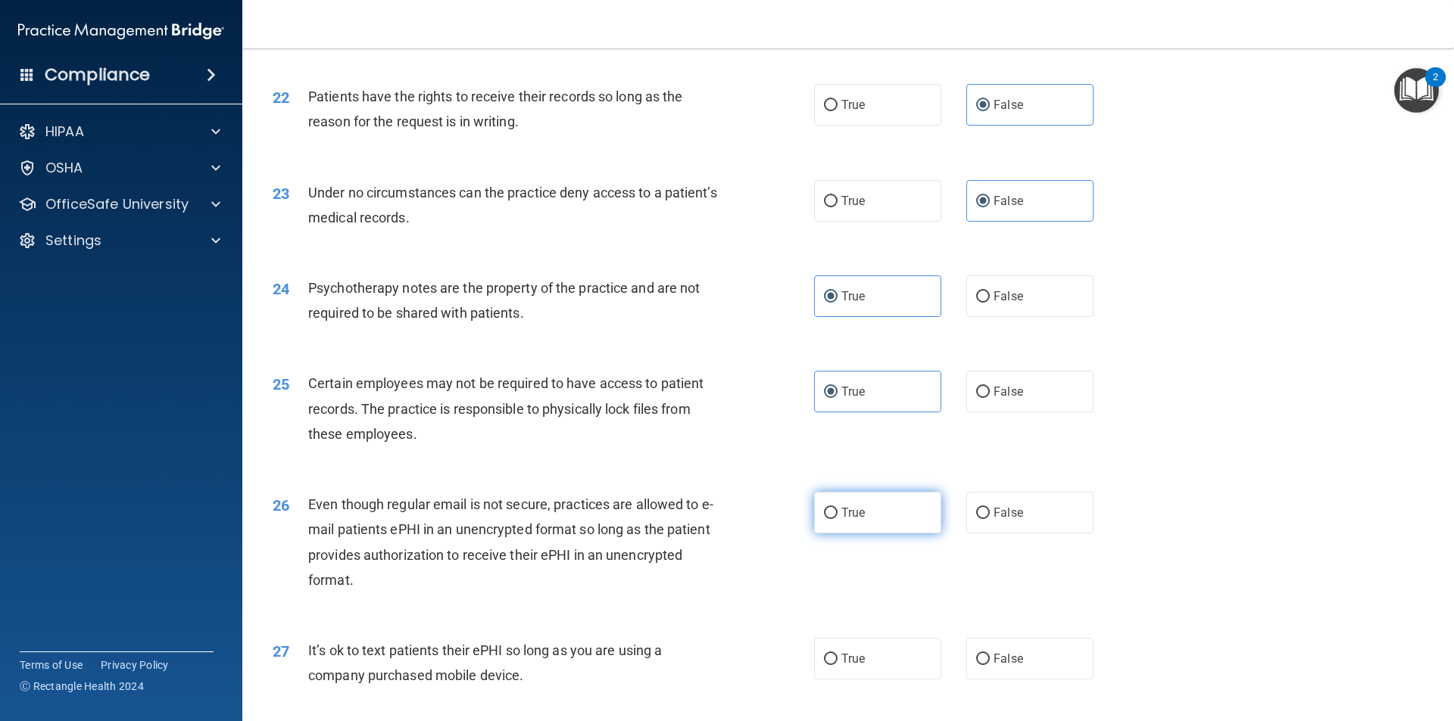
click at [846, 534] on label "True" at bounding box center [877, 513] width 127 height 42
click at [837, 519] on input "True" at bounding box center [831, 513] width 14 height 11
radio input "true"
click at [997, 666] on span "False" at bounding box center [1008, 659] width 30 height 14
click at [989, 665] on input "False" at bounding box center [983, 659] width 14 height 11
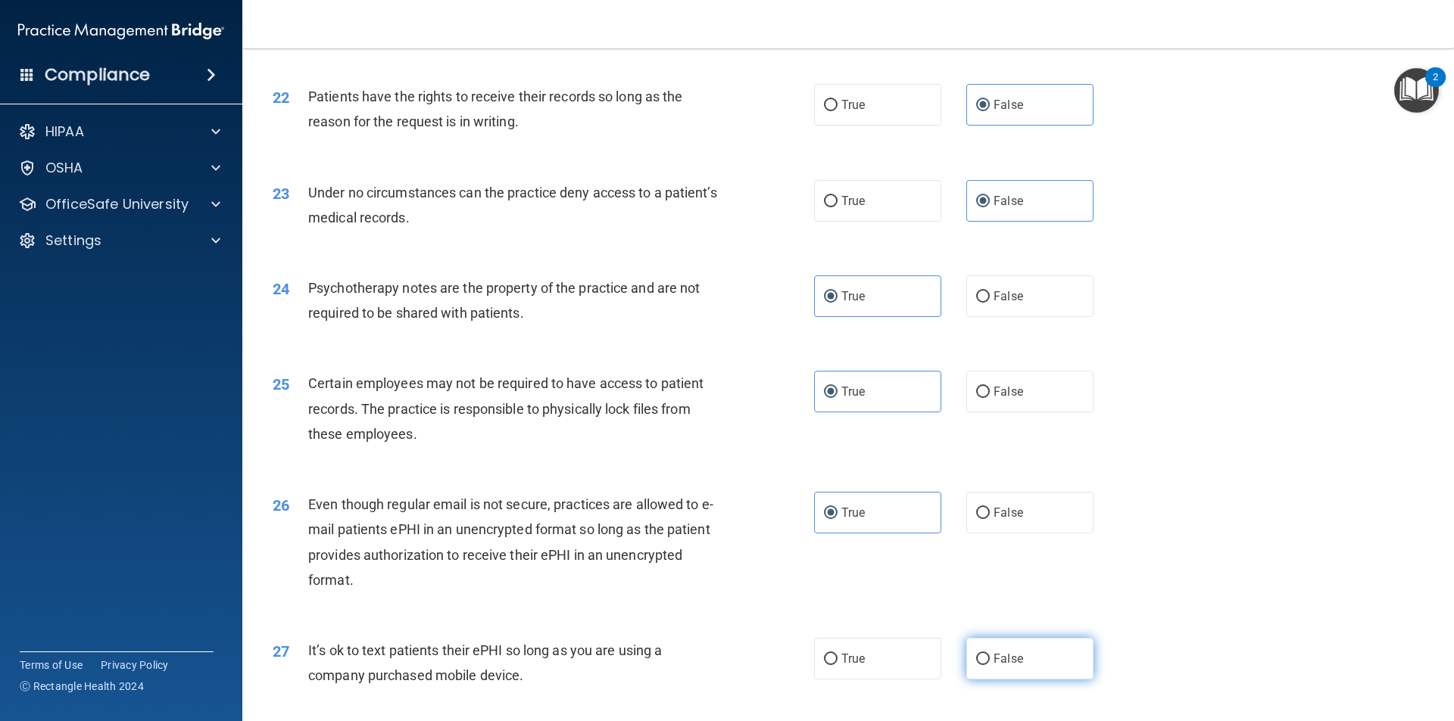
radio input "true"
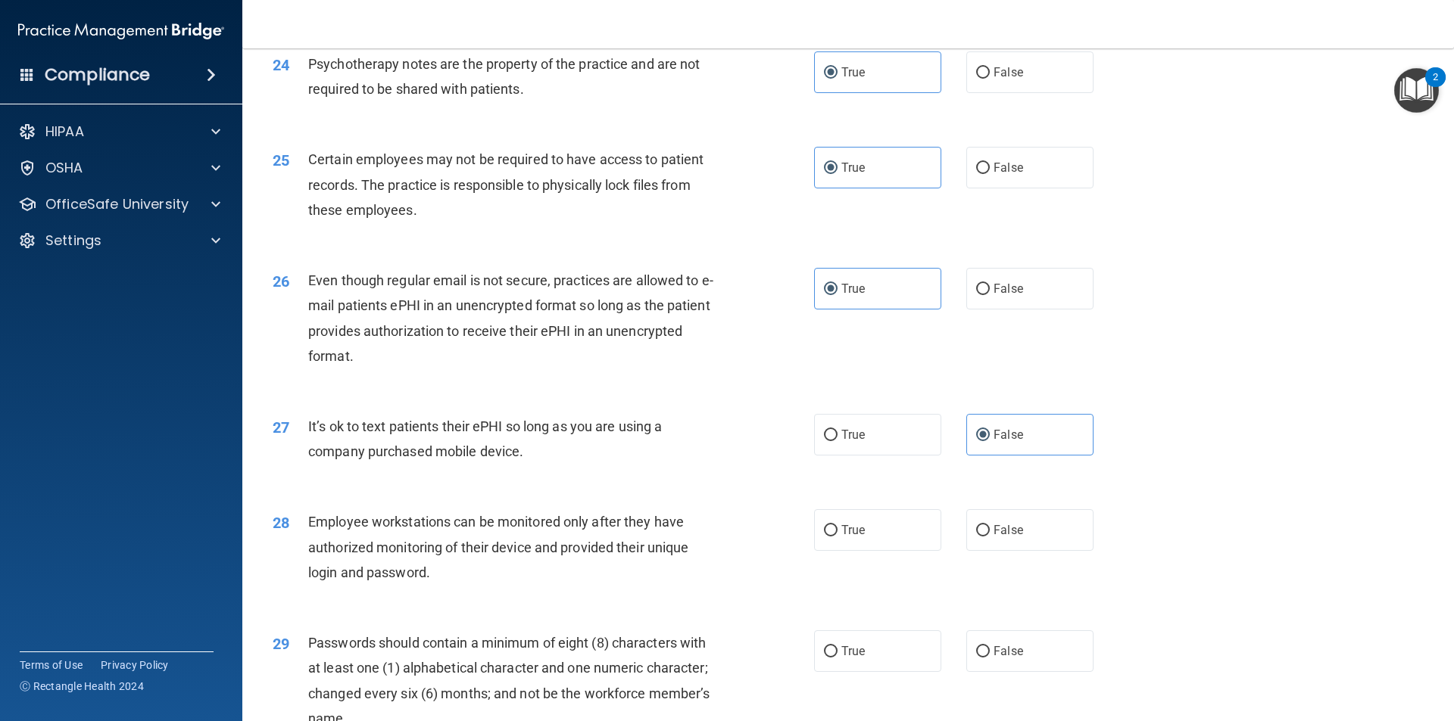
scroll to position [2801, 0]
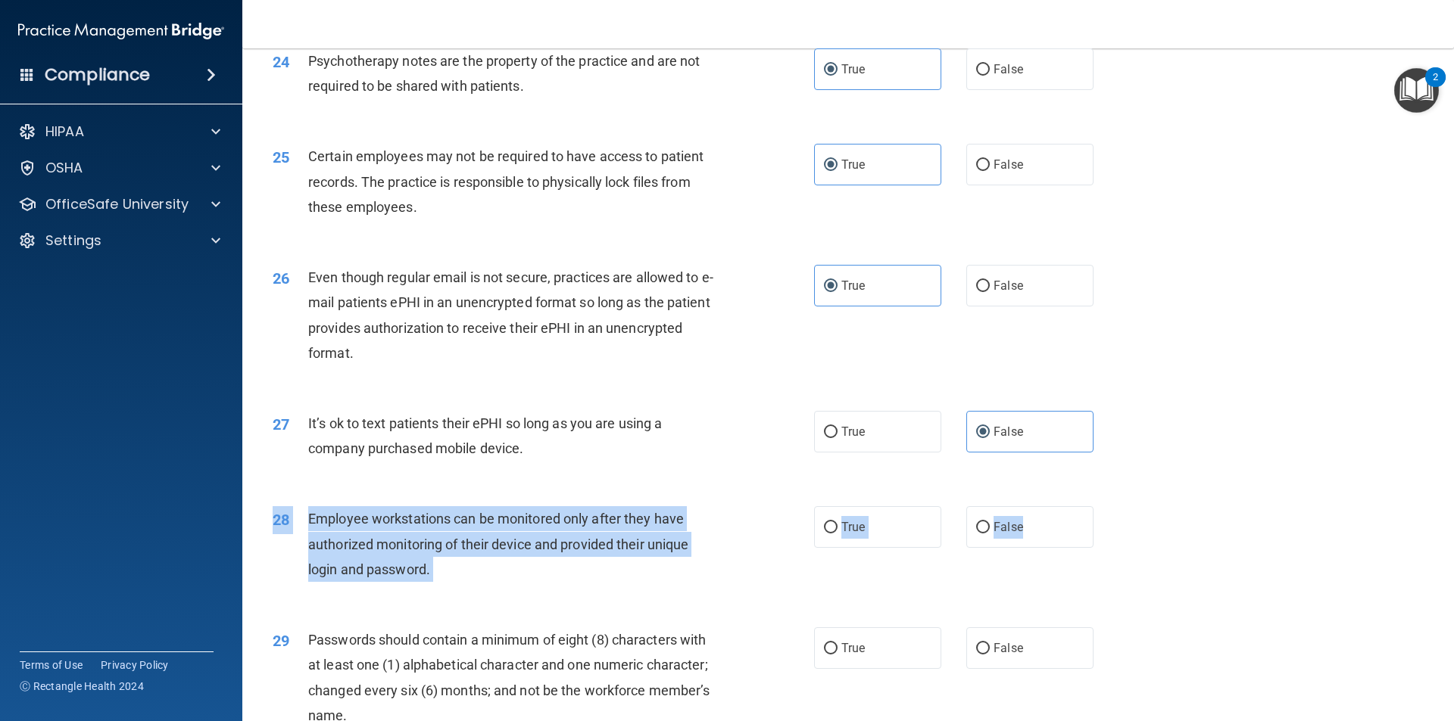
drag, startPoint x: 1034, startPoint y: 563, endPoint x: 1037, endPoint y: 576, distance: 13.2
click at [1037, 576] on div "28 Employee workstations can be monitored only after they have authorized monit…" at bounding box center [847, 548] width 1173 height 121
click at [1036, 548] on label "False" at bounding box center [1029, 527] width 127 height 42
click at [989, 534] on input "False" at bounding box center [983, 527] width 14 height 11
radio input "true"
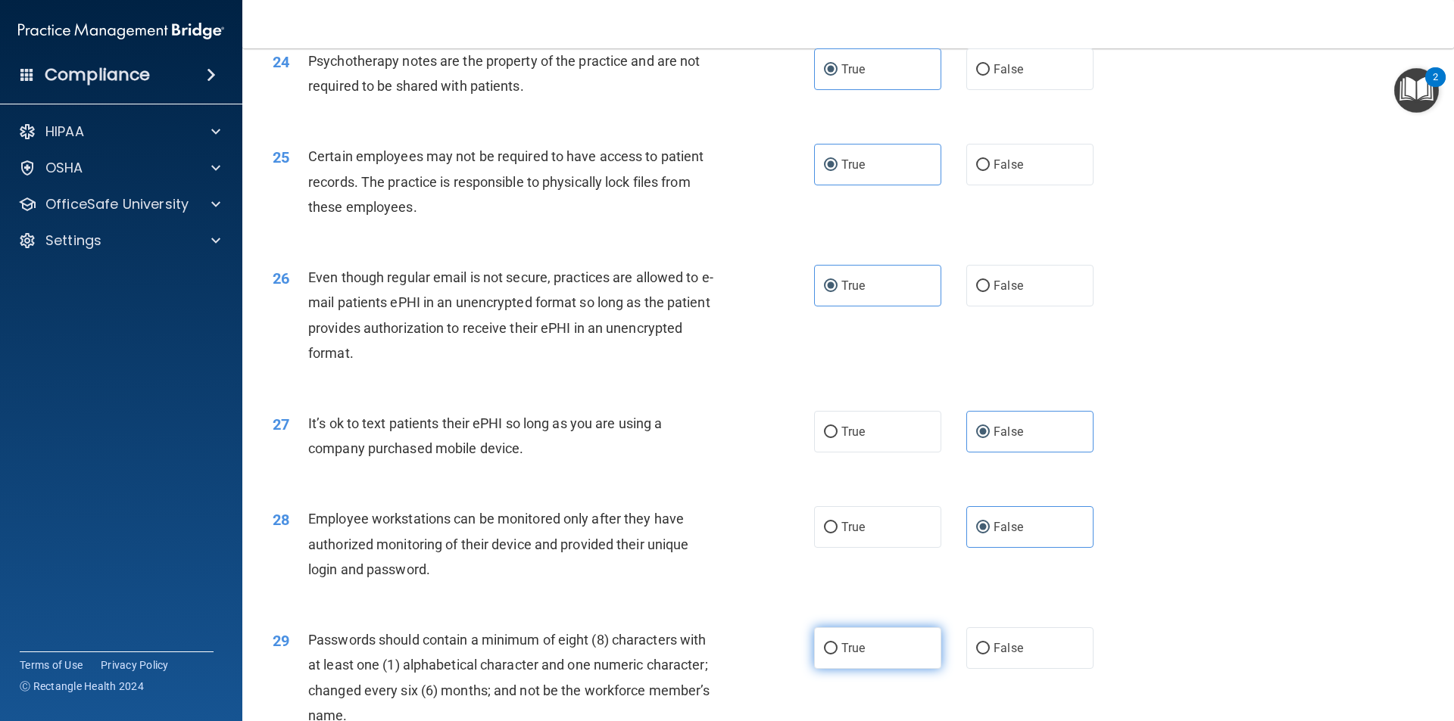
click at [876, 669] on label "True" at bounding box center [877, 649] width 127 height 42
click at [837, 655] on input "True" at bounding box center [831, 648] width 14 height 11
radio input "true"
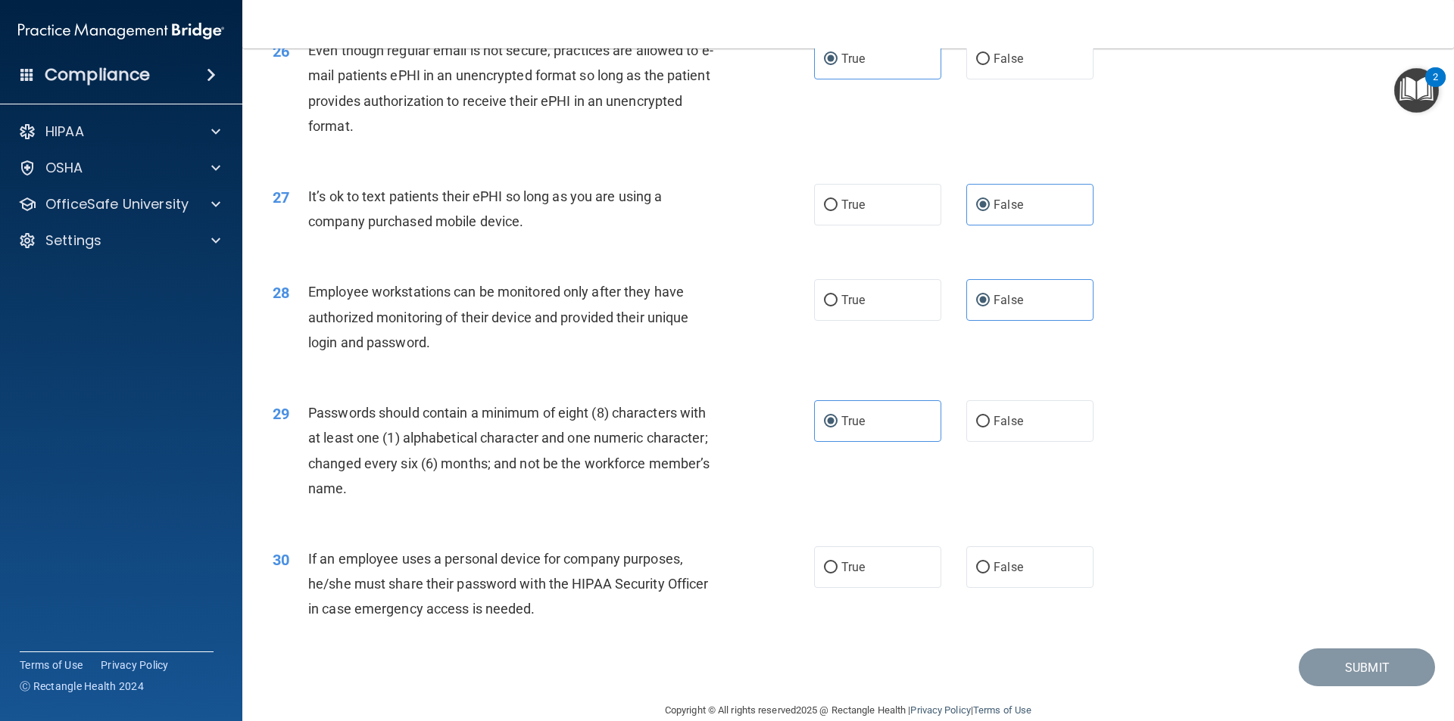
scroll to position [3079, 0]
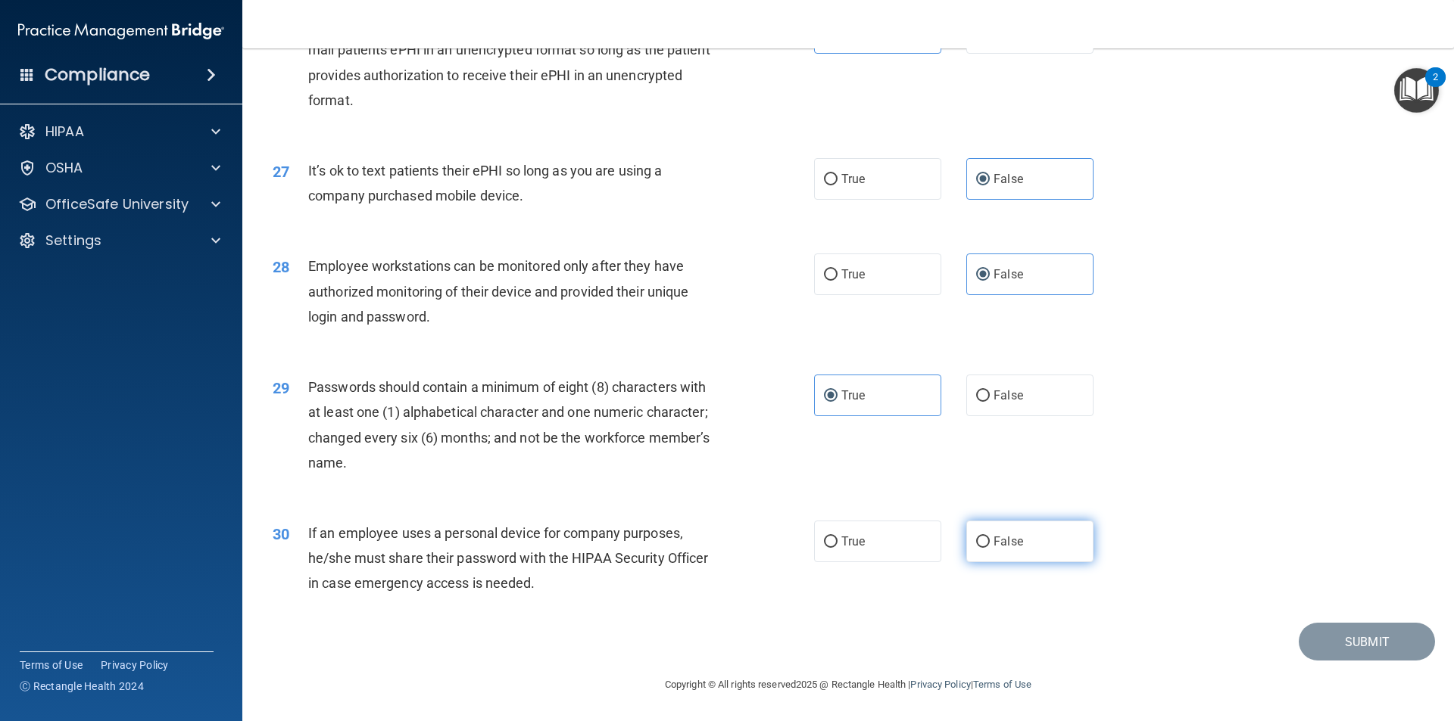
click at [1013, 541] on span "False" at bounding box center [1008, 541] width 30 height 14
click at [989, 541] on input "False" at bounding box center [983, 542] width 14 height 11
radio input "true"
click at [1315, 631] on button "Submit" at bounding box center [1366, 642] width 136 height 39
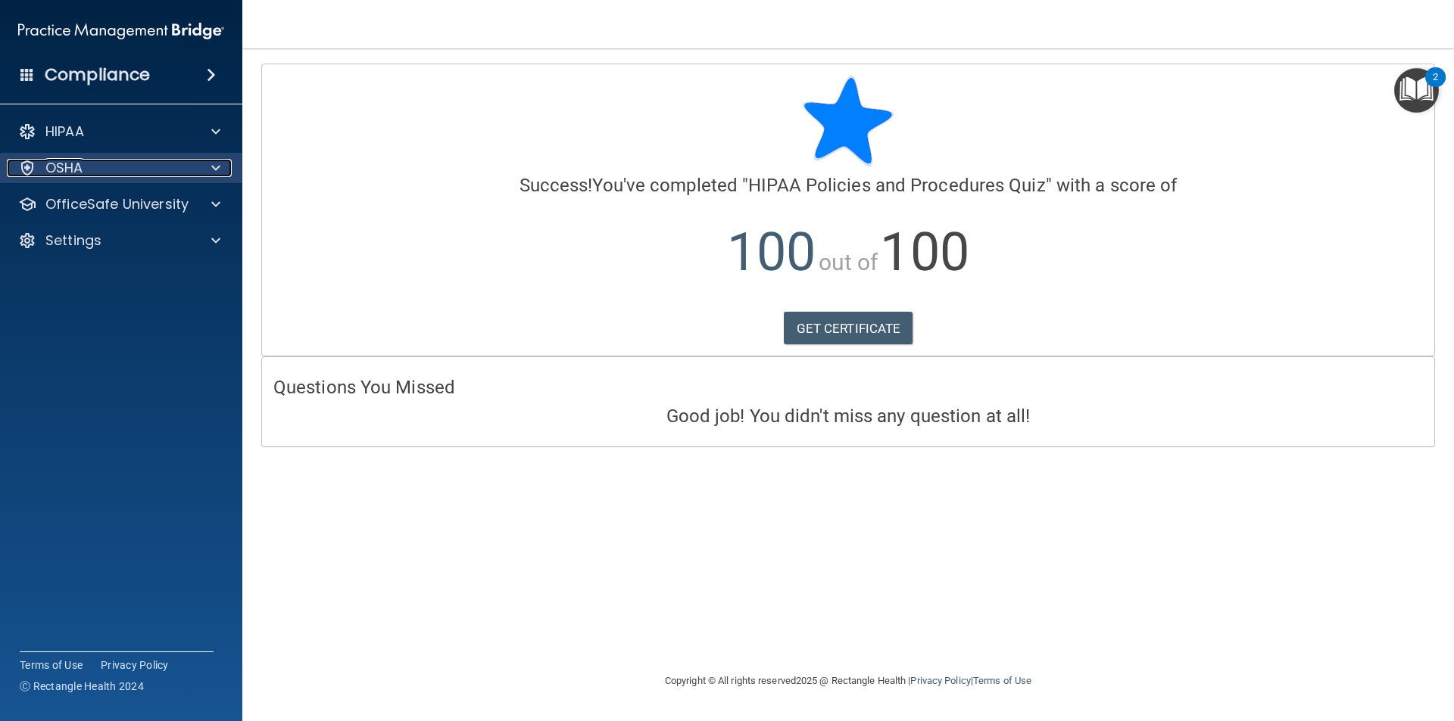
click at [120, 163] on div "OSHA" at bounding box center [101, 168] width 188 height 18
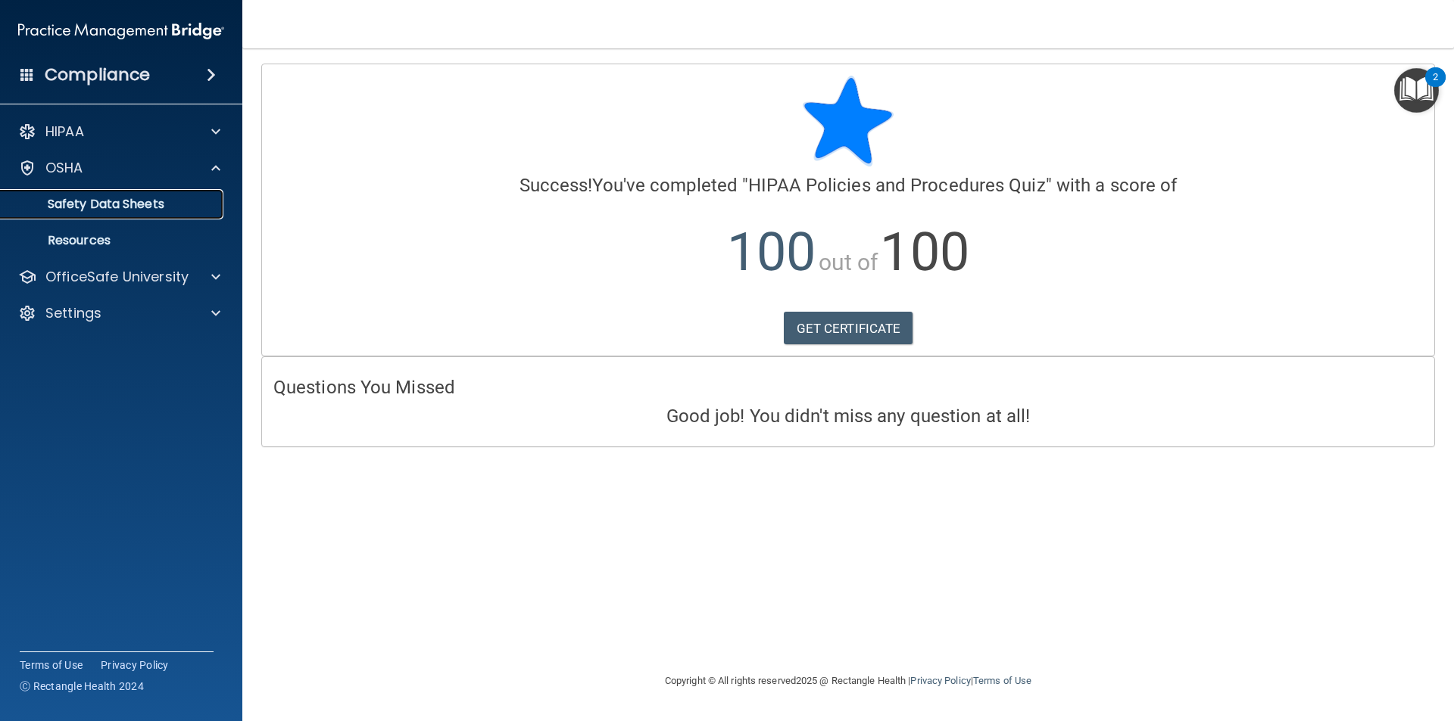
click at [123, 205] on p "Safety Data Sheets" at bounding box center [113, 204] width 207 height 15
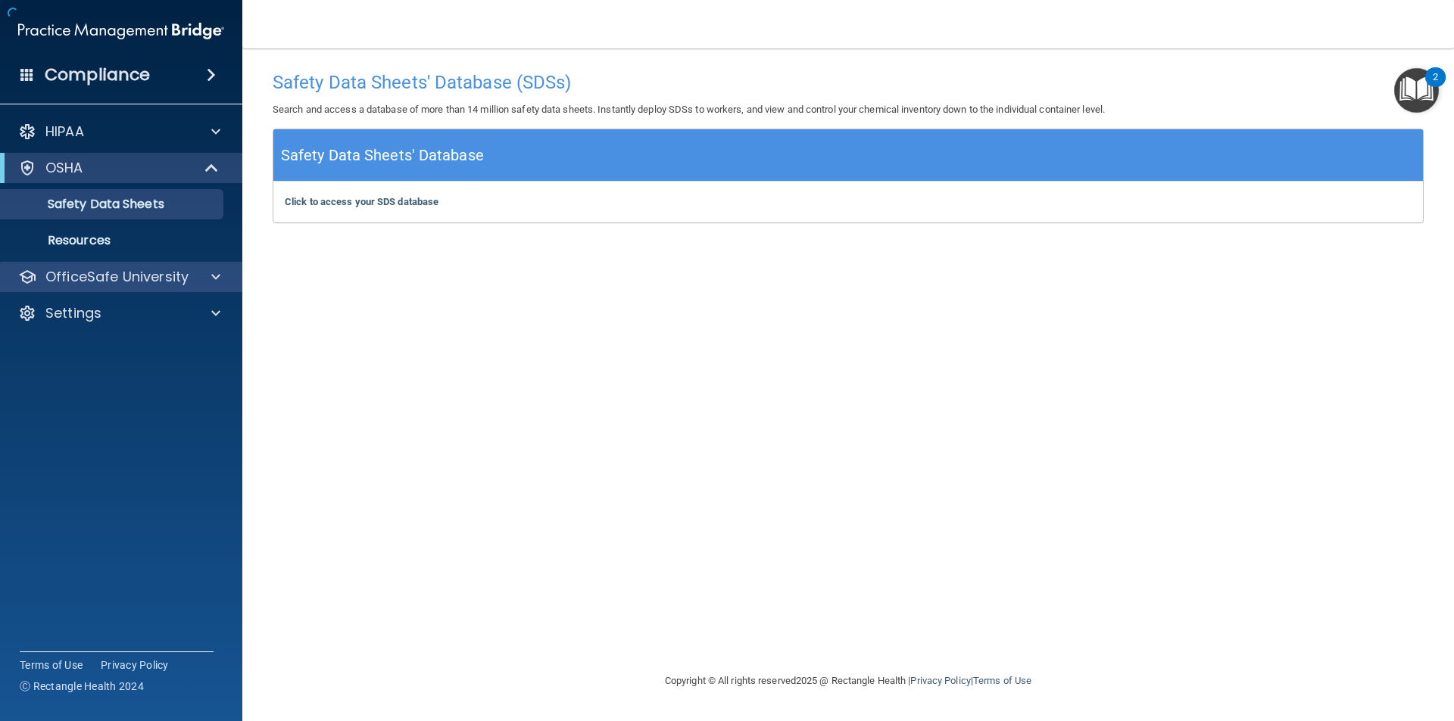
click at [148, 289] on div "OfficeSafe University" at bounding box center [121, 277] width 243 height 30
click at [170, 273] on p "OfficeSafe University" at bounding box center [116, 277] width 143 height 18
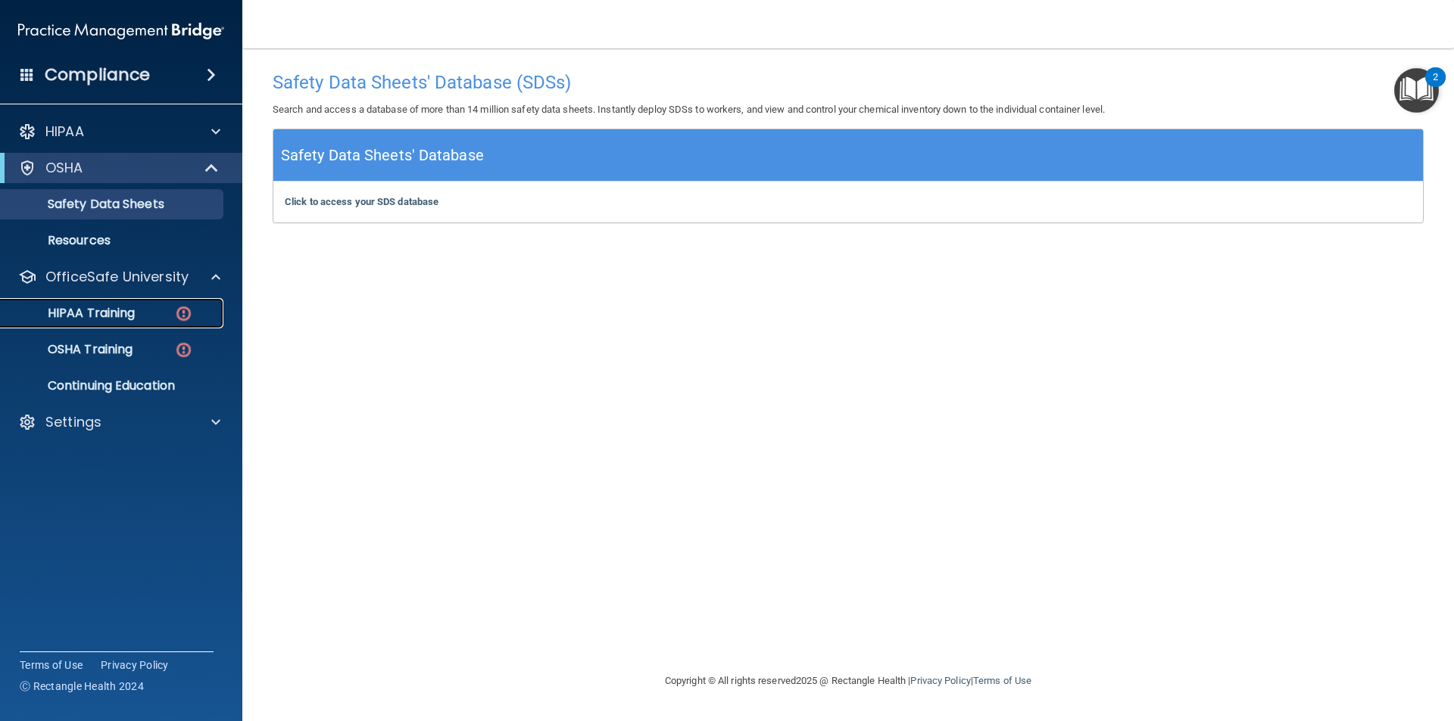
click at [165, 301] on link "HIPAA Training" at bounding box center [104, 313] width 238 height 30
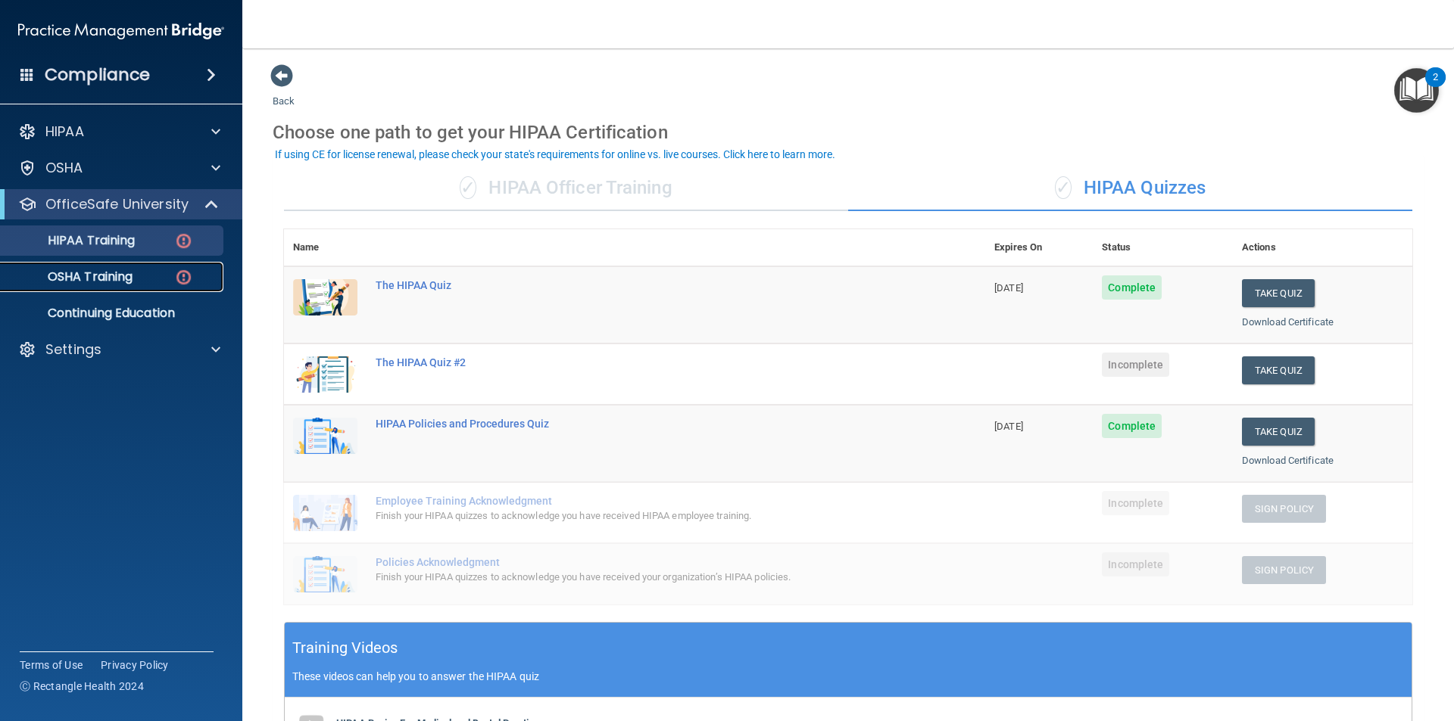
click at [76, 276] on p "OSHA Training" at bounding box center [71, 277] width 123 height 15
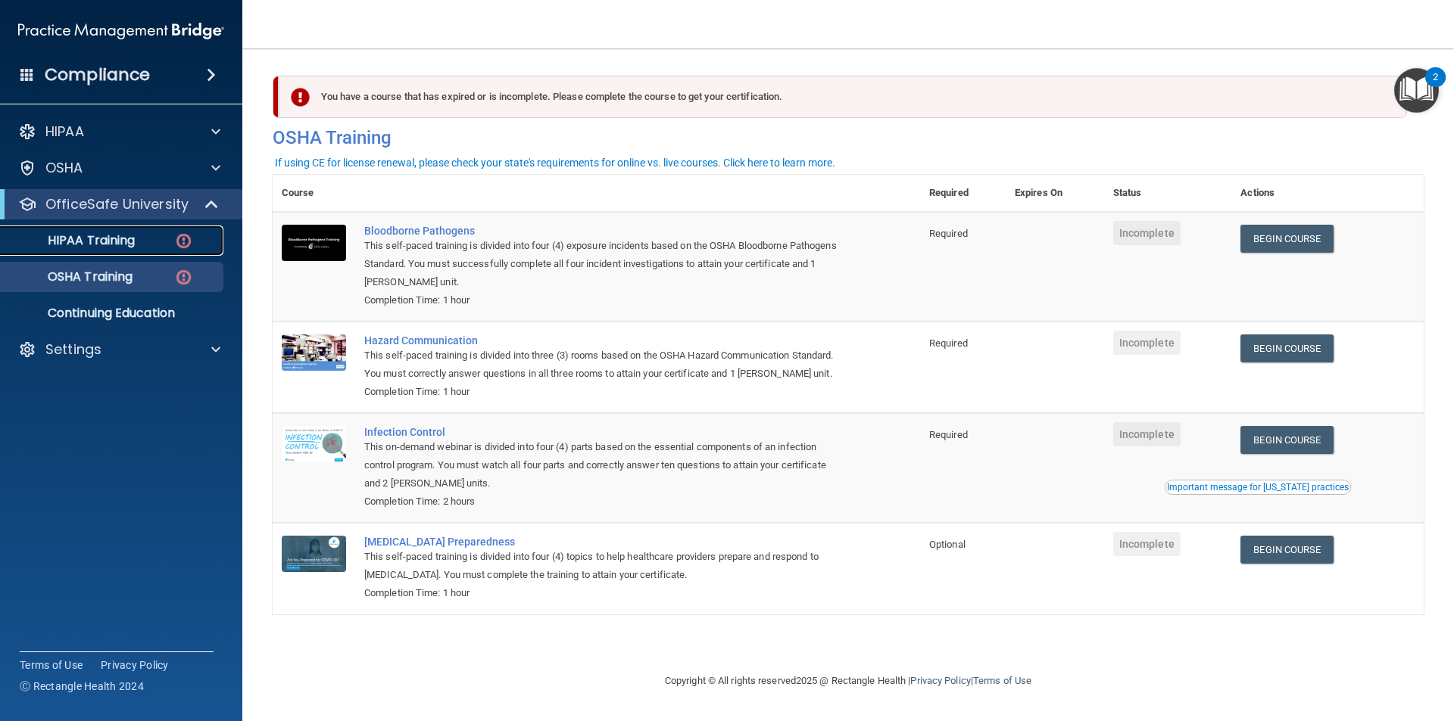
click at [88, 253] on link "HIPAA Training" at bounding box center [104, 241] width 238 height 30
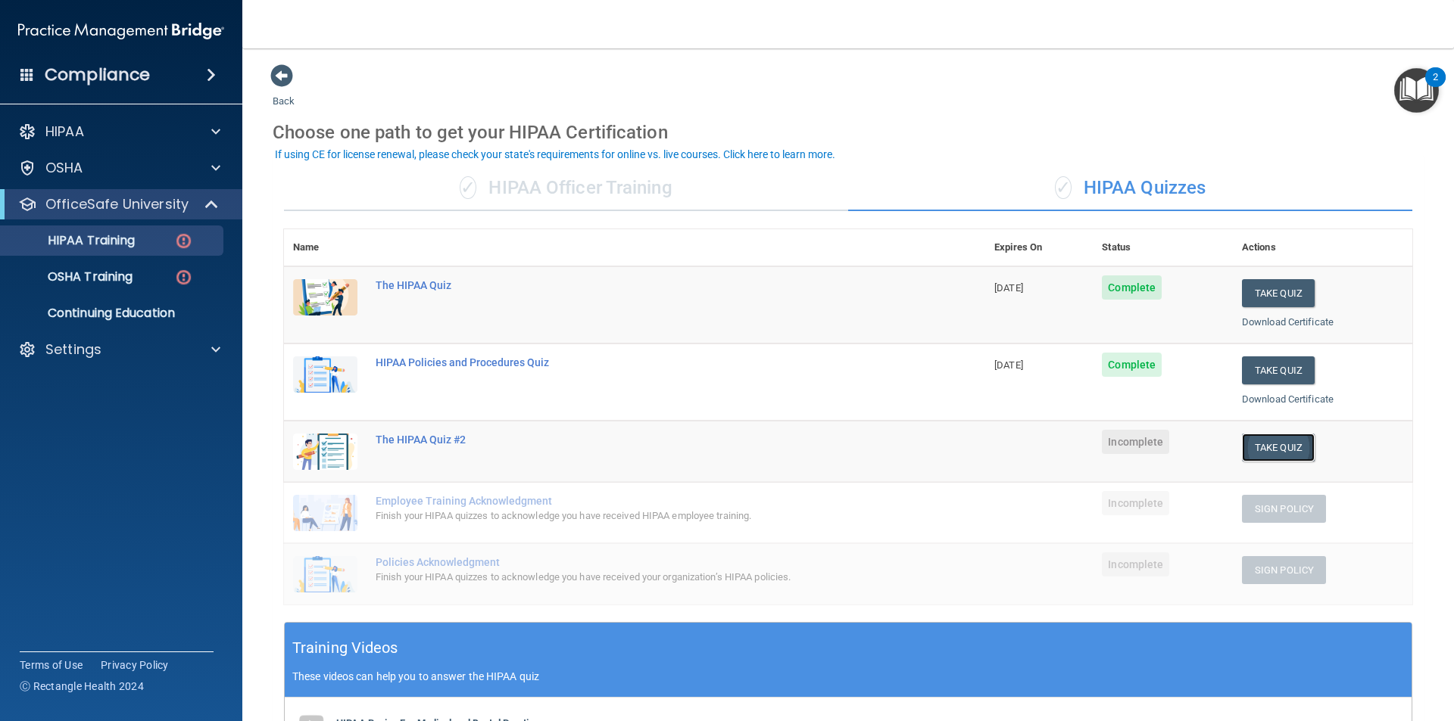
click at [1242, 453] on button "Take Quiz" at bounding box center [1278, 448] width 73 height 28
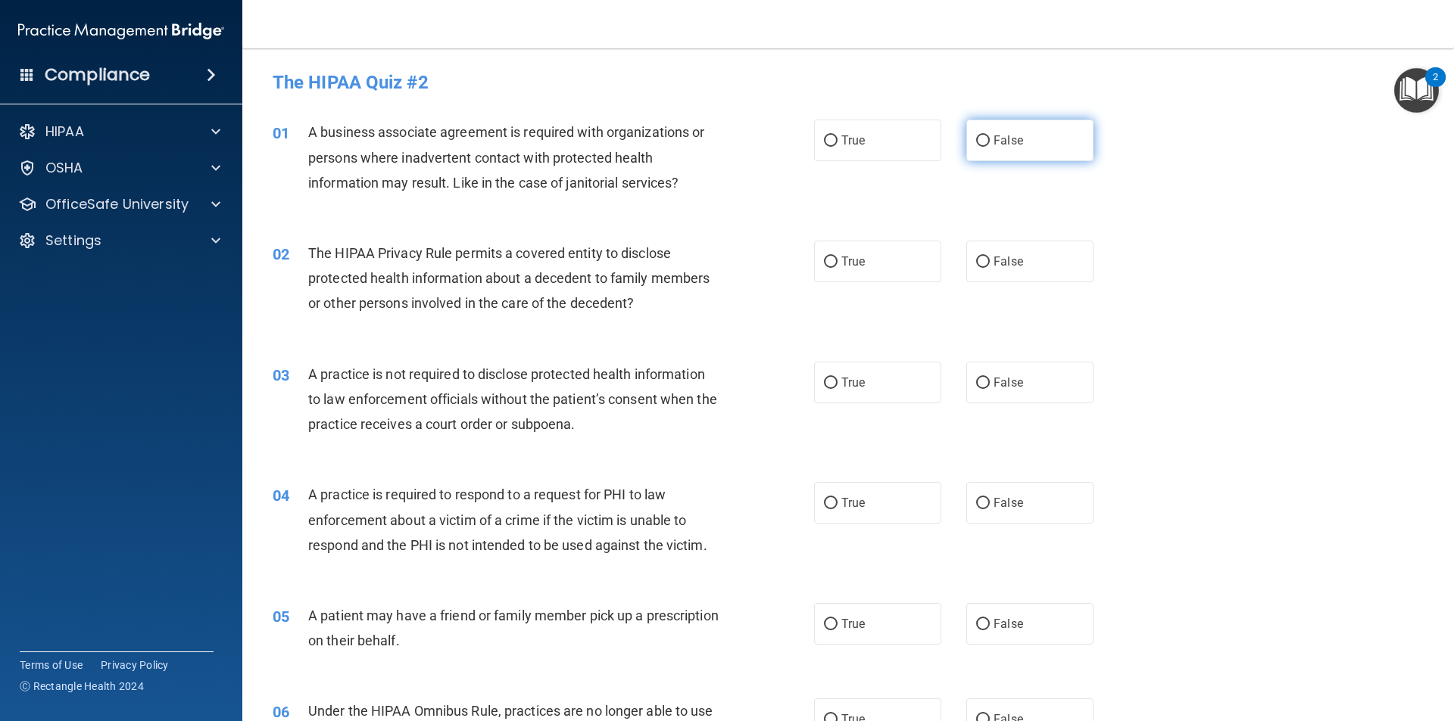
click at [984, 147] on label "False" at bounding box center [1029, 141] width 127 height 42
click at [984, 147] on input "False" at bounding box center [983, 141] width 14 height 11
radio input "true"
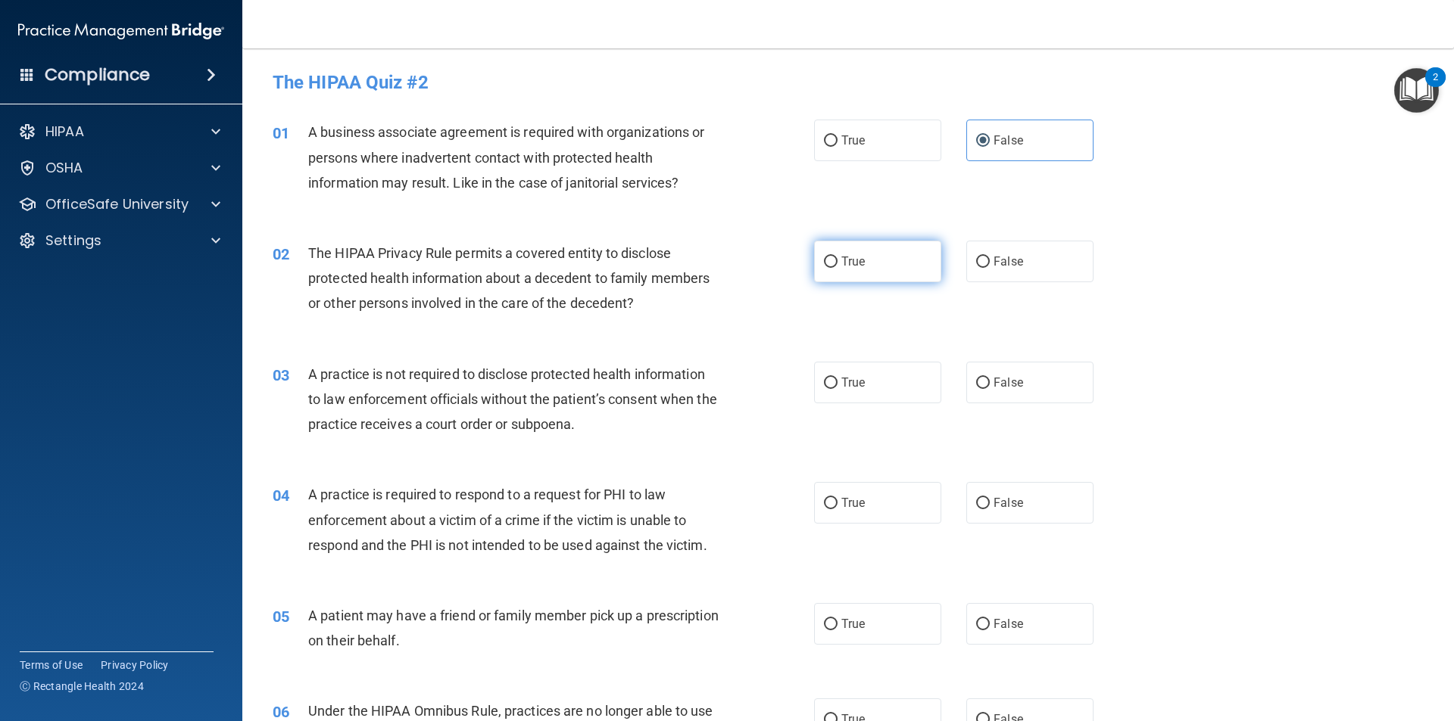
click at [889, 258] on label "True" at bounding box center [877, 262] width 127 height 42
click at [837, 258] on input "True" at bounding box center [831, 262] width 14 height 11
radio input "true"
click at [1035, 381] on label "False" at bounding box center [1029, 383] width 127 height 42
click at [989, 381] on input "False" at bounding box center [983, 383] width 14 height 11
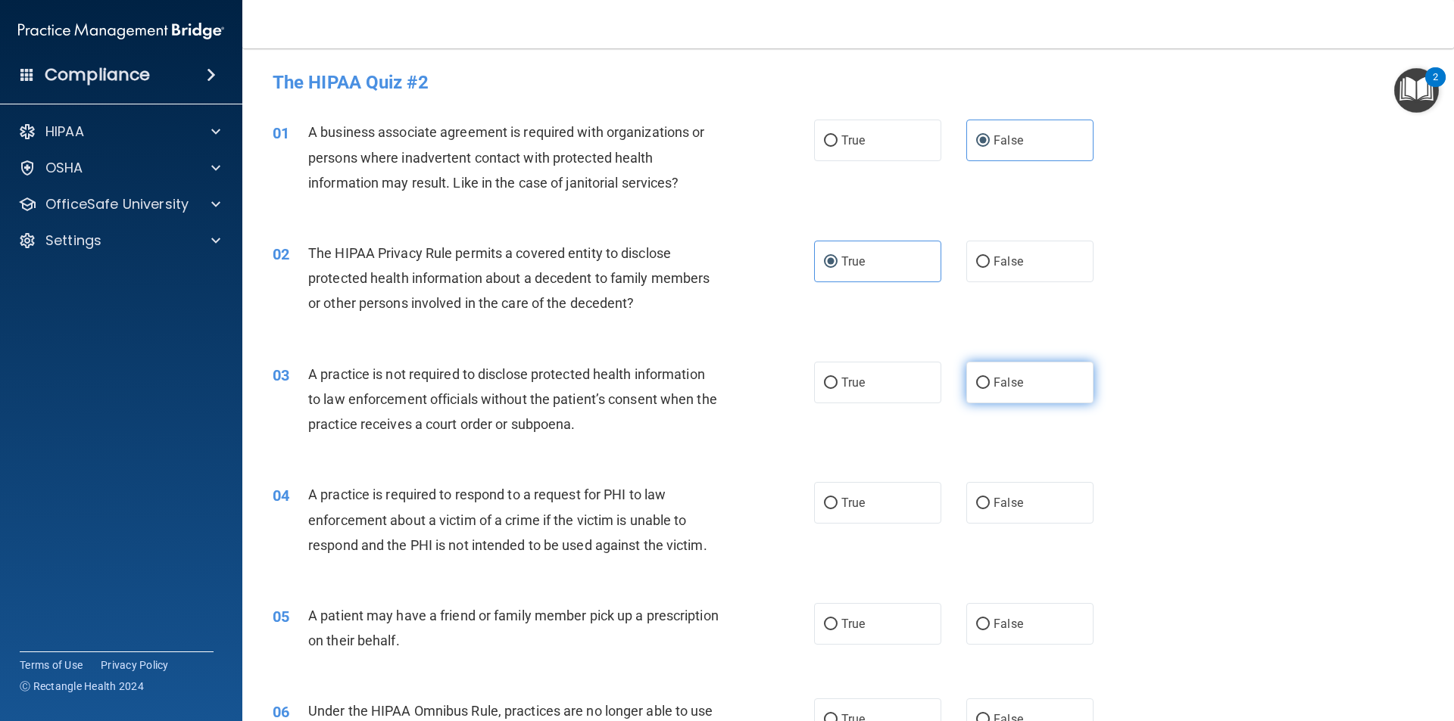
radio input "true"
click at [893, 496] on label "True" at bounding box center [877, 503] width 127 height 42
click at [837, 498] on input "True" at bounding box center [831, 503] width 14 height 11
radio input "true"
click at [872, 614] on label "True" at bounding box center [877, 624] width 127 height 42
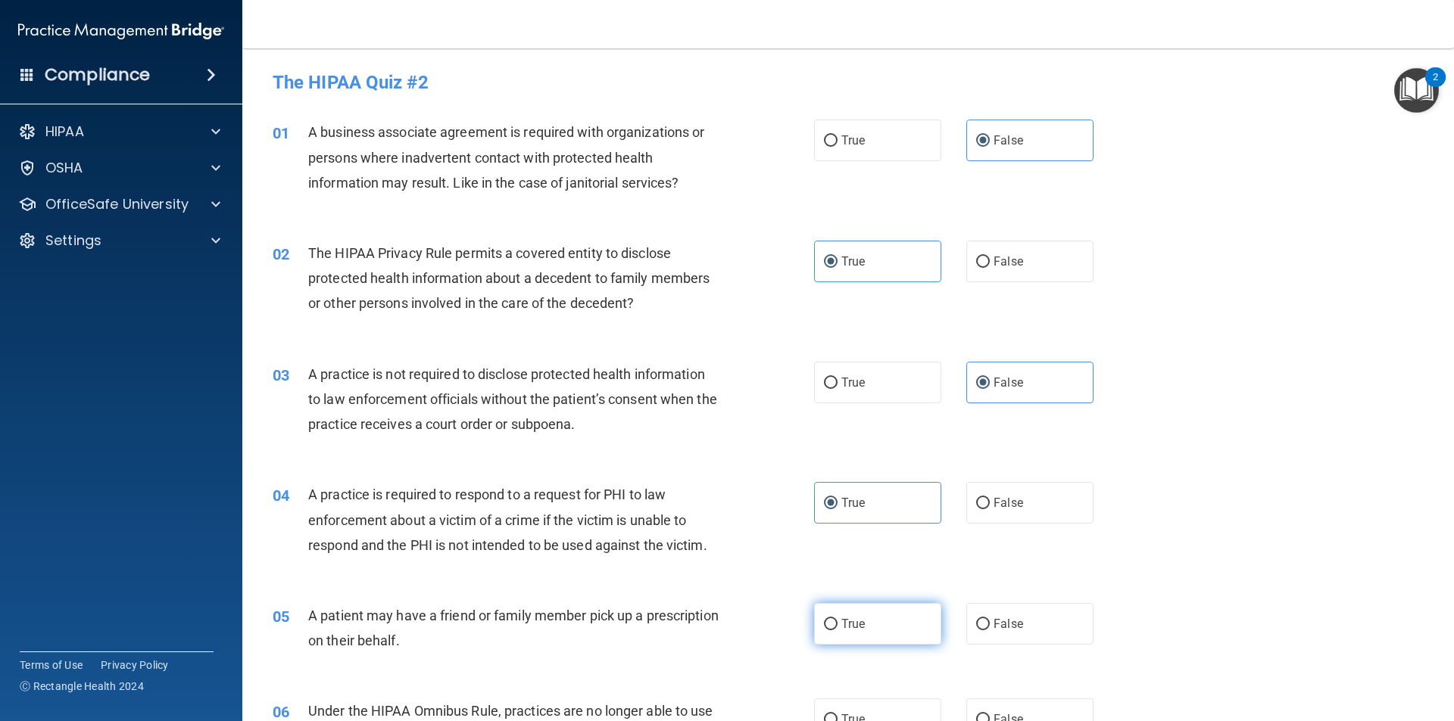
click at [837, 619] on input "True" at bounding box center [831, 624] width 14 height 11
radio input "true"
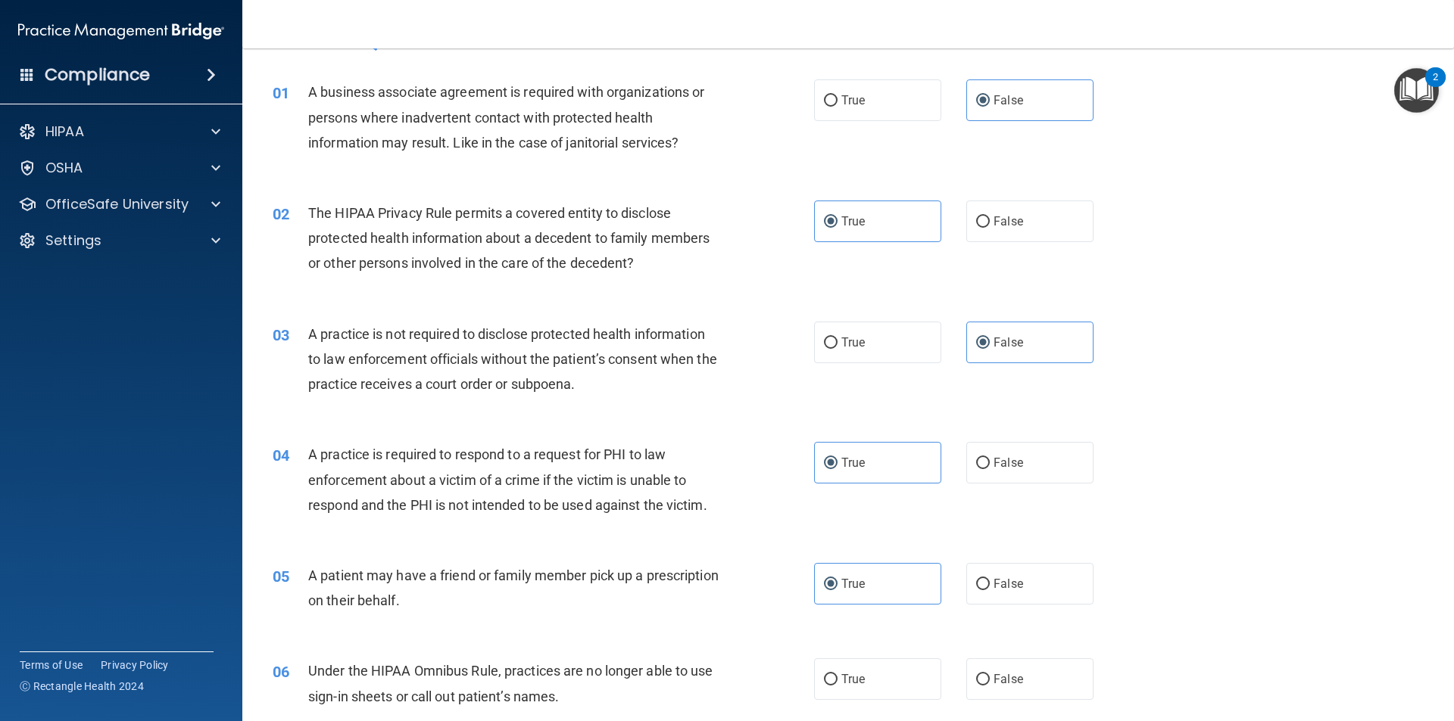
scroll to position [76, 0]
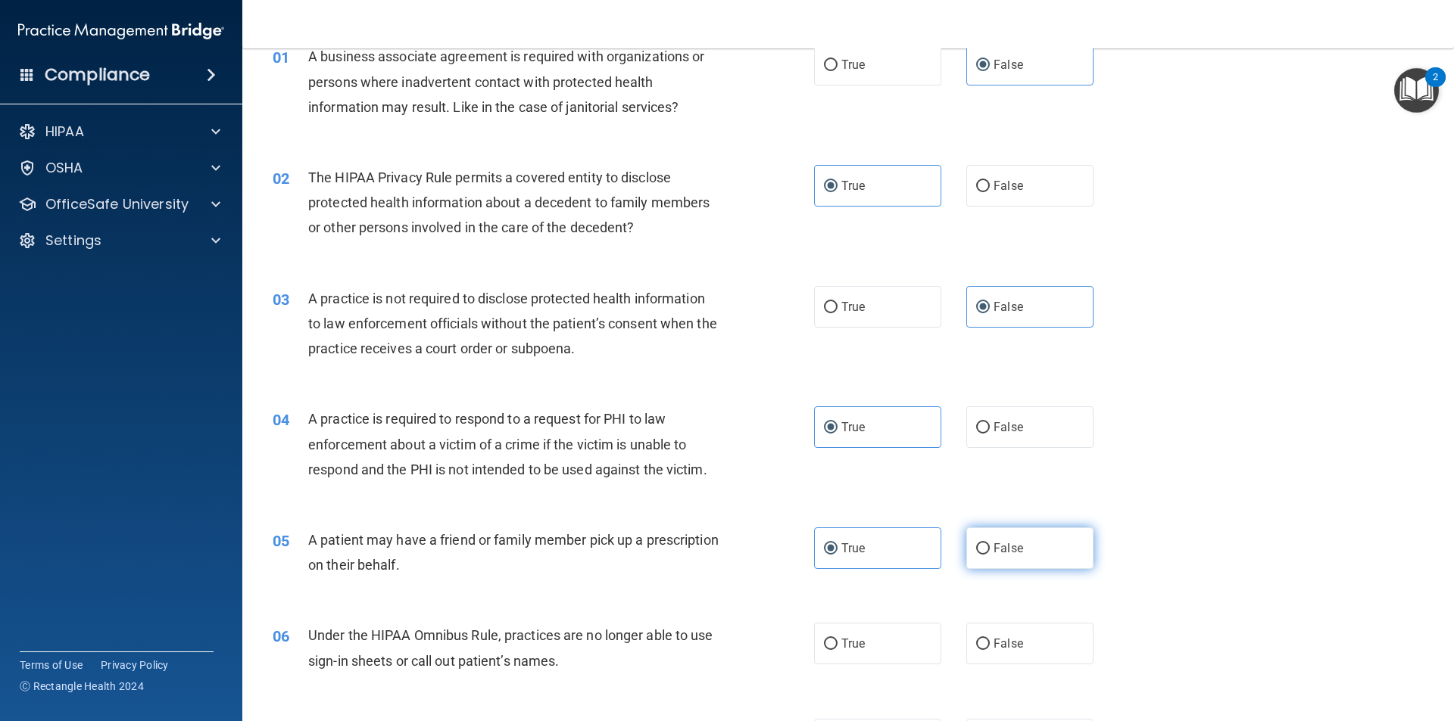
click at [1025, 548] on label "False" at bounding box center [1029, 549] width 127 height 42
click at [989, 548] on input "False" at bounding box center [983, 549] width 14 height 11
radio input "true"
click at [914, 559] on label "True" at bounding box center [877, 549] width 127 height 42
click at [837, 555] on input "True" at bounding box center [831, 549] width 14 height 11
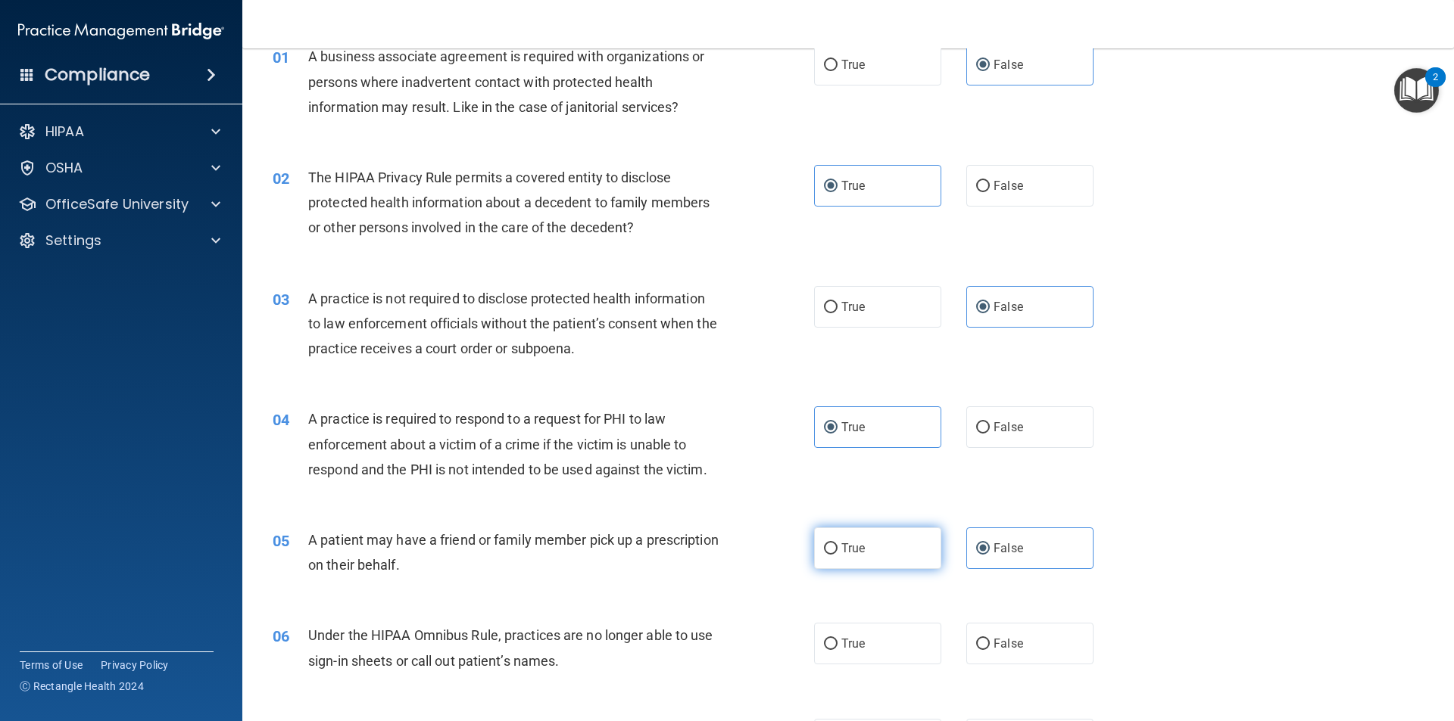
radio input "true"
radio input "false"
click at [980, 618] on div "06 Under the HIPAA Omnibus Rule, practices are no longer able to use sign-in sh…" at bounding box center [847, 651] width 1173 height 95
click at [993, 644] on span "False" at bounding box center [1008, 644] width 30 height 14
click at [989, 644] on input "False" at bounding box center [983, 644] width 14 height 11
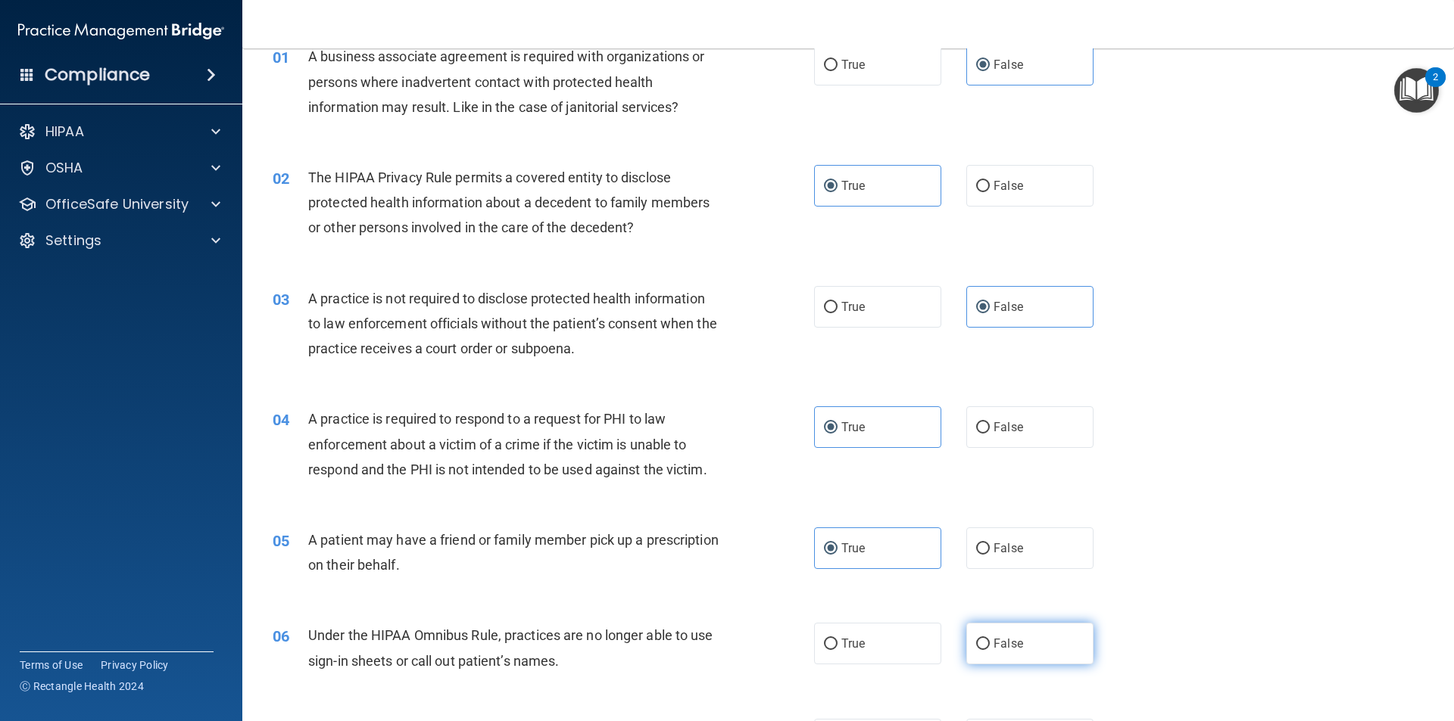
radio input "true"
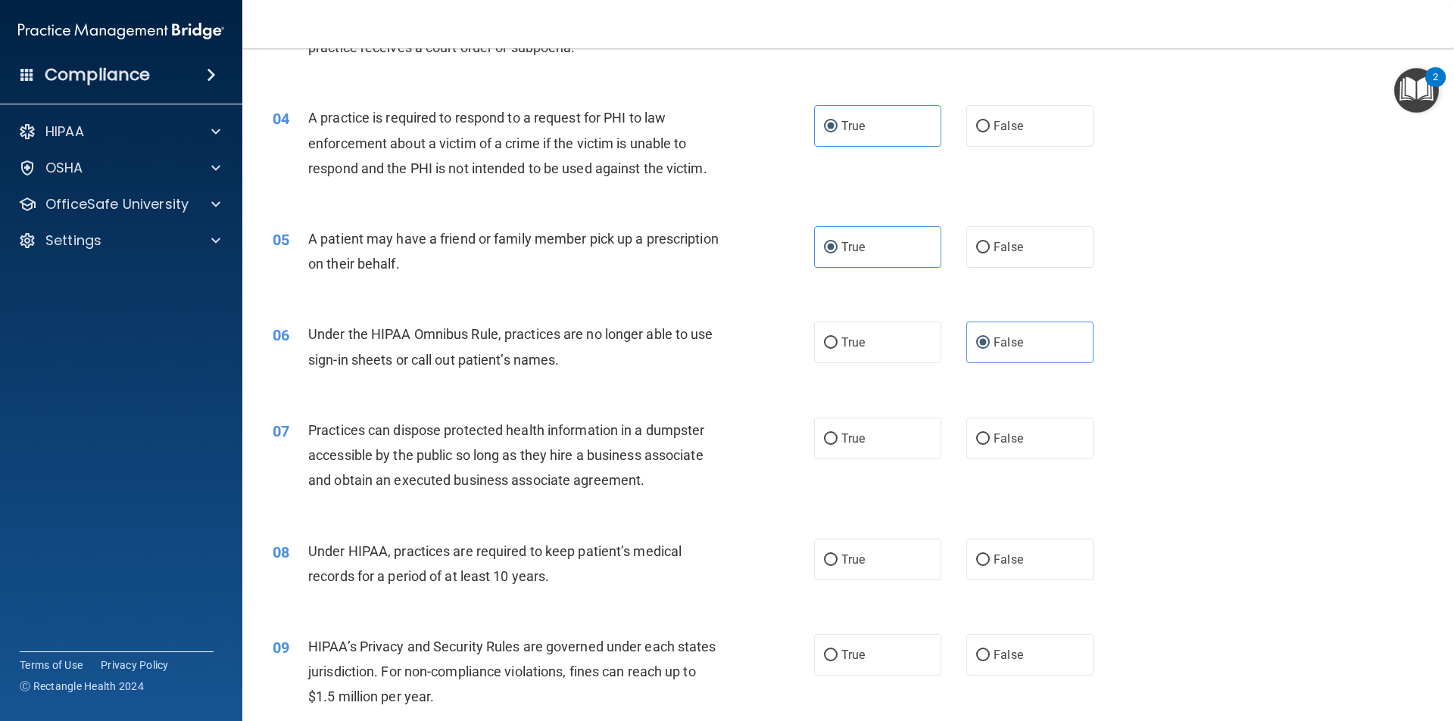
scroll to position [379, 0]
click at [1020, 451] on label "False" at bounding box center [1029, 437] width 127 height 42
click at [989, 444] on input "False" at bounding box center [983, 437] width 14 height 11
radio input "true"
click at [1027, 553] on label "False" at bounding box center [1029, 558] width 127 height 42
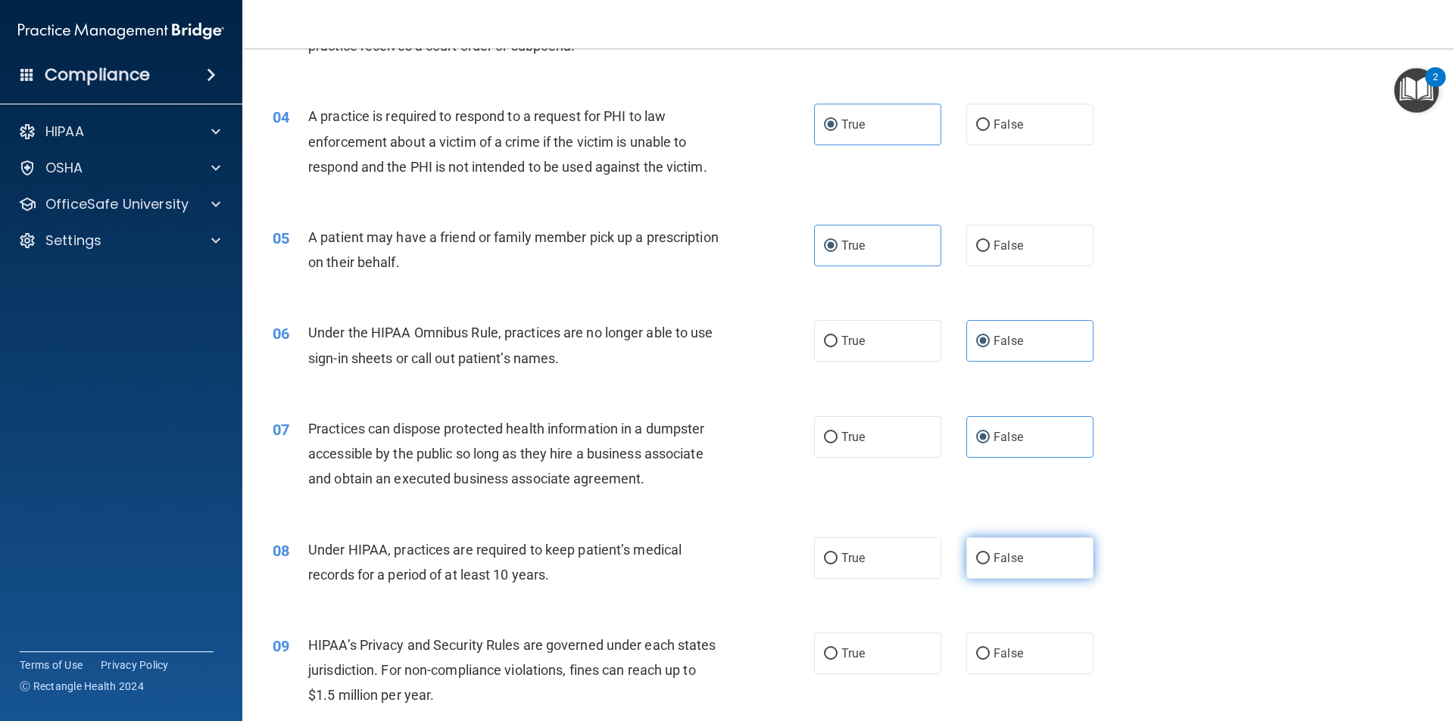
click at [989, 553] on input "False" at bounding box center [983, 558] width 14 height 11
radio input "true"
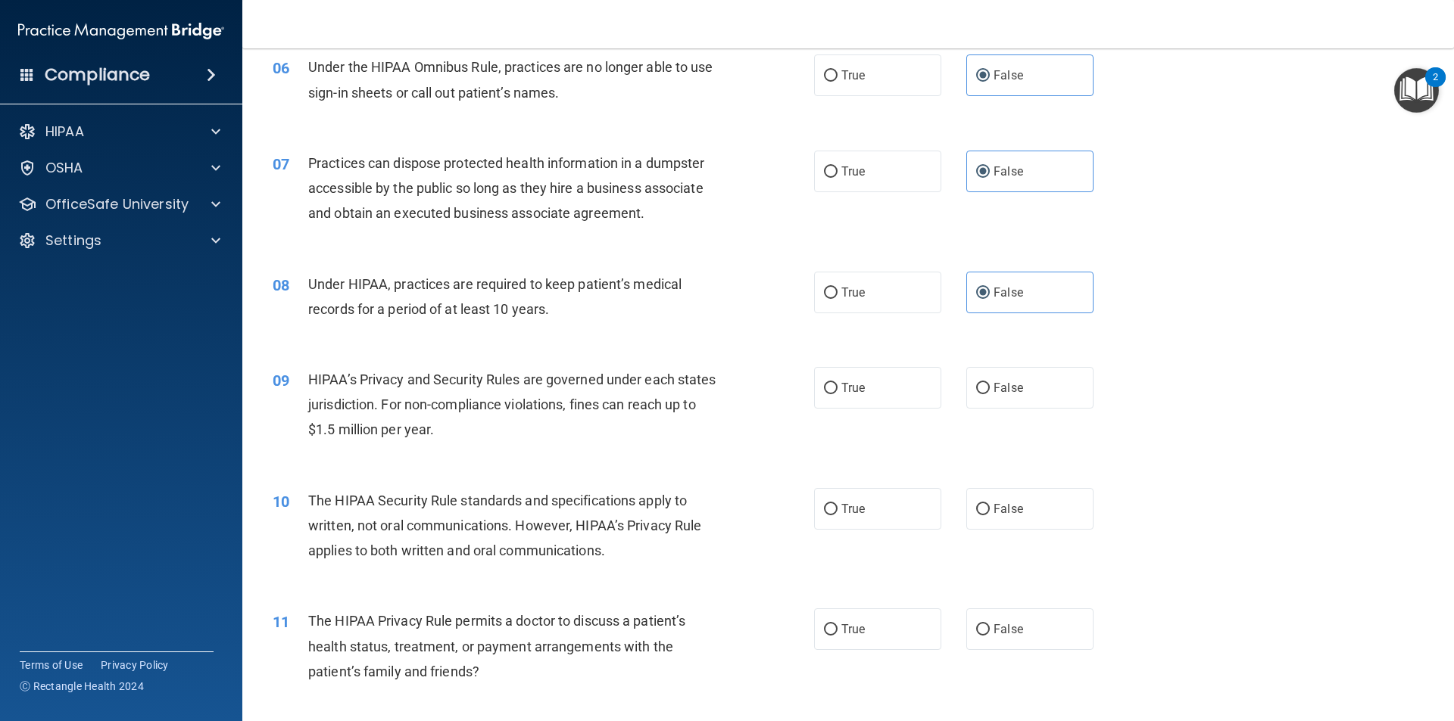
scroll to position [681, 0]
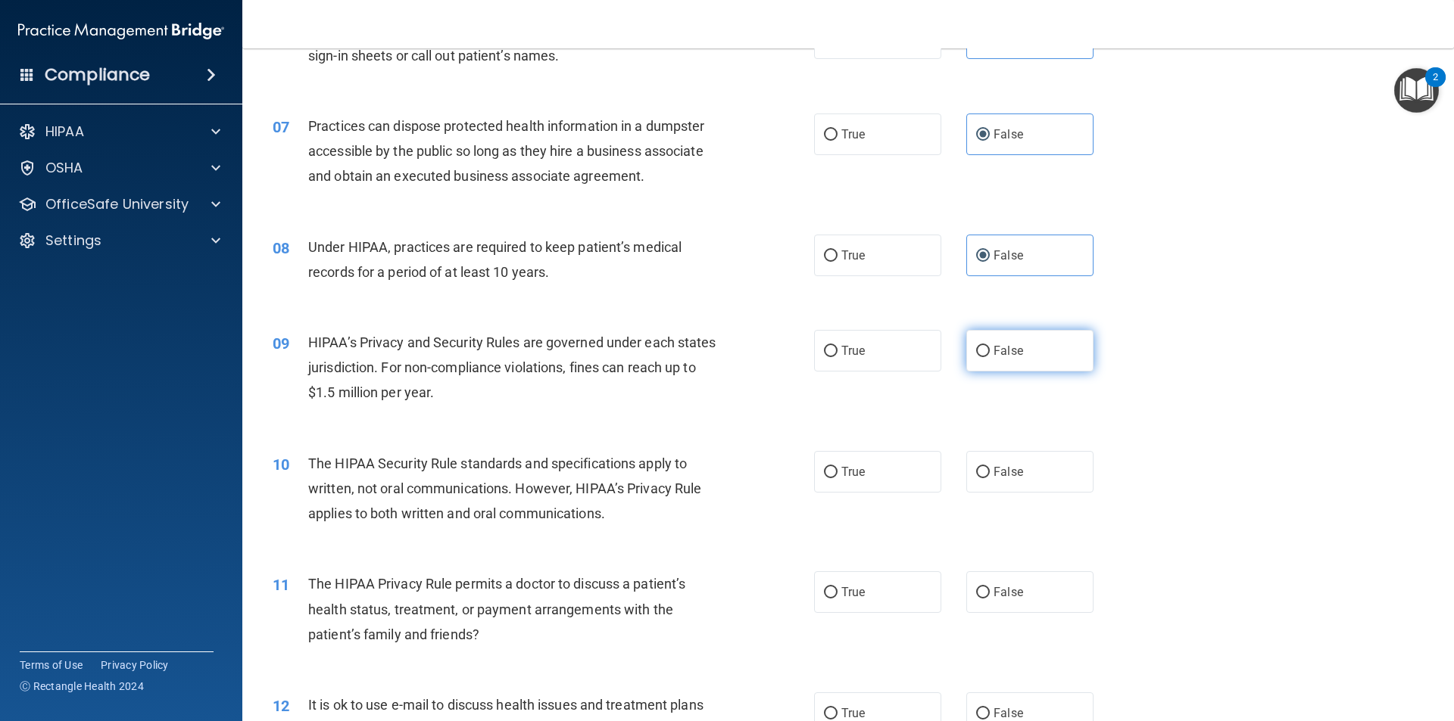
click at [993, 357] on span "False" at bounding box center [1008, 351] width 30 height 14
click at [989, 357] on input "False" at bounding box center [983, 351] width 14 height 11
radio input "true"
click at [990, 464] on label "False" at bounding box center [1029, 472] width 127 height 42
click at [989, 467] on input "False" at bounding box center [983, 472] width 14 height 11
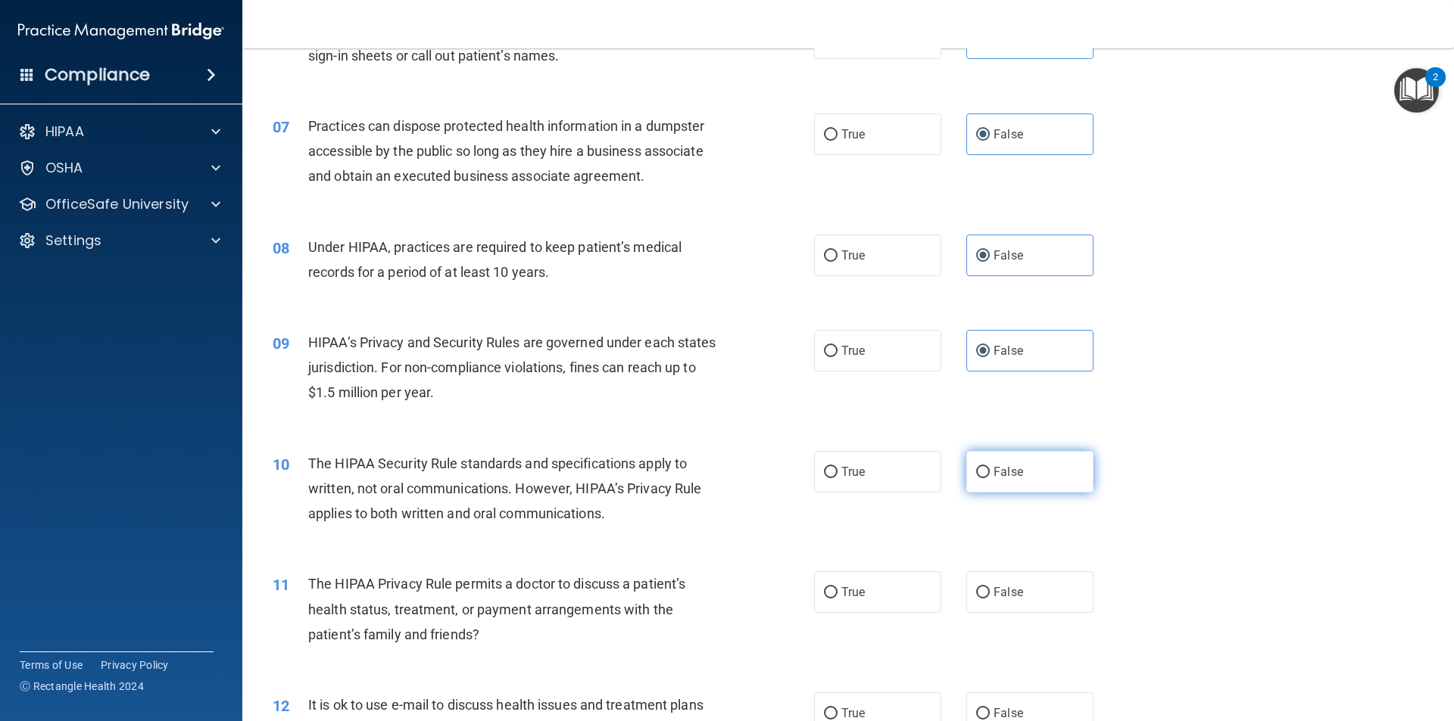
radio input "true"
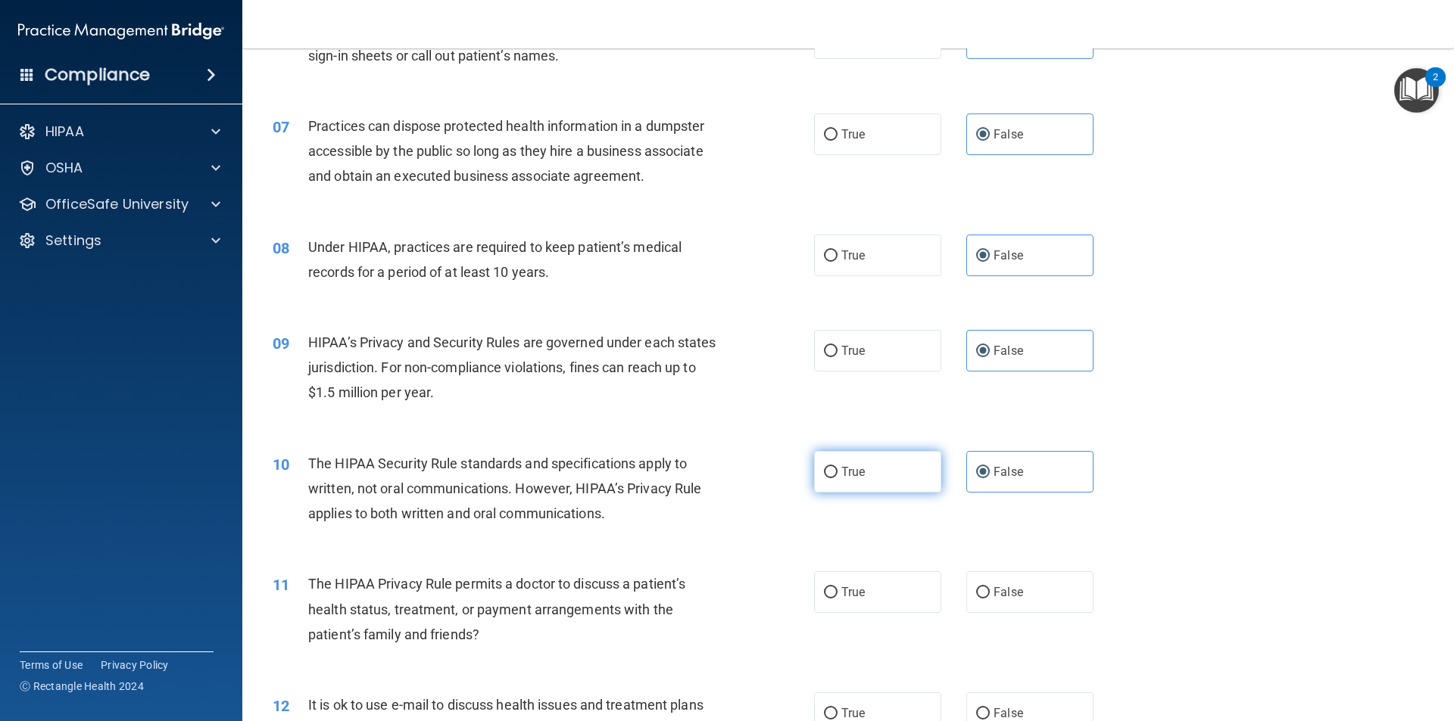
click at [876, 488] on label "True" at bounding box center [877, 472] width 127 height 42
click at [837, 478] on input "True" at bounding box center [831, 472] width 14 height 11
radio input "true"
radio input "false"
click at [854, 588] on span "True" at bounding box center [852, 592] width 23 height 14
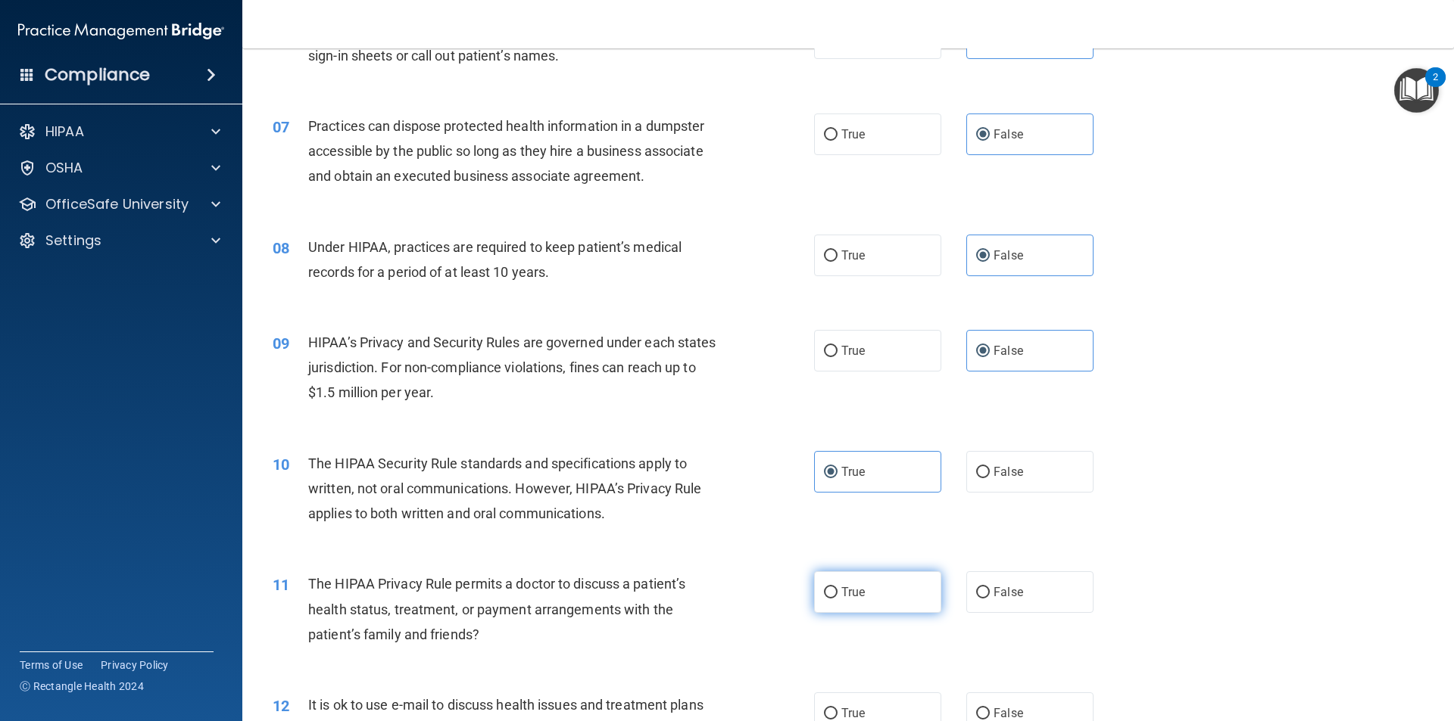
click at [837, 588] on input "True" at bounding box center [831, 592] width 14 height 11
radio input "true"
click at [833, 715] on label "True" at bounding box center [877, 714] width 127 height 42
click at [833, 715] on input "True" at bounding box center [831, 714] width 14 height 11
radio input "true"
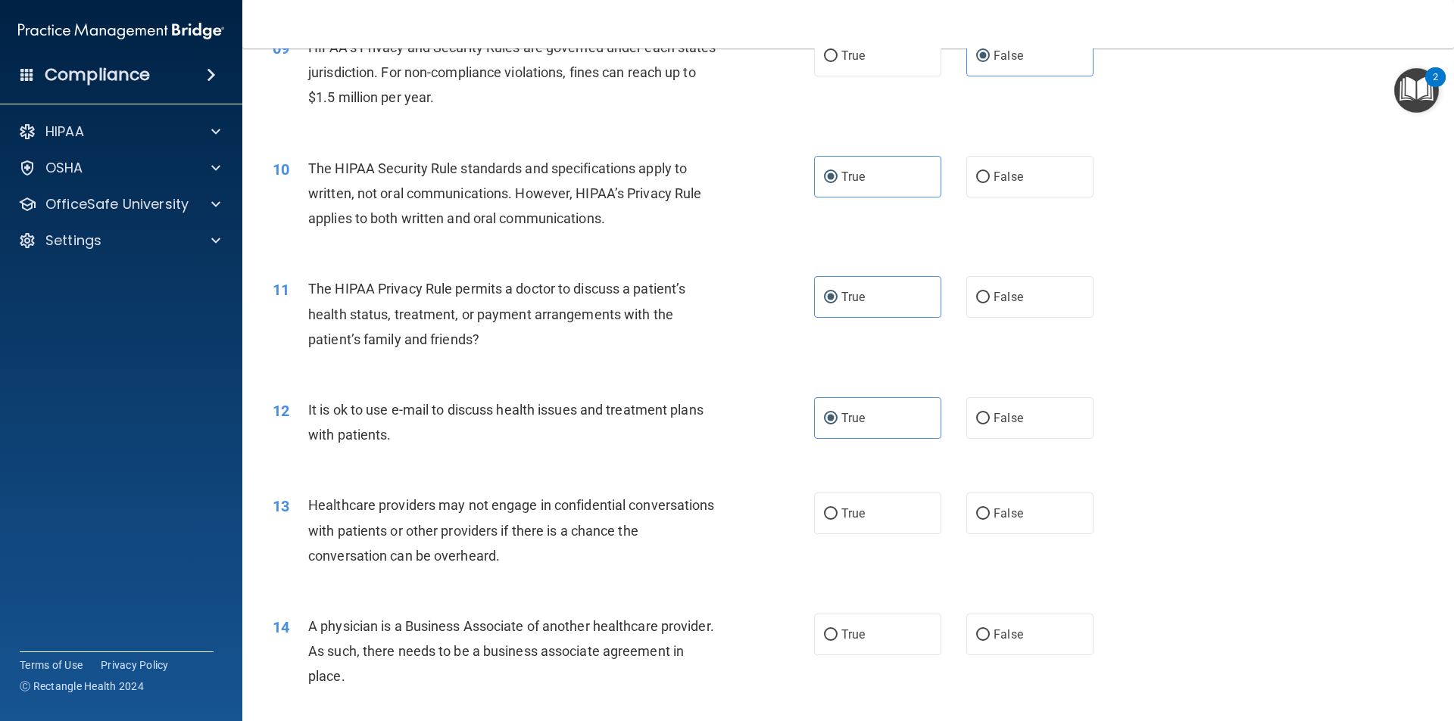
scroll to position [984, 0]
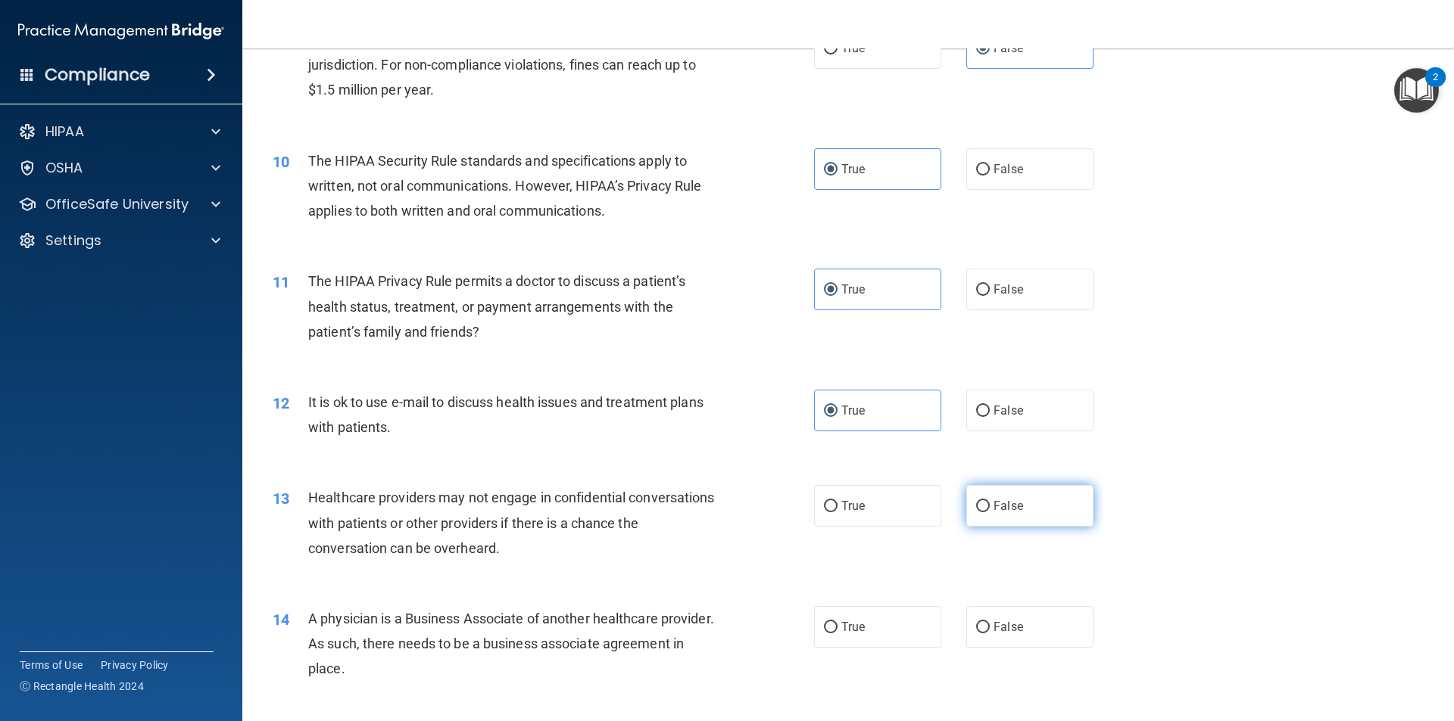
click at [1033, 520] on label "False" at bounding box center [1029, 506] width 127 height 42
click at [989, 513] on input "False" at bounding box center [983, 506] width 14 height 11
radio input "true"
click at [1052, 621] on label "False" at bounding box center [1029, 627] width 127 height 42
click at [989, 622] on input "False" at bounding box center [983, 627] width 14 height 11
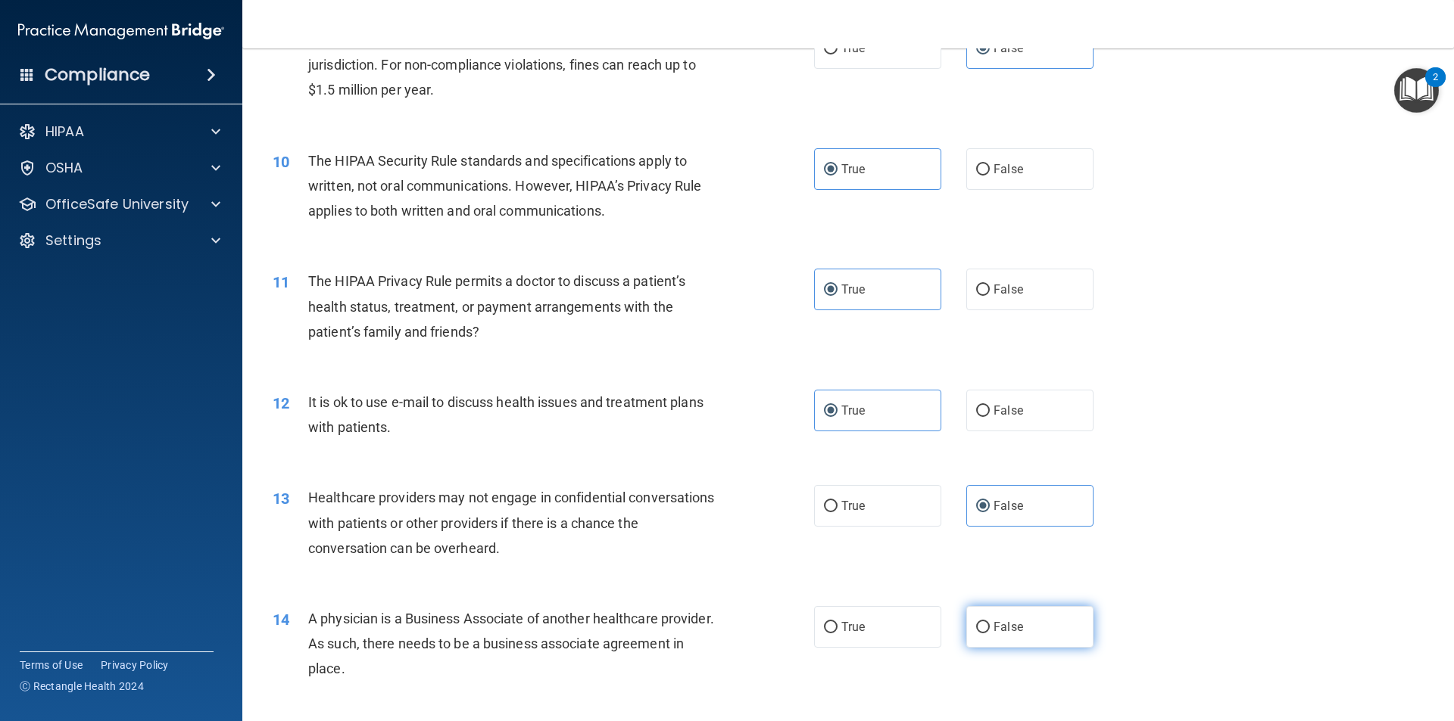
radio input "true"
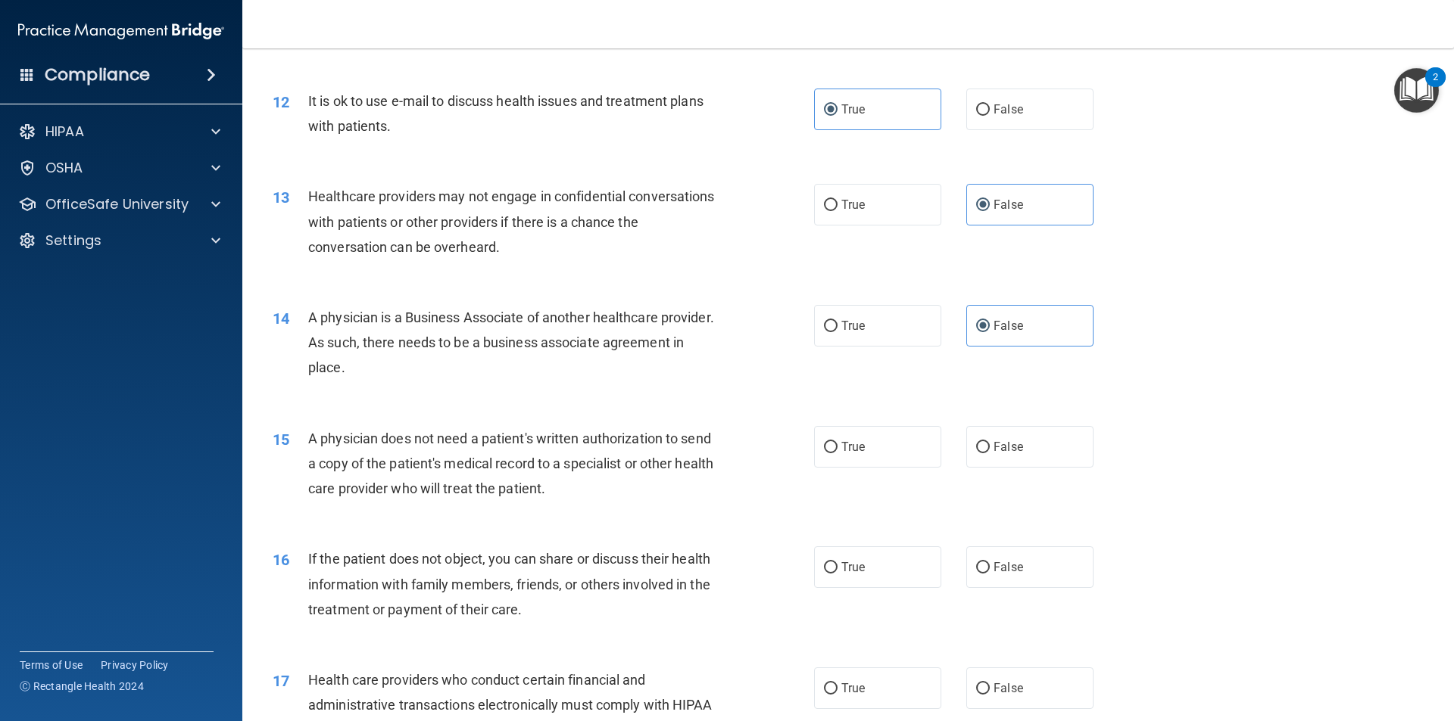
scroll to position [1287, 0]
click at [868, 456] on label "True" at bounding box center [877, 446] width 127 height 42
click at [837, 452] on input "True" at bounding box center [831, 446] width 14 height 11
radio input "true"
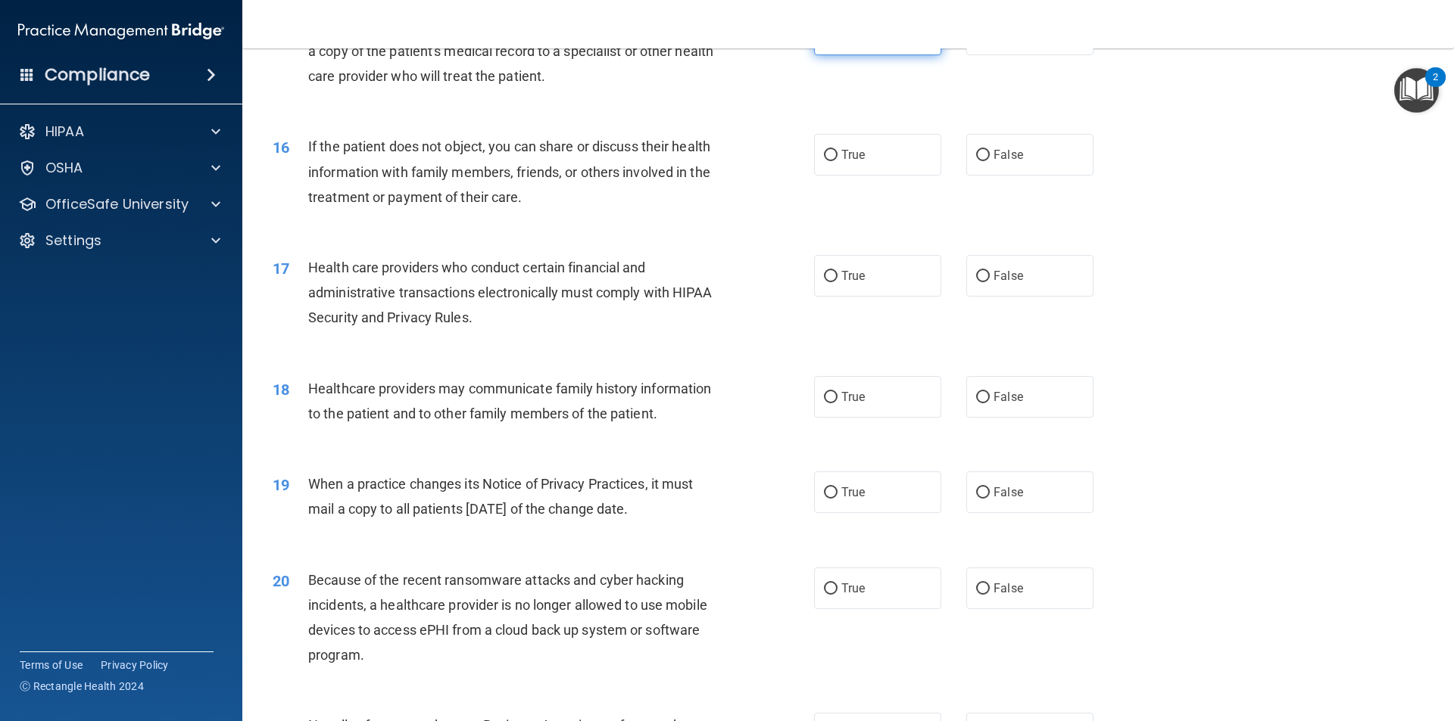
scroll to position [1741, 0]
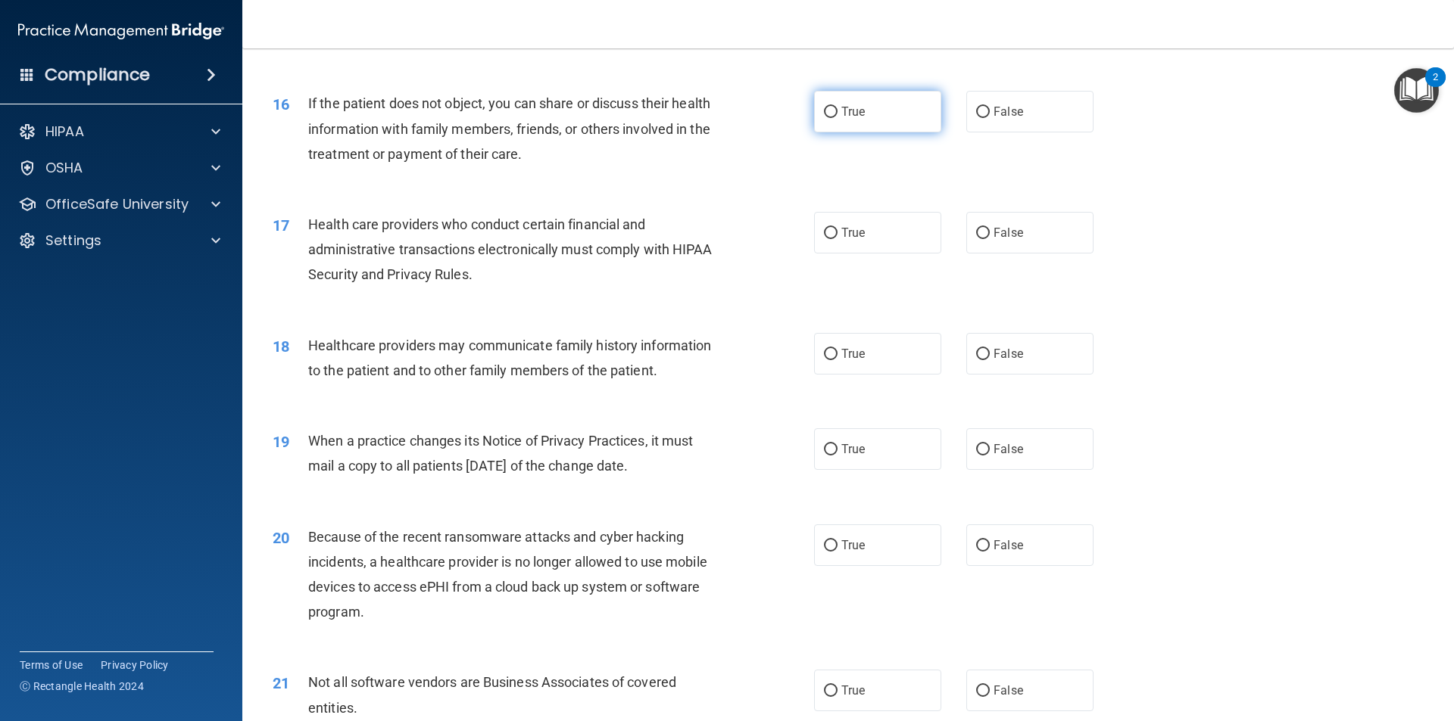
click at [845, 118] on span "True" at bounding box center [852, 111] width 23 height 14
click at [837, 118] on input "True" at bounding box center [831, 112] width 14 height 11
radio input "true"
click at [842, 225] on label "True" at bounding box center [877, 233] width 127 height 42
click at [837, 228] on input "True" at bounding box center [831, 233] width 14 height 11
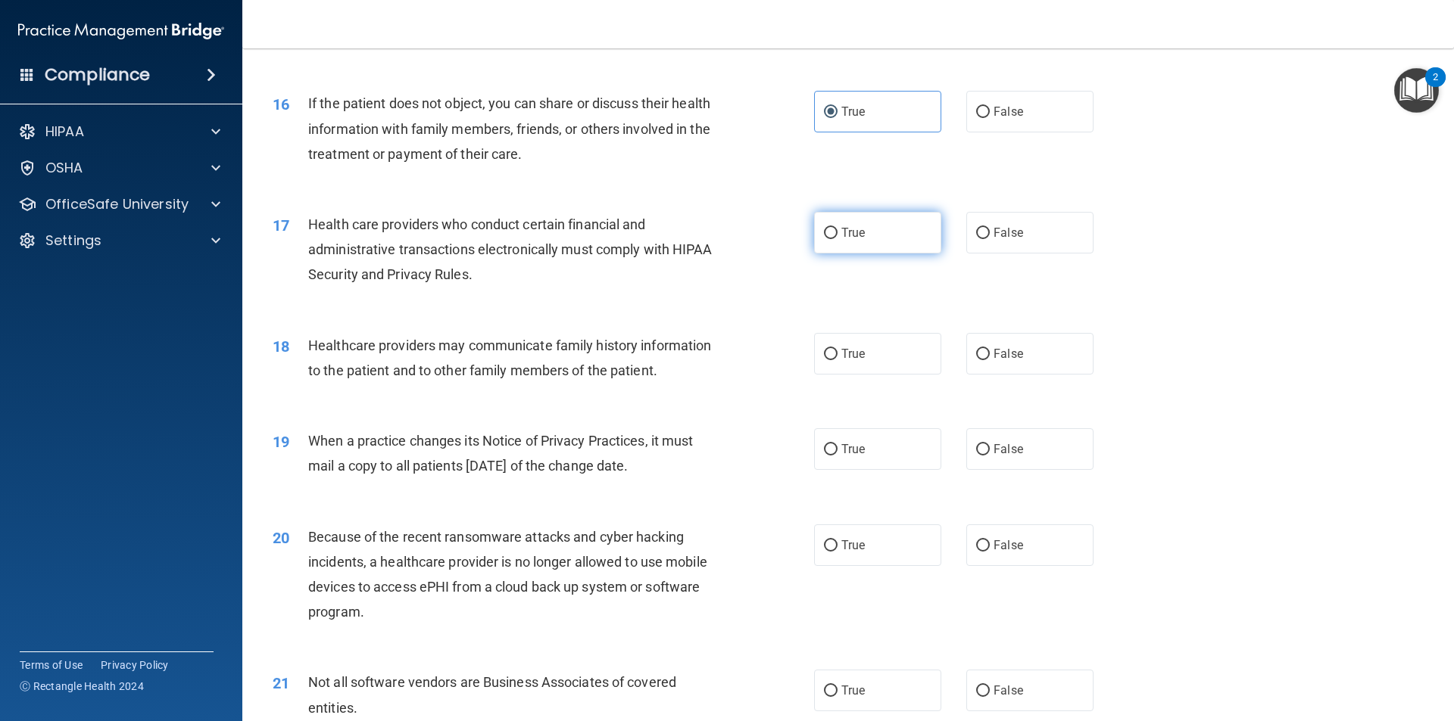
radio input "true"
click at [986, 351] on label "False" at bounding box center [1029, 354] width 127 height 42
click at [986, 351] on input "False" at bounding box center [983, 354] width 14 height 11
radio input "true"
click at [992, 432] on label "False" at bounding box center [1029, 449] width 127 height 42
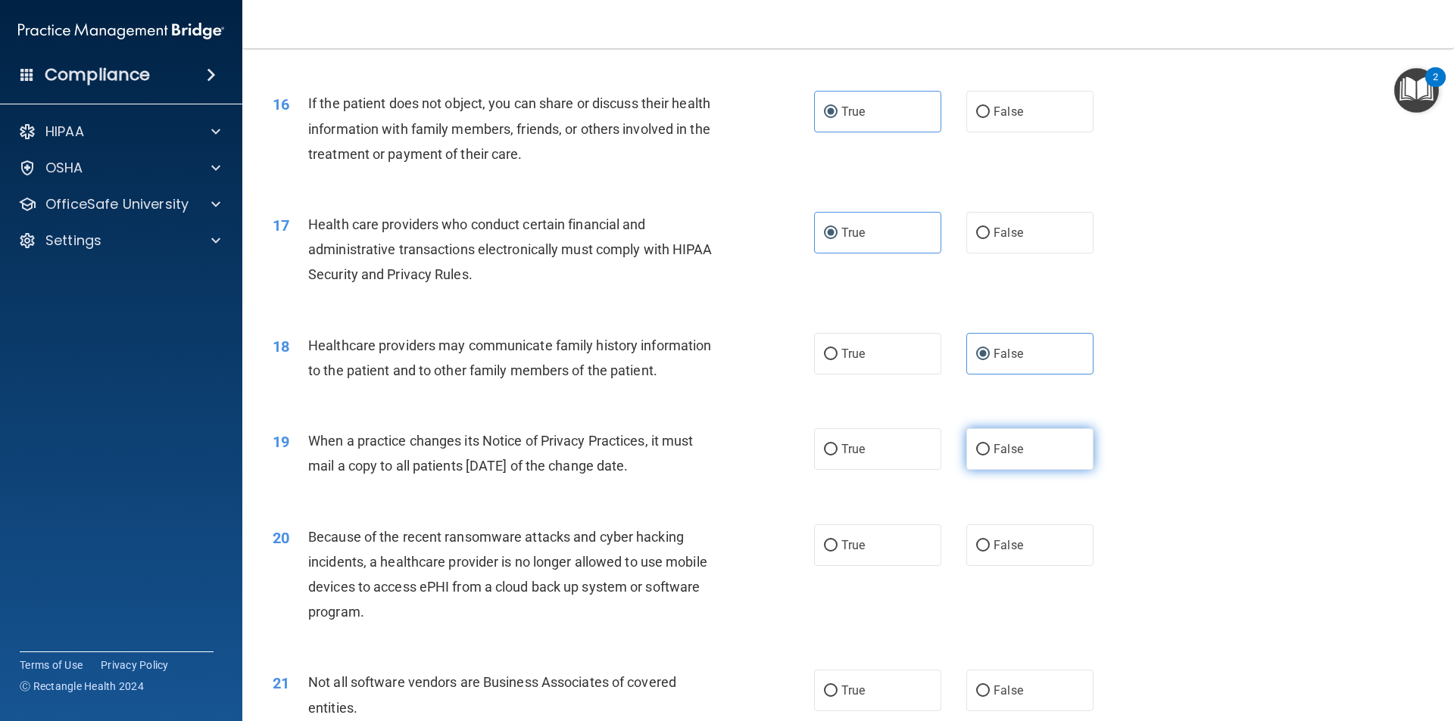
click at [989, 444] on input "False" at bounding box center [983, 449] width 14 height 11
radio input "true"
click at [986, 523] on div "20 Because of the recent ransomware attacks and cyber hacking incidents, a heal…" at bounding box center [847, 579] width 1173 height 146
click at [996, 550] on span "False" at bounding box center [1008, 545] width 30 height 14
click at [989, 550] on input "False" at bounding box center [983, 546] width 14 height 11
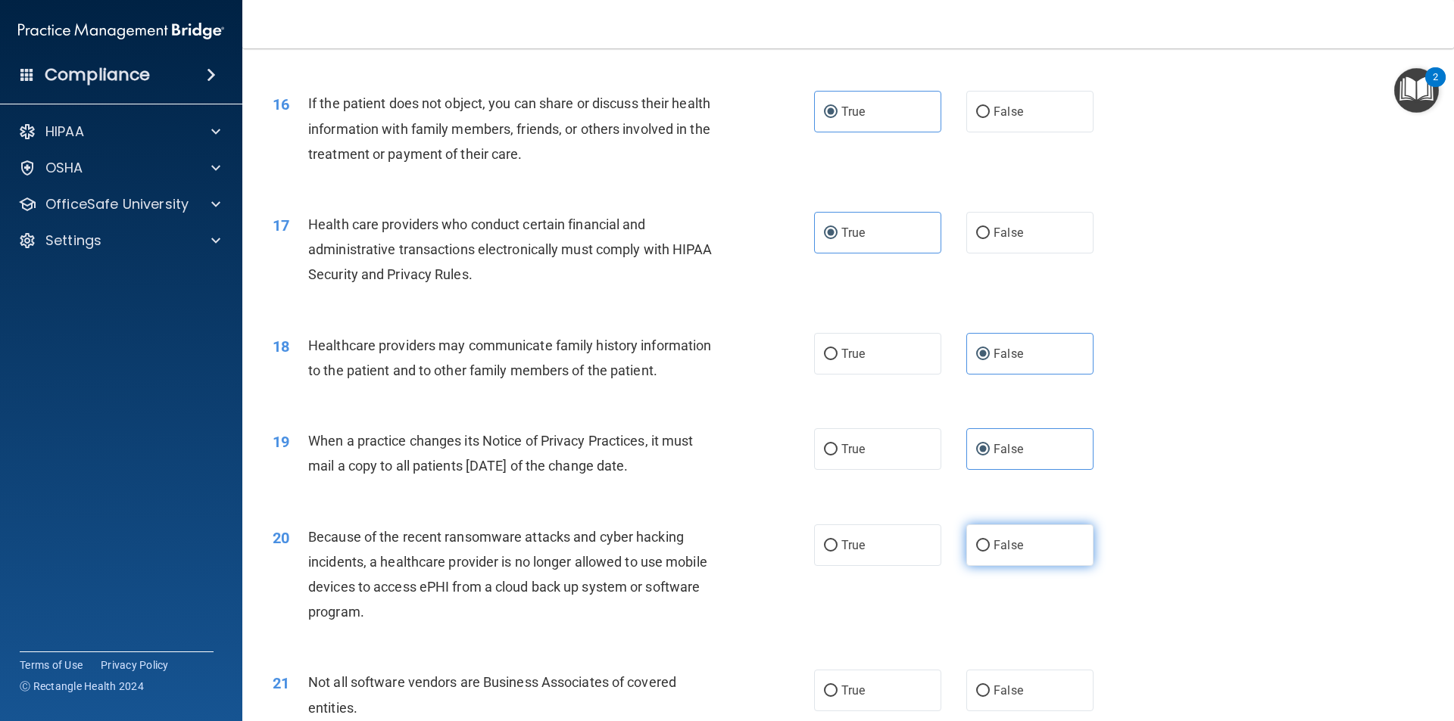
radio input "true"
click at [864, 687] on label "True" at bounding box center [877, 691] width 127 height 42
click at [837, 687] on input "True" at bounding box center [831, 691] width 14 height 11
radio input "true"
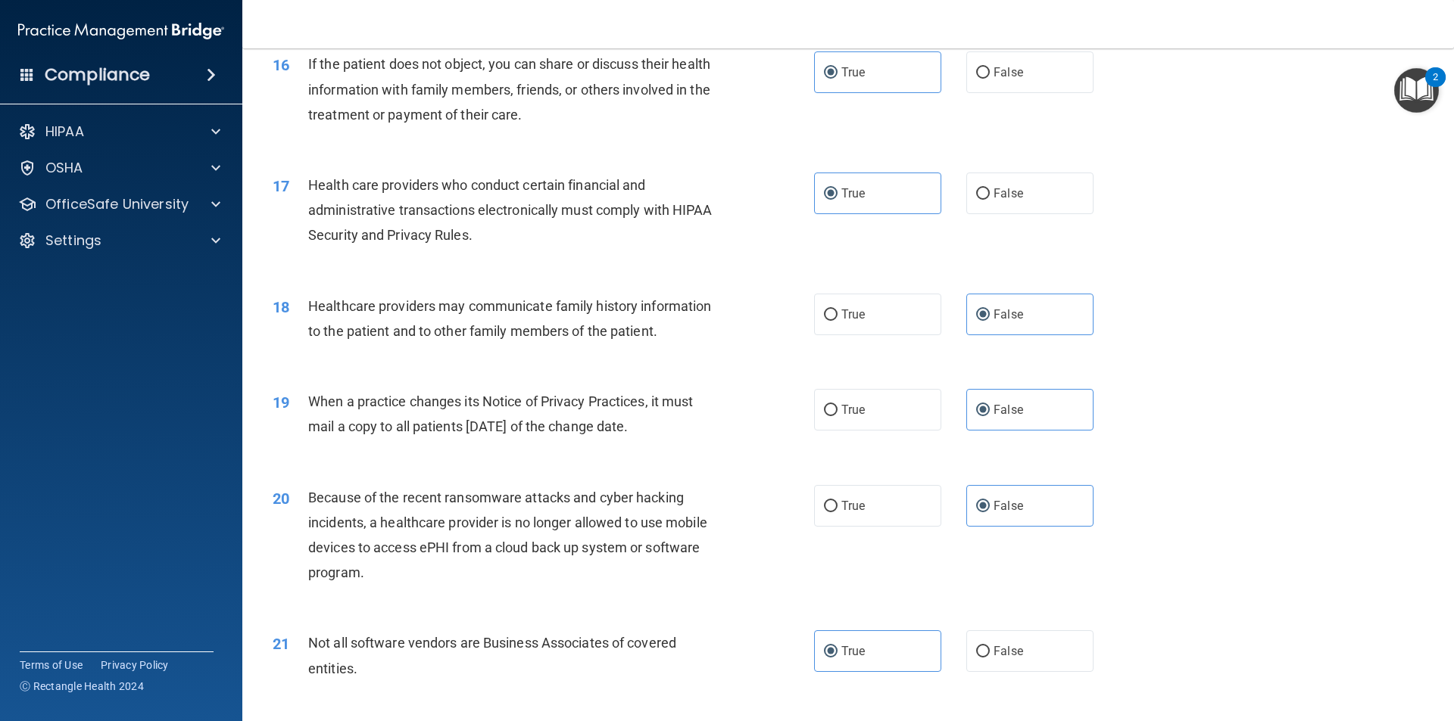
scroll to position [1817, 0]
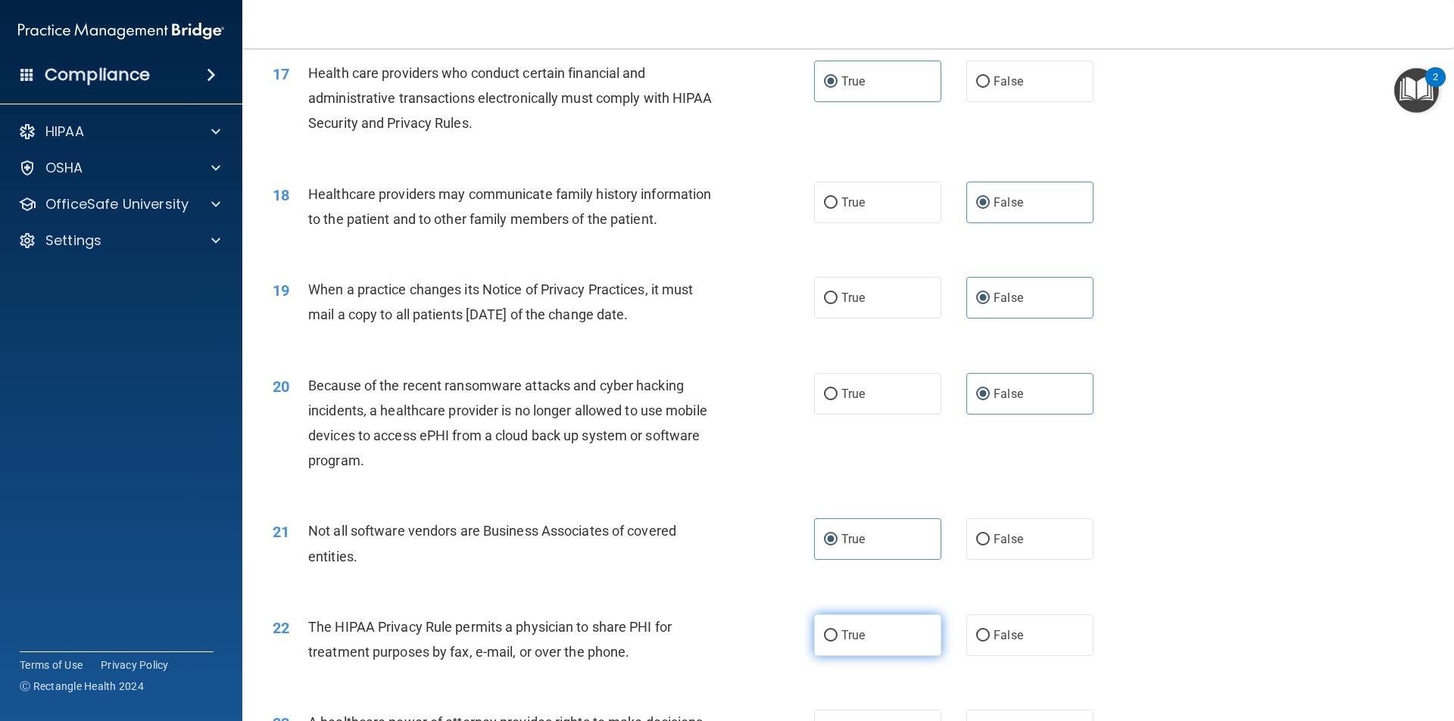
click at [852, 641] on span "True" at bounding box center [852, 635] width 23 height 14
click at [837, 641] on input "True" at bounding box center [831, 636] width 14 height 11
radio input "true"
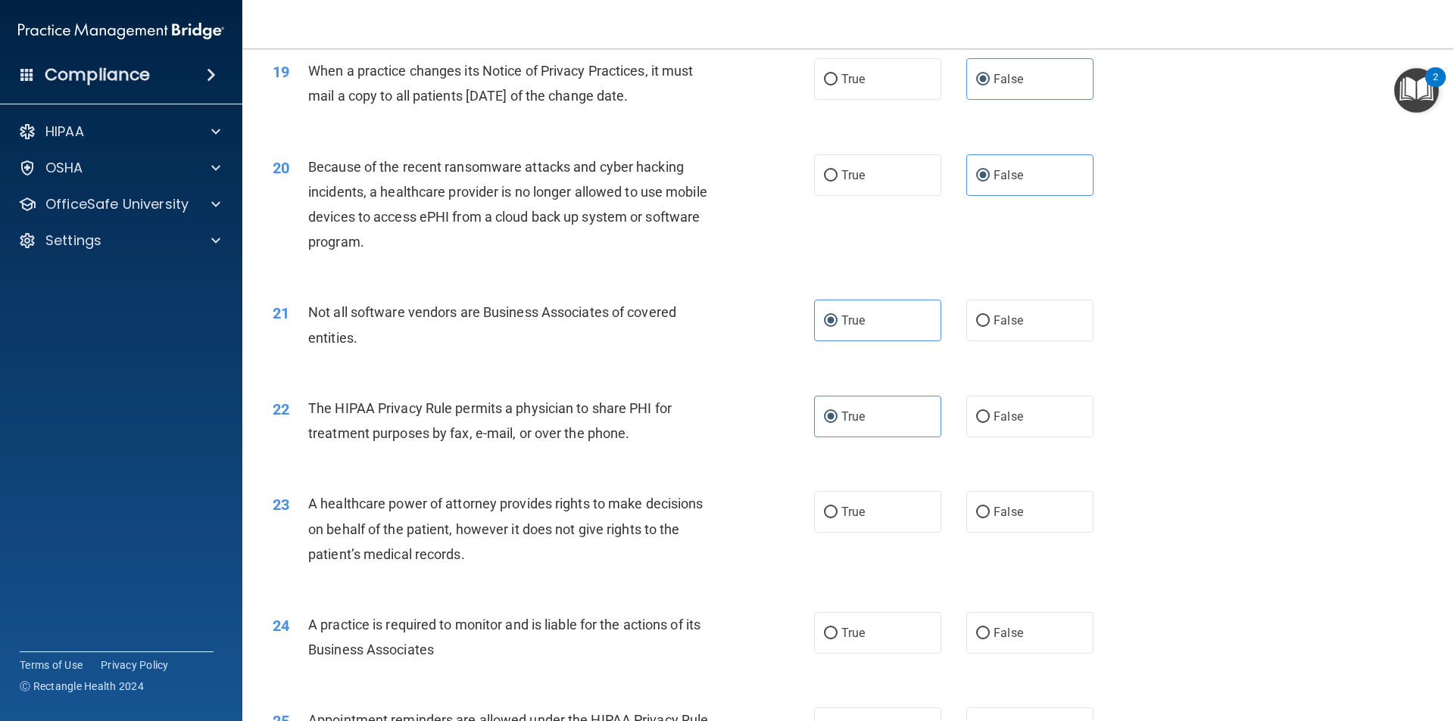
scroll to position [2120, 0]
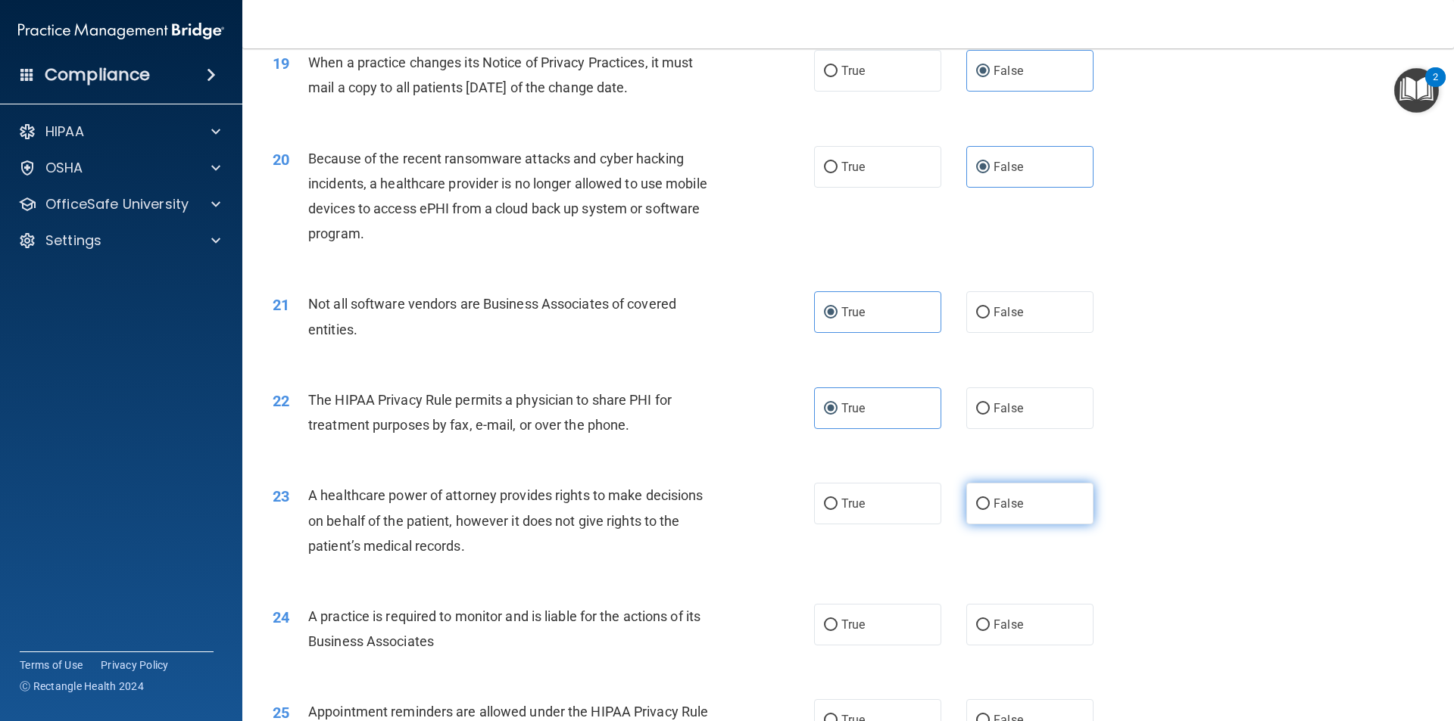
click at [976, 501] on input "False" at bounding box center [983, 504] width 14 height 11
radio input "true"
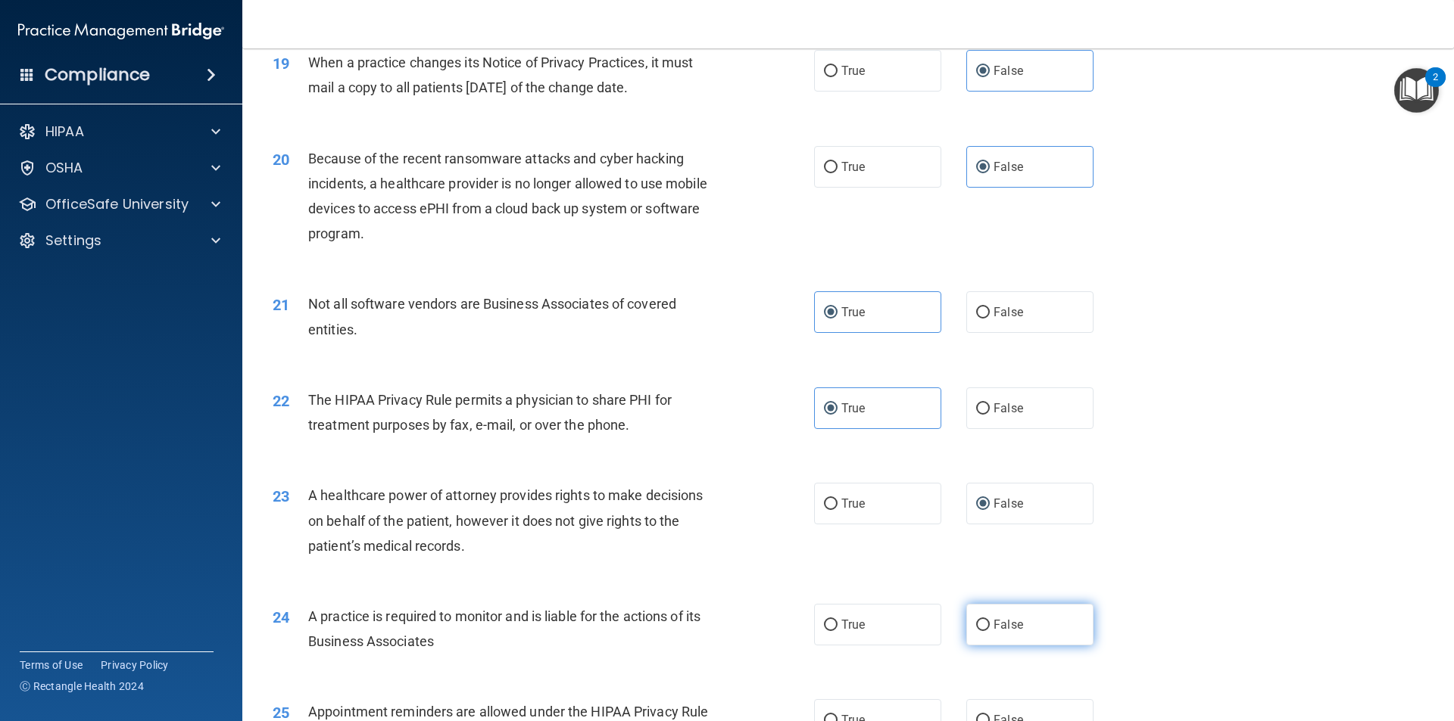
click at [991, 615] on label "False" at bounding box center [1029, 625] width 127 height 42
click at [989, 620] on input "False" at bounding box center [983, 625] width 14 height 11
radio input "true"
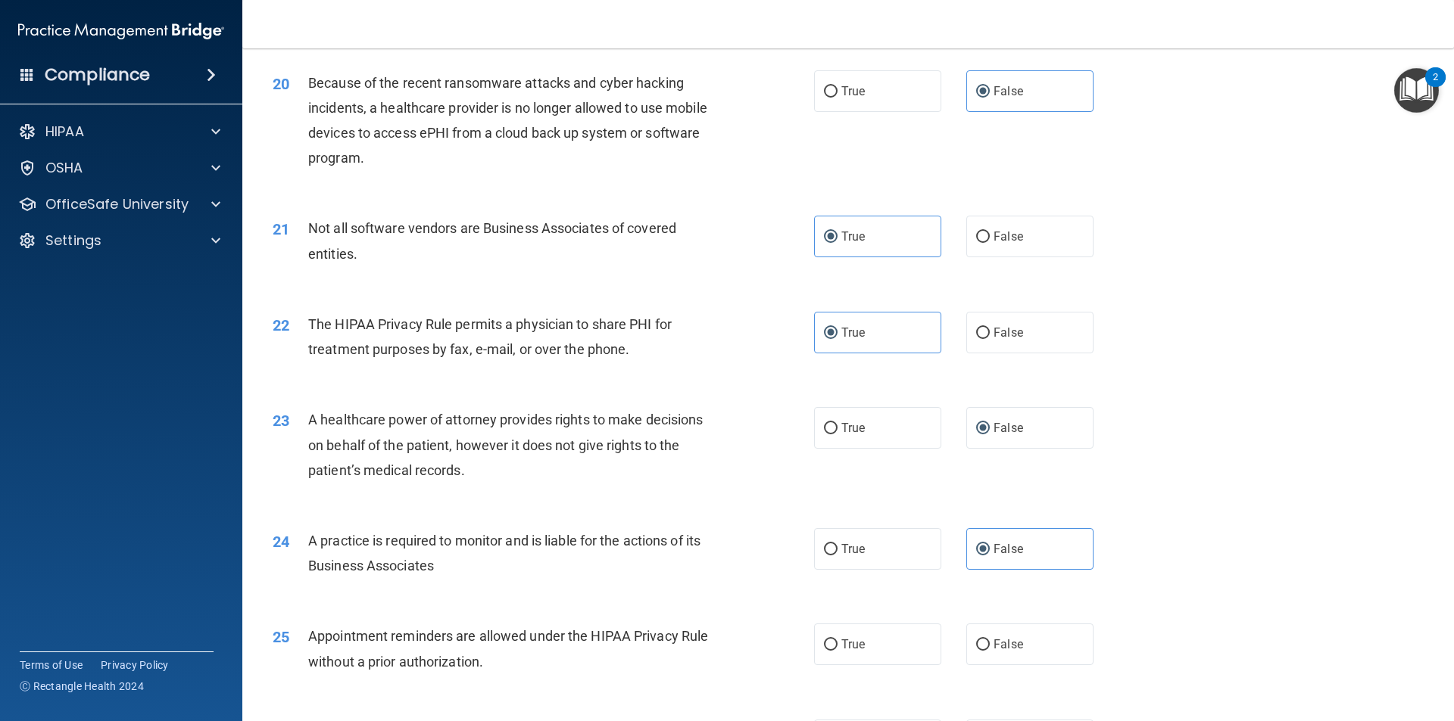
click at [910, 621] on div "25 Appointment reminders are allowed under the HIPAA Privacy Rule without a pri…" at bounding box center [847, 652] width 1173 height 95
click at [906, 631] on label "True" at bounding box center [877, 645] width 127 height 42
click at [837, 640] on input "True" at bounding box center [831, 645] width 14 height 11
radio input "true"
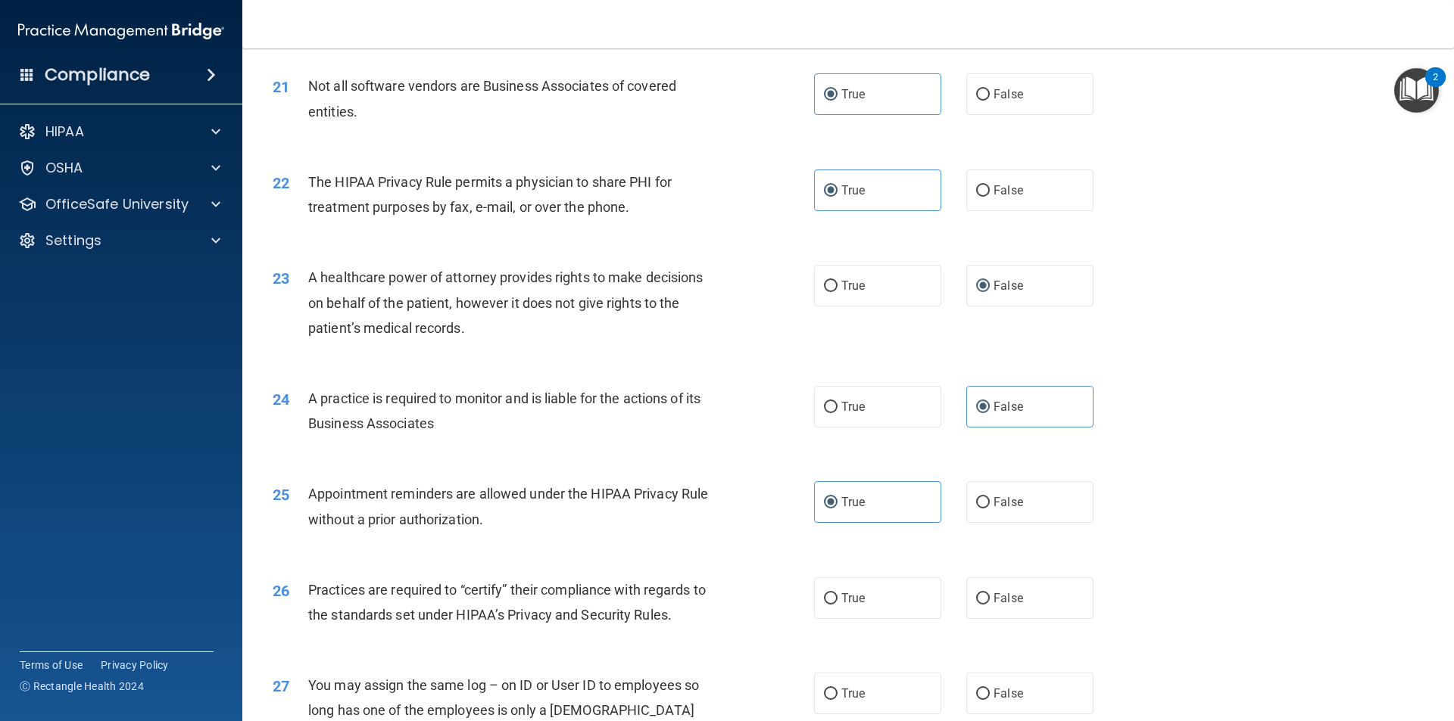
scroll to position [2347, 0]
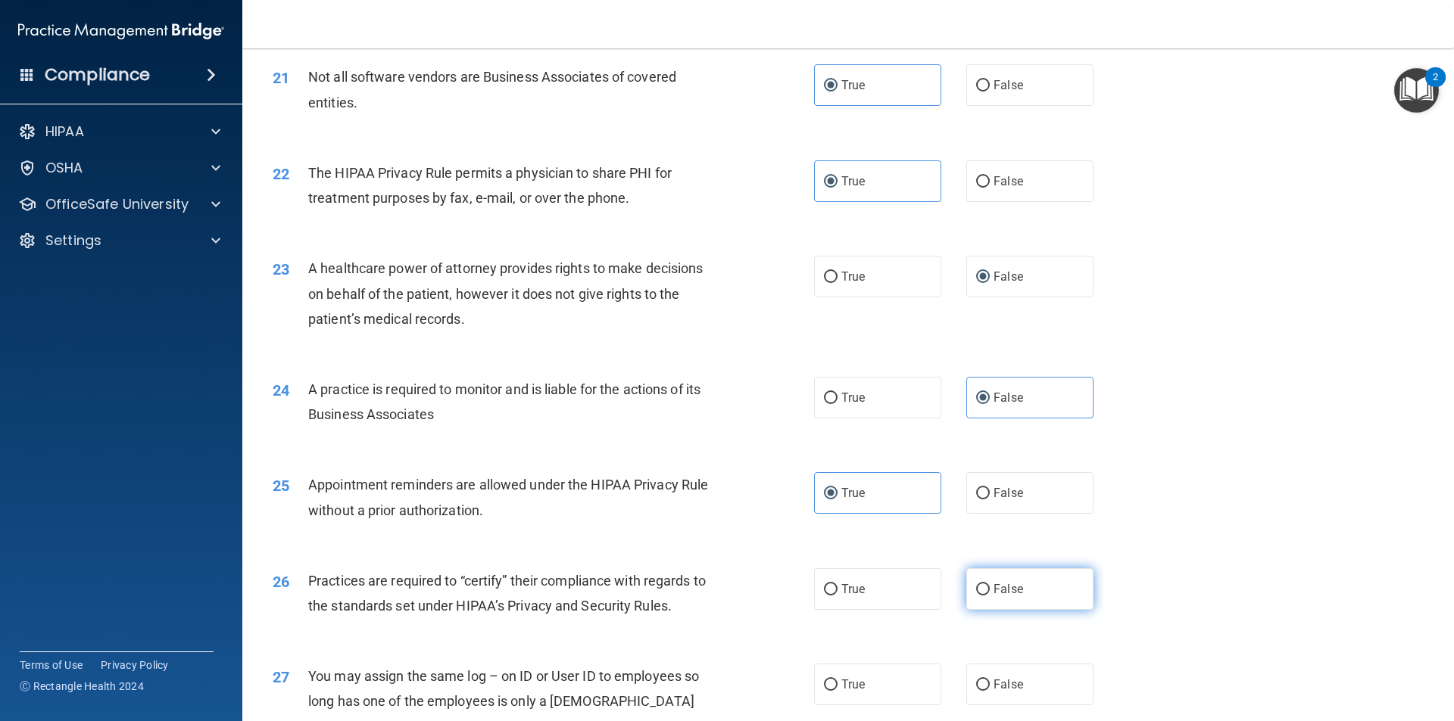
click at [1002, 596] on span "False" at bounding box center [1008, 589] width 30 height 14
click at [989, 596] on input "False" at bounding box center [983, 589] width 14 height 11
radio input "true"
click at [1015, 685] on label "False" at bounding box center [1029, 685] width 127 height 42
click at [989, 685] on input "False" at bounding box center [983, 685] width 14 height 11
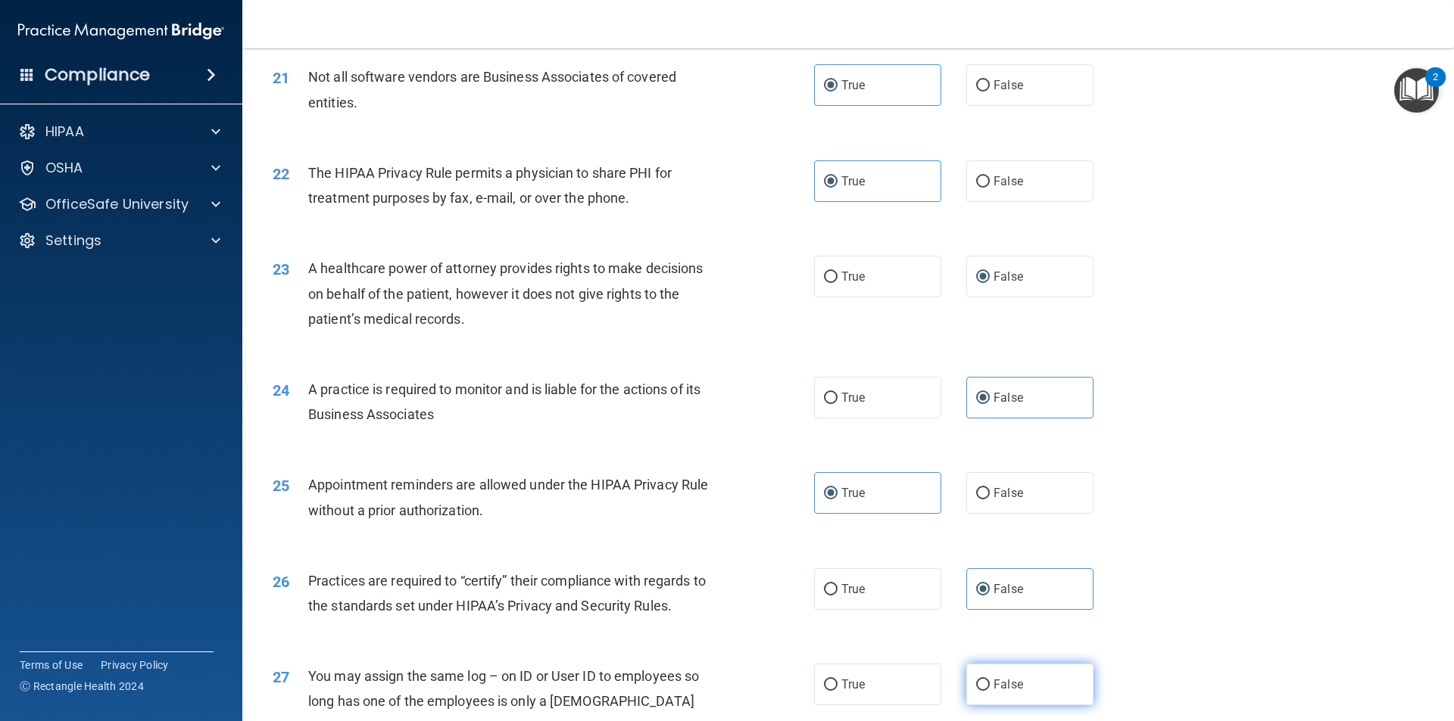
radio input "true"
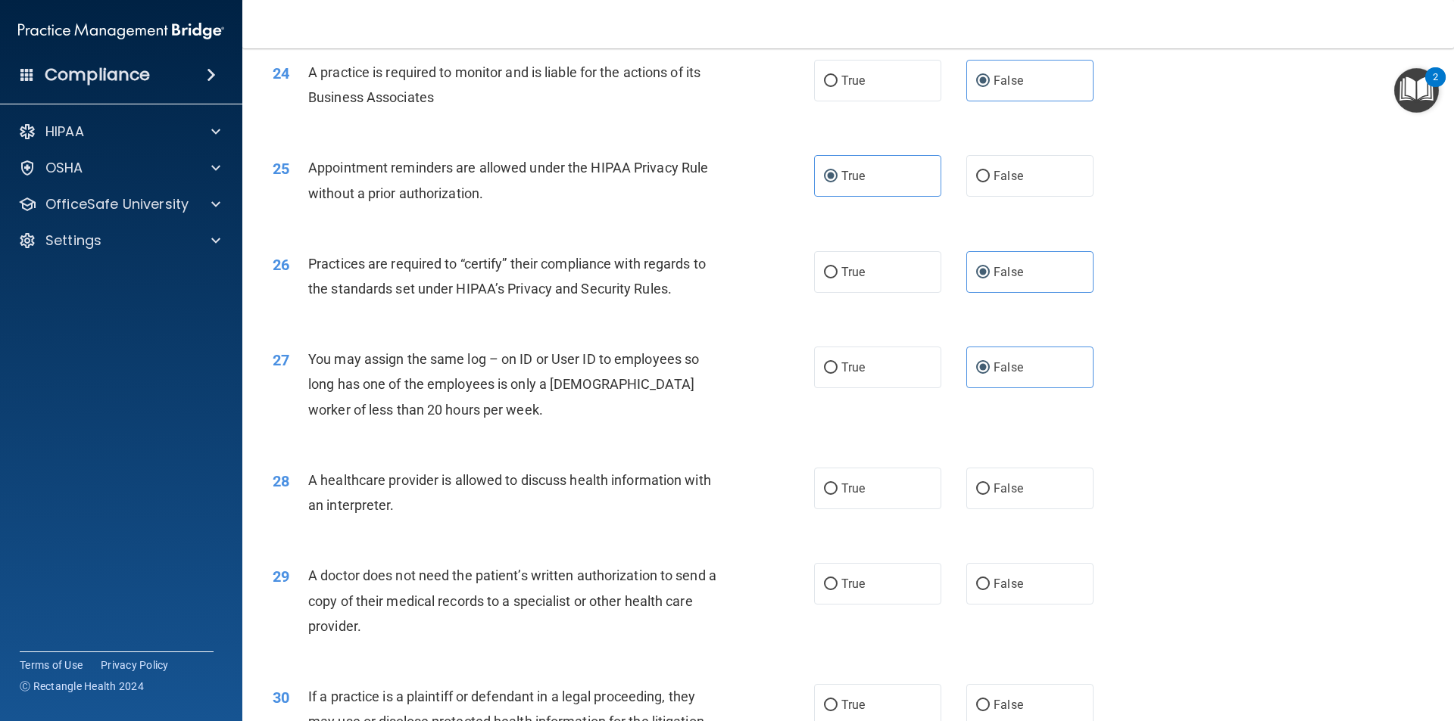
scroll to position [2803, 0]
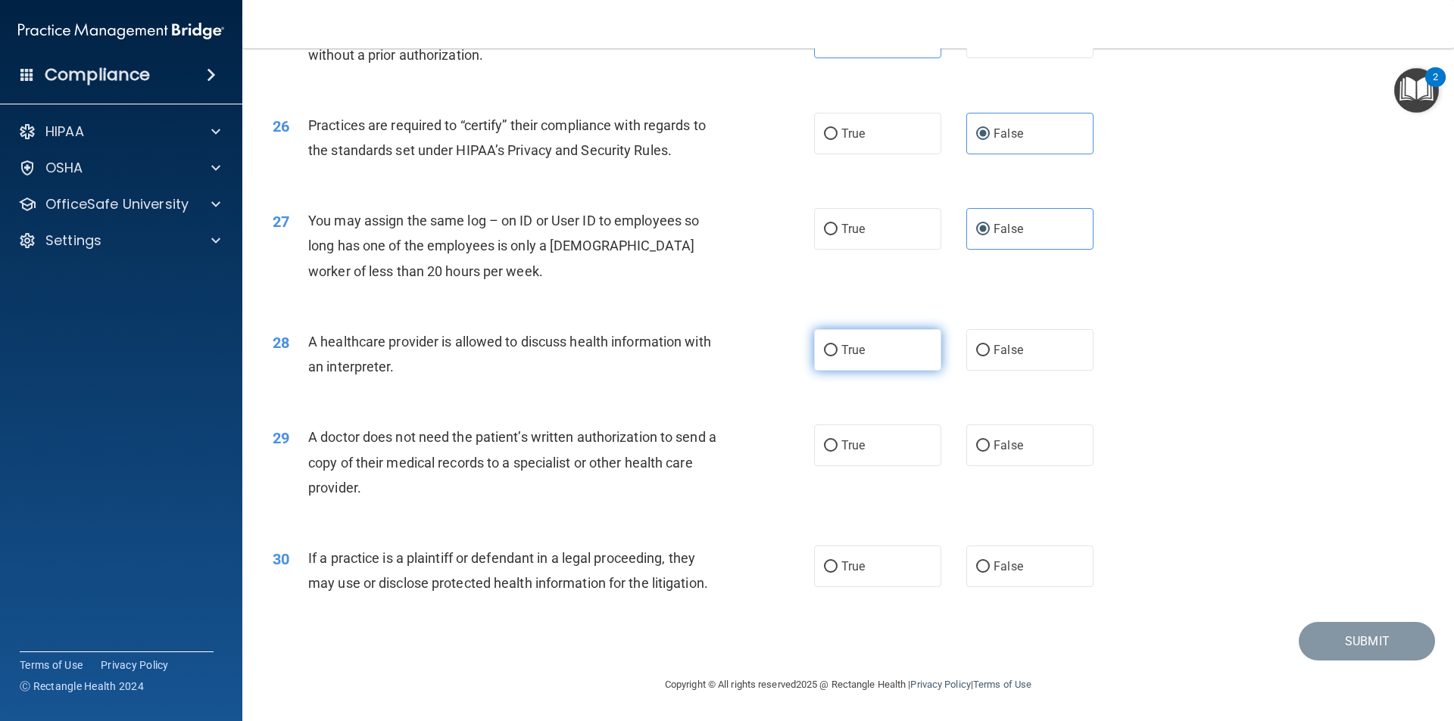
click at [886, 361] on label "True" at bounding box center [877, 350] width 127 height 42
click at [837, 357] on input "True" at bounding box center [831, 350] width 14 height 11
radio input "true"
click at [896, 447] on label "True" at bounding box center [877, 446] width 127 height 42
click at [837, 447] on input "True" at bounding box center [831, 446] width 14 height 11
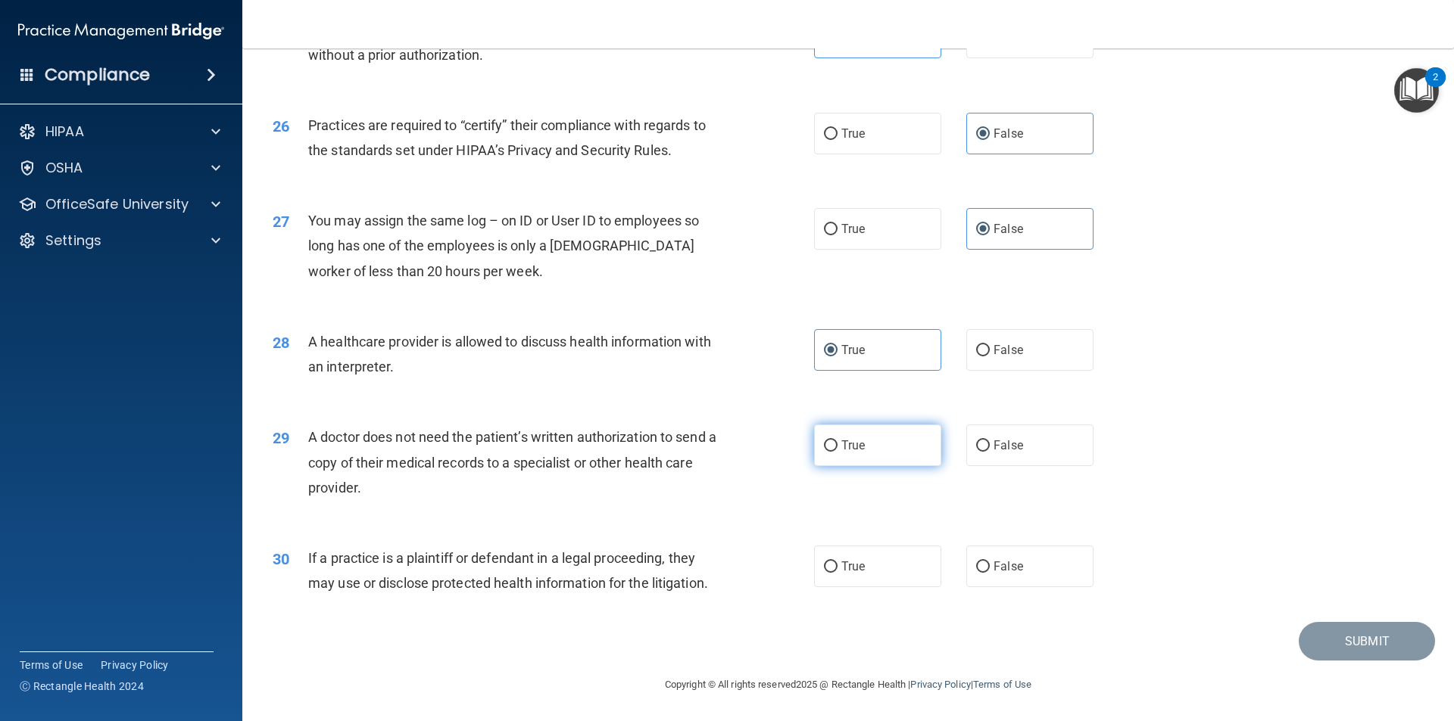
radio input "true"
click at [883, 559] on label "True" at bounding box center [877, 567] width 127 height 42
click at [837, 562] on input "True" at bounding box center [831, 567] width 14 height 11
radio input "true"
click at [1310, 647] on button "Submit" at bounding box center [1366, 641] width 136 height 39
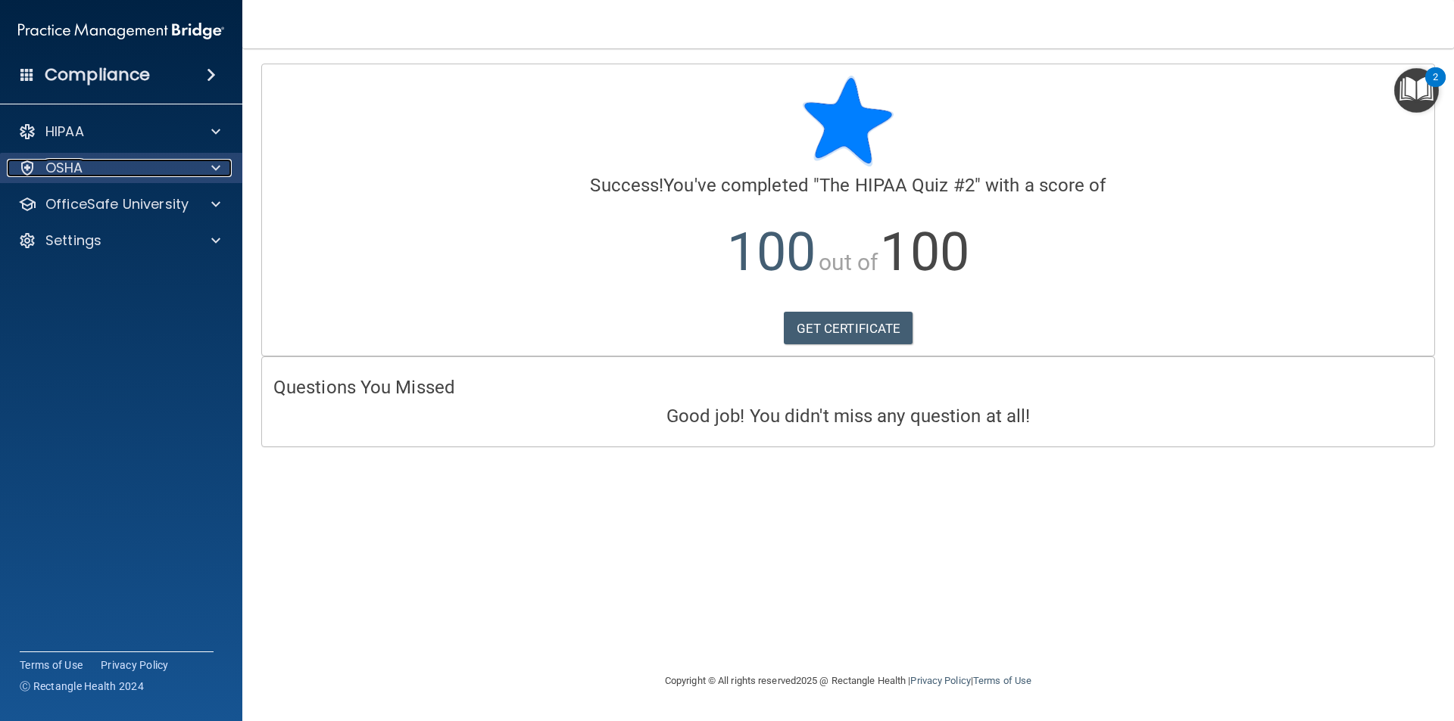
click at [142, 171] on div "OSHA" at bounding box center [101, 168] width 188 height 18
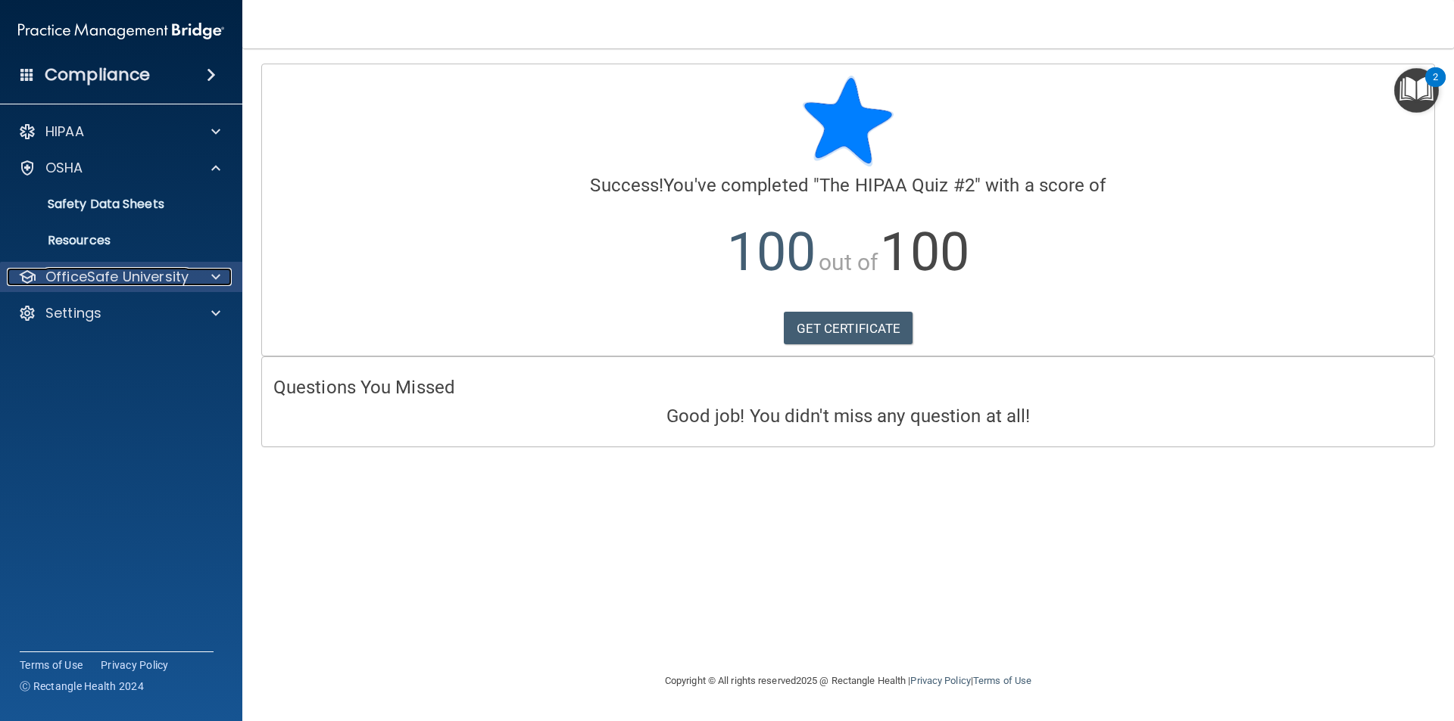
click at [208, 276] on div at bounding box center [214, 277] width 38 height 18
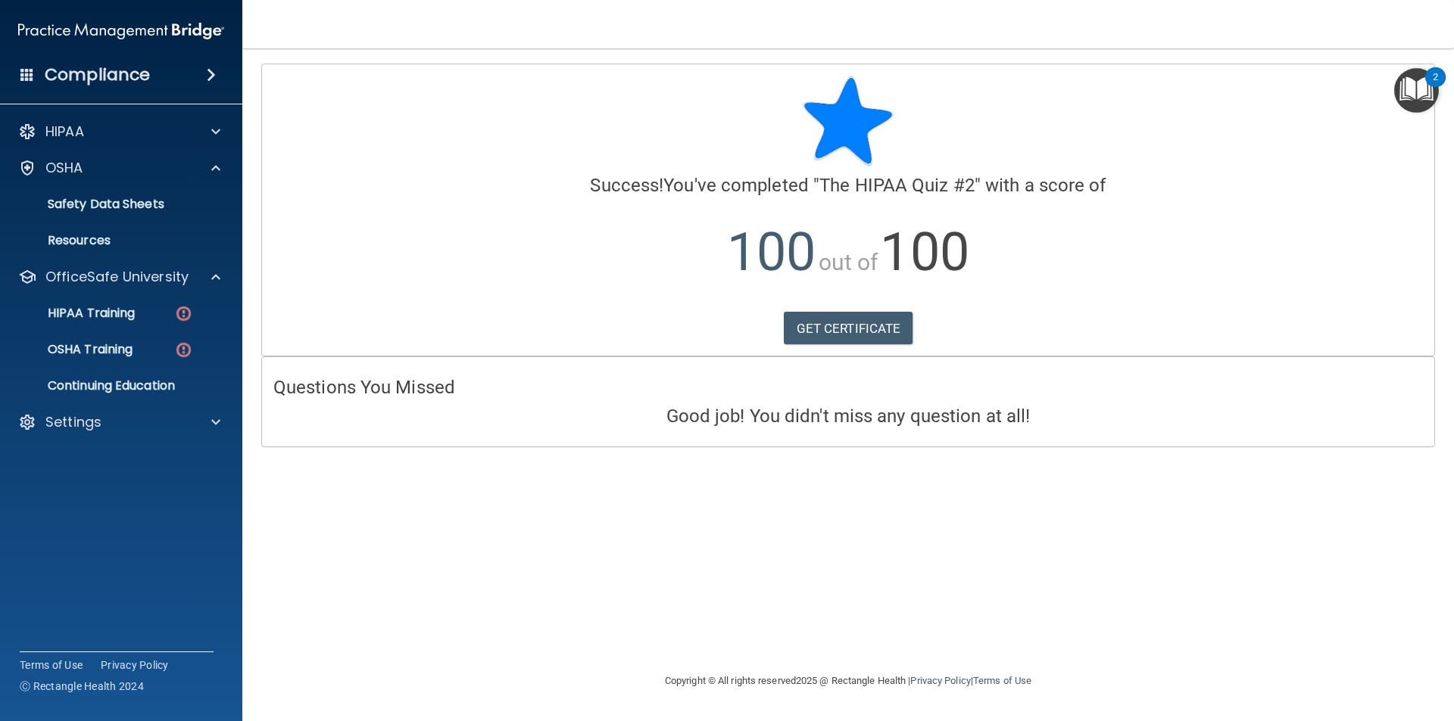
click at [161, 296] on ul "HIPAA Training OSHA Training Continuing Education" at bounding box center [122, 346] width 274 height 109
click at [160, 306] on div "HIPAA Training" at bounding box center [113, 313] width 207 height 15
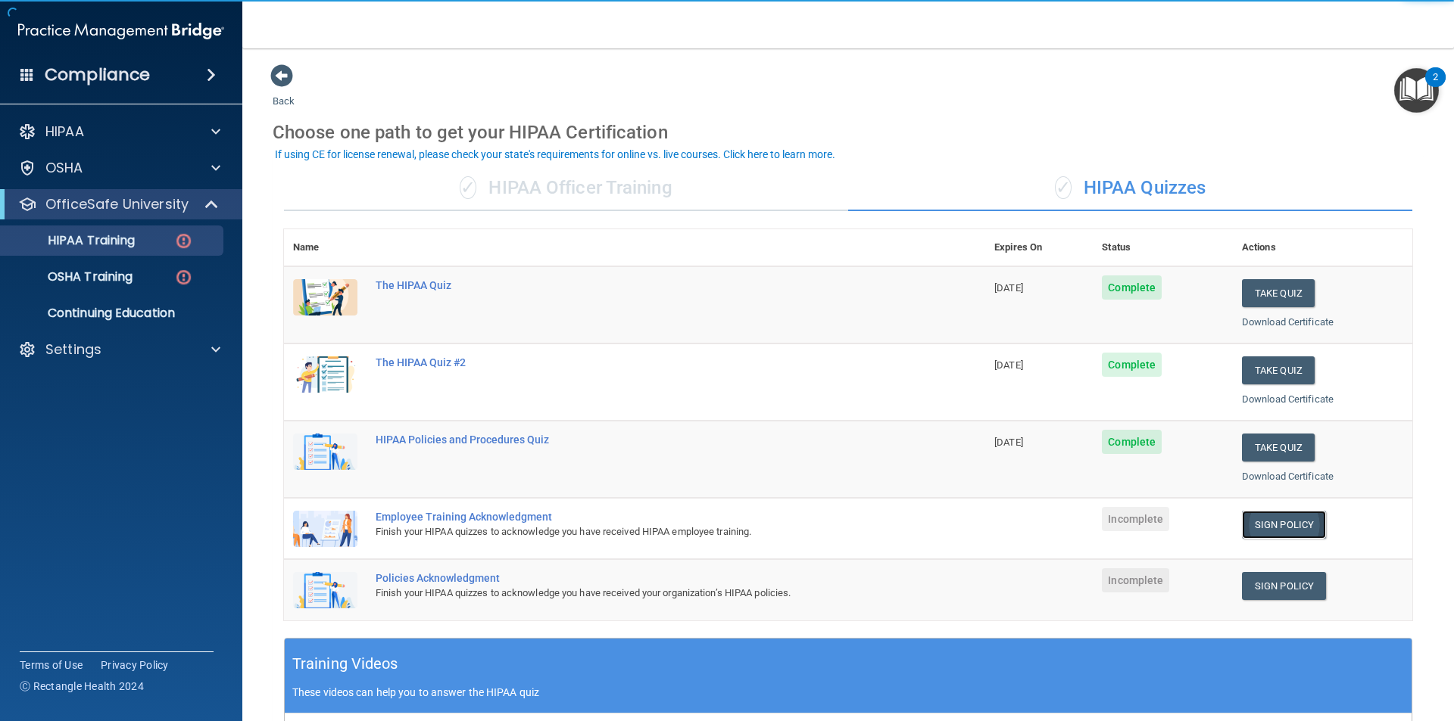
click at [1271, 519] on link "Sign Policy" at bounding box center [1284, 525] width 84 height 28
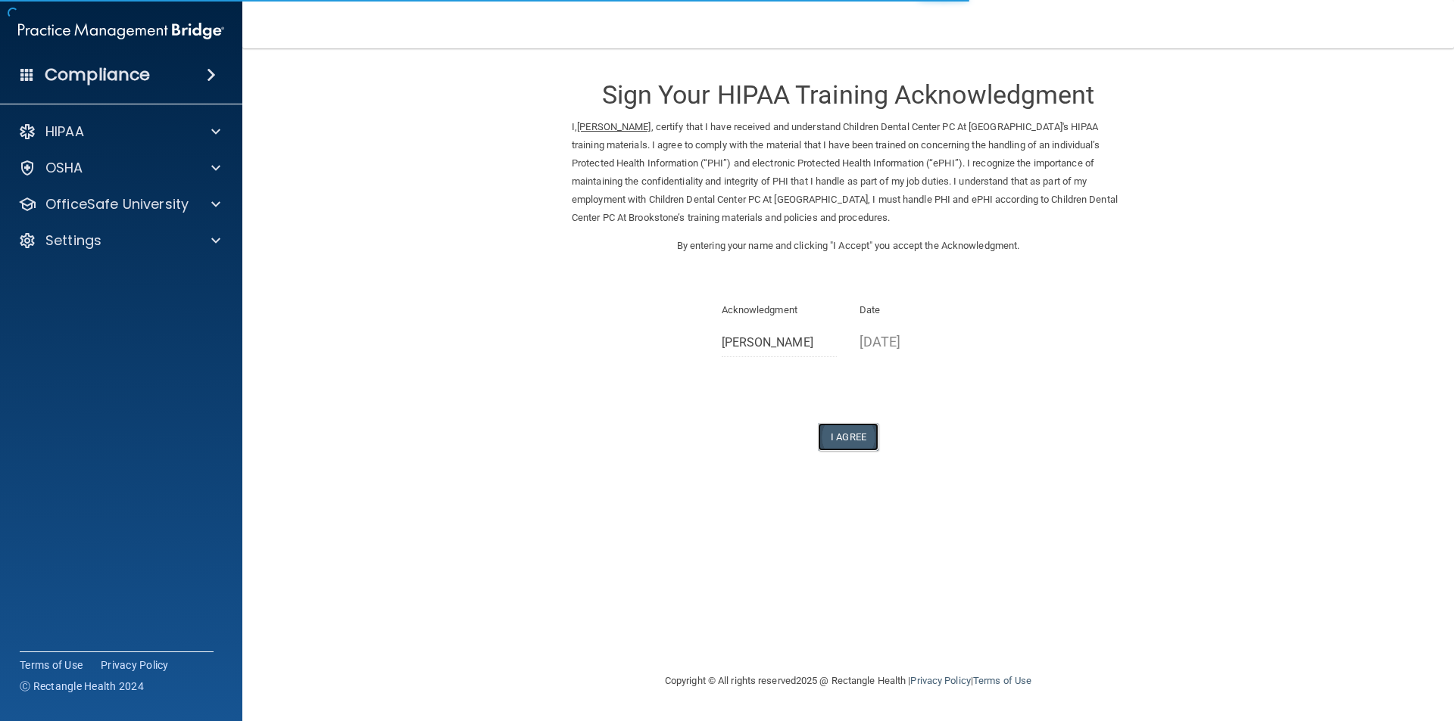
click at [858, 445] on button "I Agree" at bounding box center [848, 437] width 61 height 28
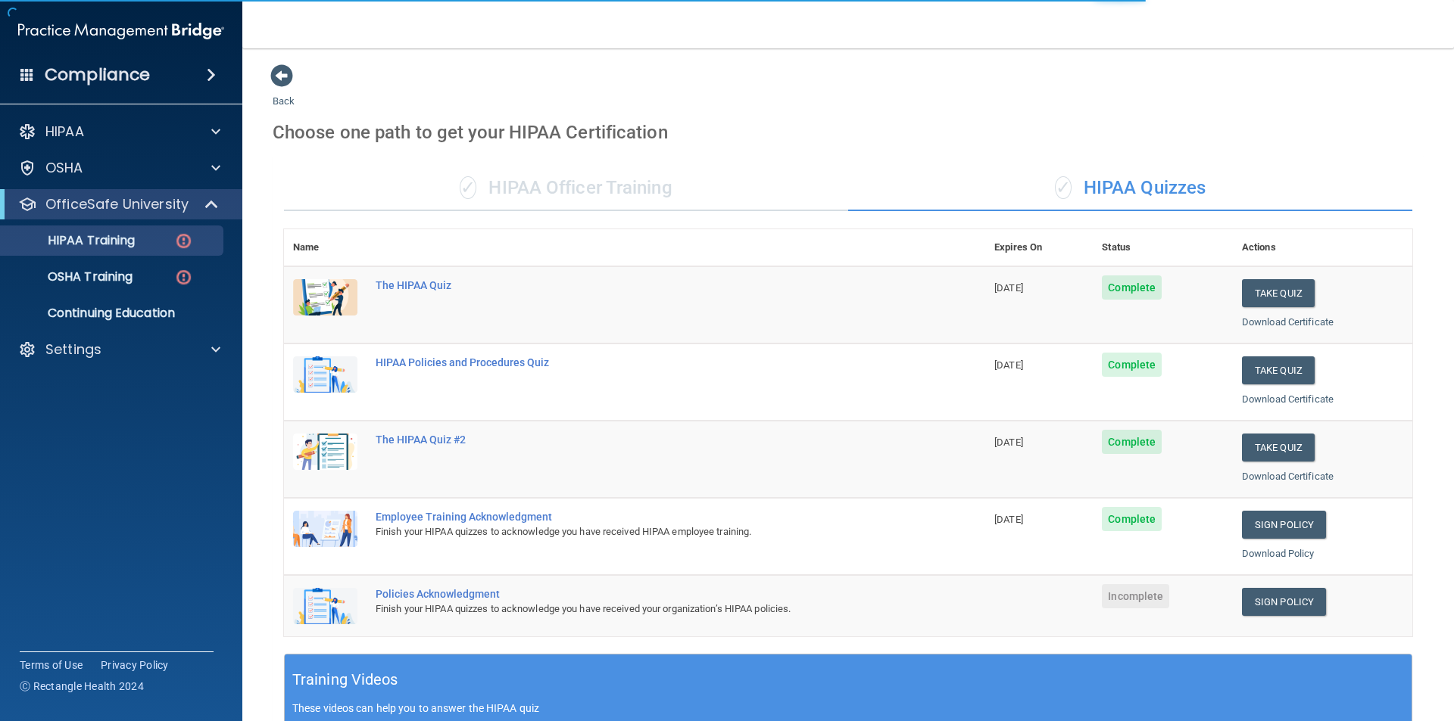
scroll to position [76, 0]
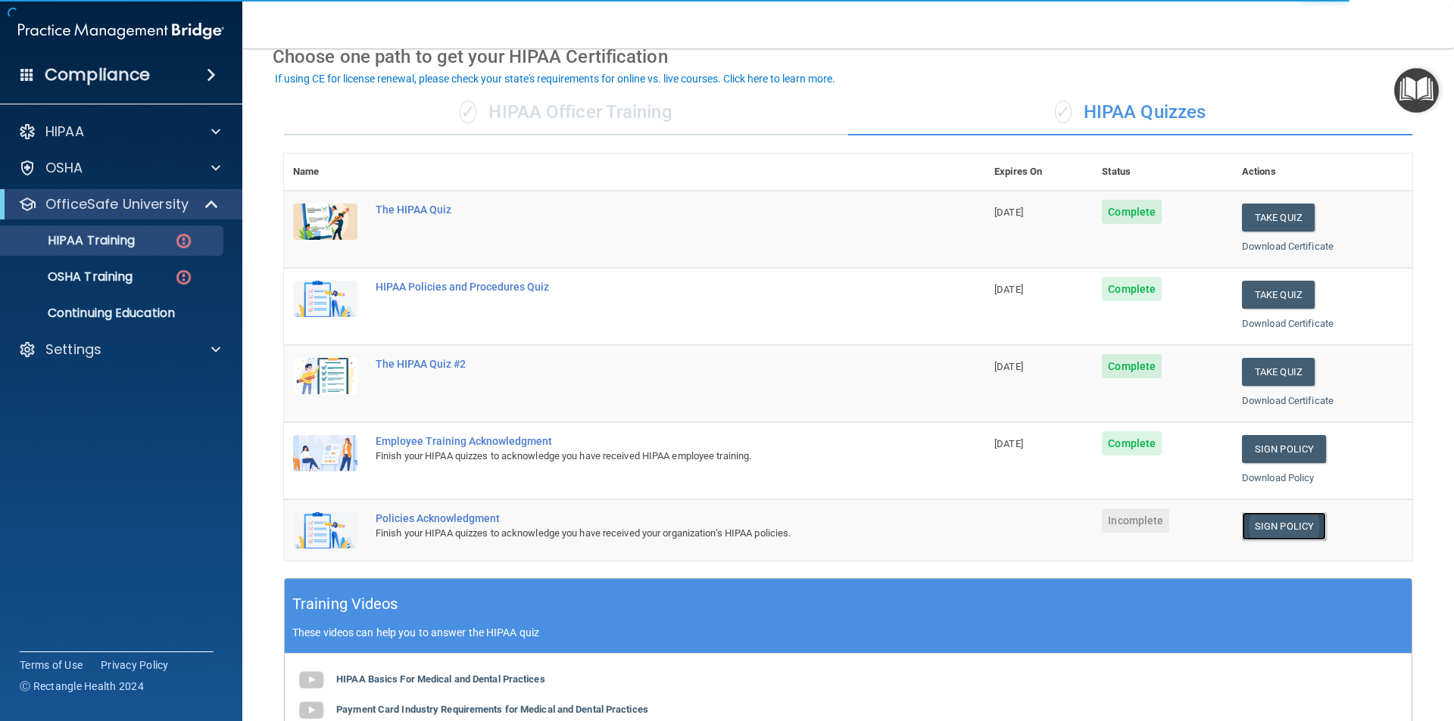
click at [1279, 529] on link "Sign Policy" at bounding box center [1284, 527] width 84 height 28
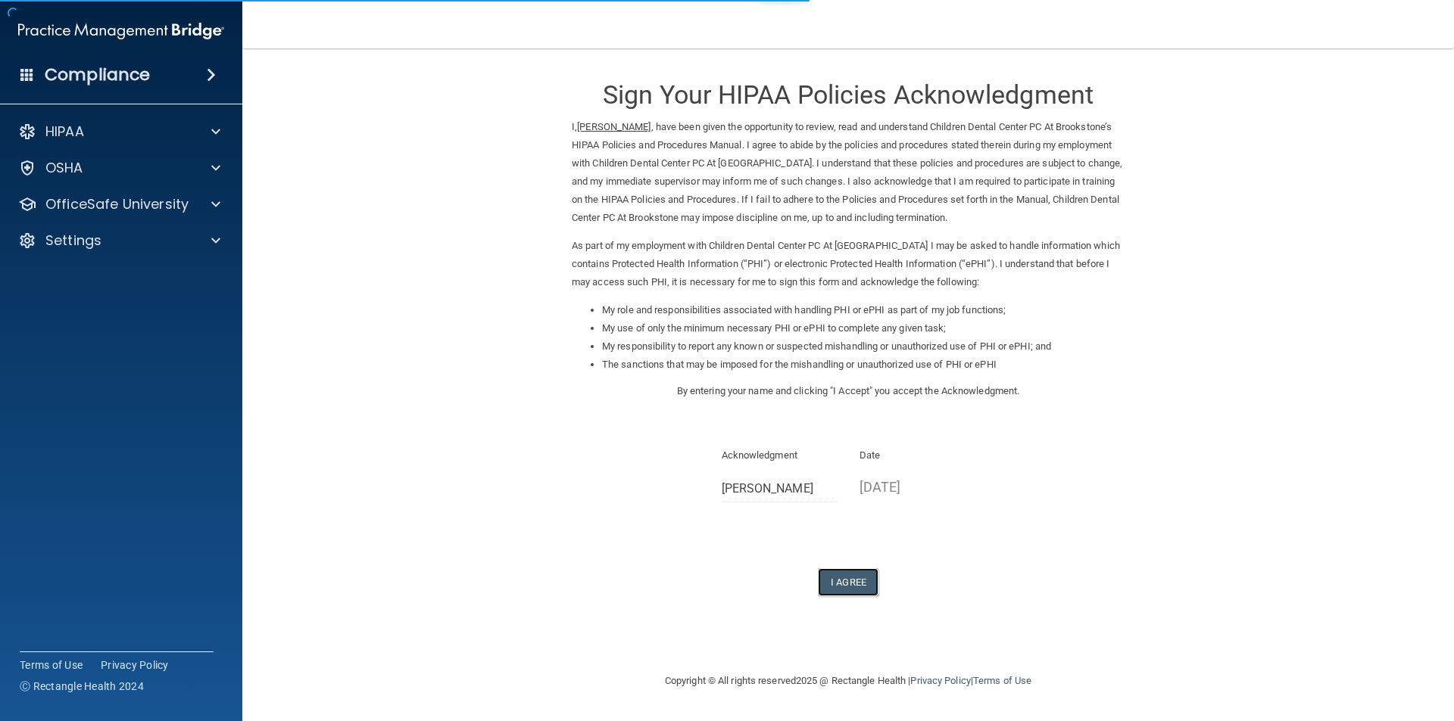
click at [847, 600] on form "Sign Your HIPAA Policies Acknowledgment I, Jennifer Cruz , have been given the …" at bounding box center [848, 348] width 1151 height 569
click at [847, 594] on button "I Agree" at bounding box center [848, 583] width 61 height 28
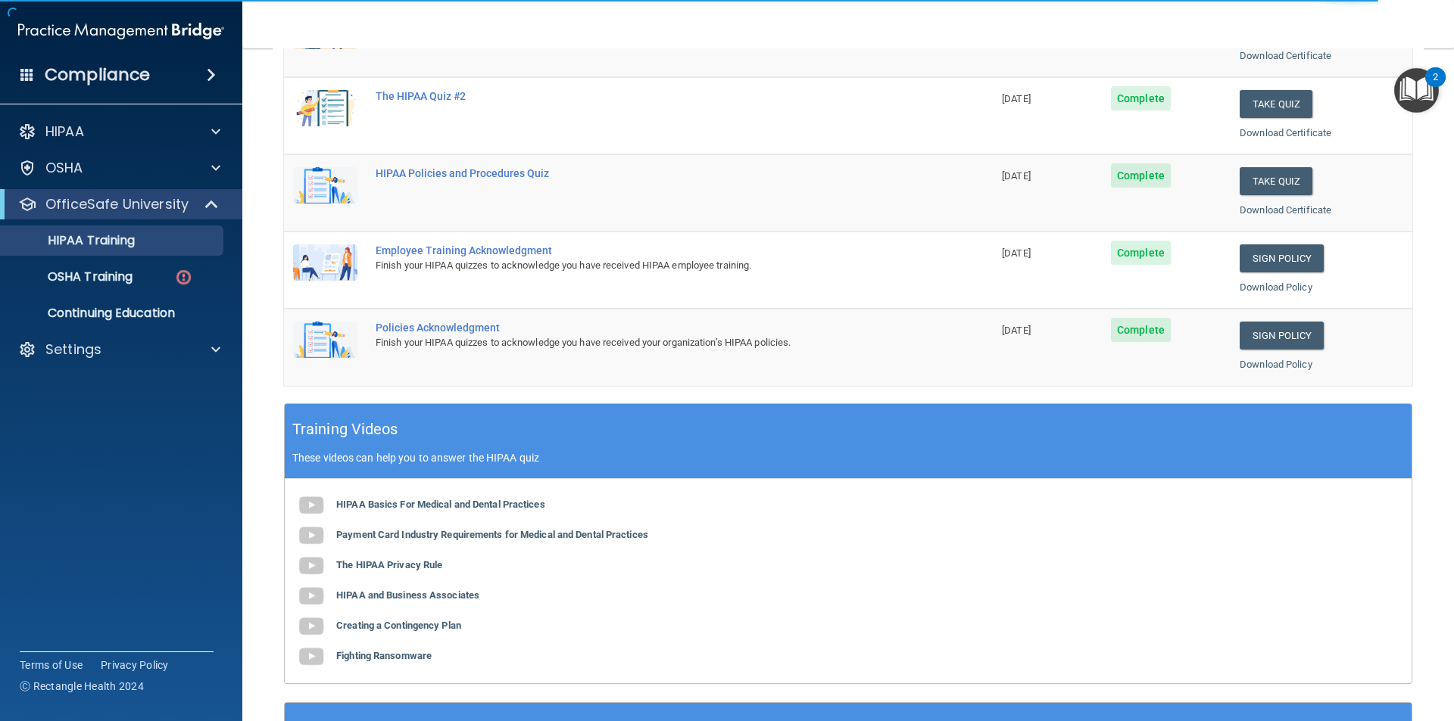
scroll to position [116, 0]
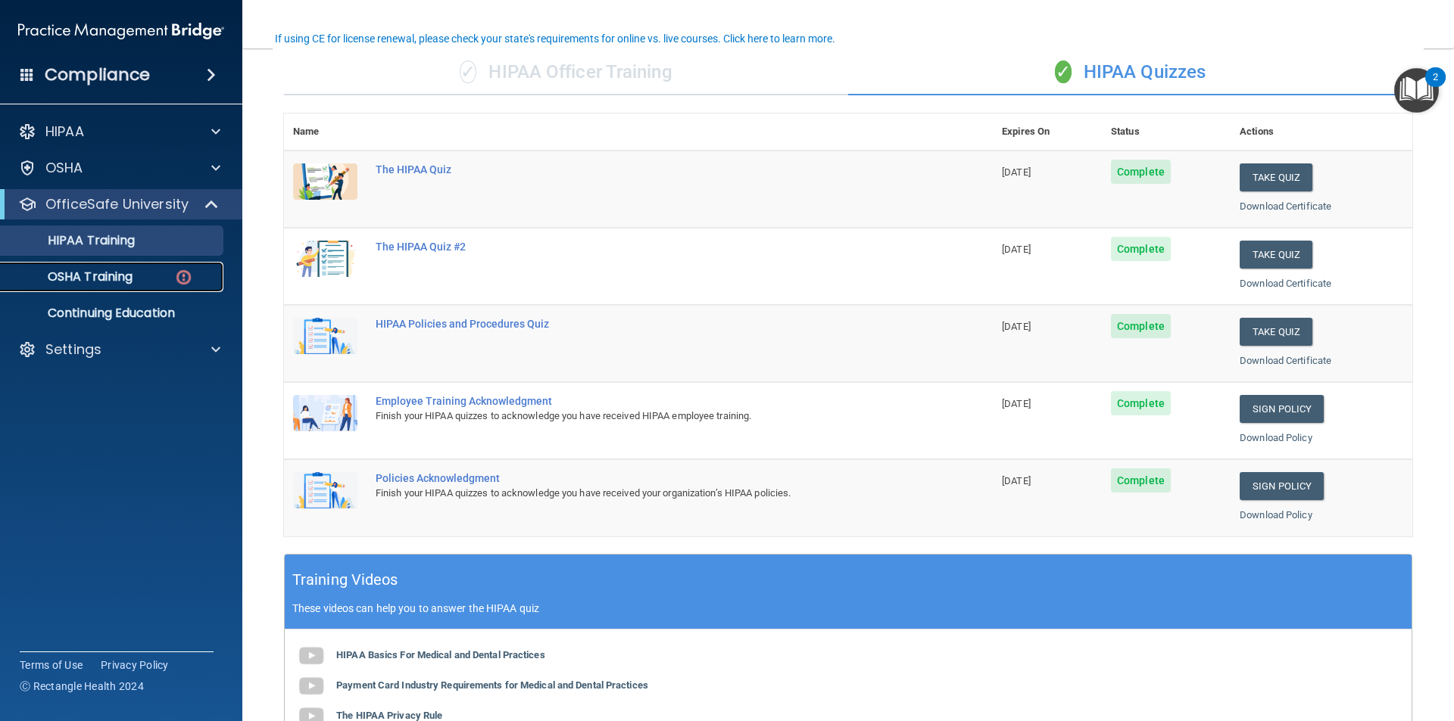
click at [100, 282] on p "OSHA Training" at bounding box center [71, 277] width 123 height 15
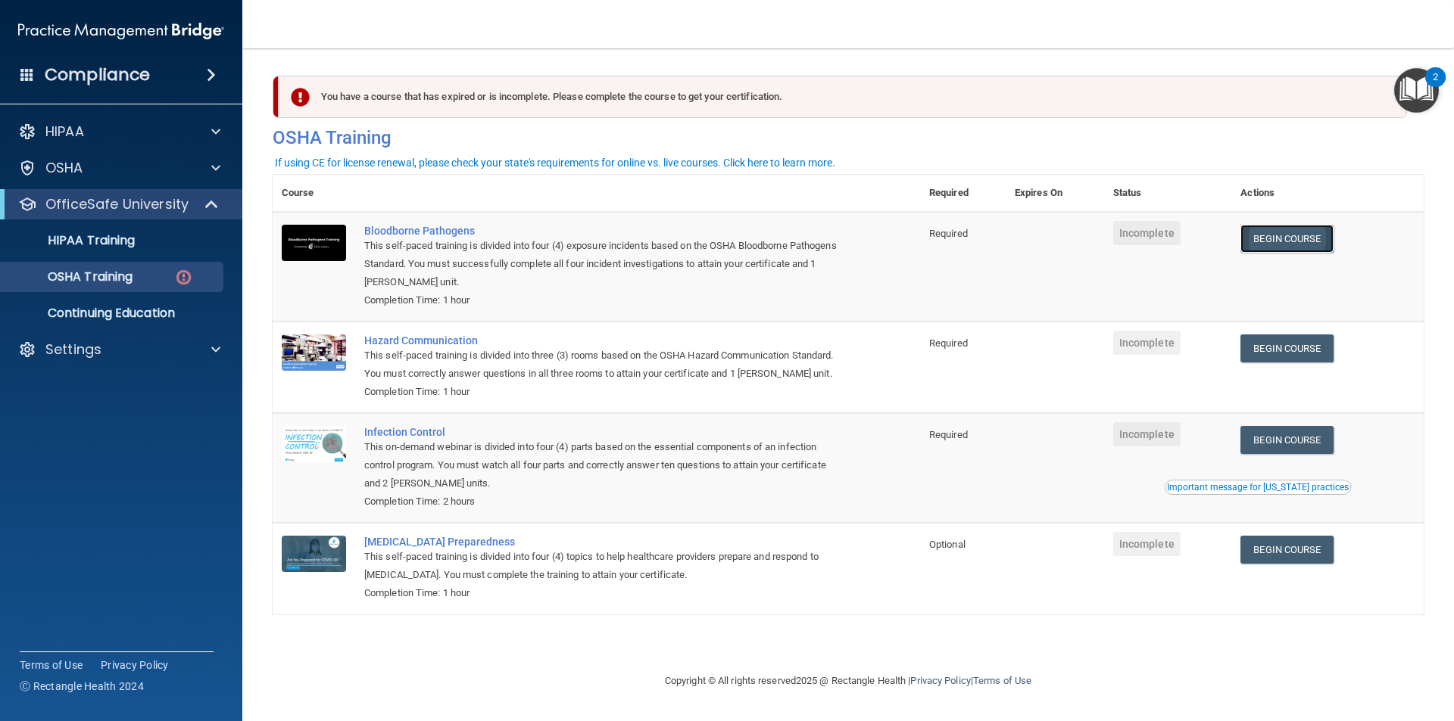
click at [1315, 236] on link "Begin Course" at bounding box center [1286, 239] width 92 height 28
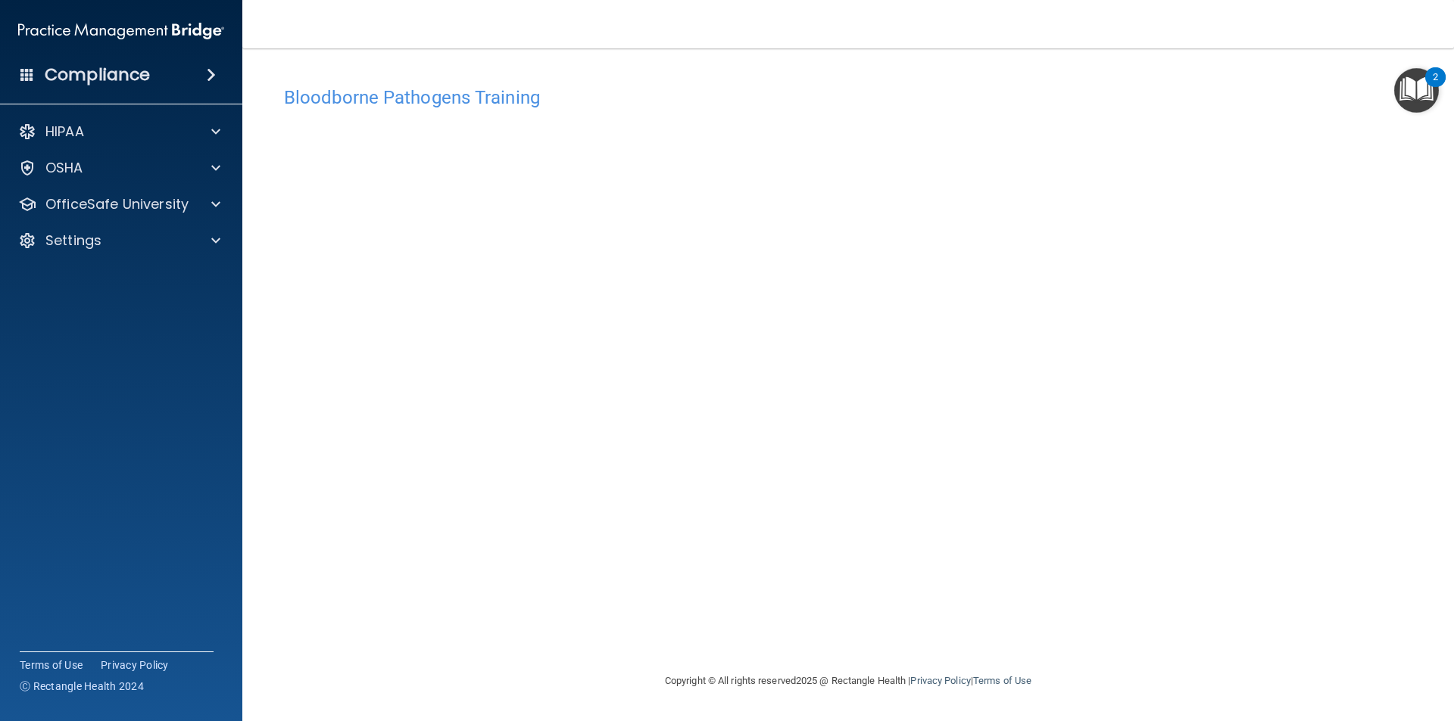
click at [1421, 85] on img "Open Resource Center, 2 new notifications" at bounding box center [1416, 90] width 45 height 45
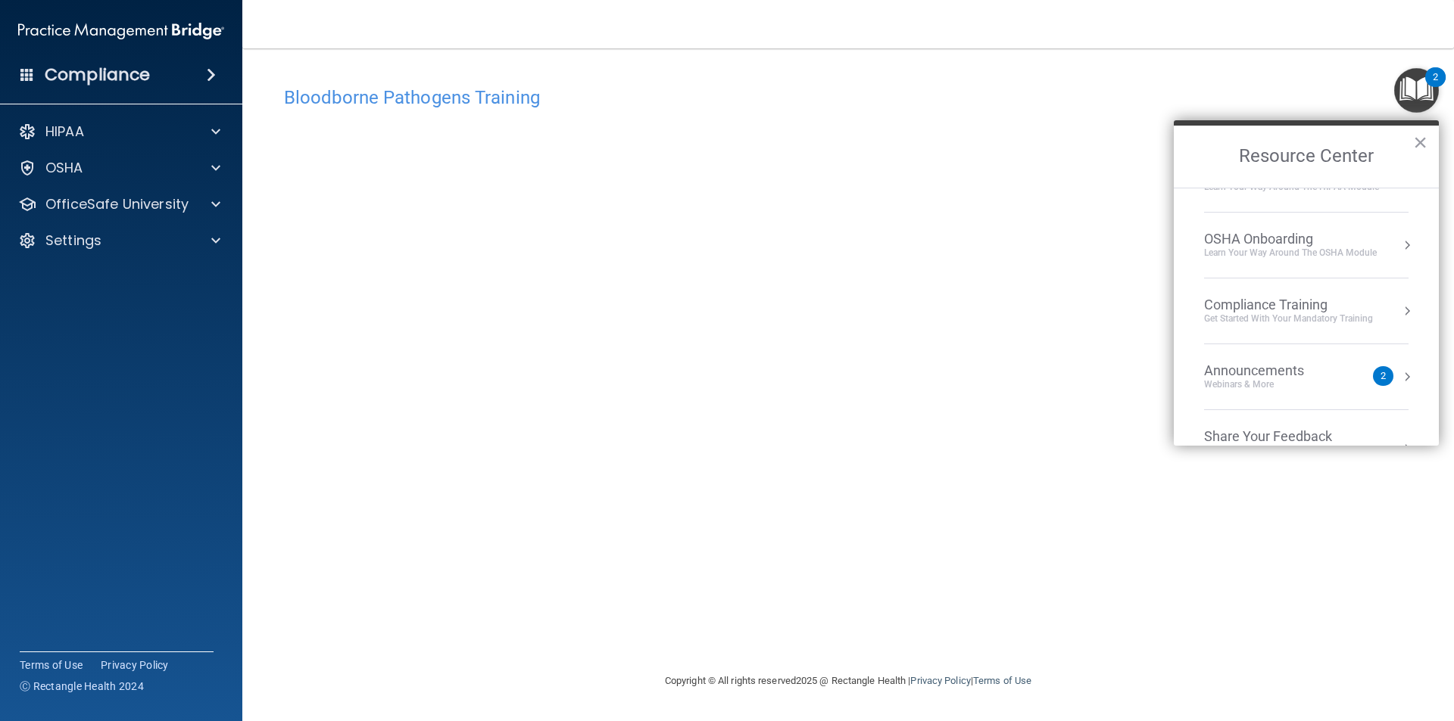
scroll to position [76, 0]
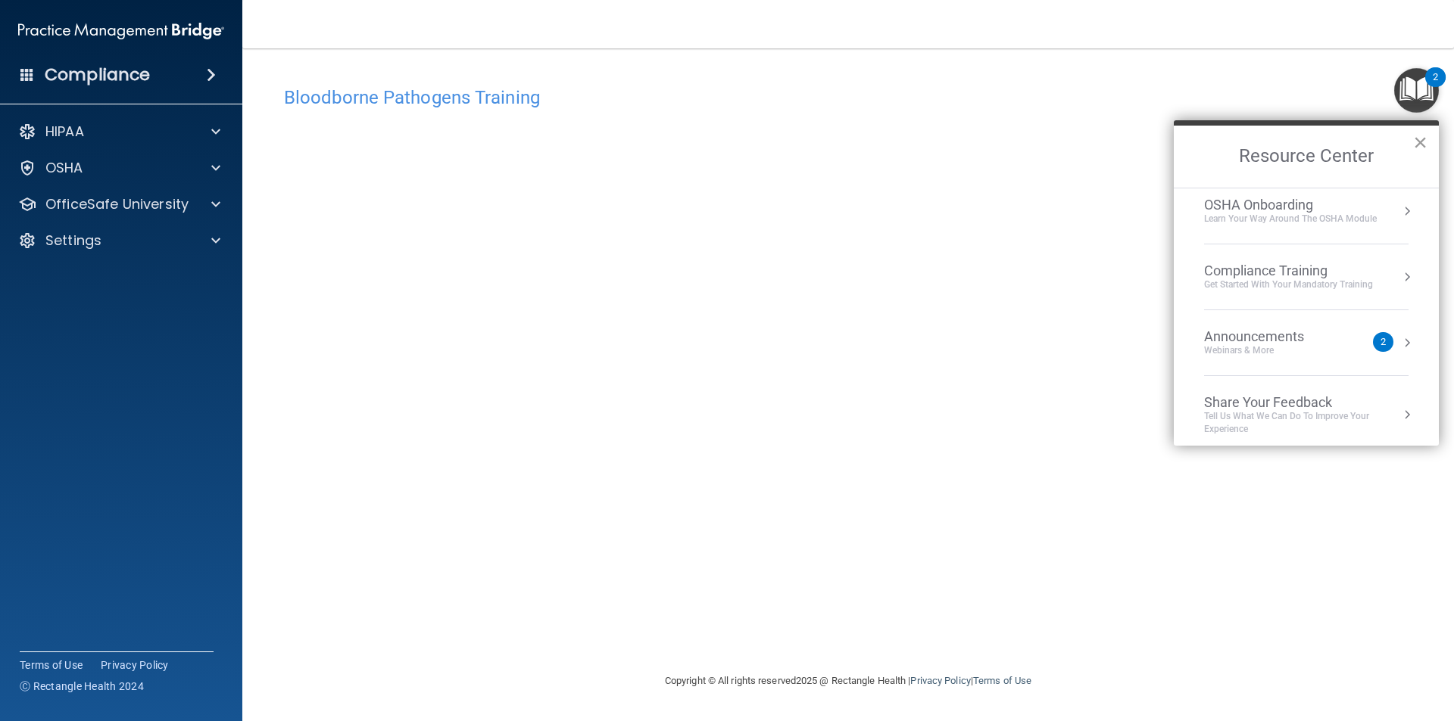
click at [1415, 142] on button "×" at bounding box center [1420, 142] width 14 height 24
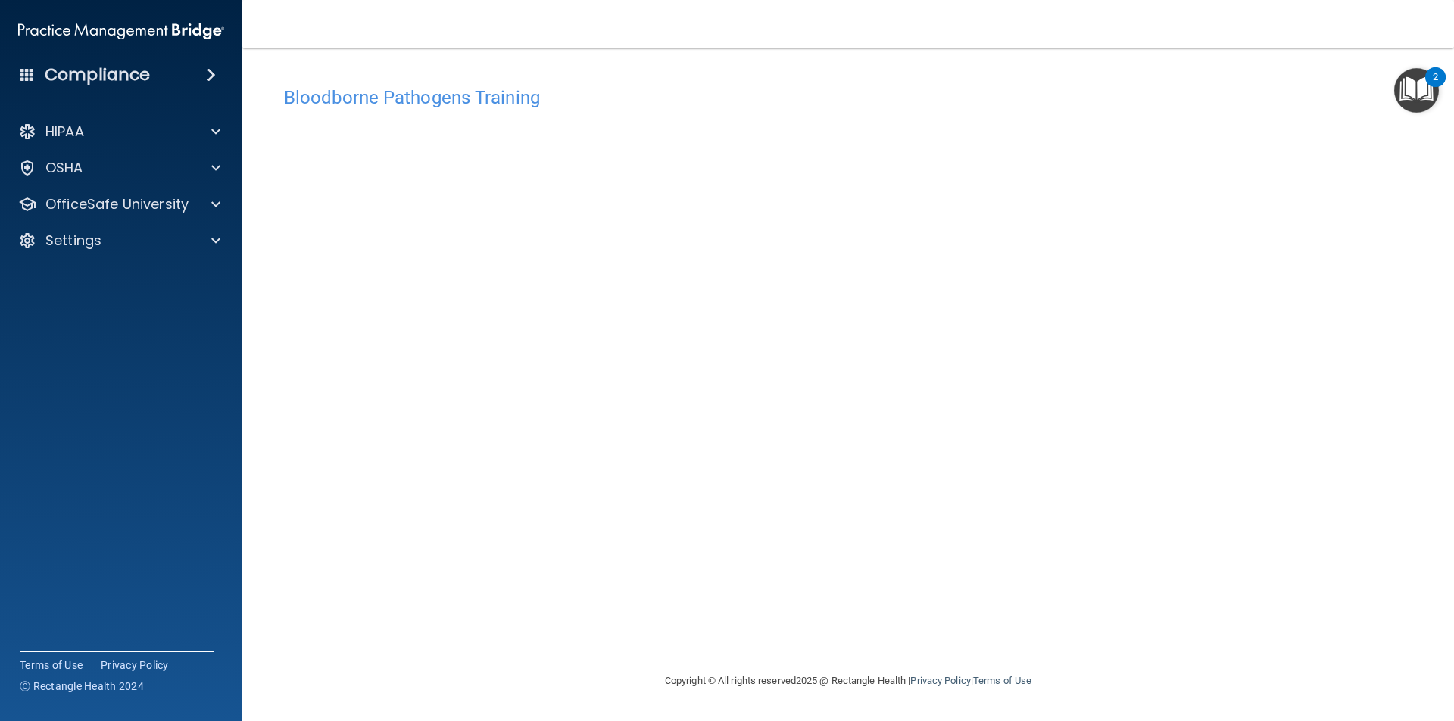
click at [210, 186] on div "HIPAA Documents and Policies Report an Incident Business Associates Emergency P…" at bounding box center [121, 189] width 243 height 157
click at [217, 170] on span at bounding box center [215, 168] width 9 height 18
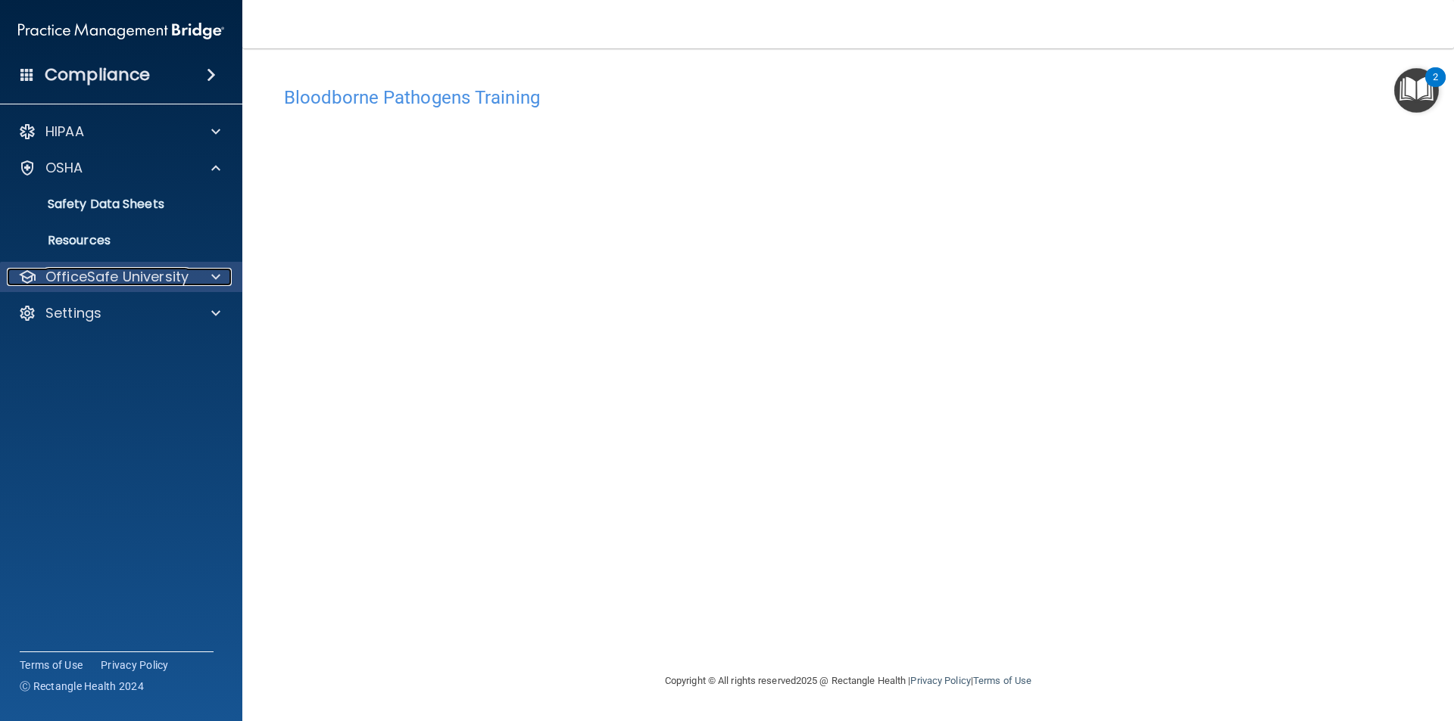
click at [225, 273] on div at bounding box center [214, 277] width 38 height 18
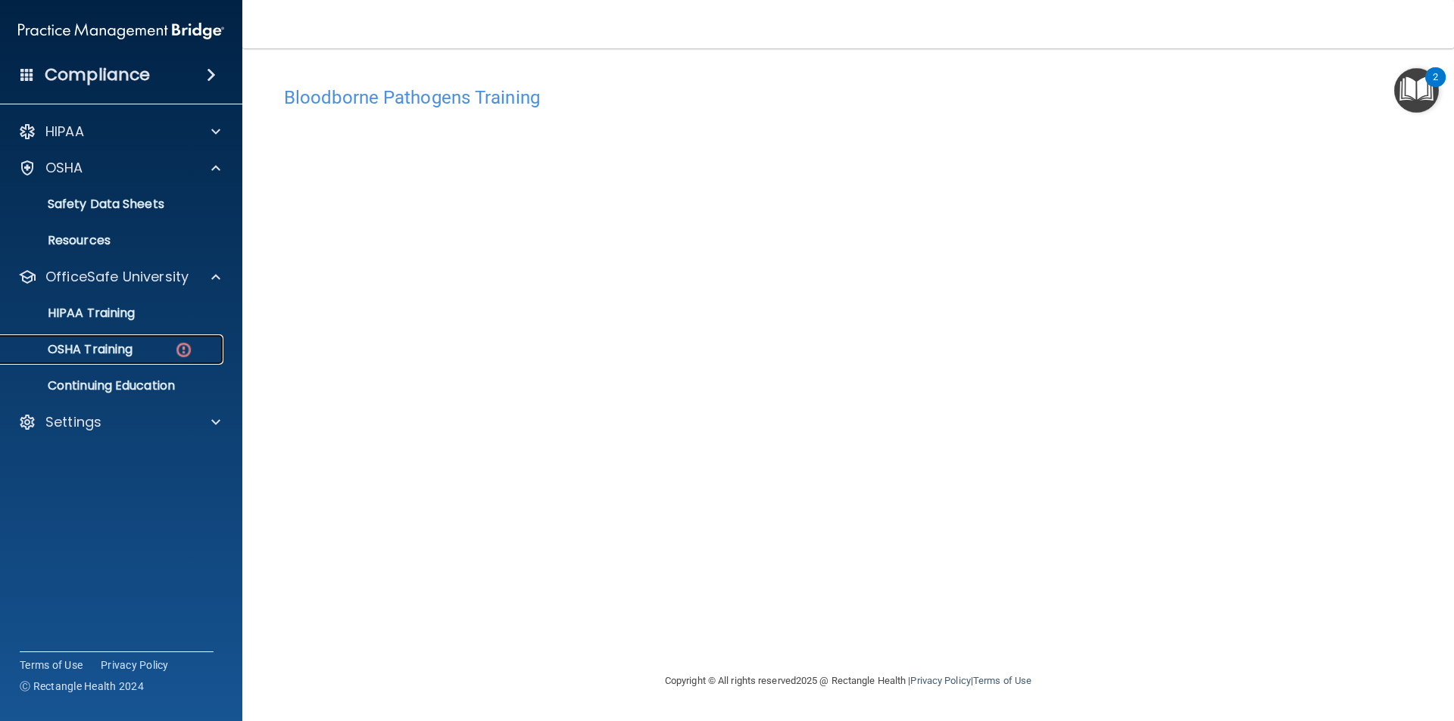
click at [132, 360] on link "OSHA Training" at bounding box center [104, 350] width 238 height 30
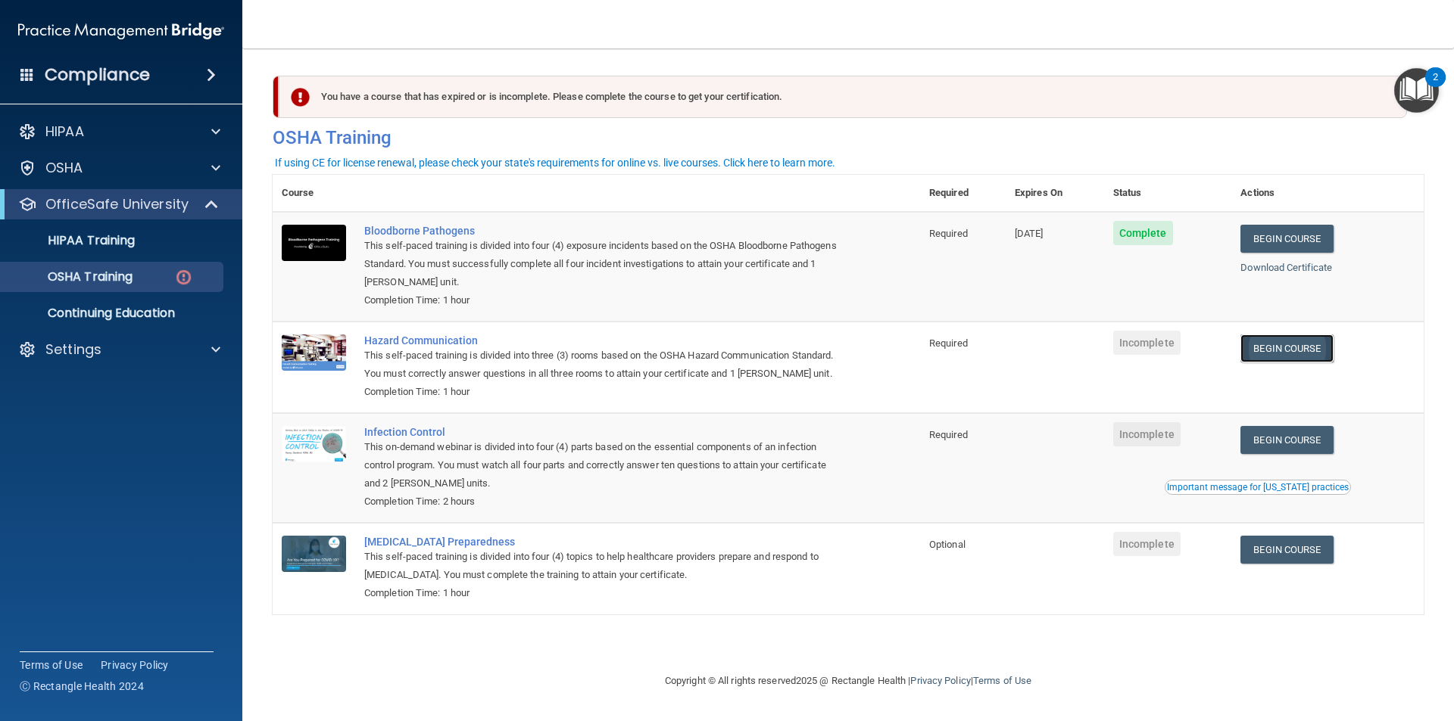
click at [1288, 343] on link "Begin Course" at bounding box center [1286, 349] width 92 height 28
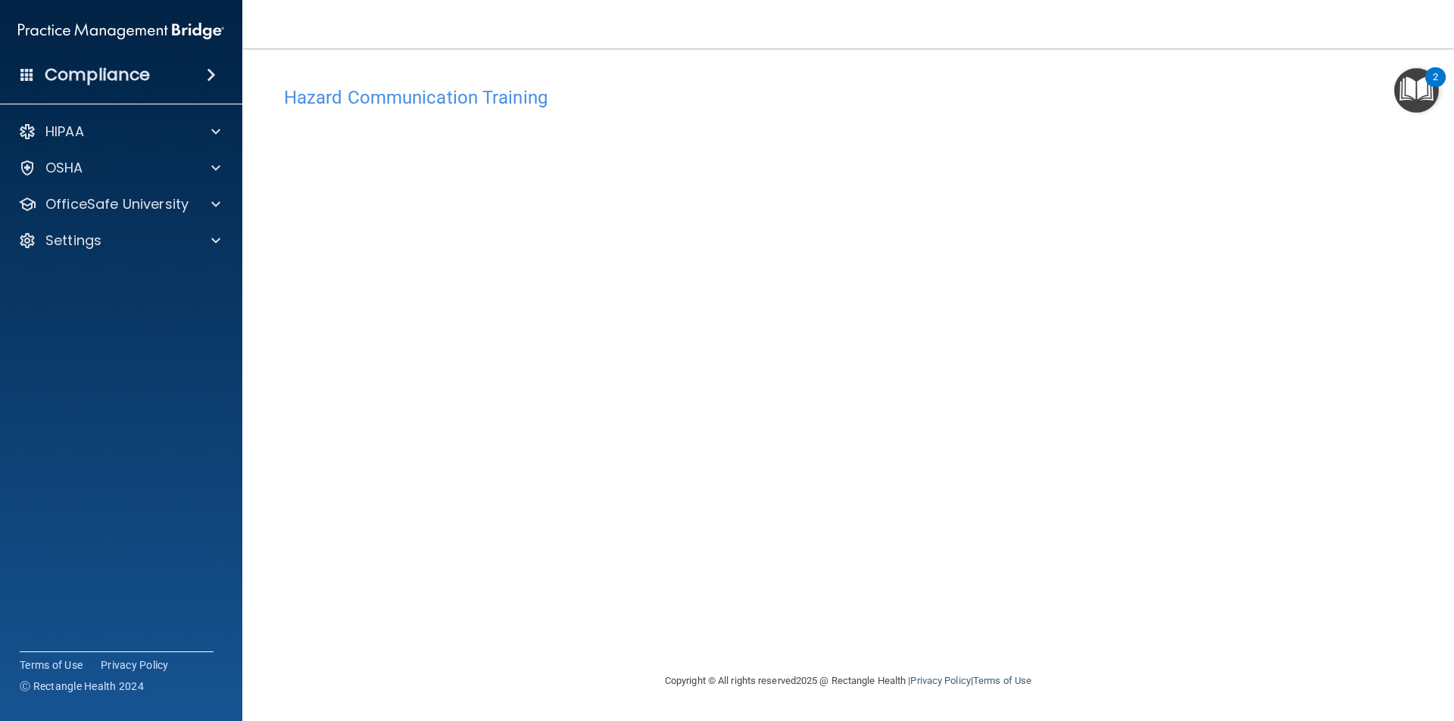
drag, startPoint x: 415, startPoint y: 84, endPoint x: 413, endPoint y: 94, distance: 10.1
click at [413, 92] on div "Hazard Communication Training" at bounding box center [848, 97] width 1151 height 37
click at [413, 94] on h4 "Hazard Communication Training" at bounding box center [848, 98] width 1128 height 20
